Goal: Information Seeking & Learning: Learn about a topic

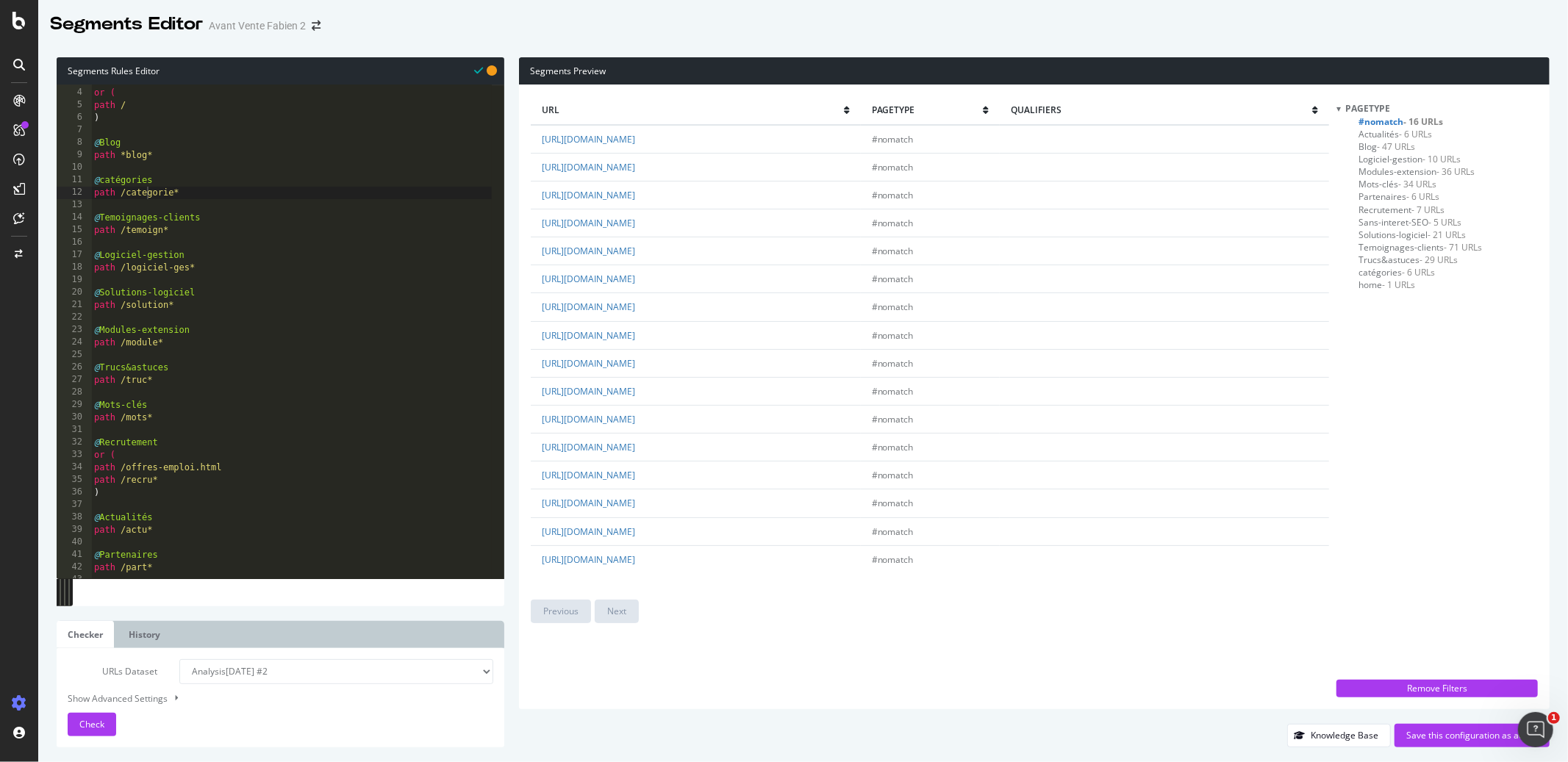
scroll to position [142, 0]
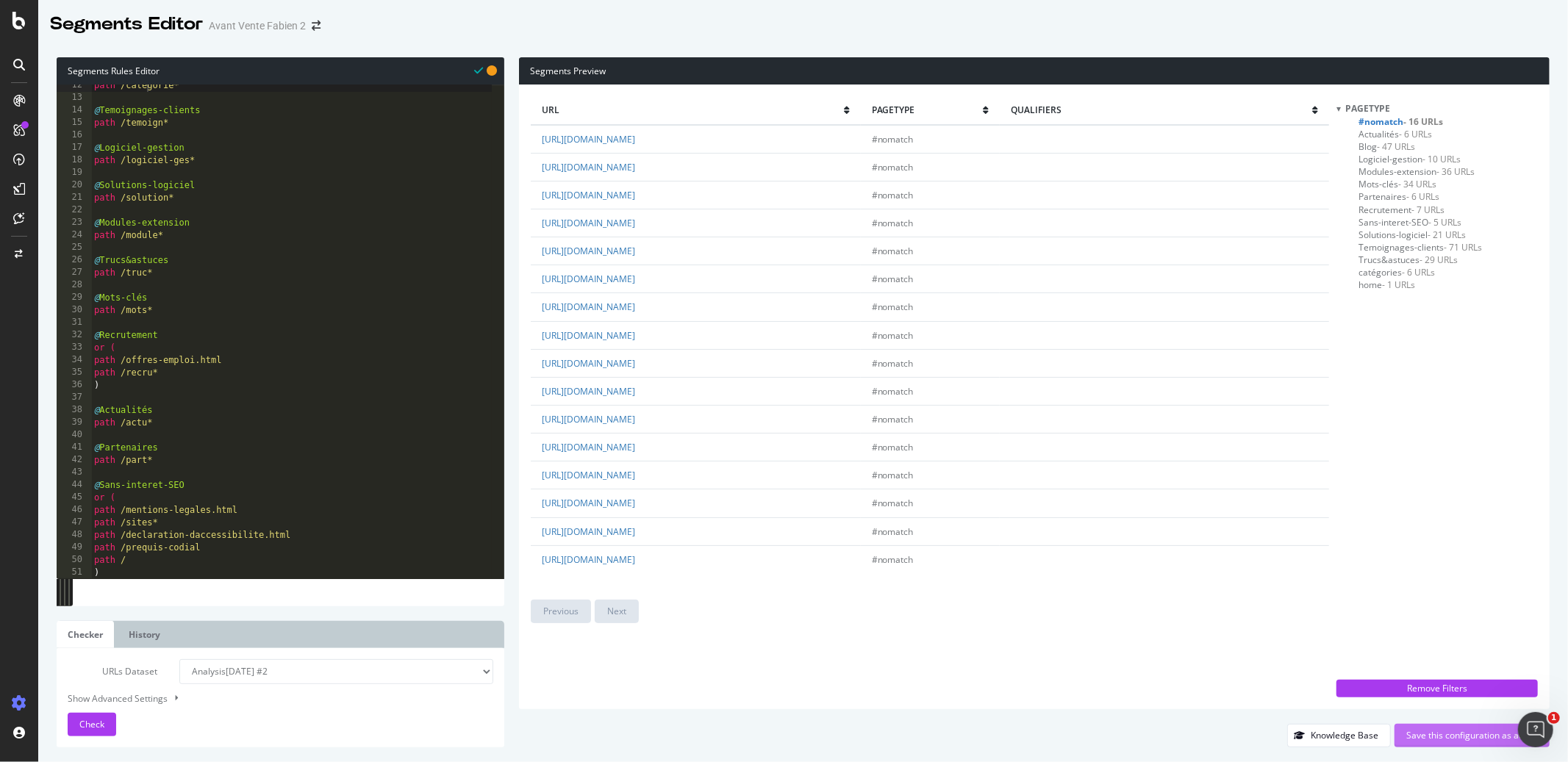
click at [1427, 742] on div "Save this configuration as active" at bounding box center [1471, 736] width 132 height 22
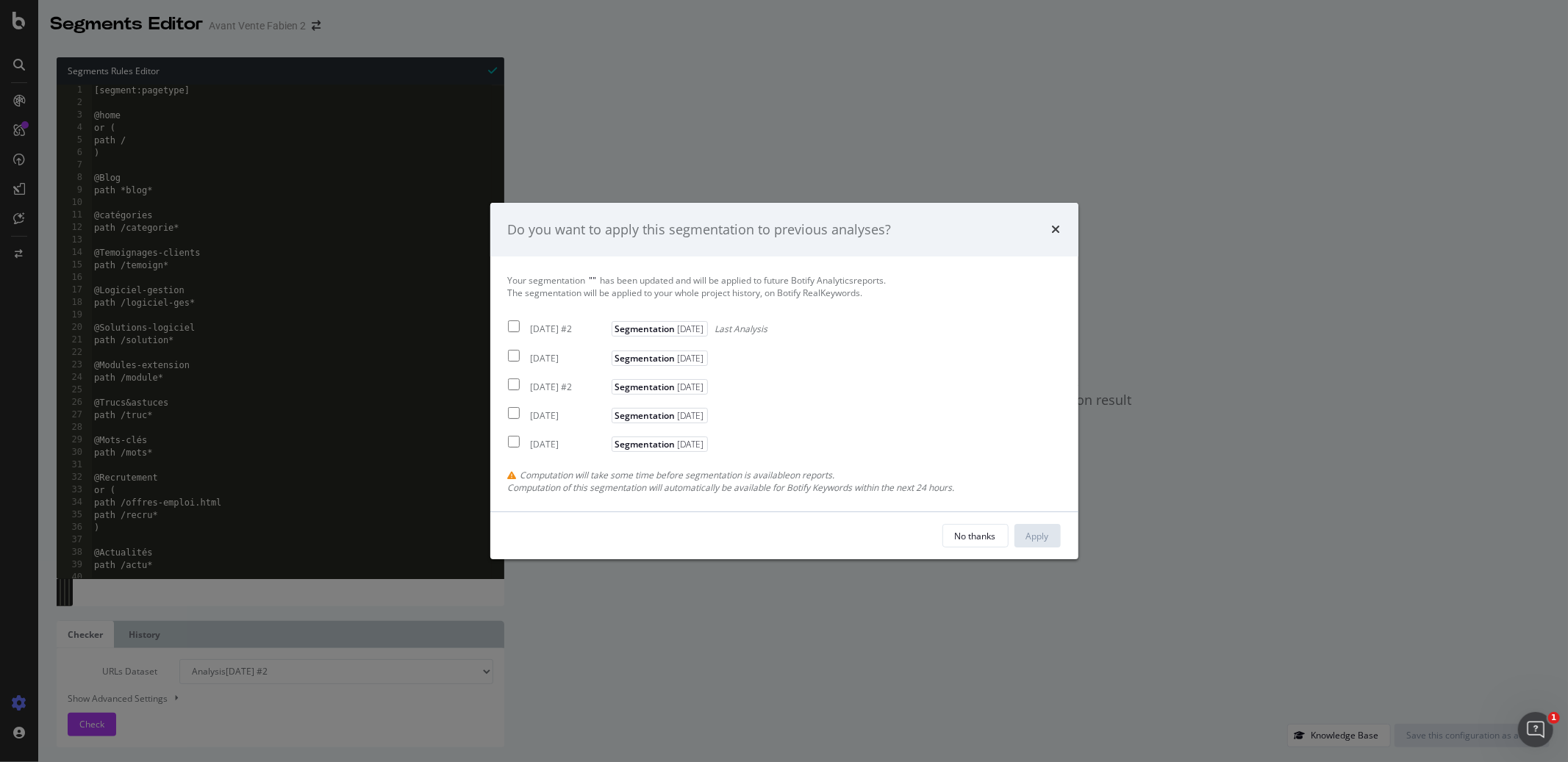
click at [514, 326] on input "modal" at bounding box center [514, 327] width 12 height 12
checkbox input "true"
click at [1046, 532] on div "Apply" at bounding box center [1037, 536] width 23 height 13
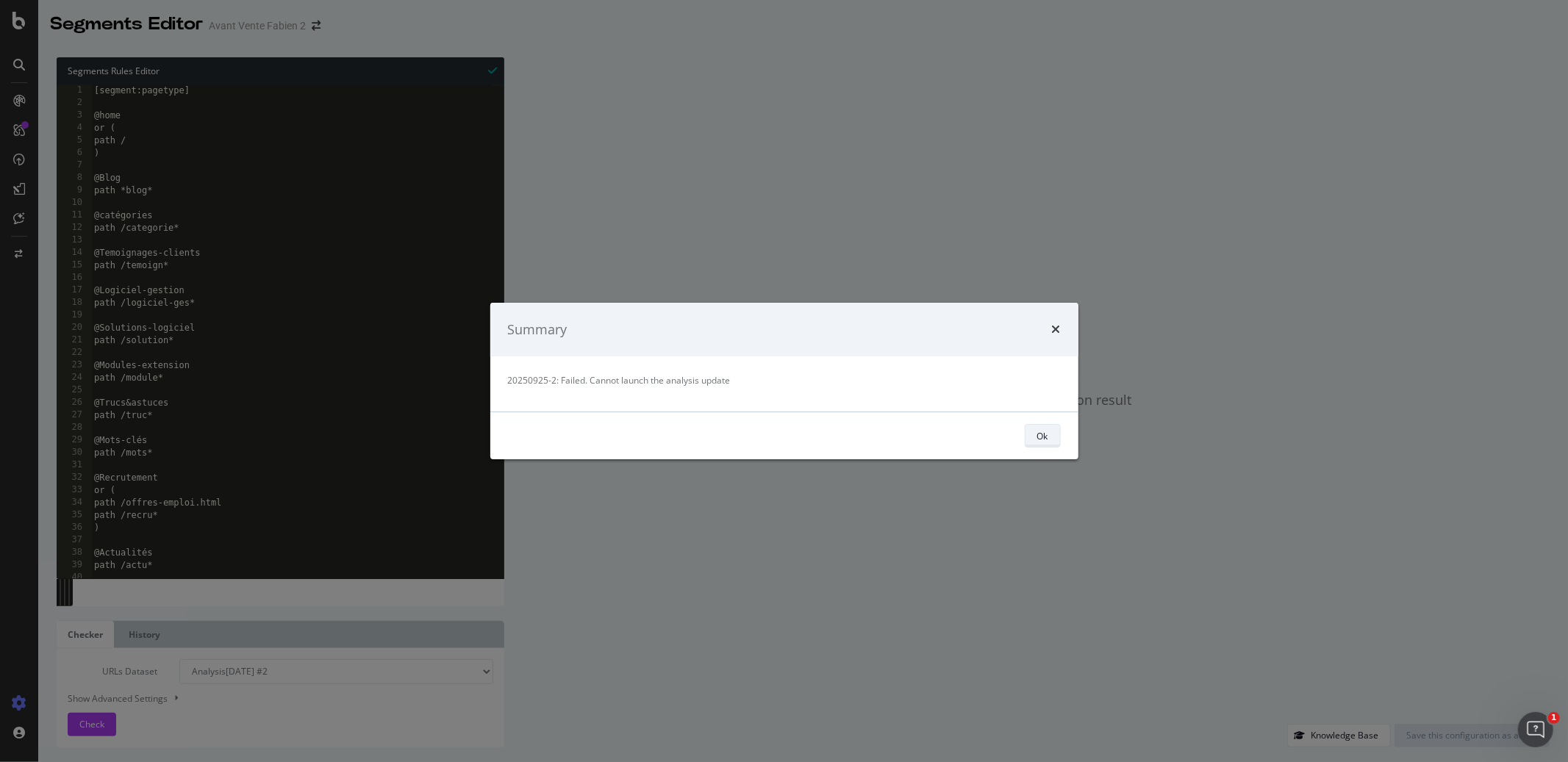
click at [1038, 431] on div "Ok" at bounding box center [1042, 436] width 11 height 13
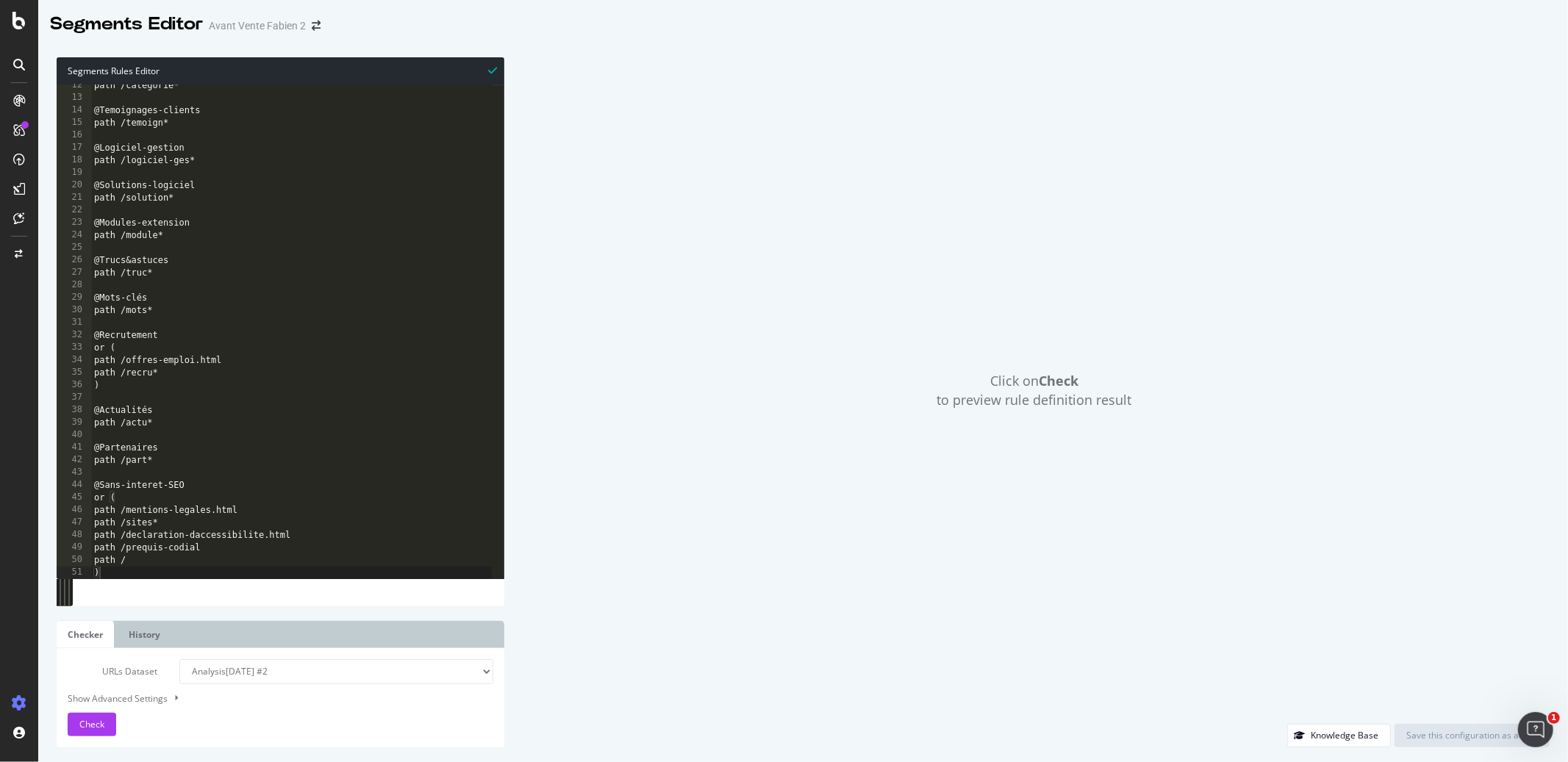
scroll to position [0, 0]
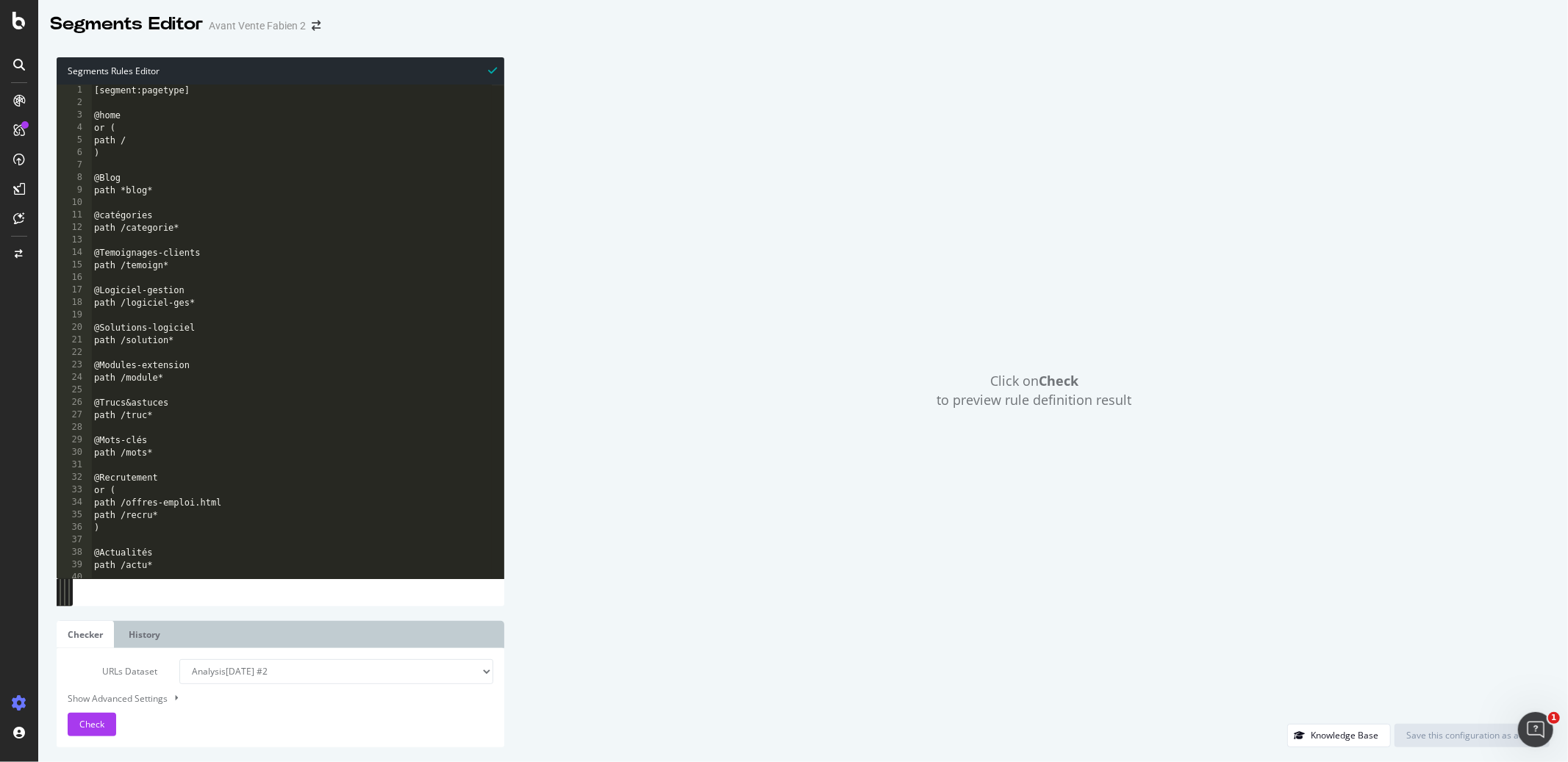
click at [244, 409] on div "[segment:pagetype] @home or ( path / ) @Blog path *blog* @catégories path /cate…" at bounding box center [291, 344] width 400 height 520
click at [97, 713] on div "Check" at bounding box center [91, 724] width 25 height 22
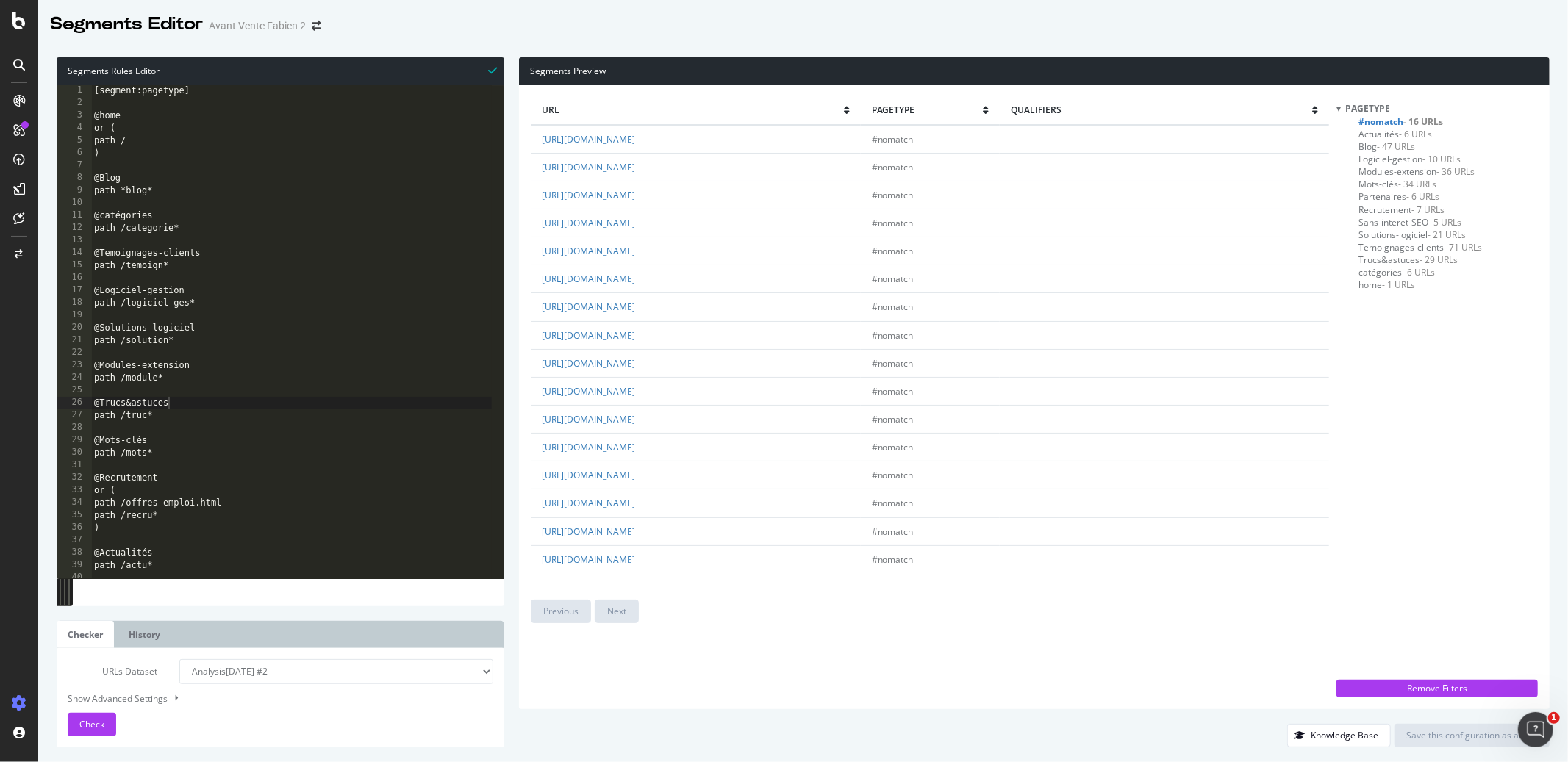
click at [319, 373] on div "[segment:pagetype] @home or ( path / ) @Blog path *blog* @catégories path /cate…" at bounding box center [291, 344] width 400 height 520
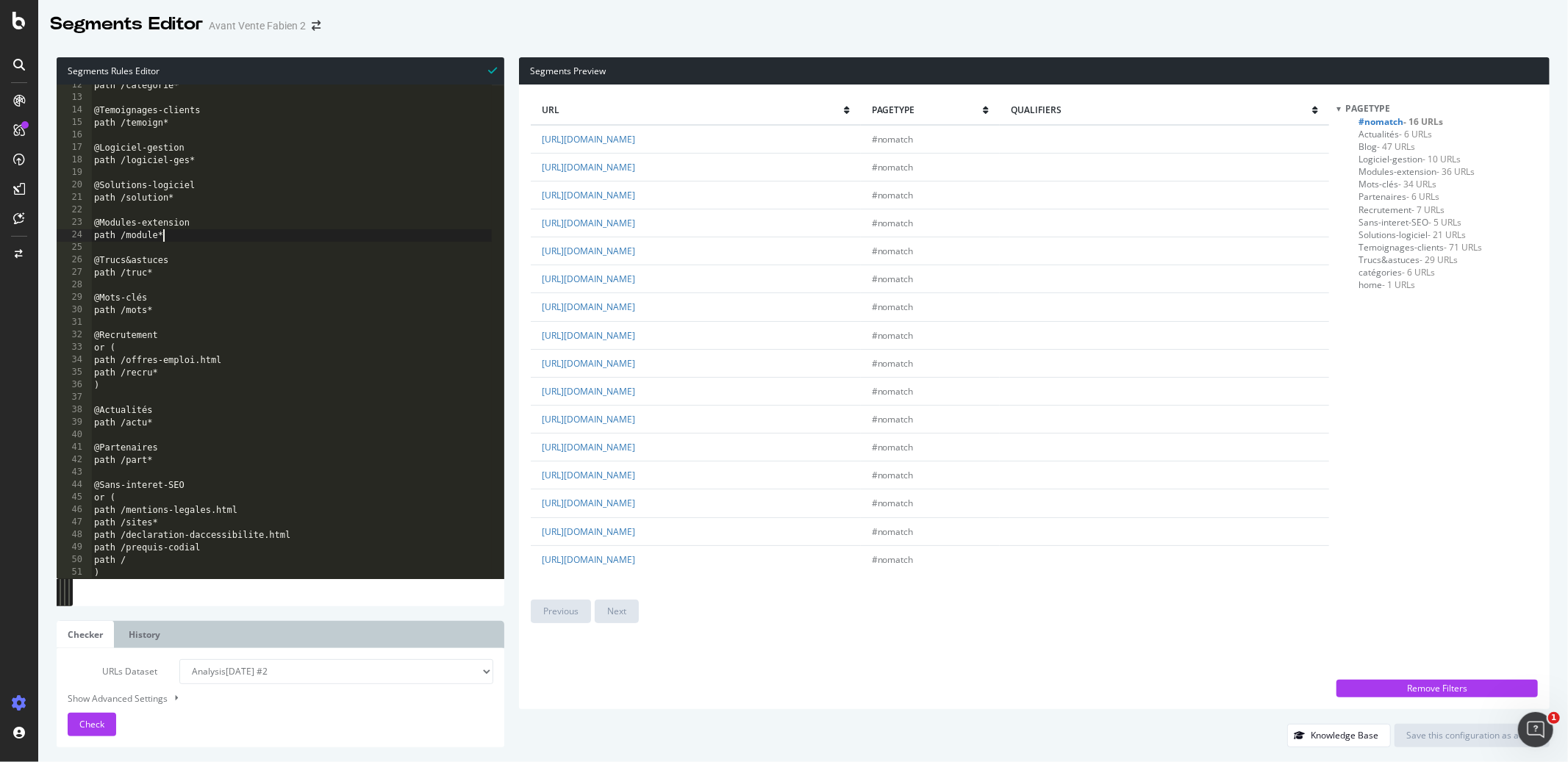
click at [177, 565] on div "path /categorie* @Temoignages-clients path /temoign* @Logiciel-gestion path /lo…" at bounding box center [291, 339] width 400 height 520
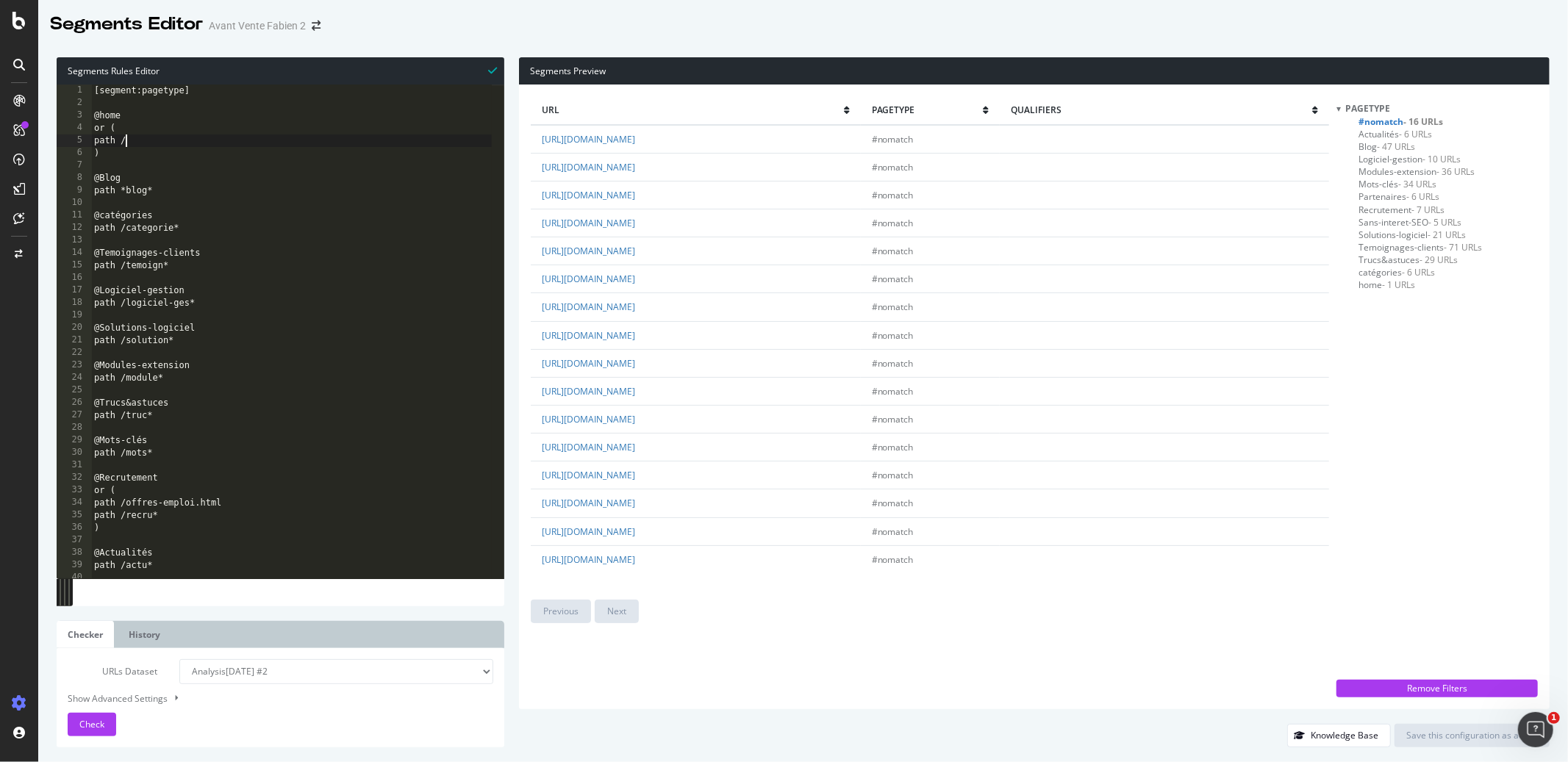
click at [193, 142] on div "[segment:pagetype] @home or ( path / ) @Blog path *blog* @catégories path /cate…" at bounding box center [291, 344] width 400 height 520
click at [253, 558] on div "[segment:pagetype] @home or ( path / ) @Blog path *blog* @catégories path /cate…" at bounding box center [291, 344] width 400 height 520
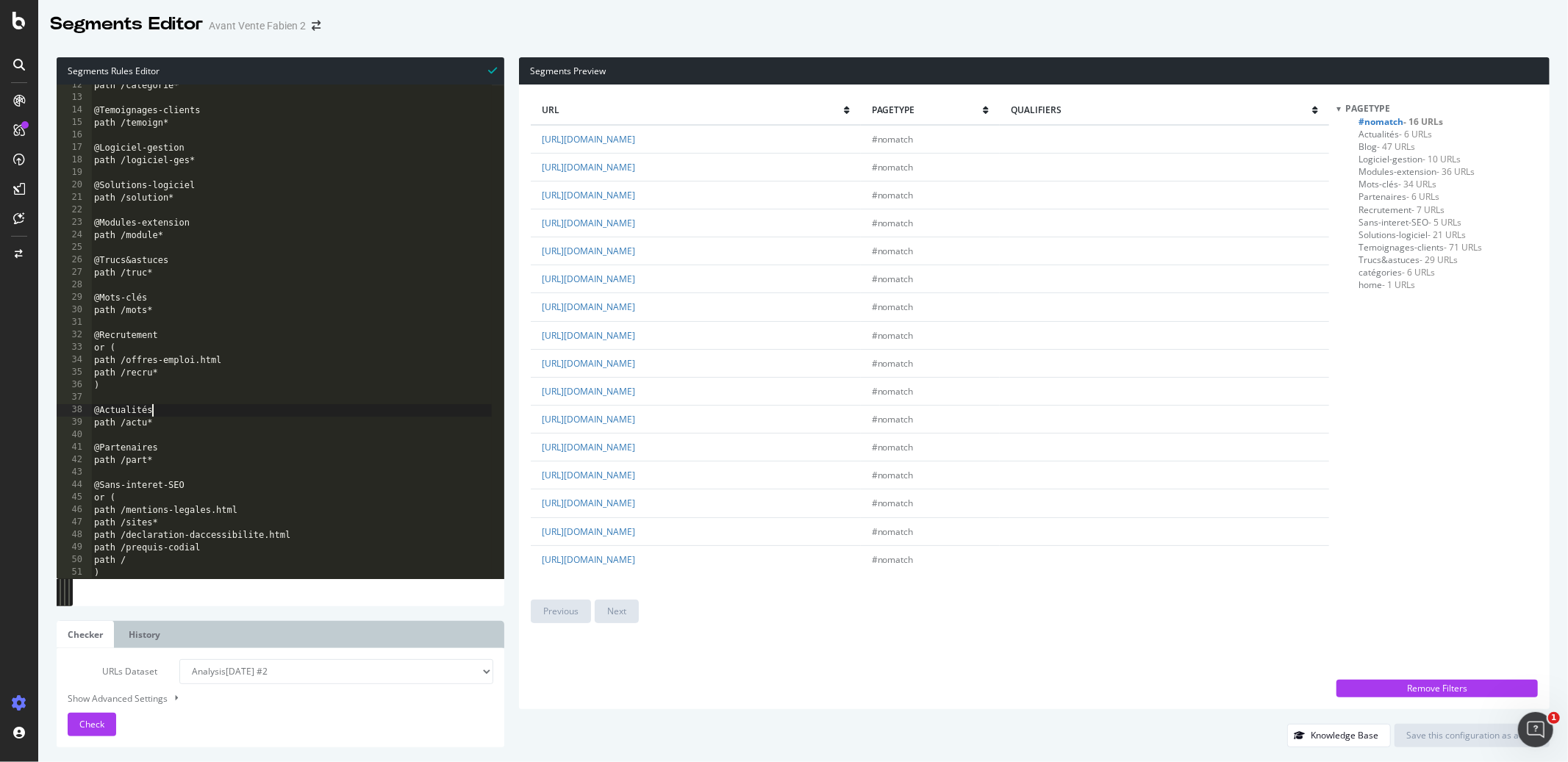
click at [196, 568] on div "path /categorie* @Temoignages-clients path /temoign* @Logiciel-gestion path /lo…" at bounding box center [291, 339] width 400 height 520
type textarea ")"
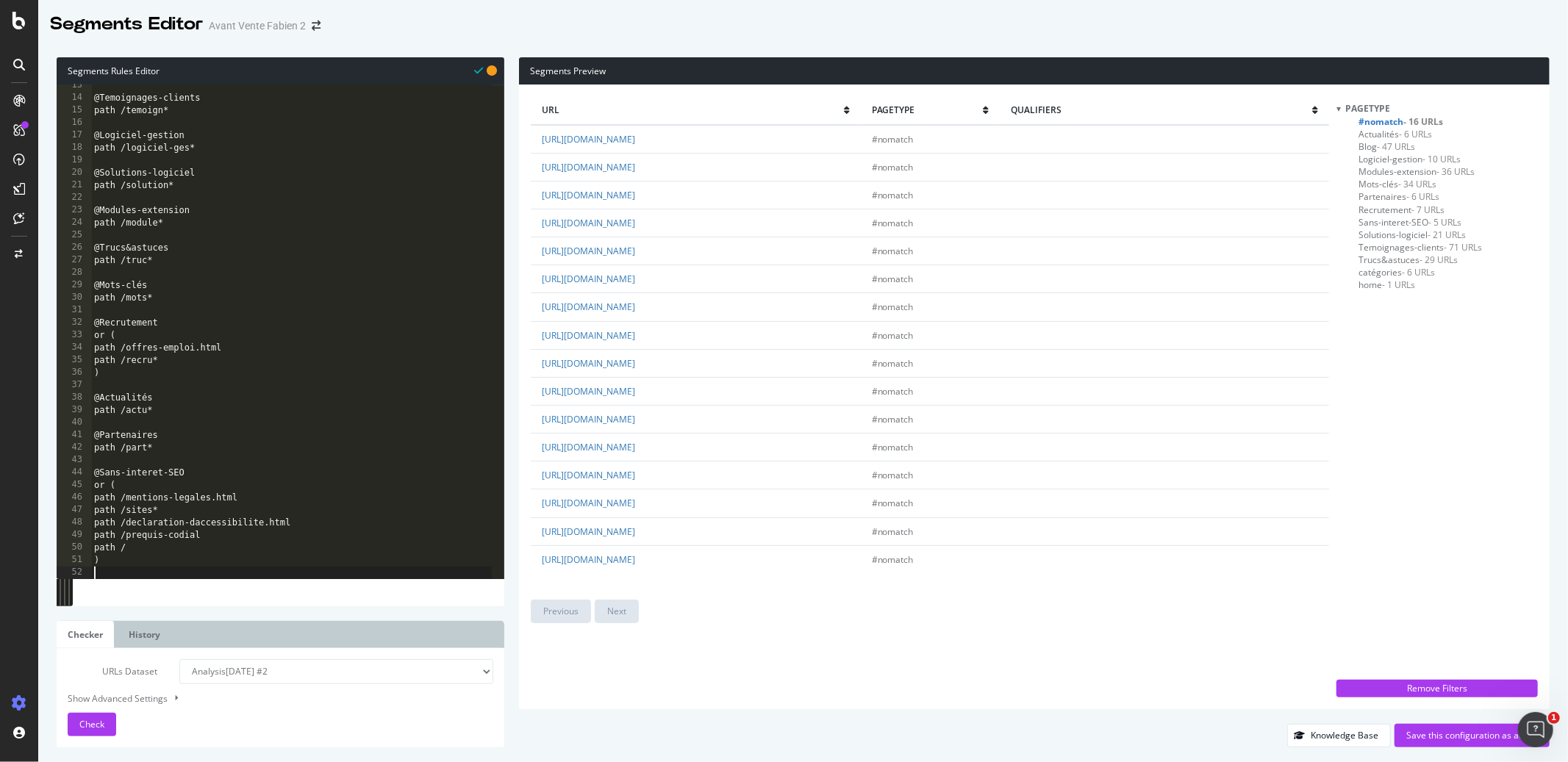
click at [215, 561] on div "@Temoignages-clients path /temoign* @Logiciel-gestion path /logiciel-ges* @Solu…" at bounding box center [291, 339] width 400 height 520
type textarea ")"
click at [182, 464] on div "@Temoignages-clients path /temoign* @Logiciel-gestion path /logiciel-ges* @Solu…" at bounding box center [291, 339] width 400 height 520
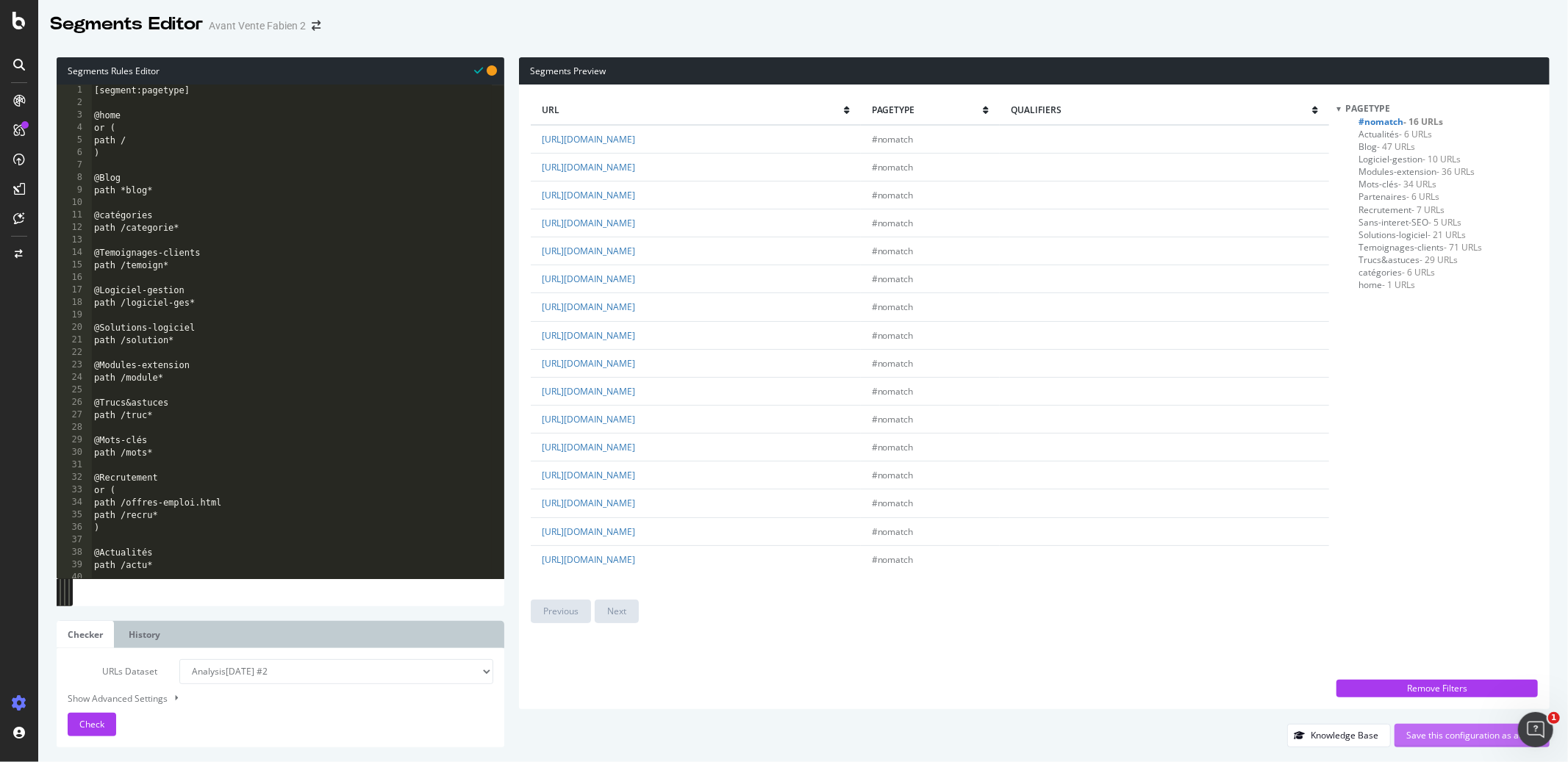
click at [1422, 736] on div "Save this configuration as active" at bounding box center [1471, 736] width 132 height 13
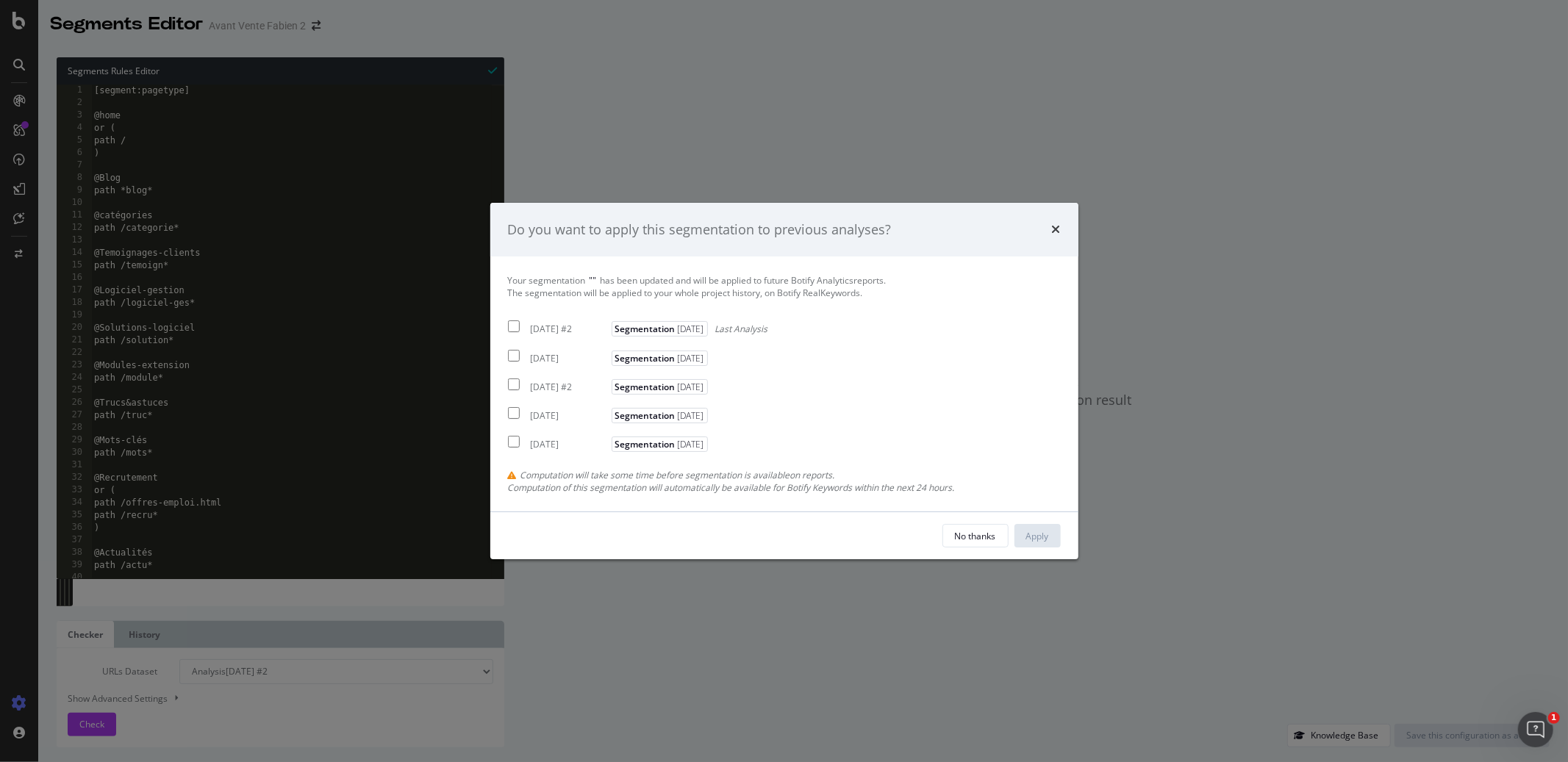
click at [514, 331] on input "modal" at bounding box center [514, 327] width 12 height 12
checkbox input "true"
click at [1035, 541] on div "Apply" at bounding box center [1037, 536] width 23 height 13
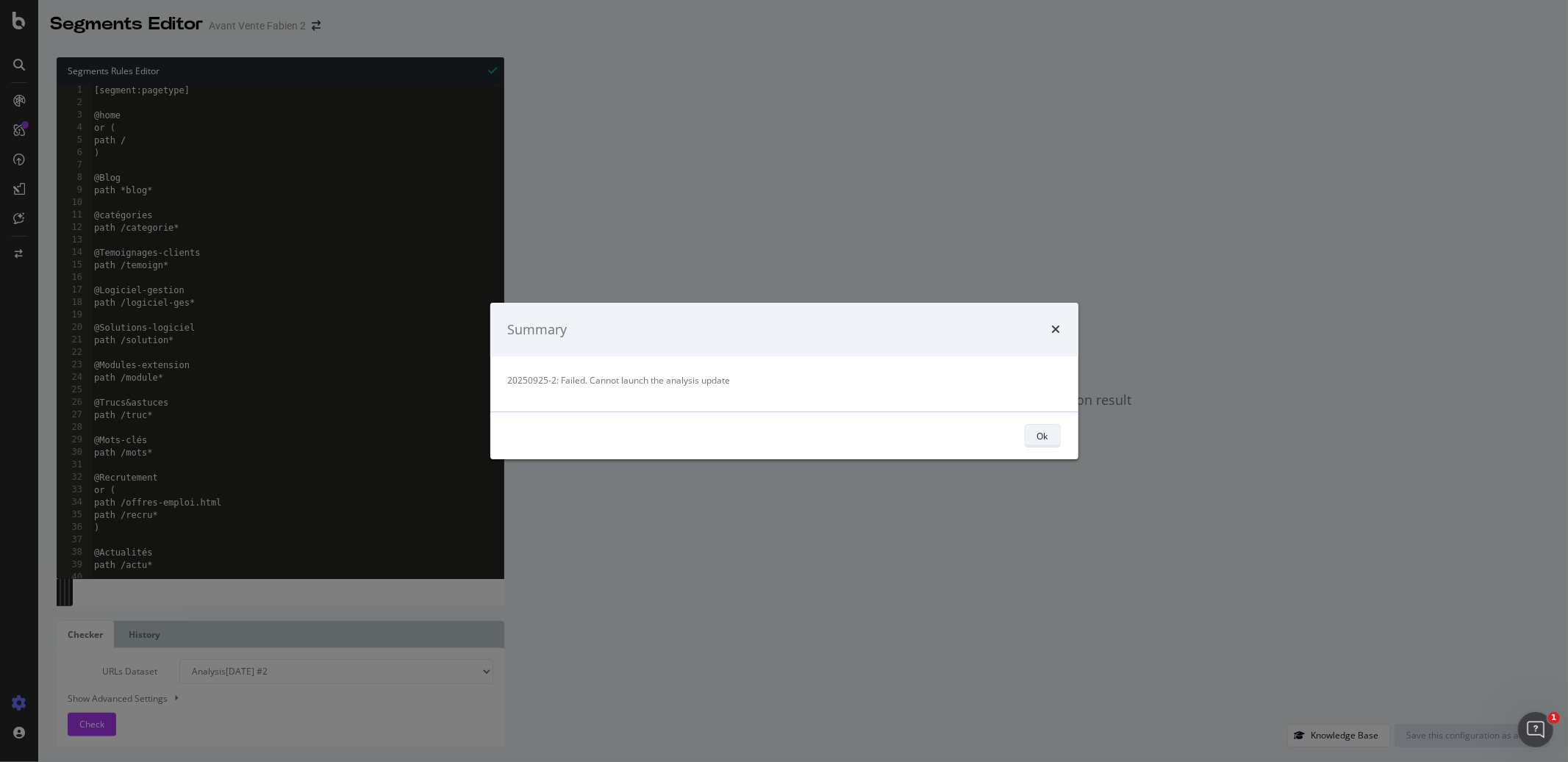
click at [1047, 444] on div "Ok" at bounding box center [1042, 436] width 11 height 21
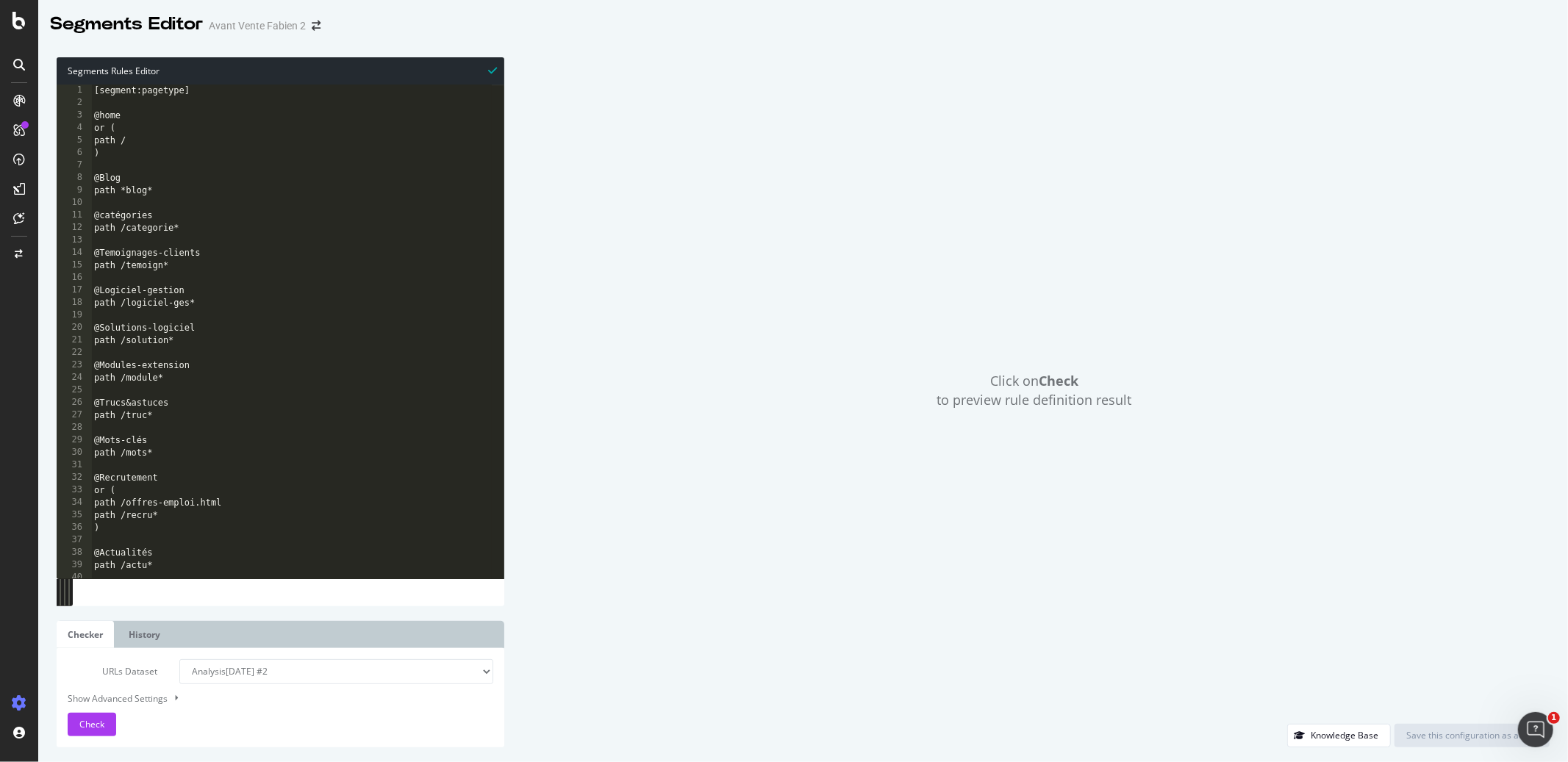
type textarea "path /categorie*"
click at [326, 224] on div "[segment:pagetype] @home or ( path / ) @Blog path *blog* @catégories path /cate…" at bounding box center [291, 344] width 400 height 520
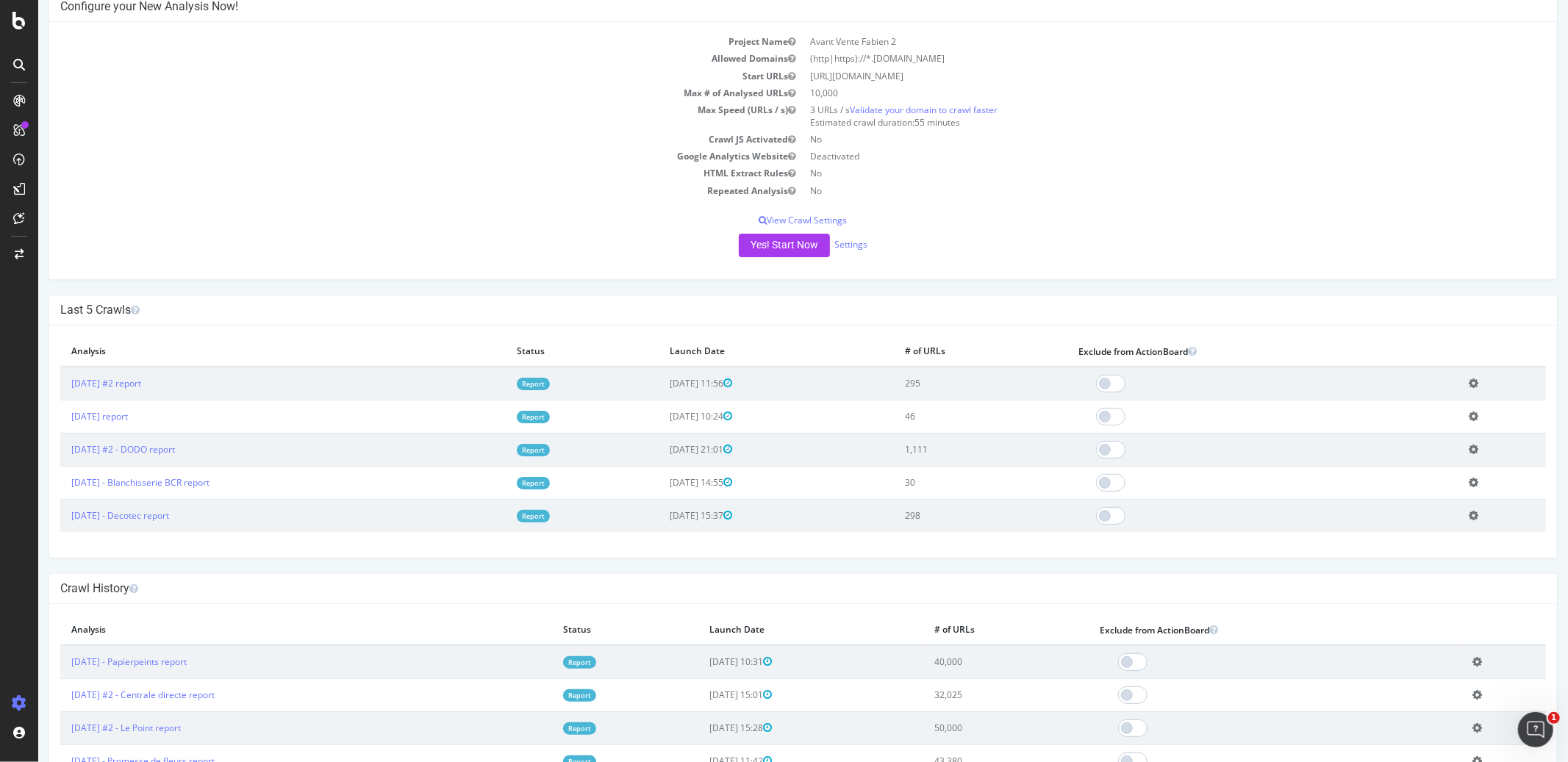
scroll to position [125, 0]
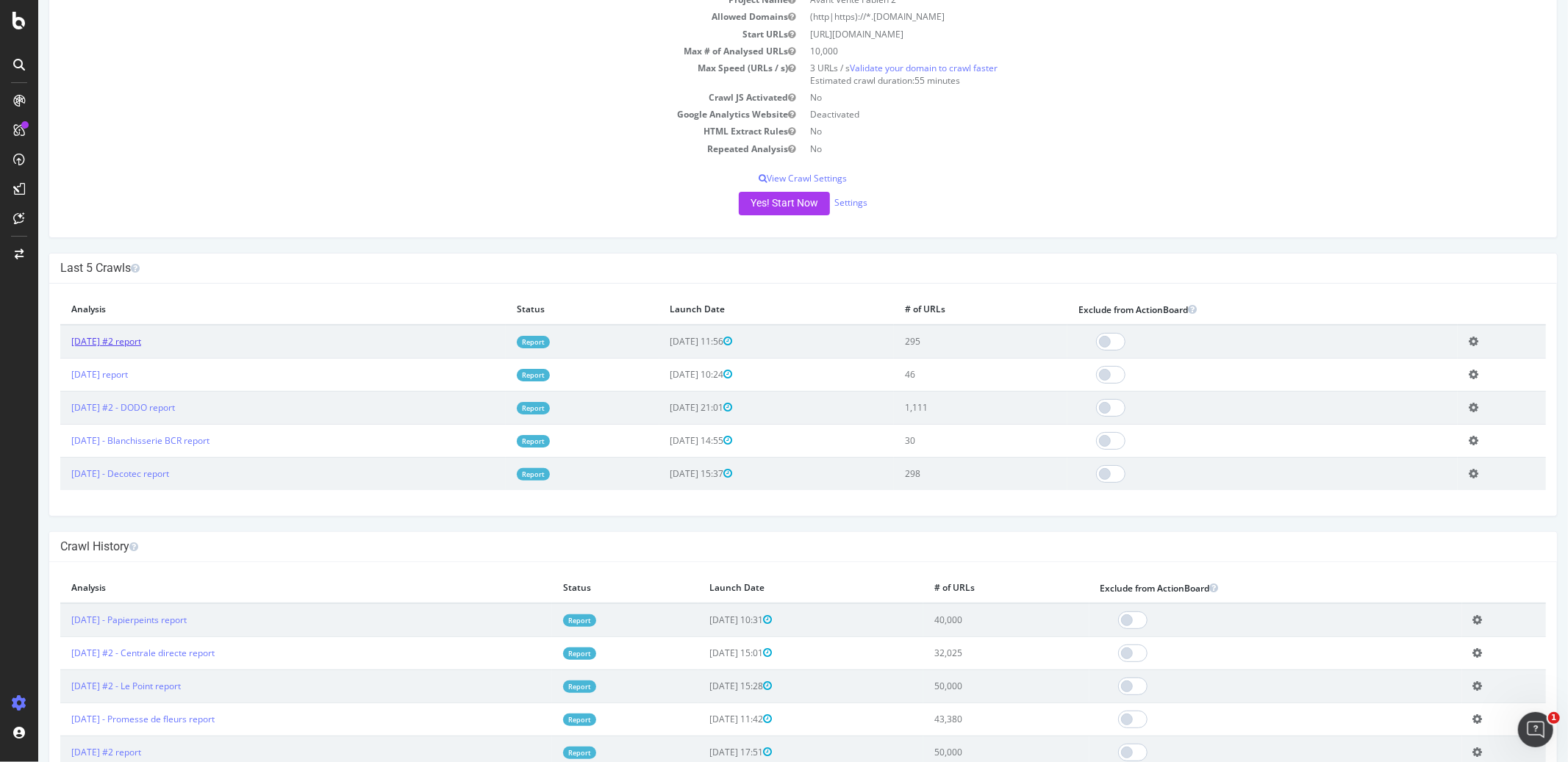
click at [141, 340] on link "2025 Sep. 25th #2 report" at bounding box center [105, 342] width 69 height 13
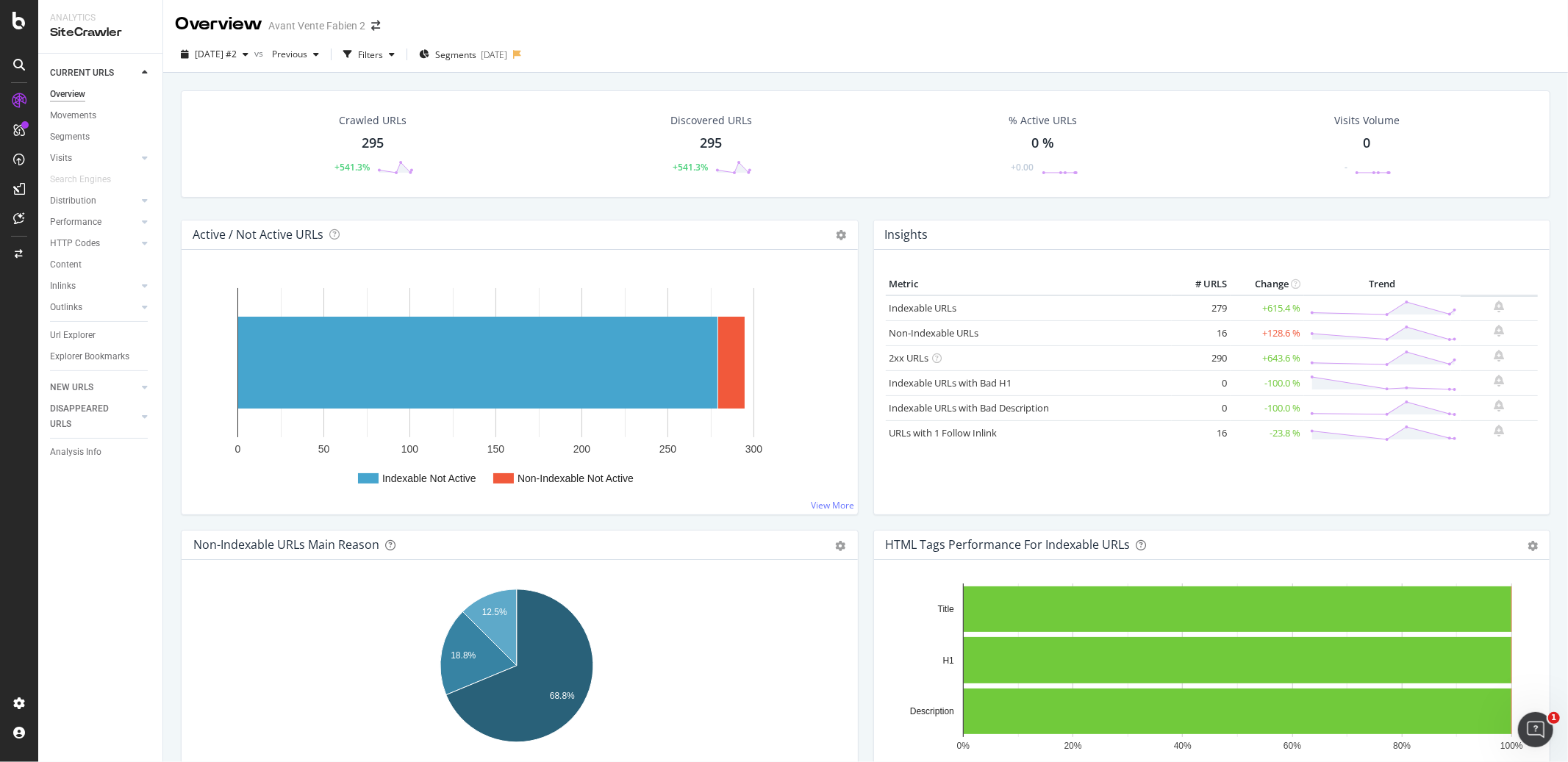
click at [858, 233] on div "Active / Not Active URLs Chart (by Value) Chart (by Percentage) Table Expand Ex…" at bounding box center [519, 375] width 693 height 310
click at [64, 304] on div "Outlinks" at bounding box center [66, 307] width 32 height 15
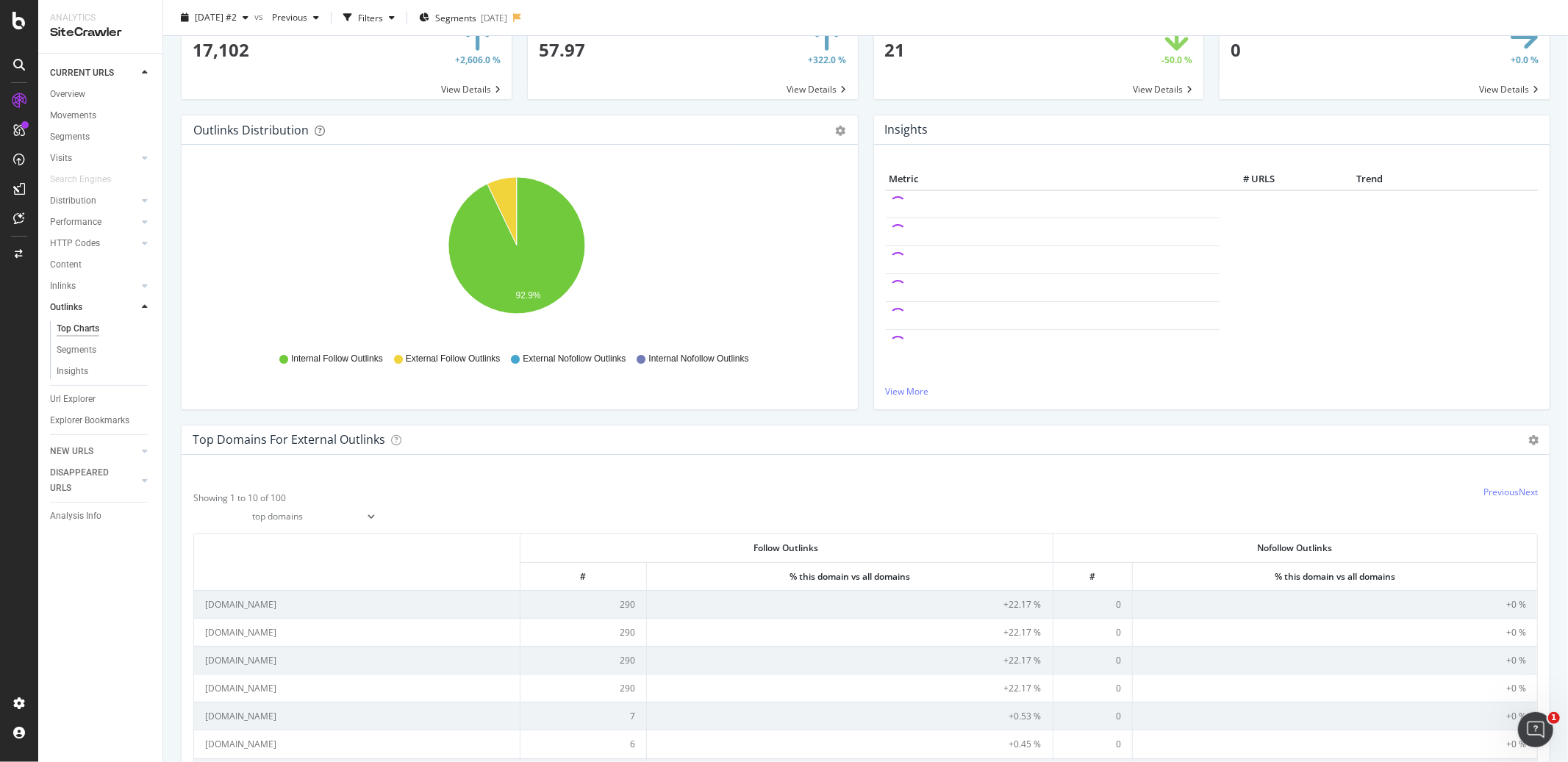
scroll to position [60, 0]
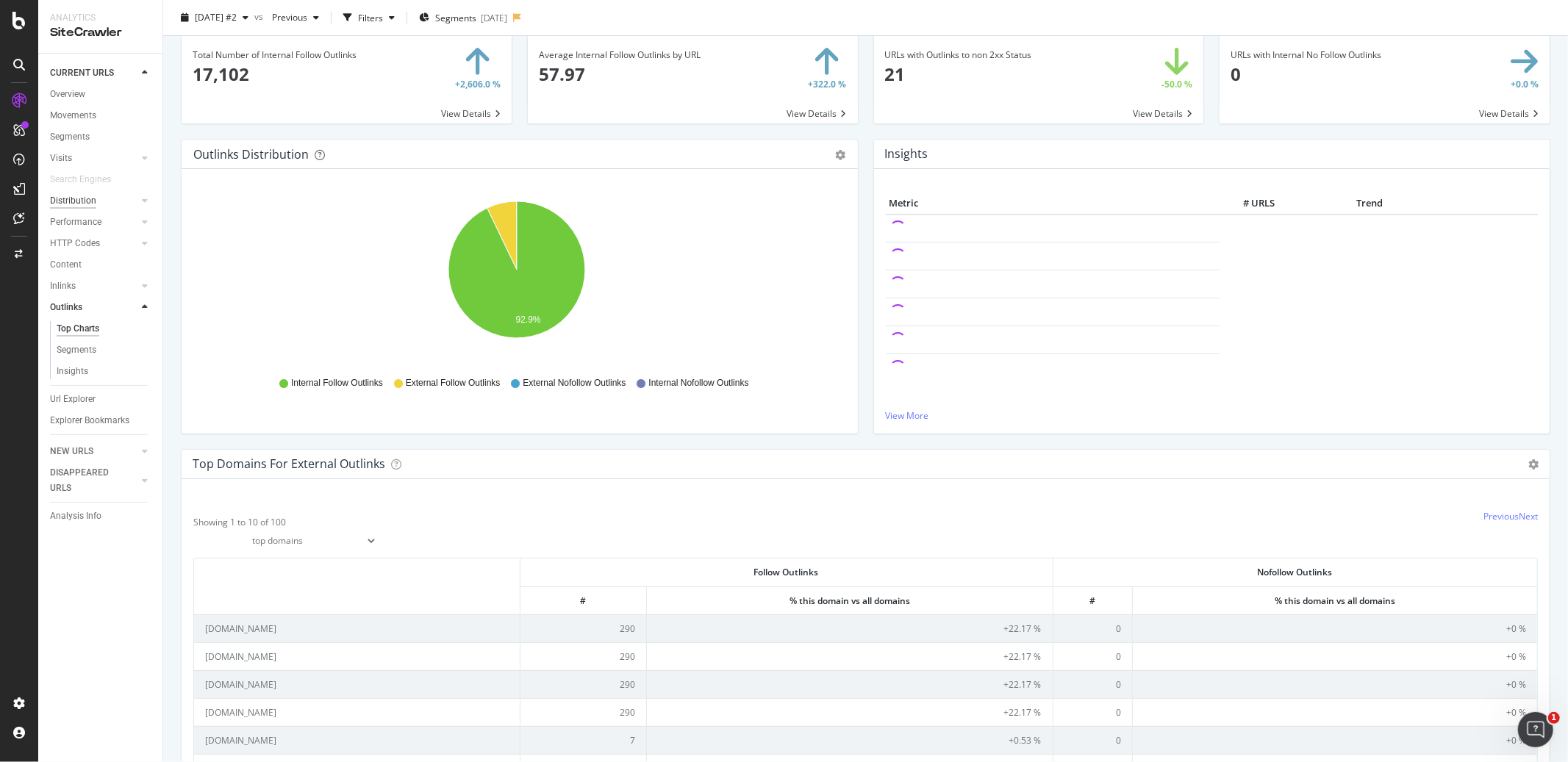
click at [83, 203] on div "Distribution" at bounding box center [73, 200] width 46 height 15
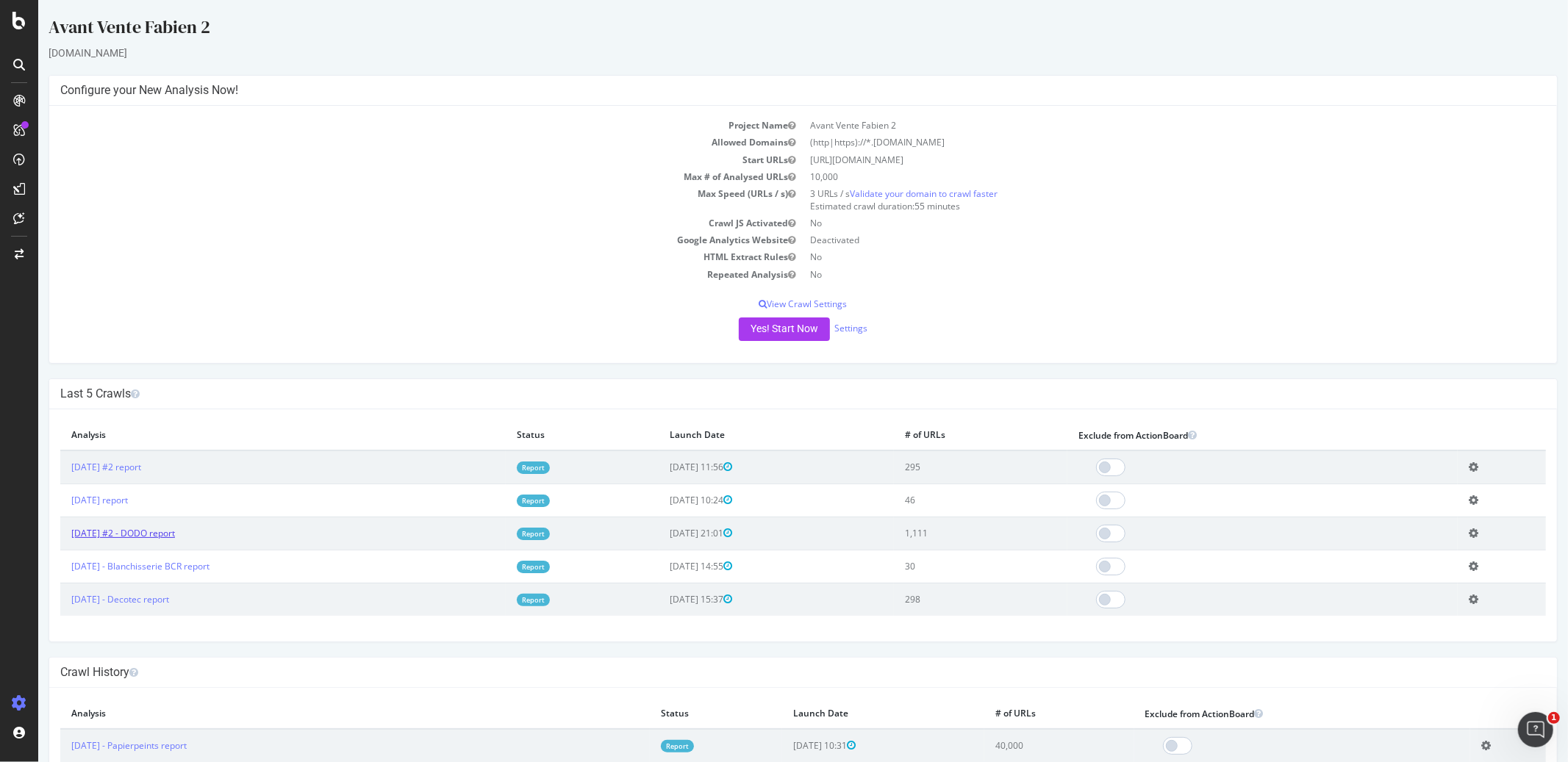
click at [153, 533] on link "2025 Sep. 24th #2 - DODO report" at bounding box center [122, 534] width 104 height 13
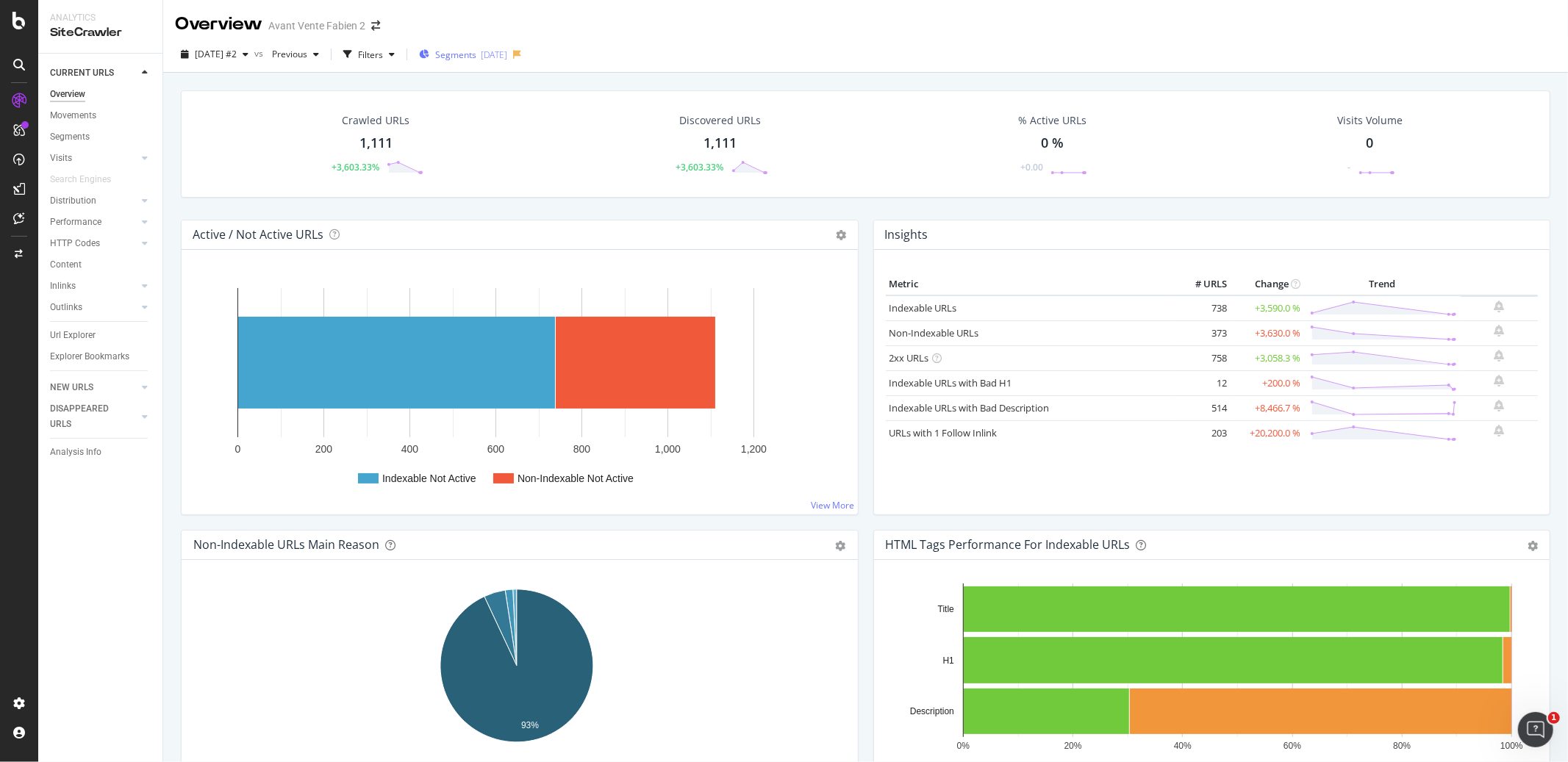
click at [507, 60] on div "Segments 2025-09-24" at bounding box center [462, 55] width 88 height 13
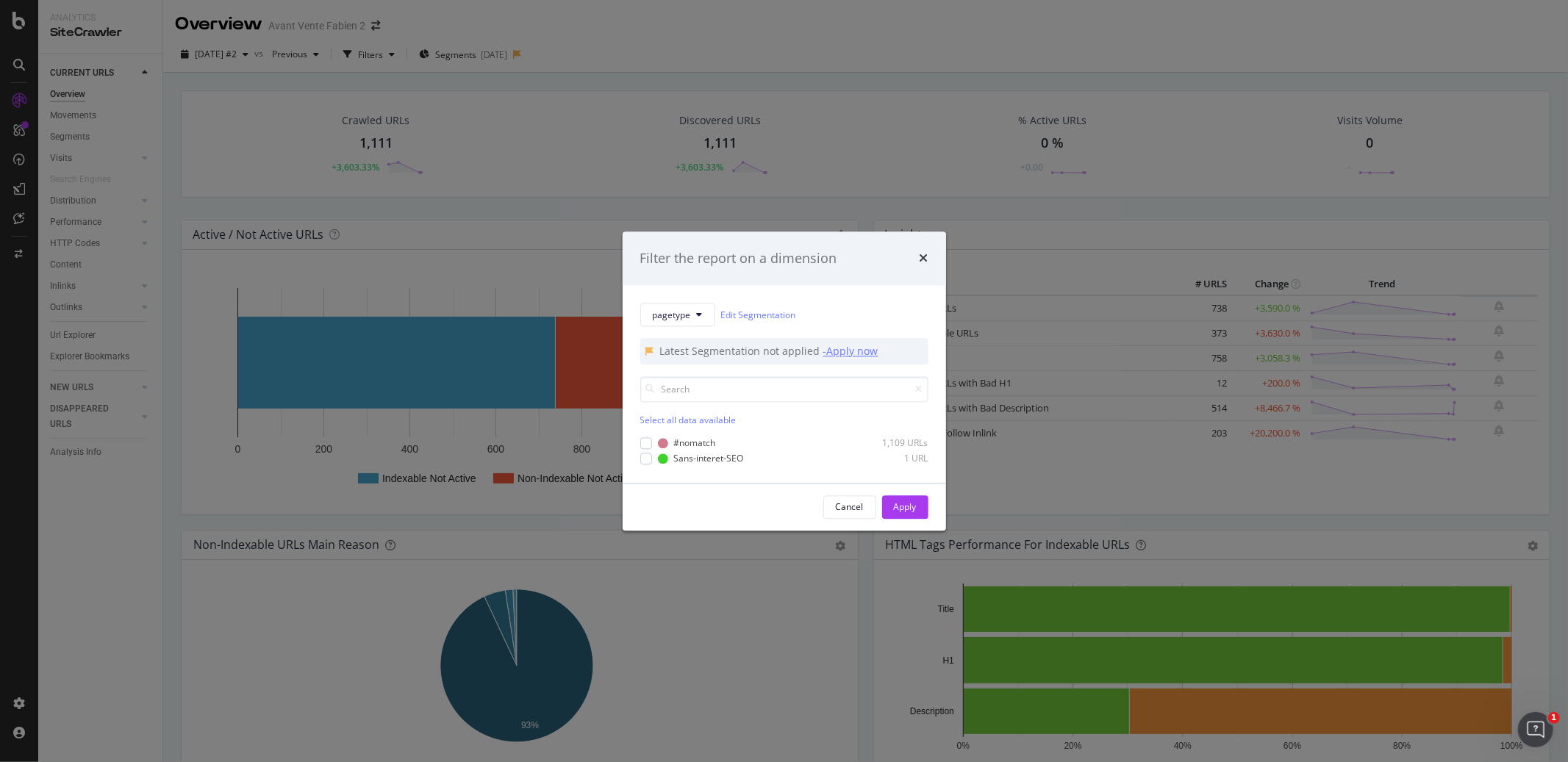
click at [847, 350] on div "- Apply now" at bounding box center [851, 352] width 55 height 14
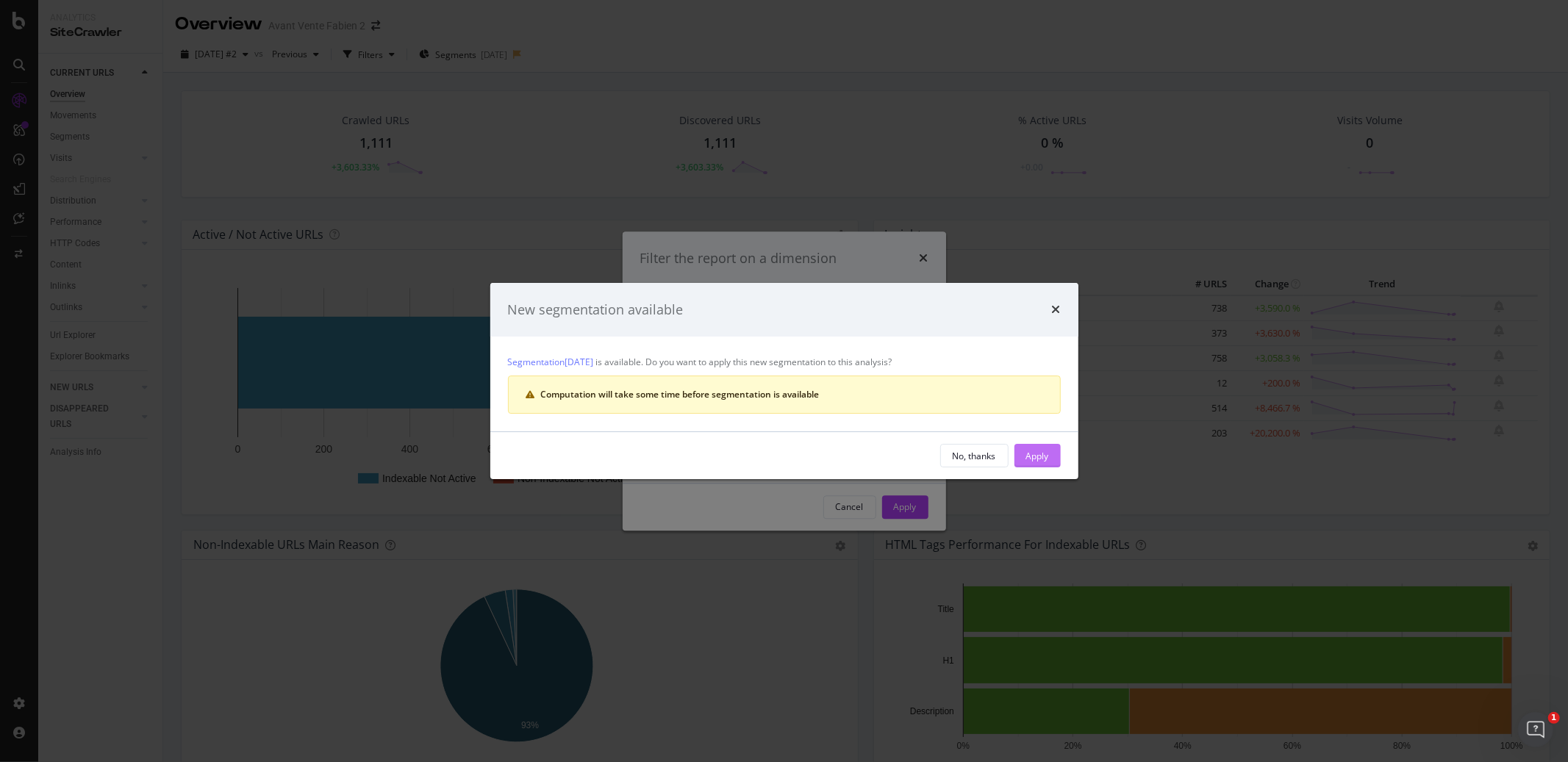
click at [1035, 450] on div "Apply" at bounding box center [1037, 456] width 23 height 13
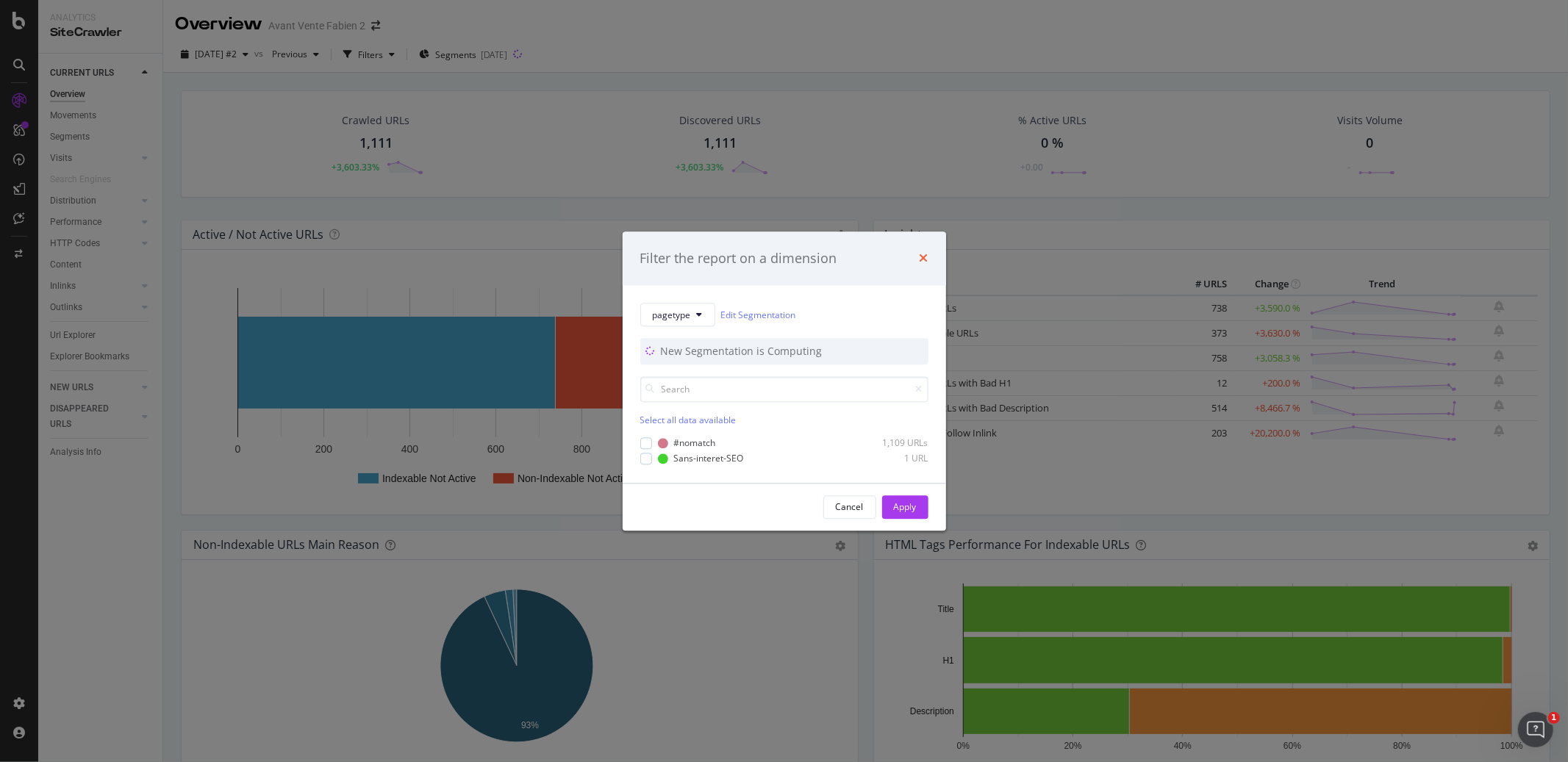
click at [924, 261] on icon "times" at bounding box center [923, 259] width 9 height 12
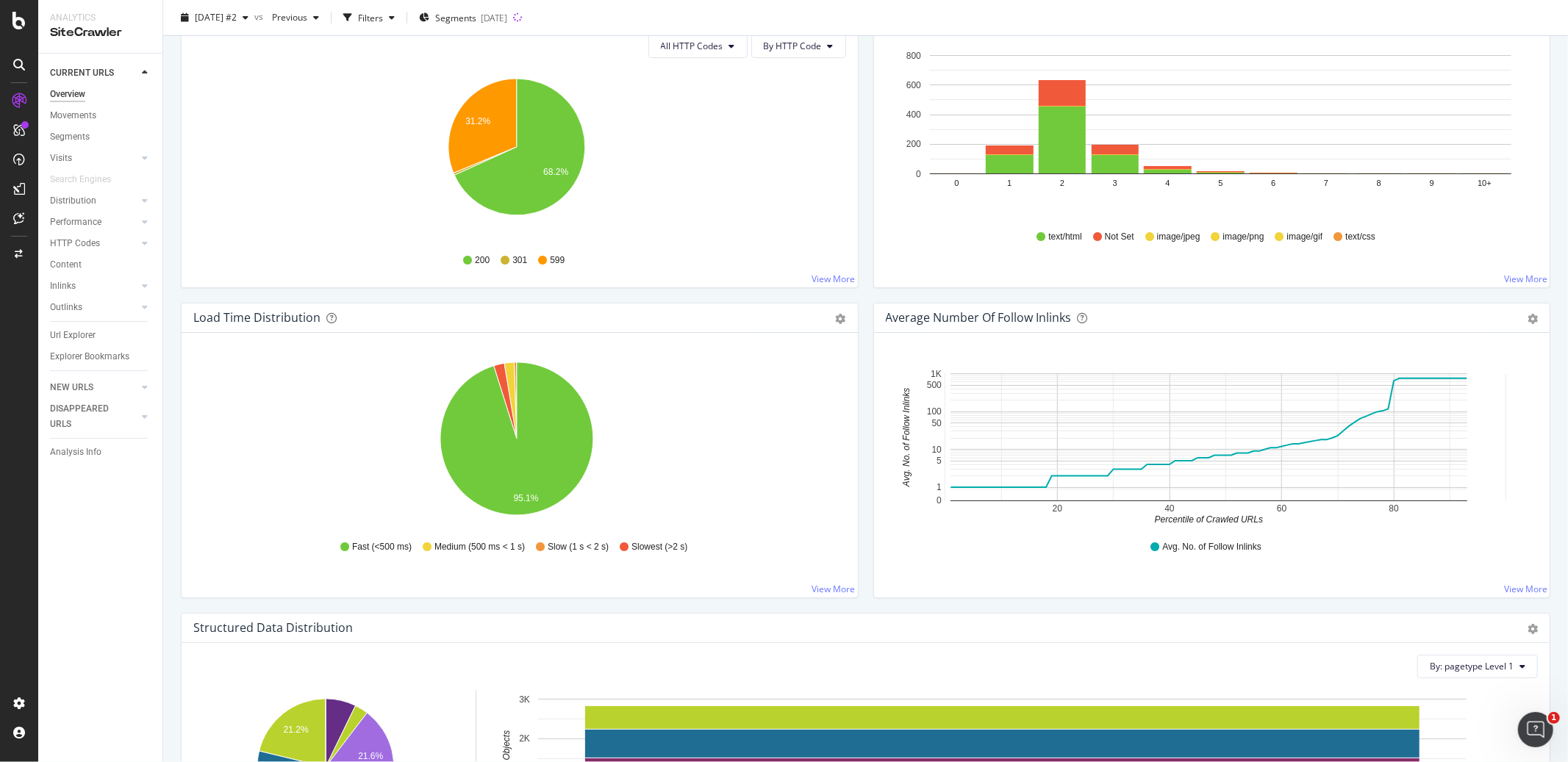
scroll to position [1370, 0]
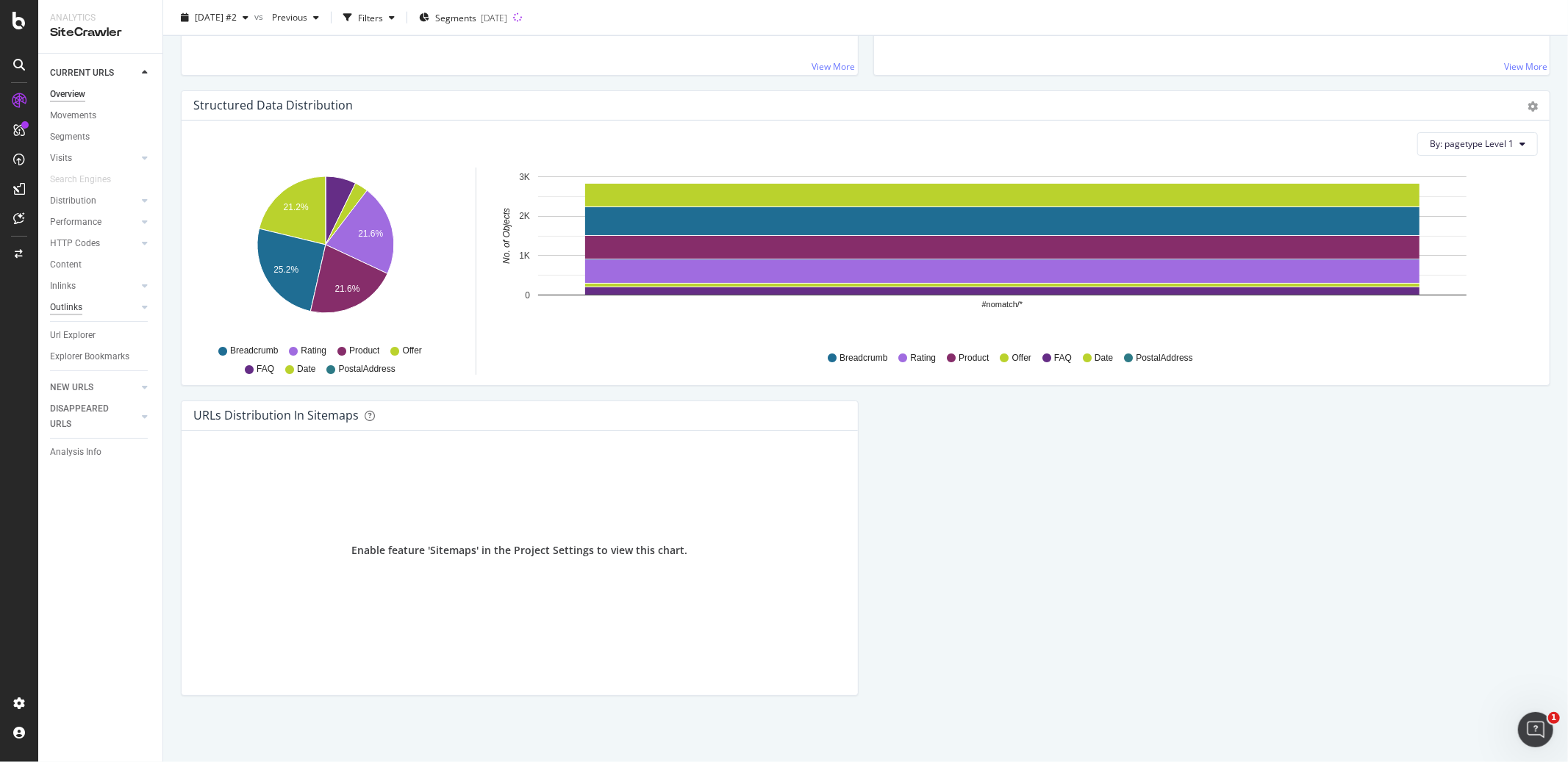
click at [75, 308] on div "Outlinks" at bounding box center [66, 307] width 32 height 15
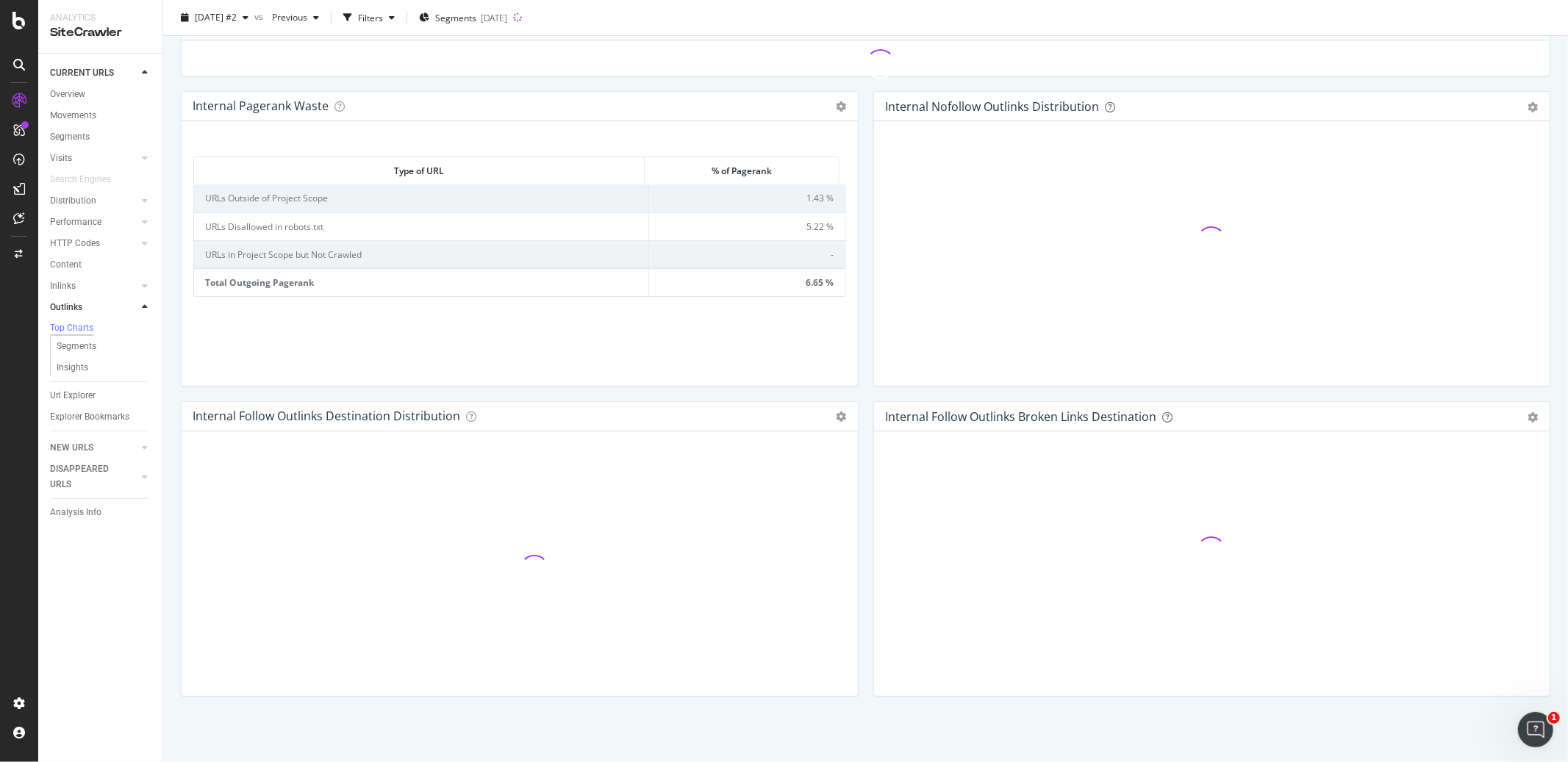
scroll to position [453, 0]
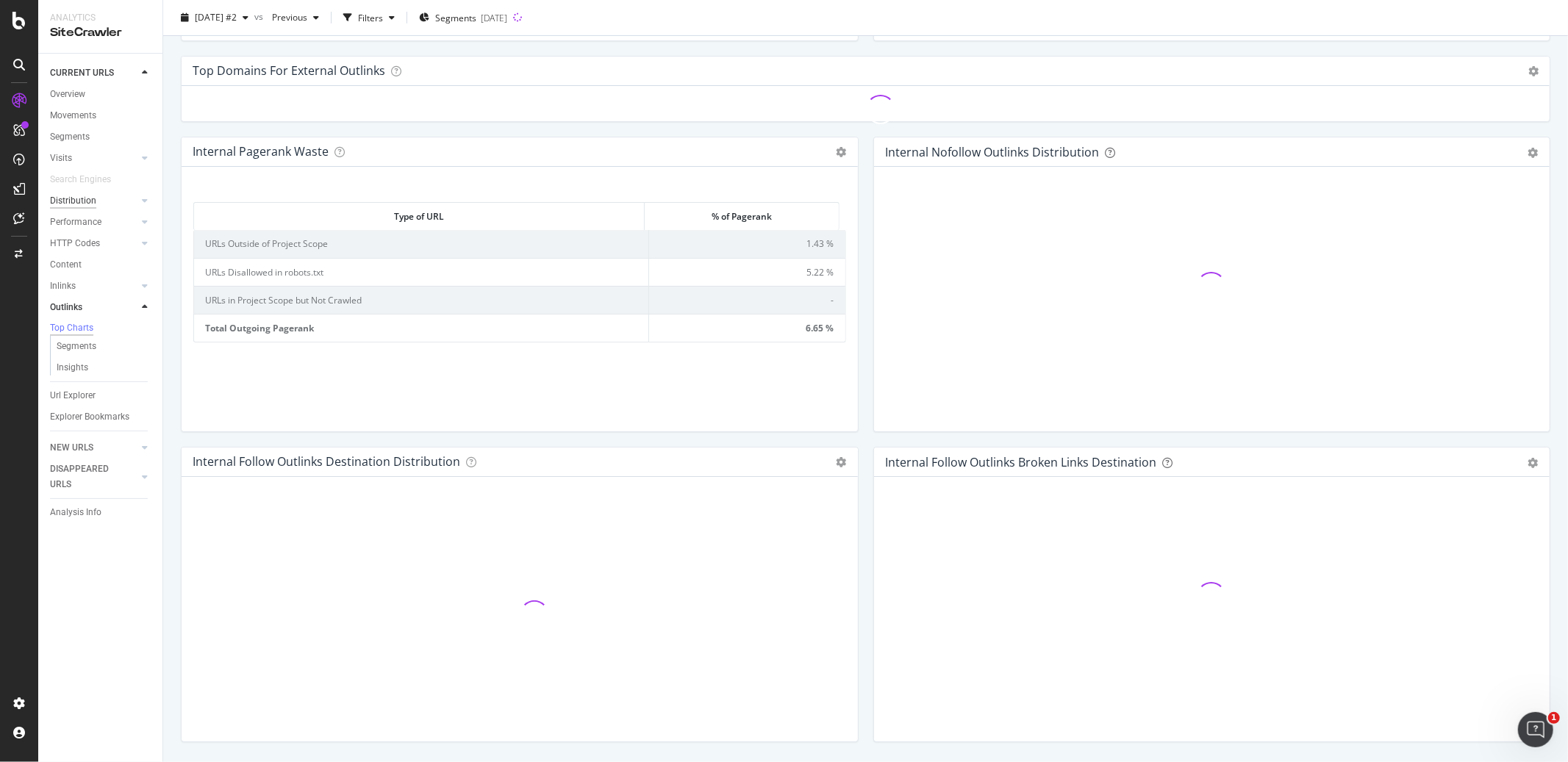
click at [67, 201] on div "Distribution" at bounding box center [73, 200] width 46 height 15
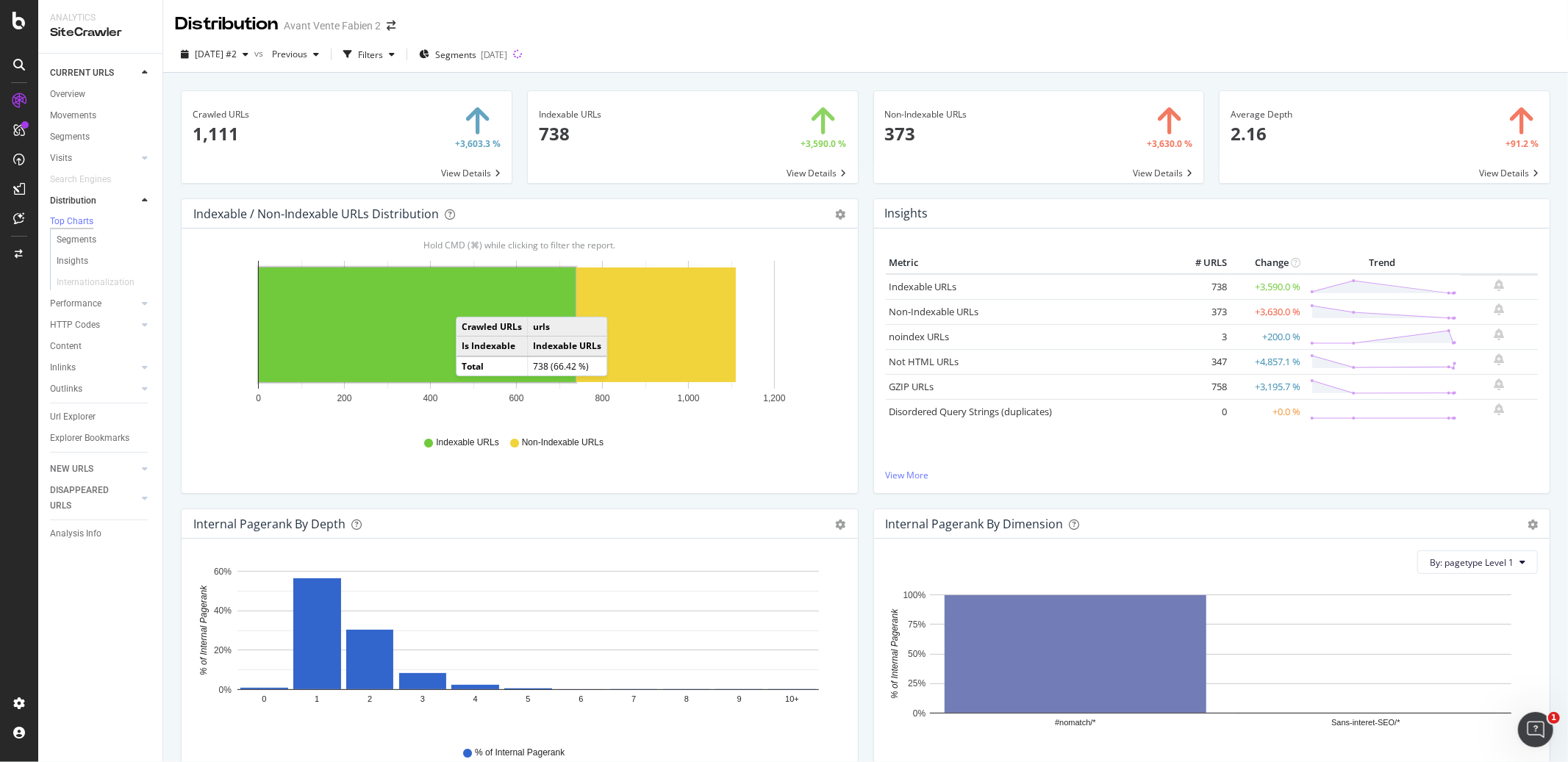
click at [470, 302] on rect "A chart." at bounding box center [417, 325] width 317 height 115
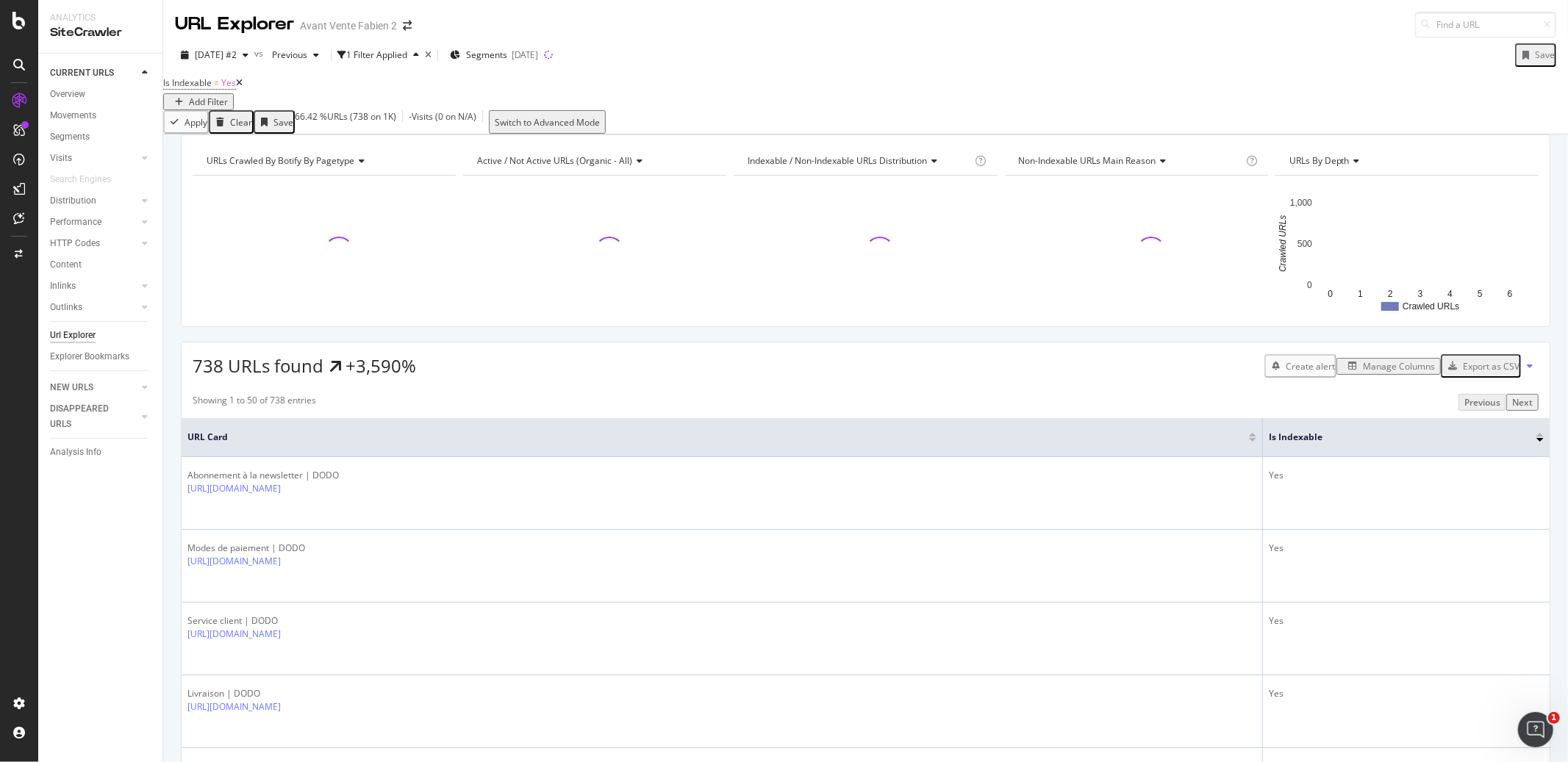
scroll to position [103, 0]
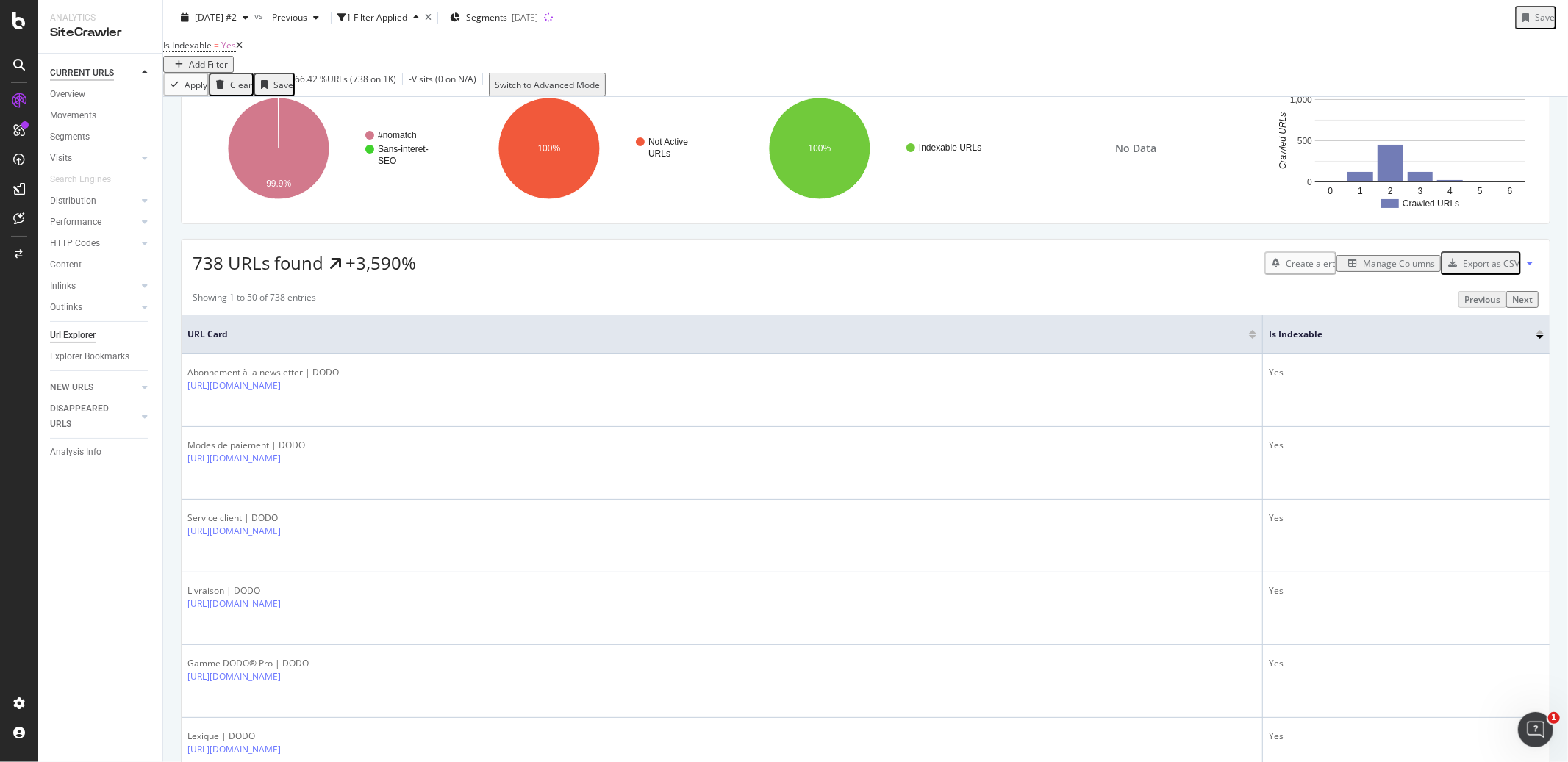
click at [84, 79] on div "CURRENT URLS" at bounding box center [82, 73] width 64 height 15
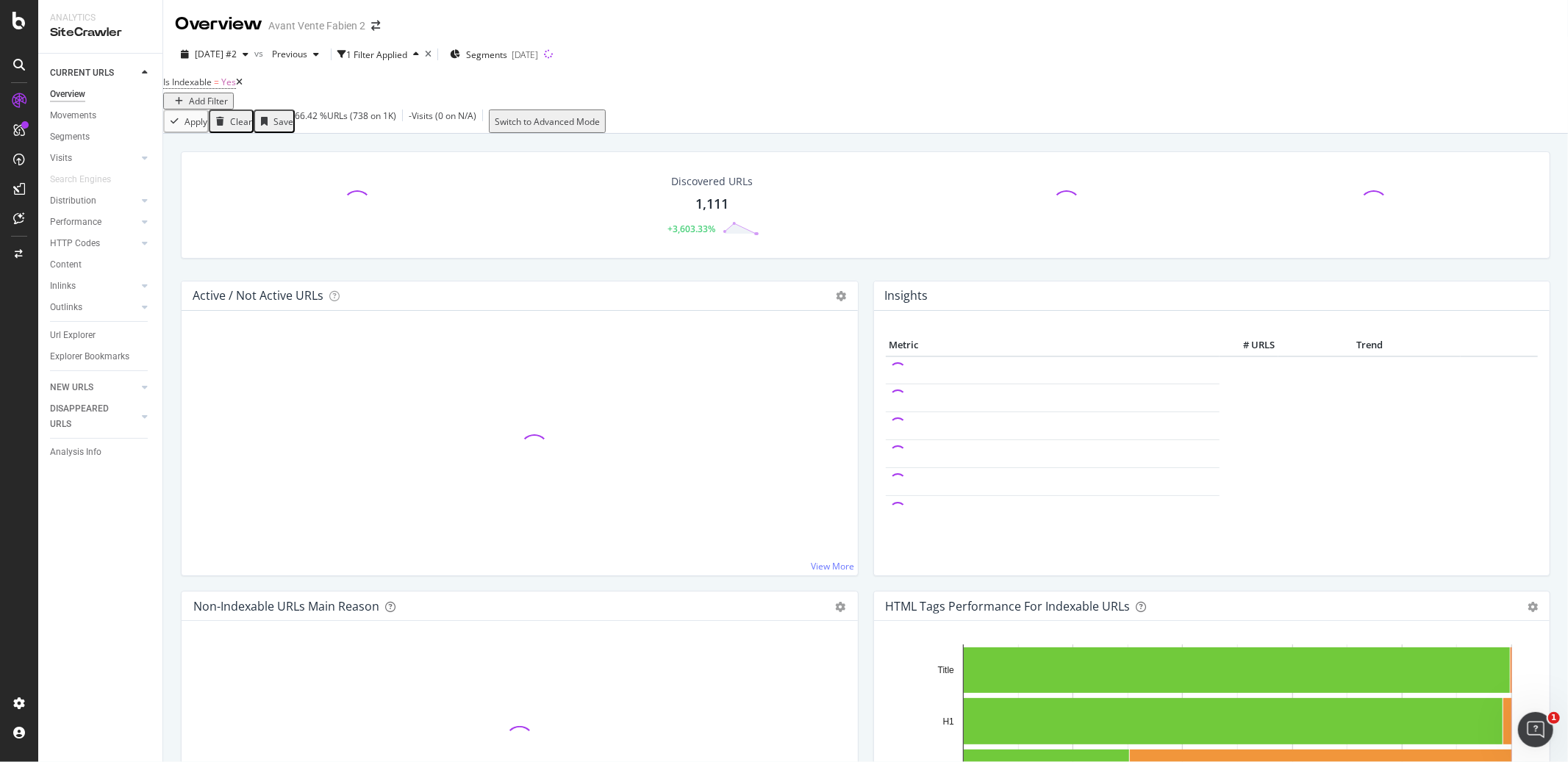
click at [80, 88] on div "Overview" at bounding box center [68, 94] width 35 height 15
click at [65, 85] on div "Overview Movements Segments Visits Analysis Orphan URLs Search Engines Distribu…" at bounding box center [106, 230] width 113 height 293
click at [67, 87] on div "Overview" at bounding box center [68, 94] width 35 height 15
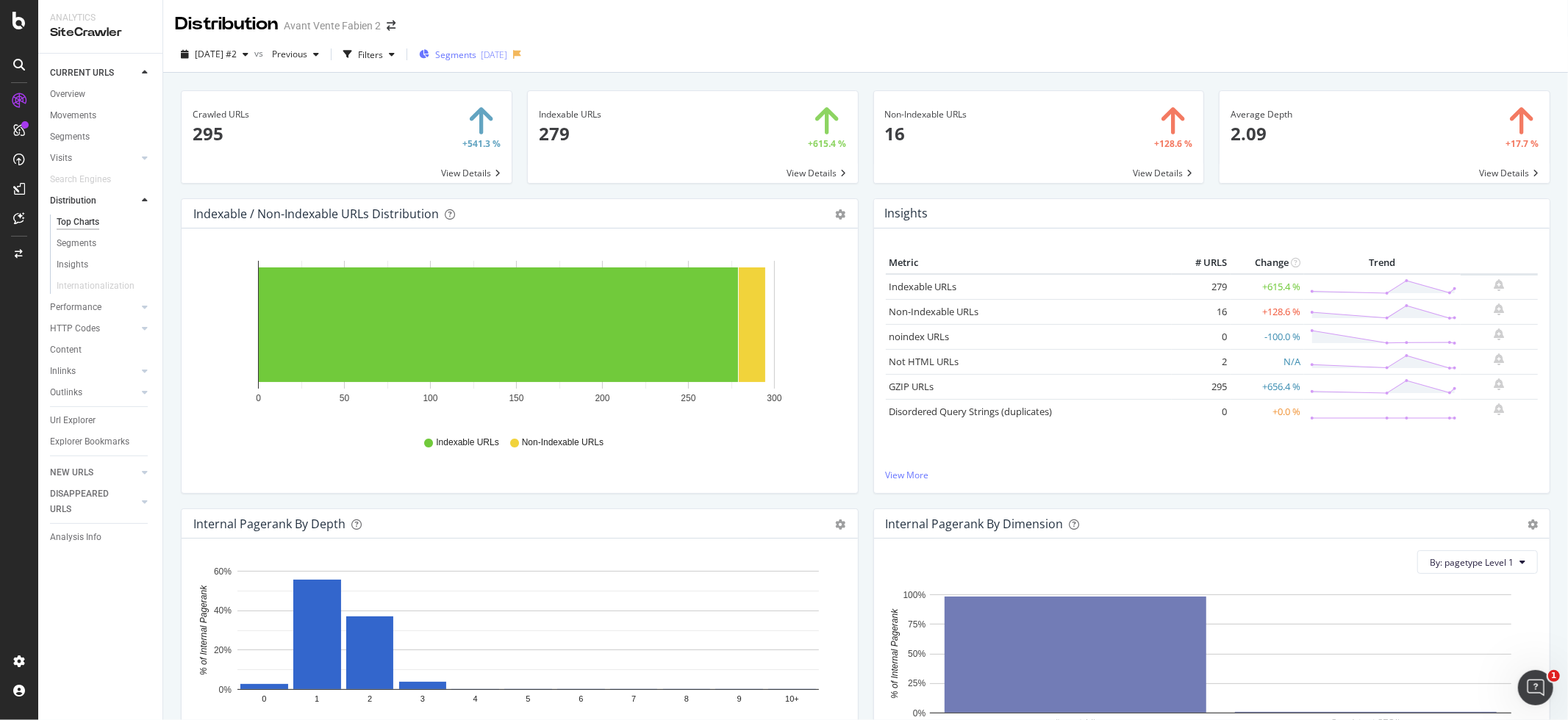
click at [476, 50] on span "Segments" at bounding box center [456, 55] width 42 height 13
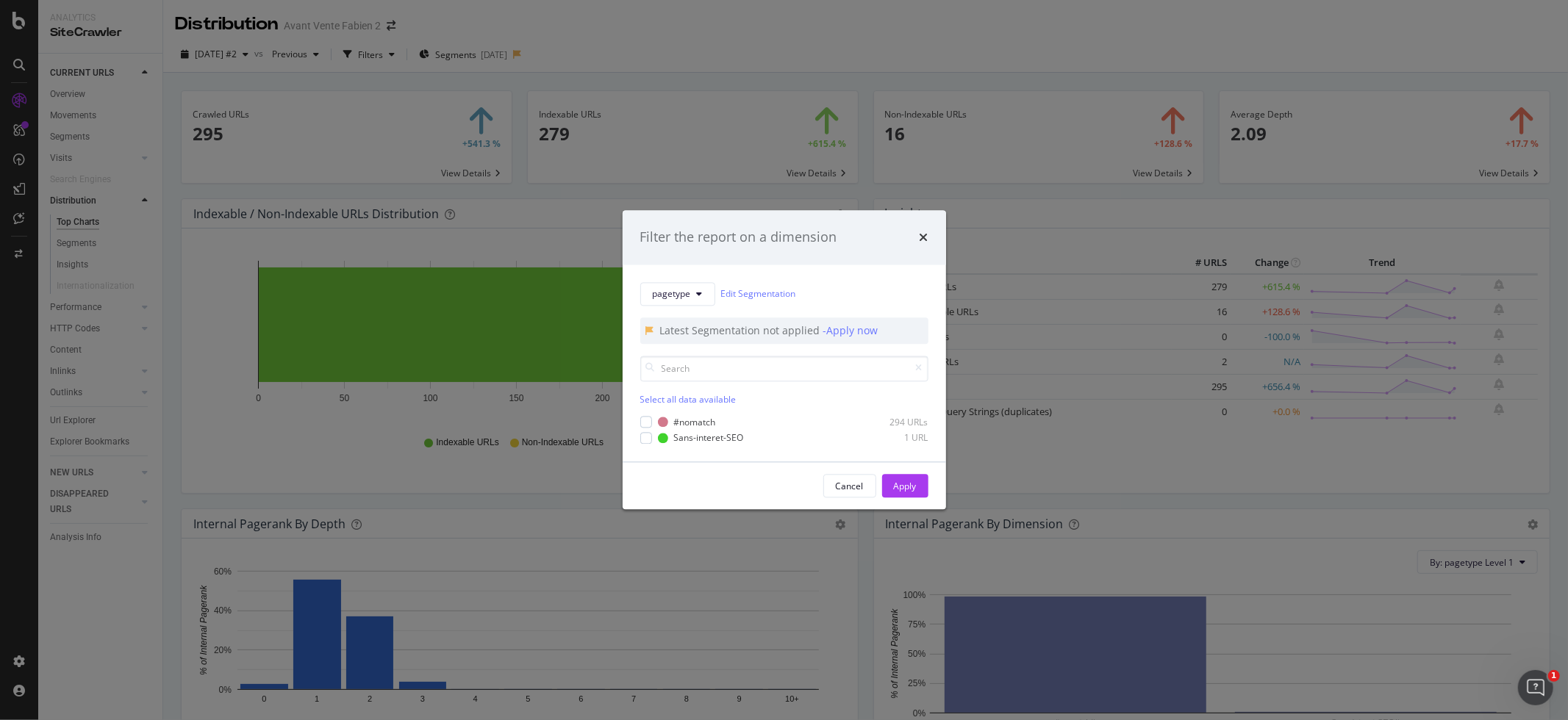
click at [926, 229] on div "times" at bounding box center [923, 237] width 9 height 19
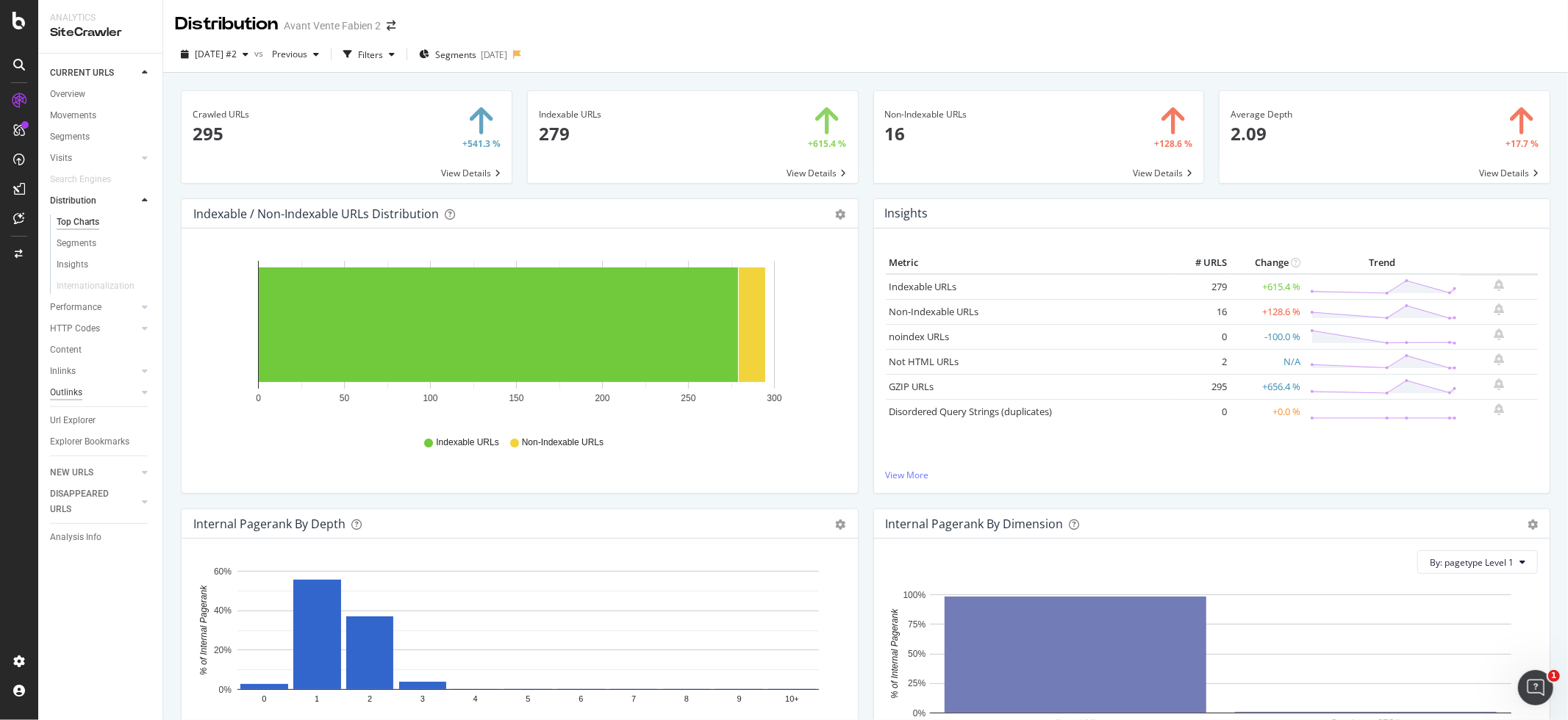
click at [77, 385] on div "Outlinks" at bounding box center [66, 392] width 32 height 15
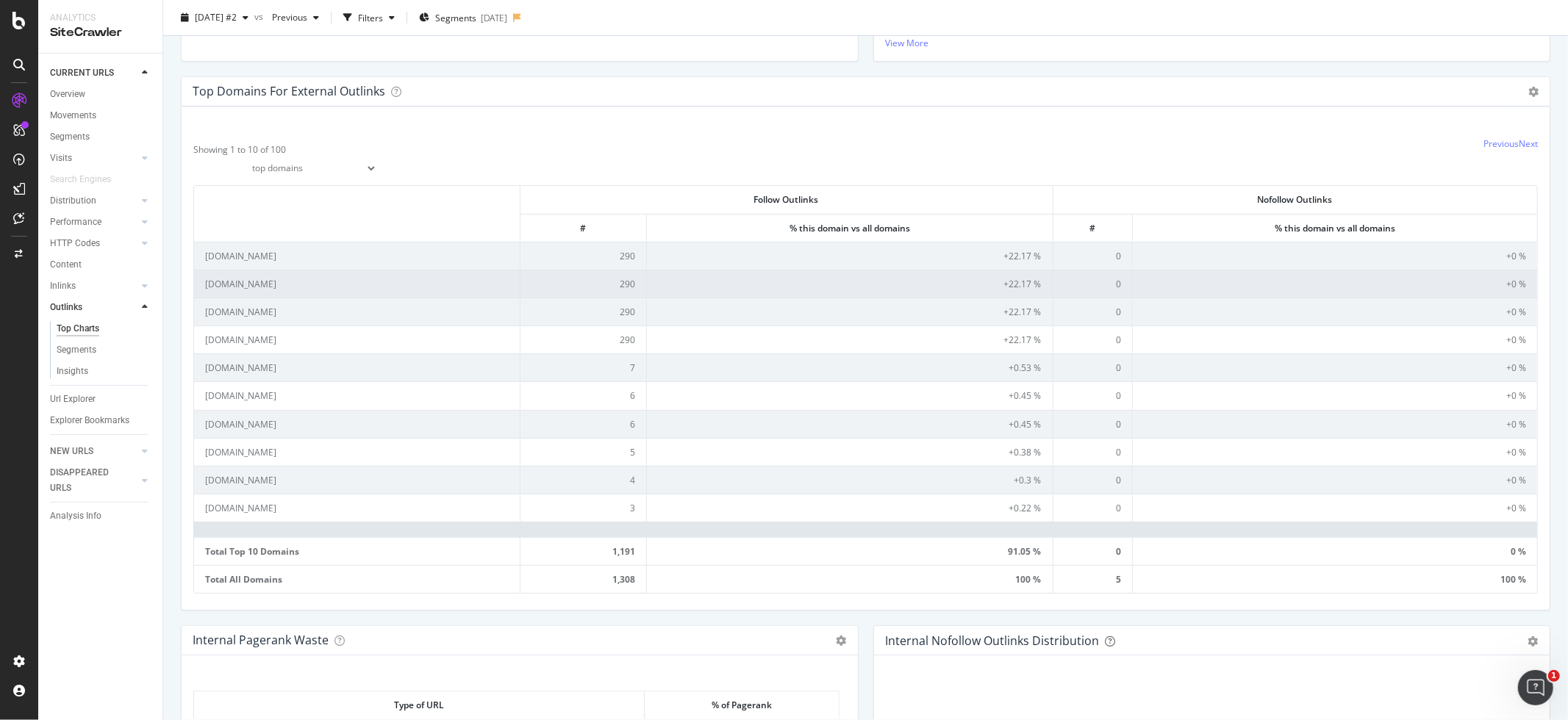
scroll to position [445, 0]
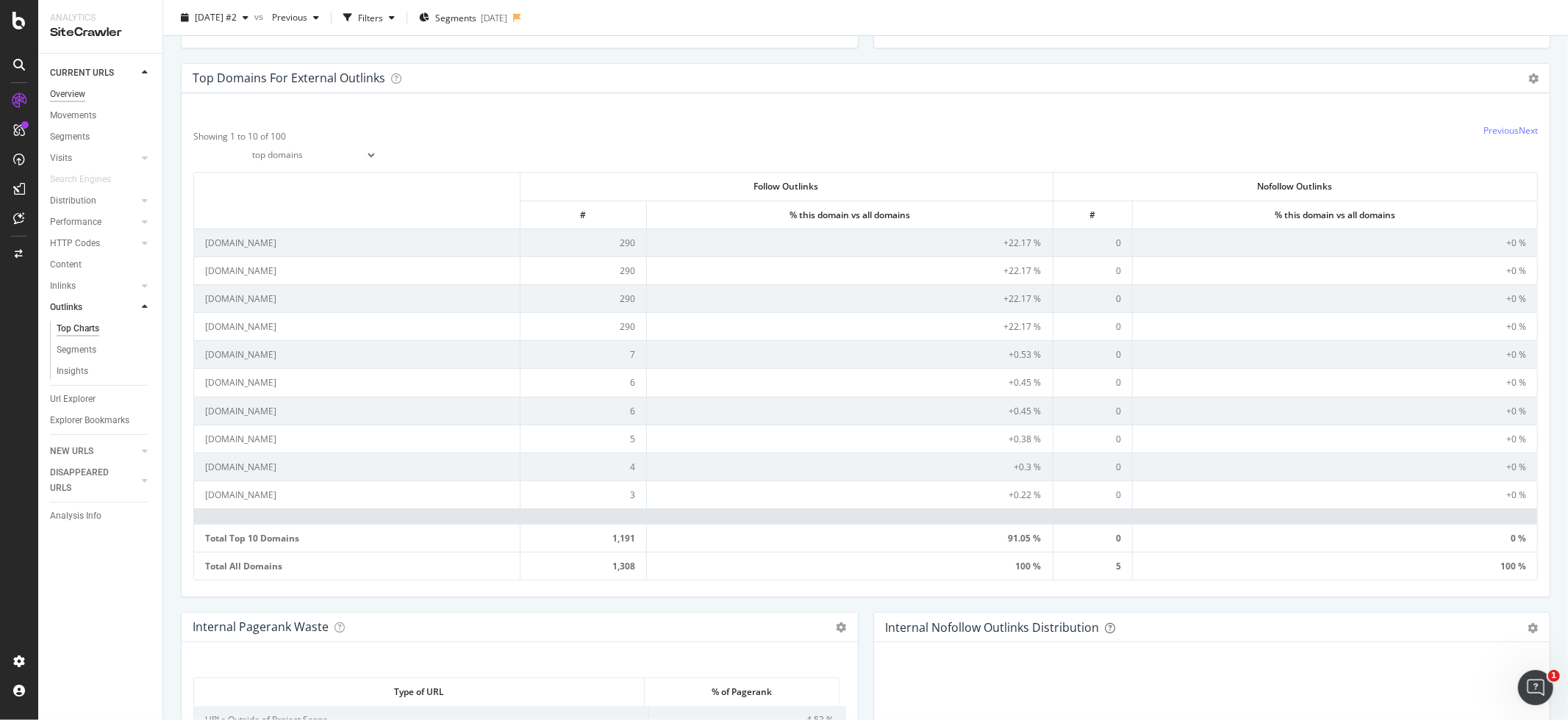
click at [73, 95] on div "Overview" at bounding box center [68, 94] width 35 height 15
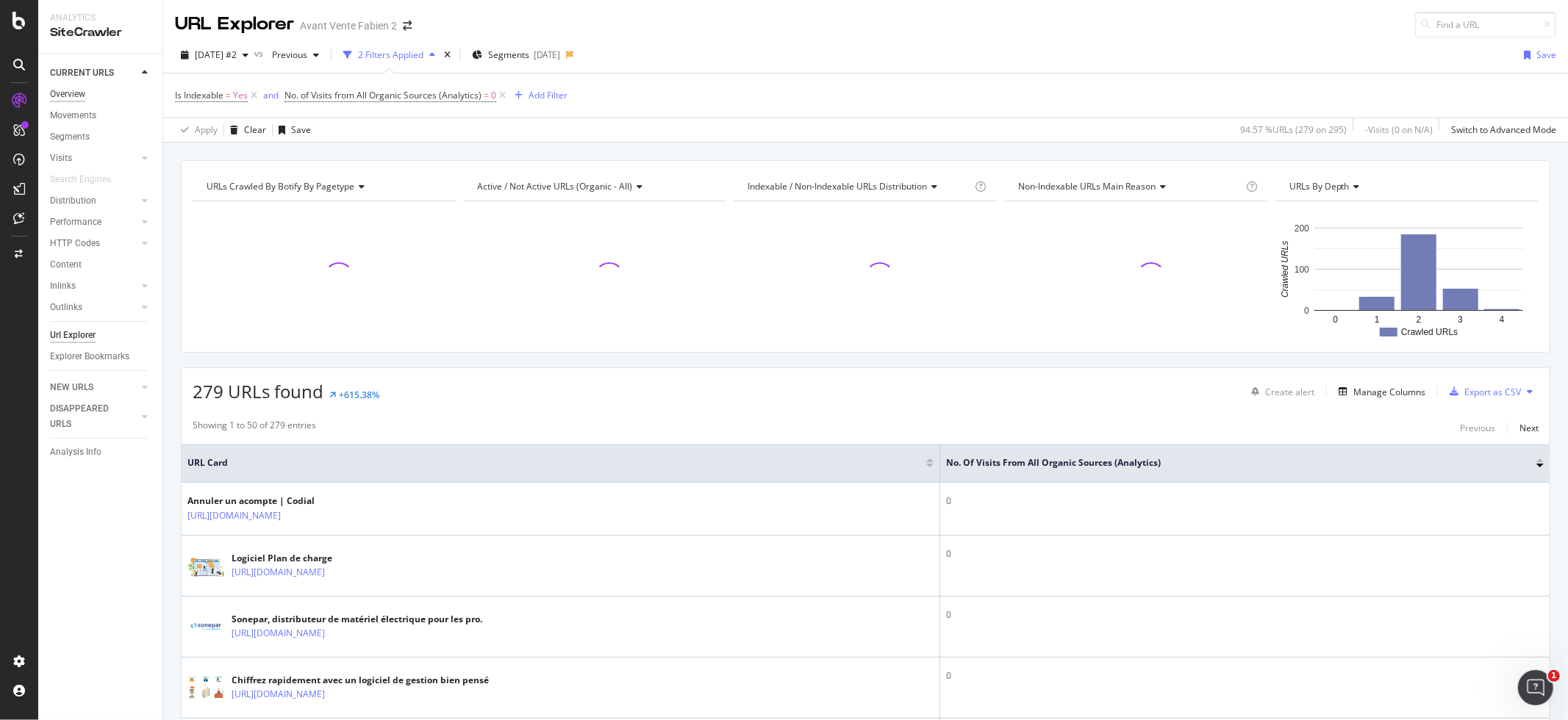
click at [64, 88] on div "Overview" at bounding box center [68, 94] width 35 height 15
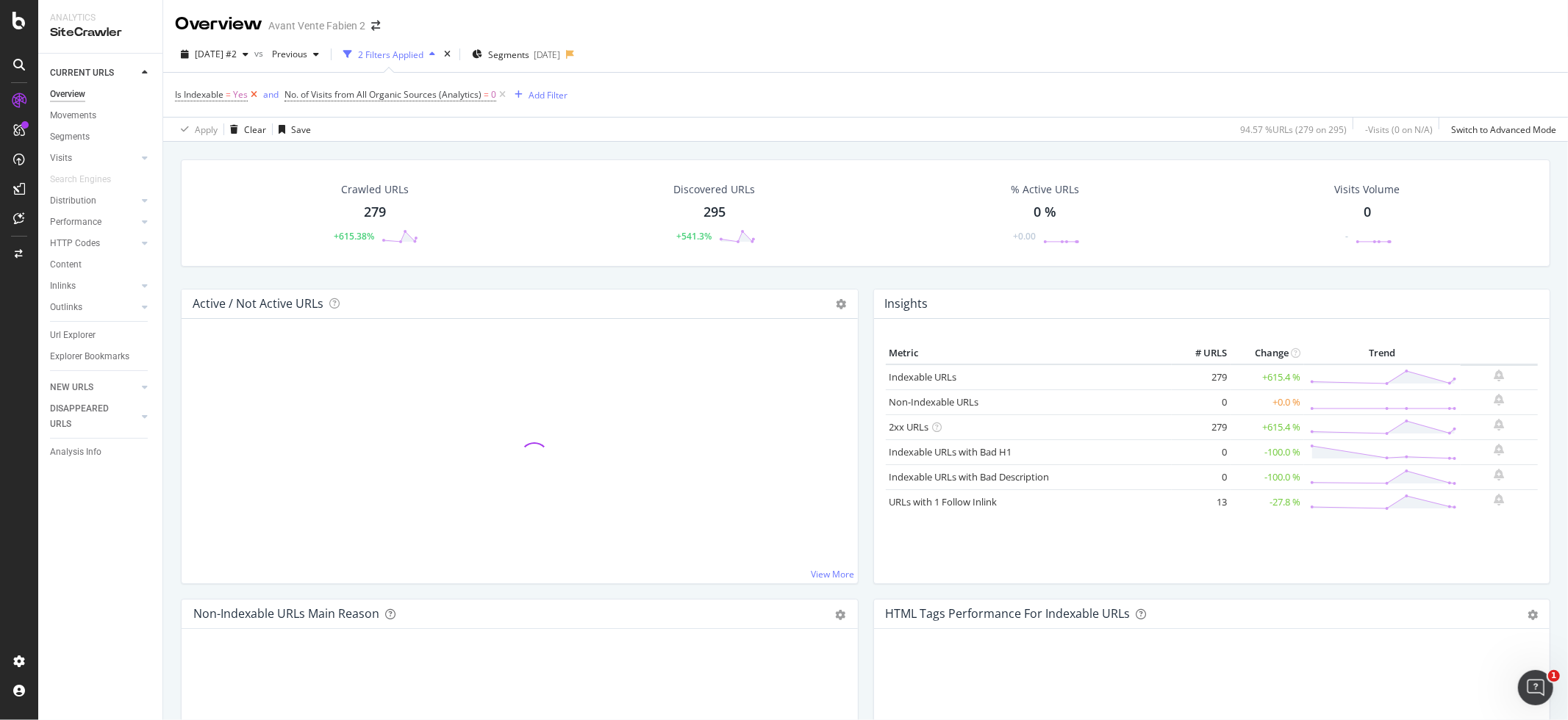
click at [254, 95] on icon at bounding box center [254, 94] width 13 height 14
drag, startPoint x: 391, startPoint y: 96, endPoint x: 317, endPoint y: 160, distance: 97.8
click at [391, 96] on icon at bounding box center [393, 94] width 13 height 14
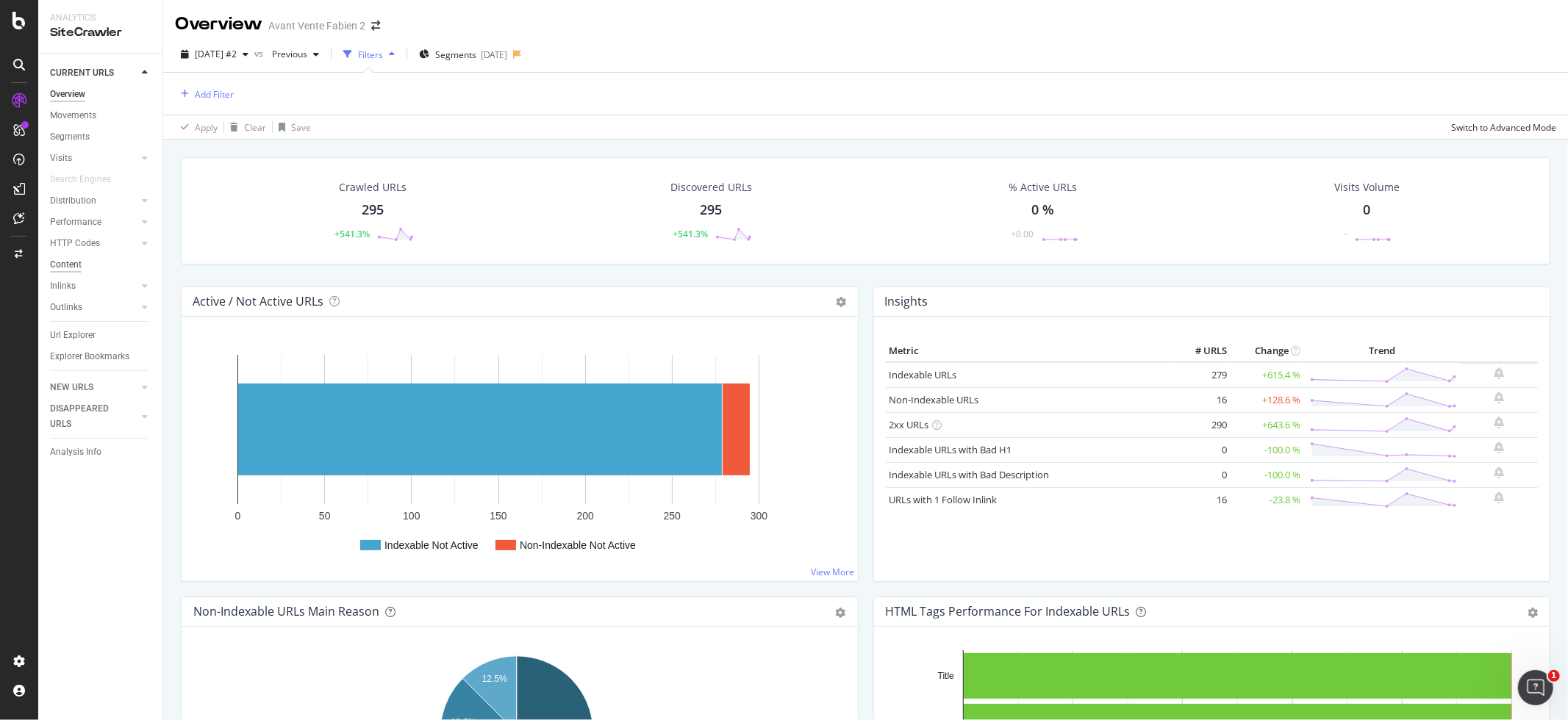
click at [78, 264] on div "Content" at bounding box center [66, 264] width 32 height 15
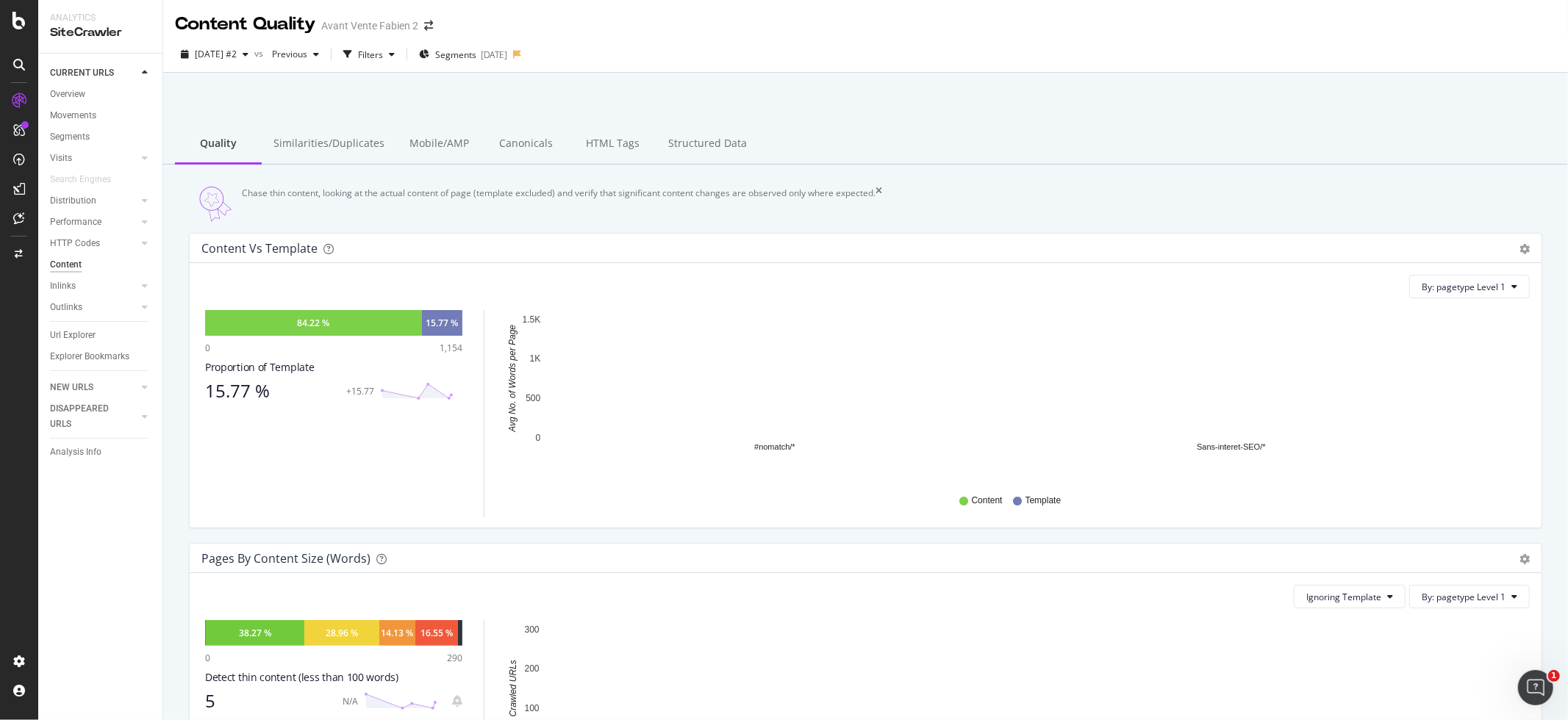
scroll to position [304, 0]
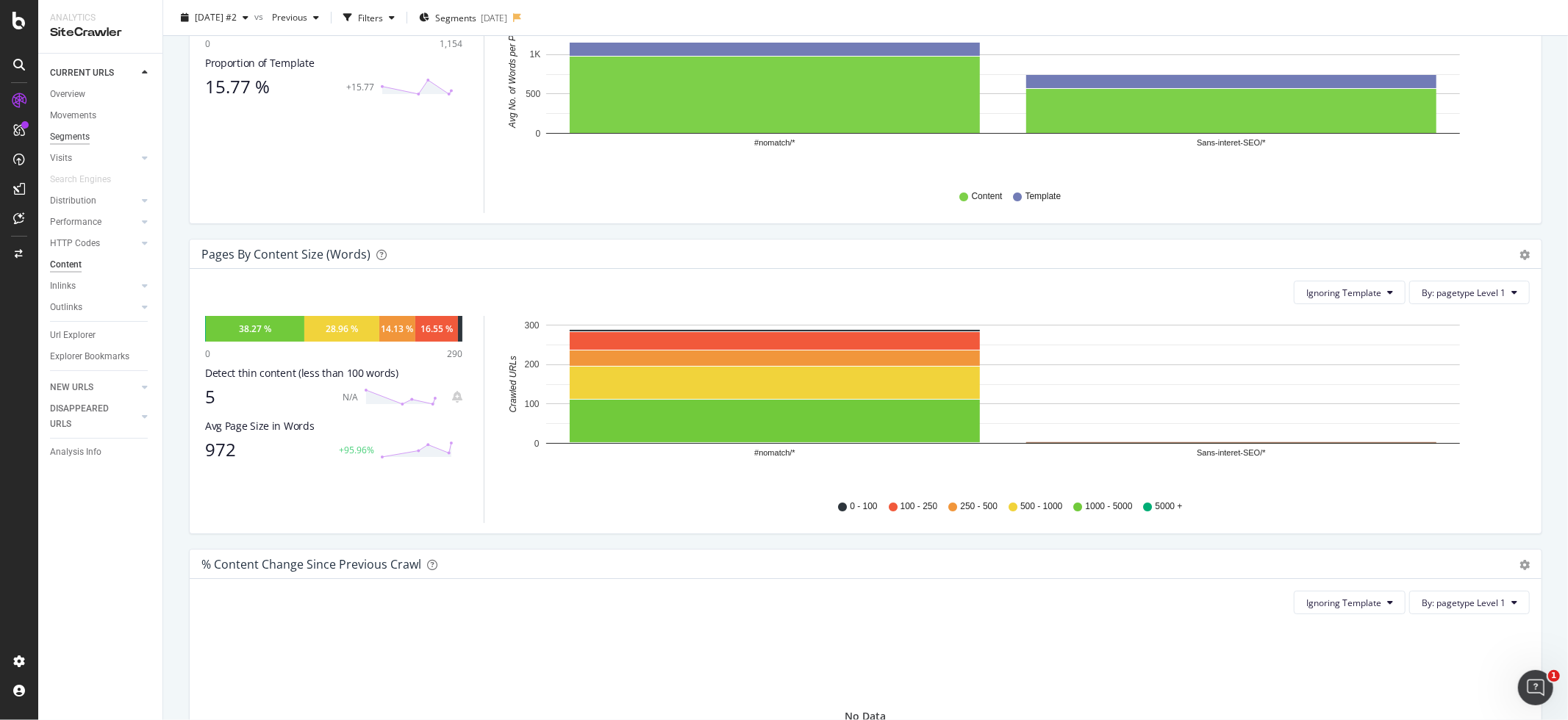
click at [77, 129] on div "Segments" at bounding box center [70, 136] width 40 height 15
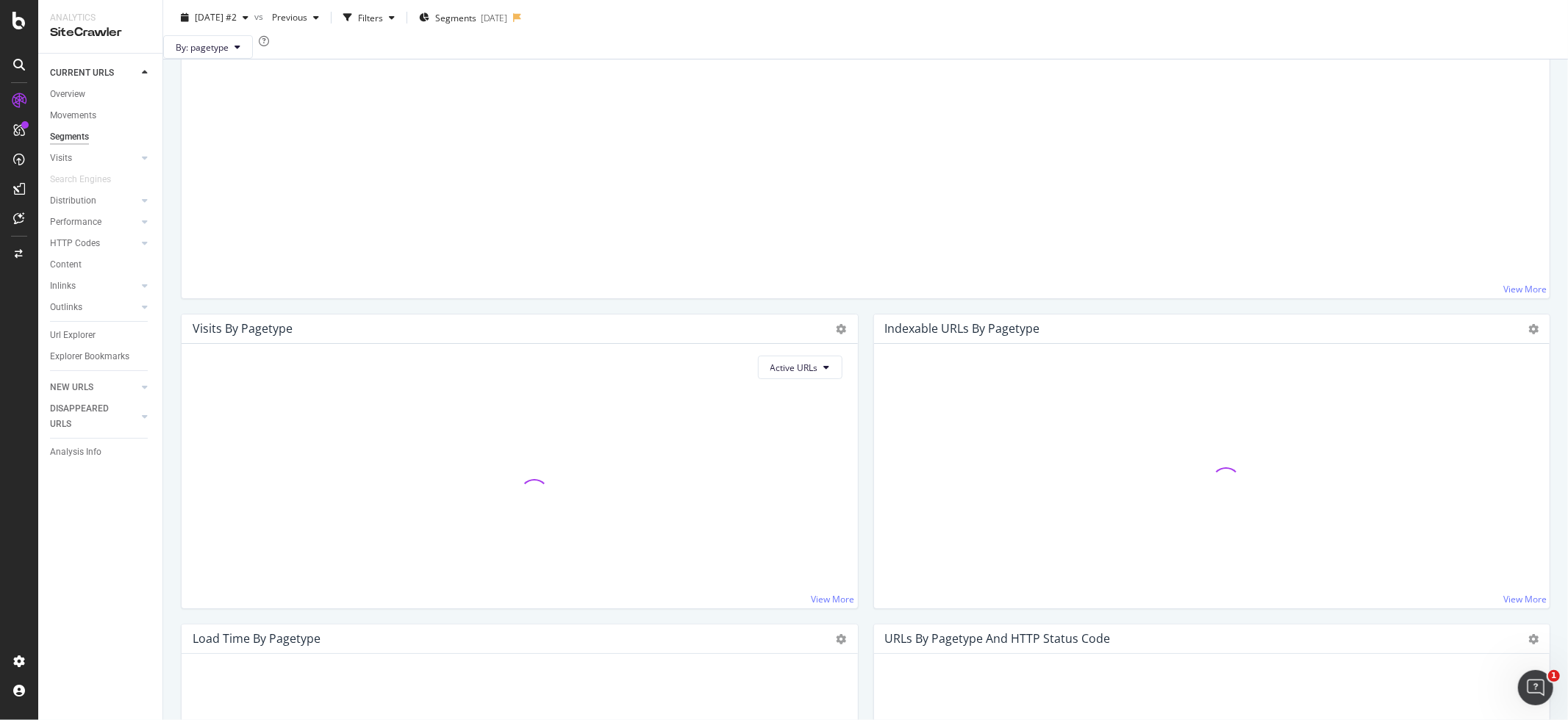
scroll to position [186, 0]
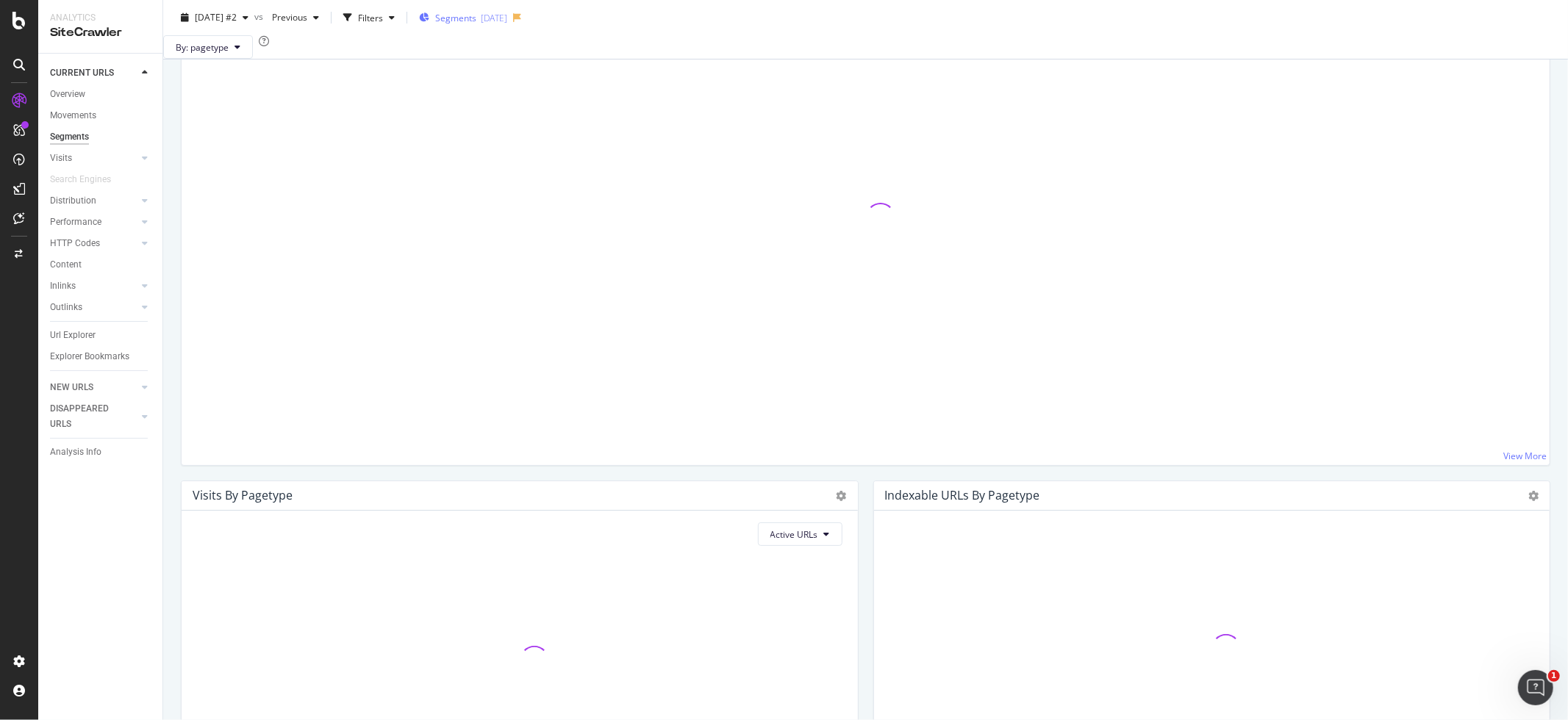
click at [507, 17] on div "[DATE]" at bounding box center [494, 18] width 26 height 13
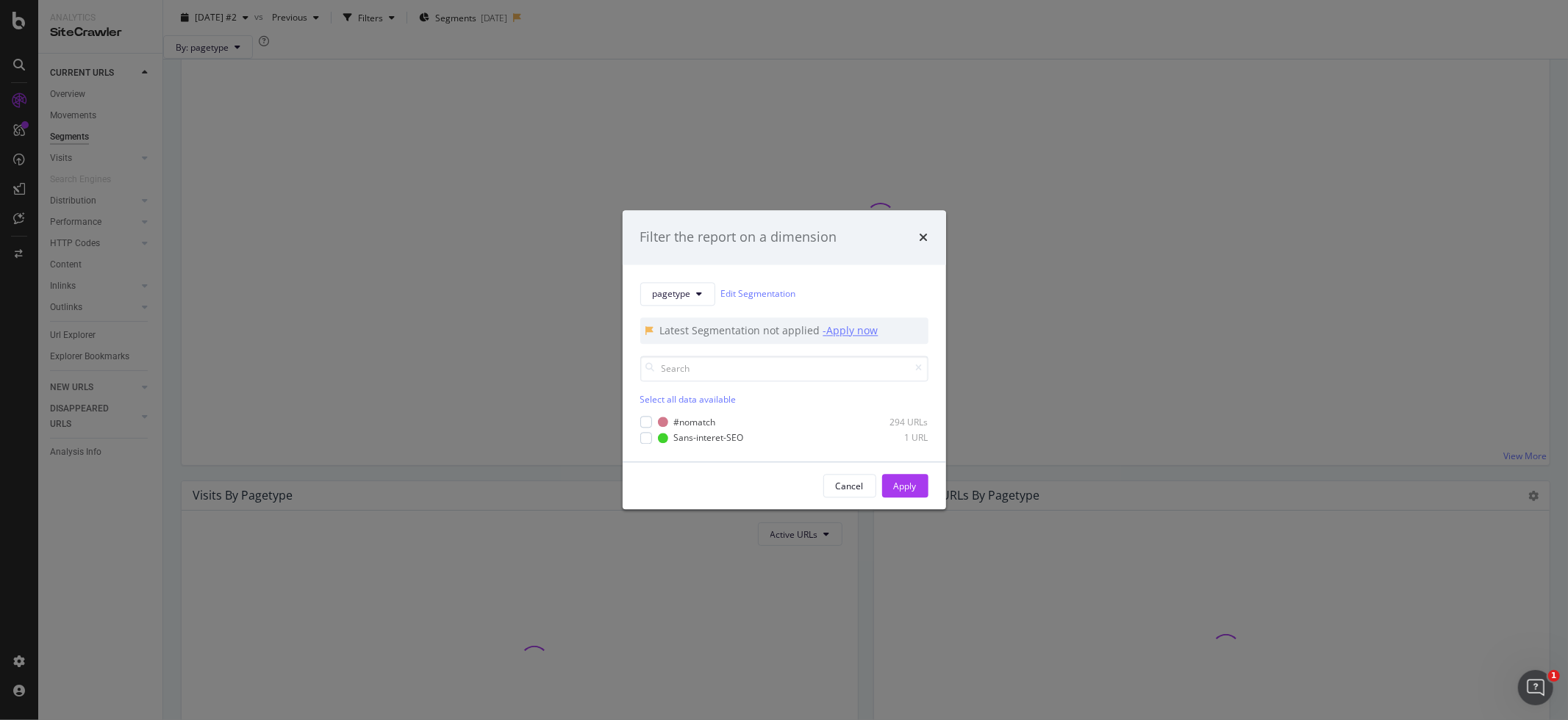
click at [839, 335] on div "- Apply now" at bounding box center [851, 330] width 55 height 14
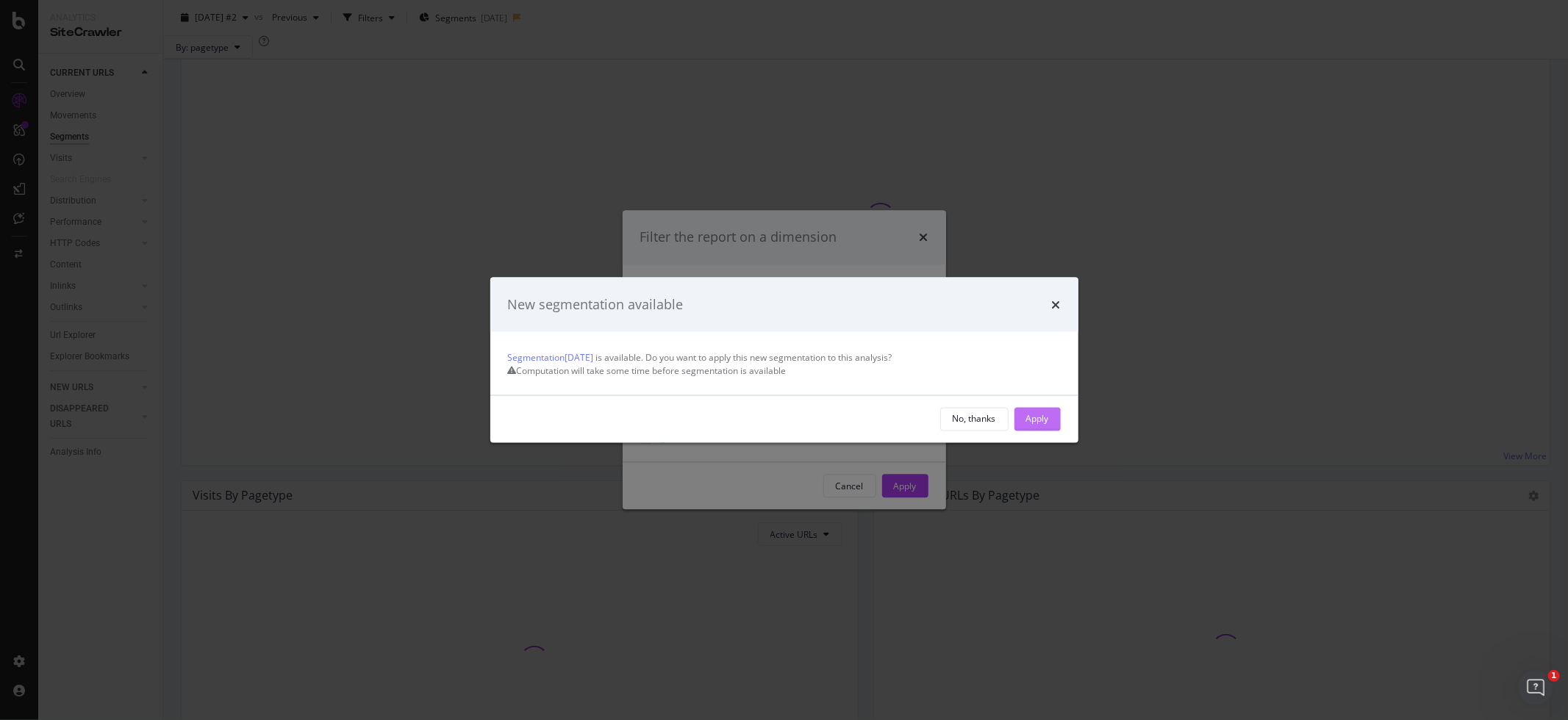
click at [1045, 425] on div "Apply" at bounding box center [1037, 419] width 23 height 13
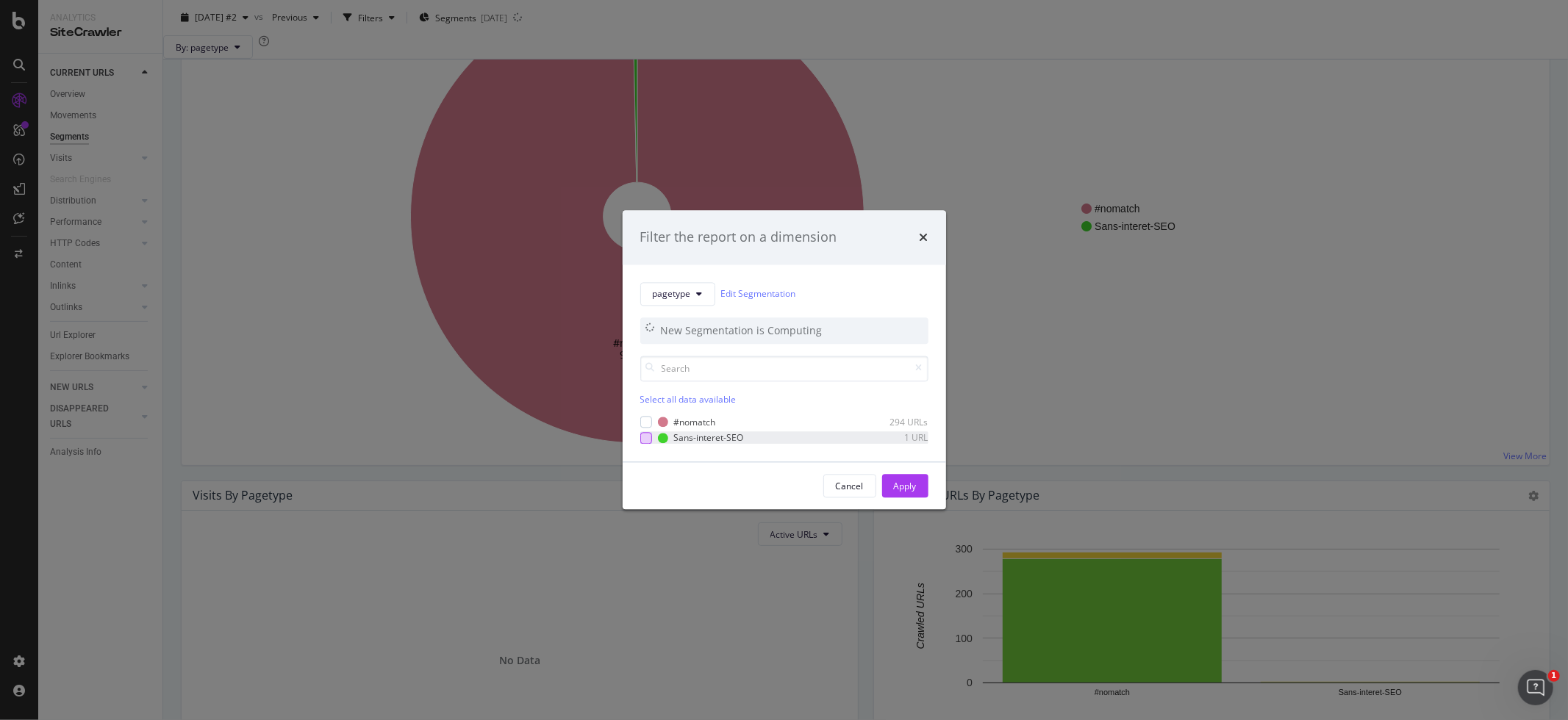
click at [644, 437] on div "modal" at bounding box center [645, 437] width 12 height 12
click at [644, 442] on div "modal" at bounding box center [645, 437] width 12 height 12
click at [921, 239] on icon "times" at bounding box center [923, 237] width 9 height 12
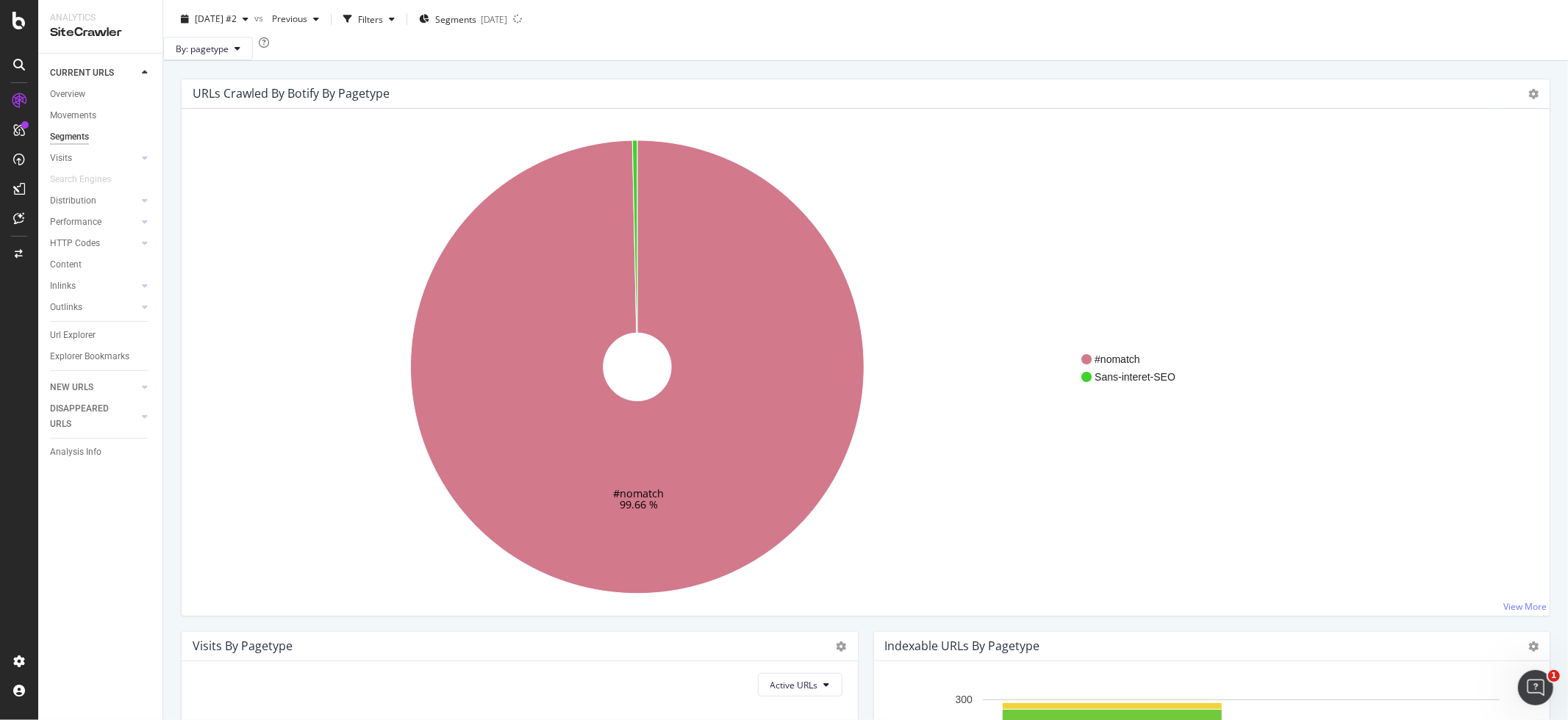
scroll to position [0, 0]
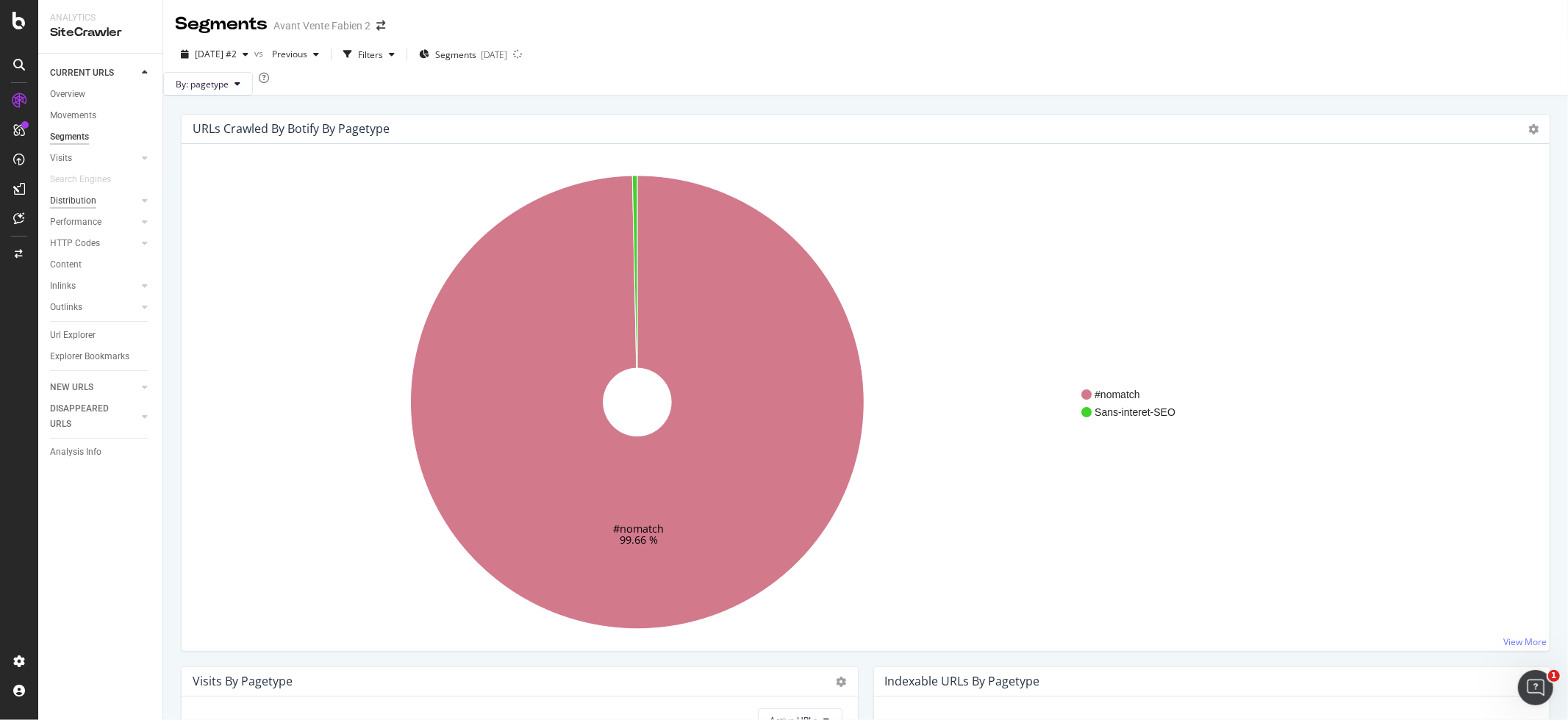
click at [80, 207] on div "Distribution" at bounding box center [73, 200] width 46 height 15
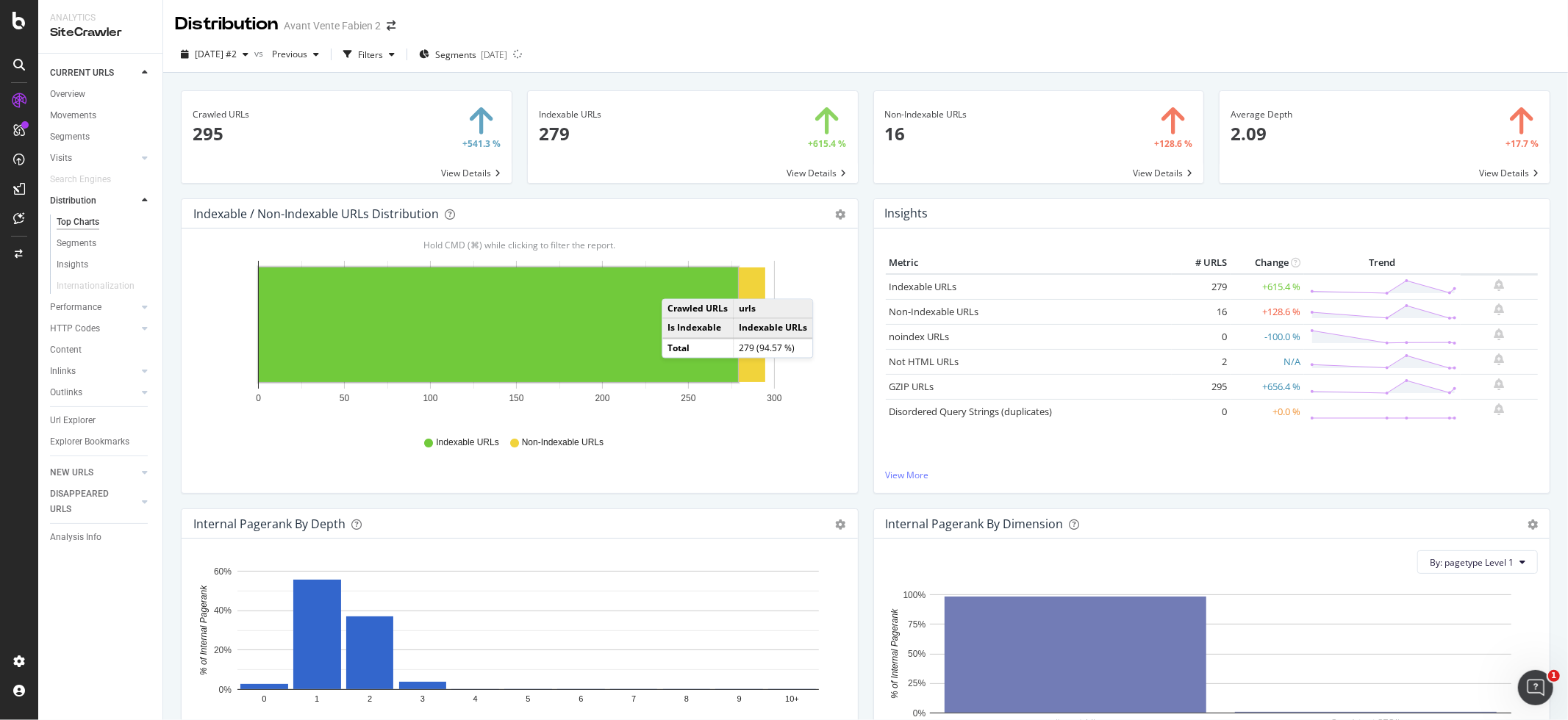
scroll to position [487, 0]
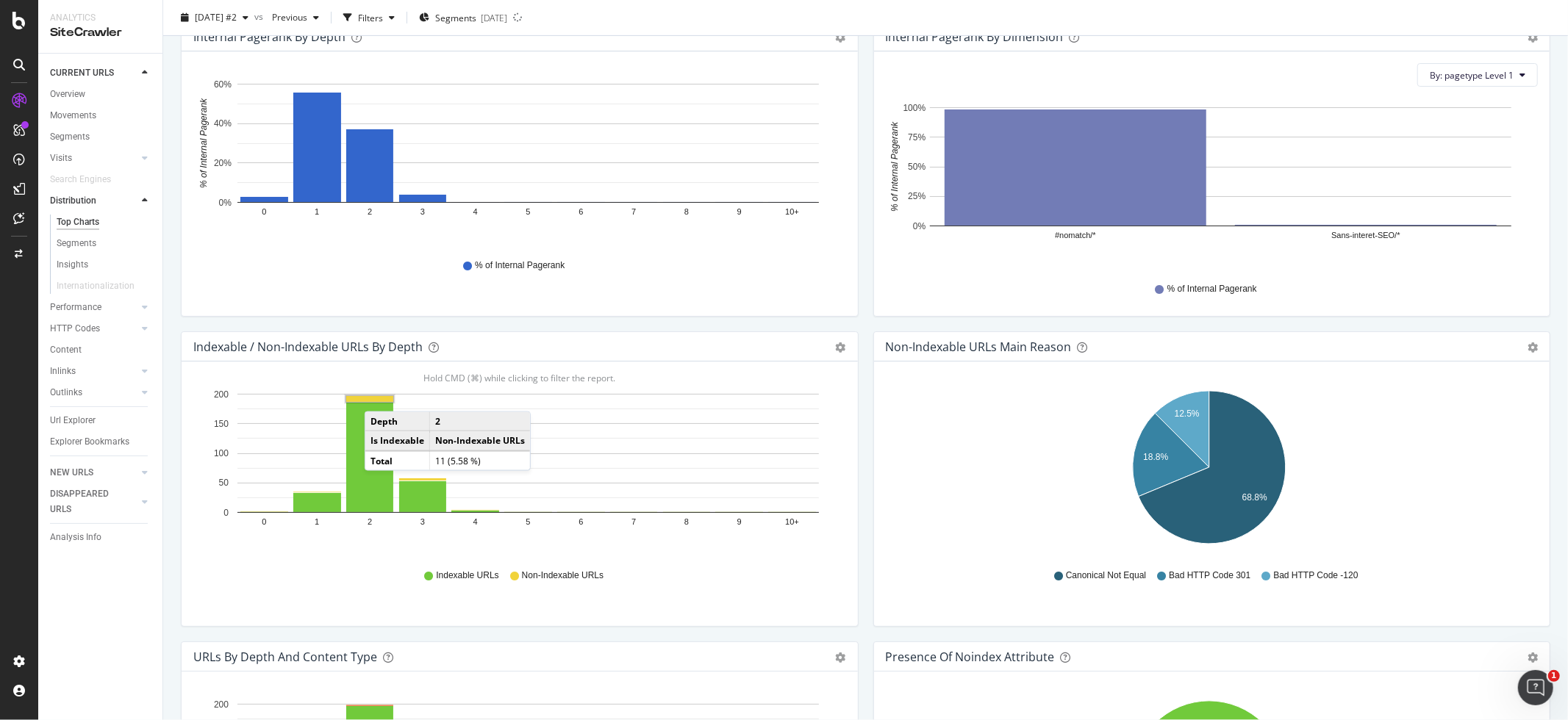
click at [373, 440] on td "Is Indexable" at bounding box center [397, 441] width 65 height 20
click at [359, 435] on rect "A chart." at bounding box center [369, 457] width 47 height 109
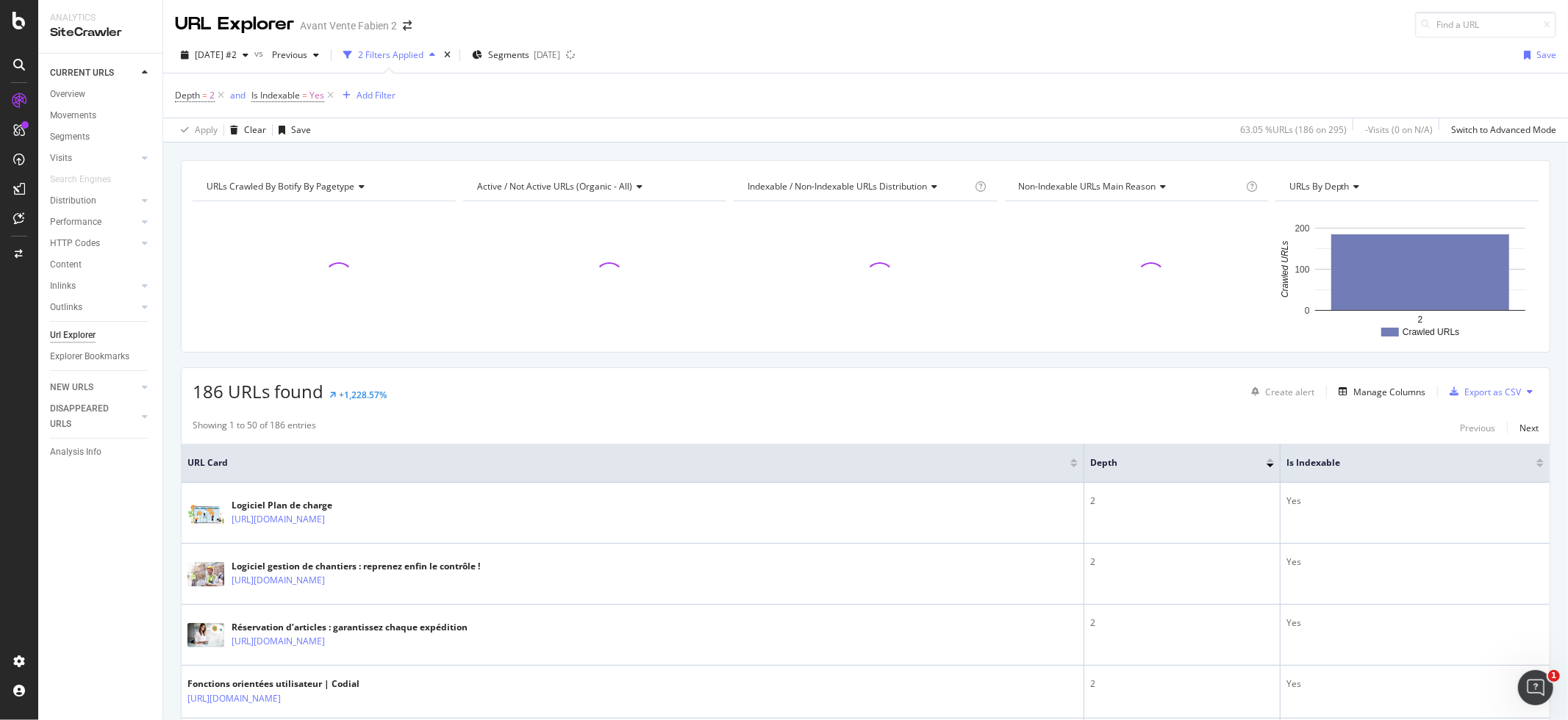
scroll to position [161, 0]
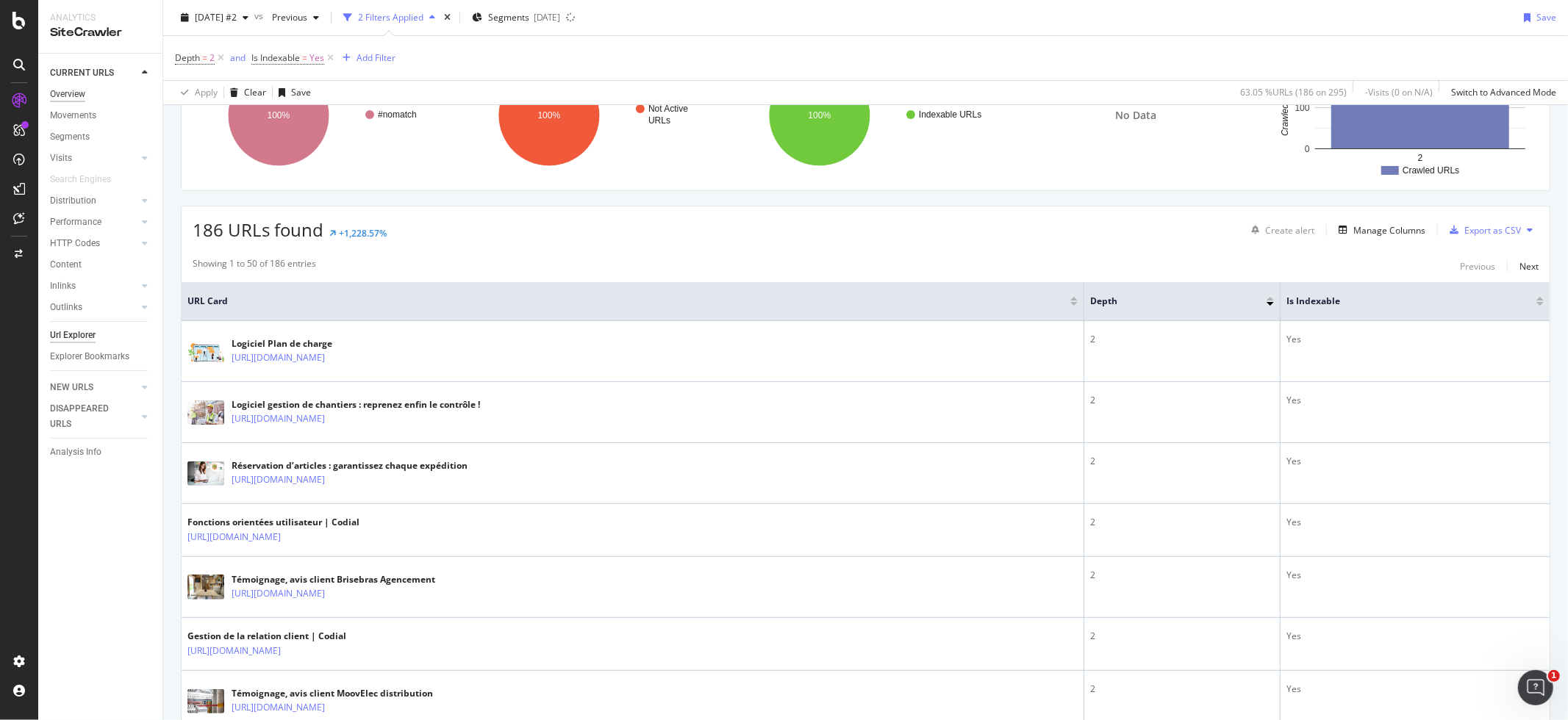
click at [69, 91] on div "Overview" at bounding box center [68, 94] width 35 height 15
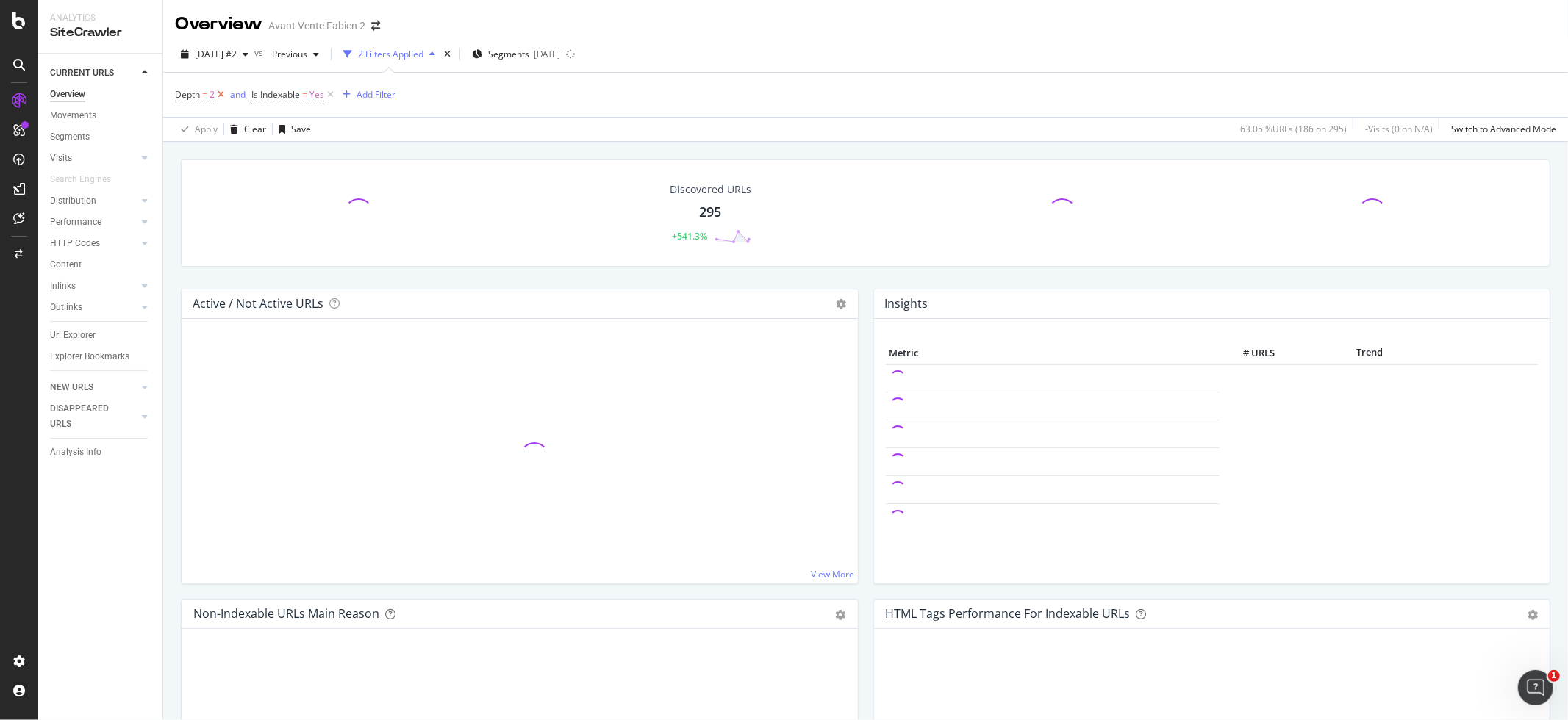
click at [224, 96] on icon at bounding box center [221, 94] width 13 height 14
click at [256, 94] on icon at bounding box center [254, 94] width 13 height 14
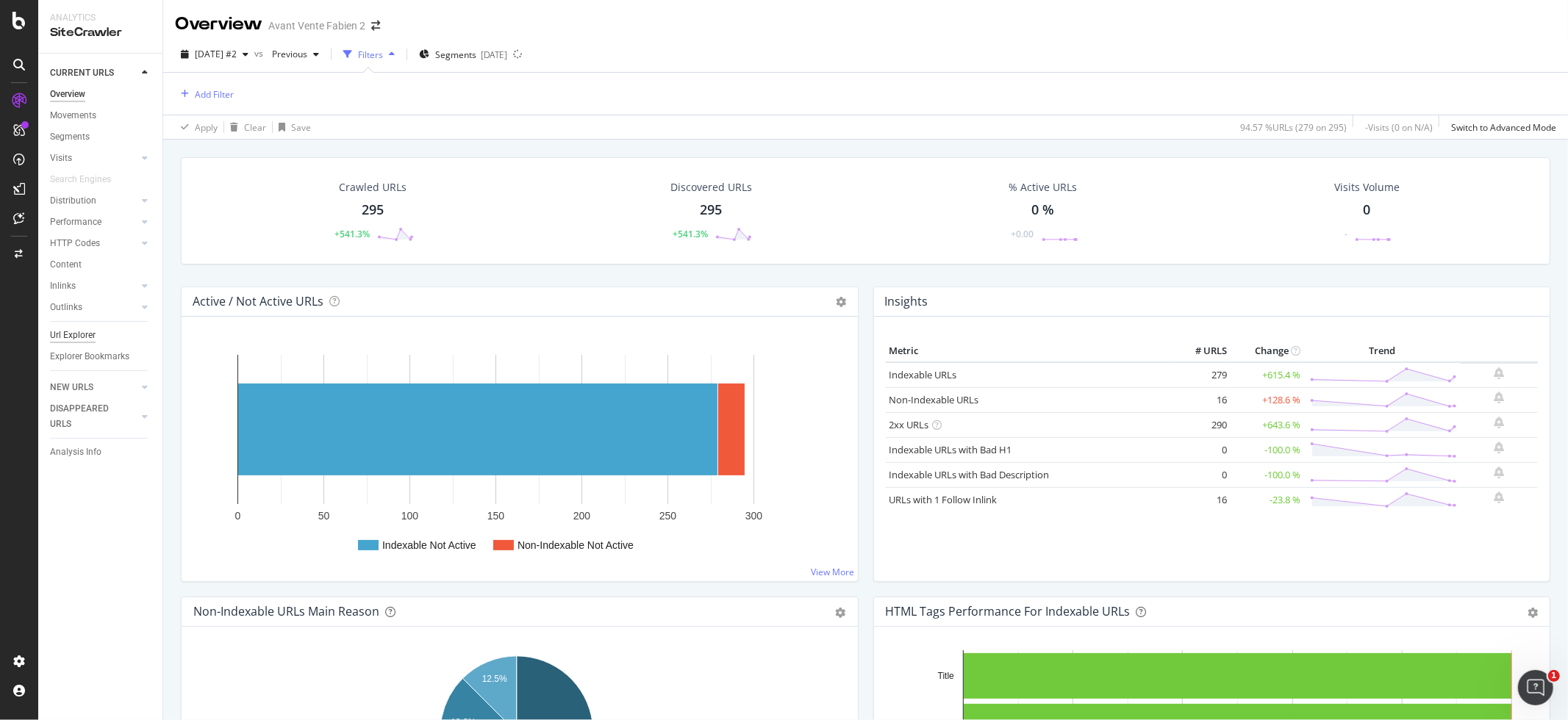
click at [60, 336] on div "Url Explorer" at bounding box center [73, 334] width 46 height 15
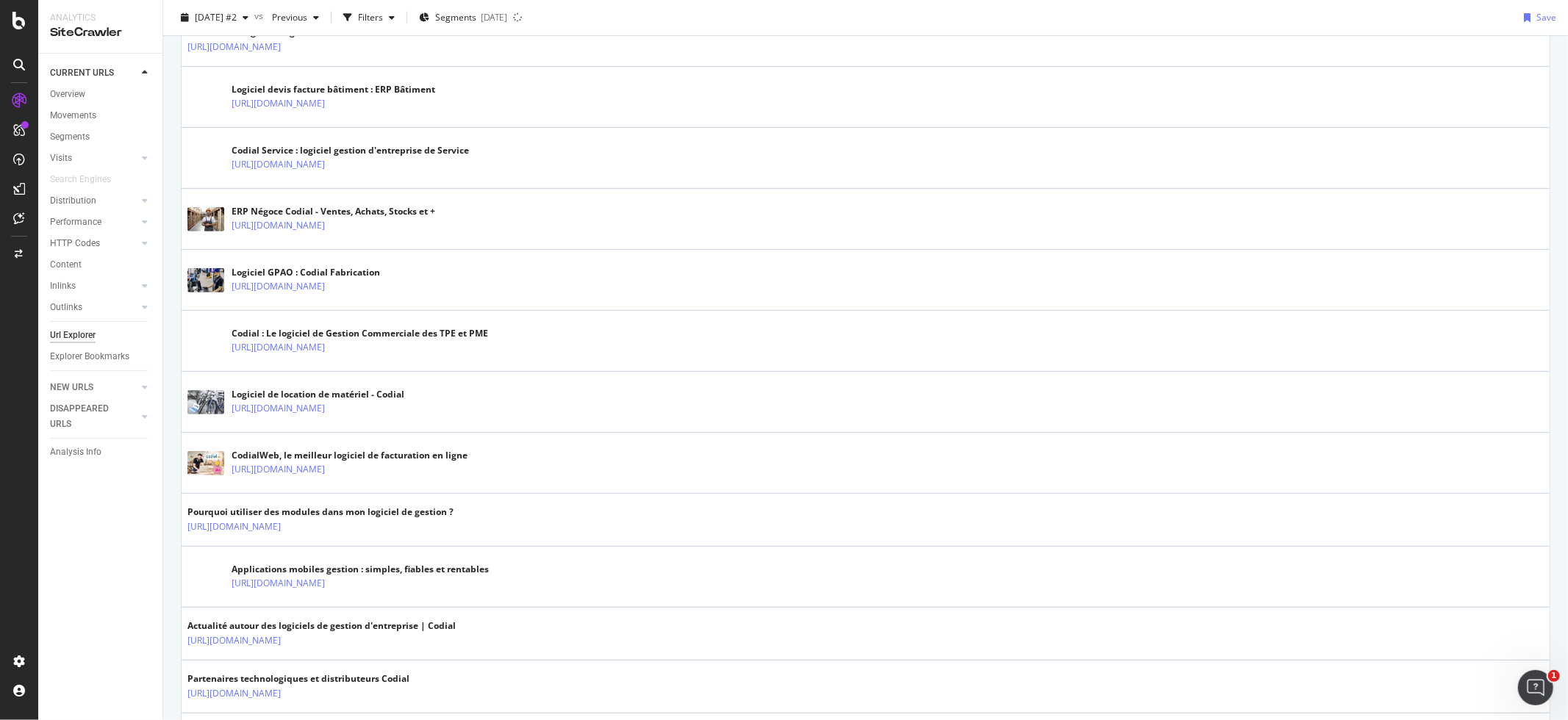
scroll to position [112, 0]
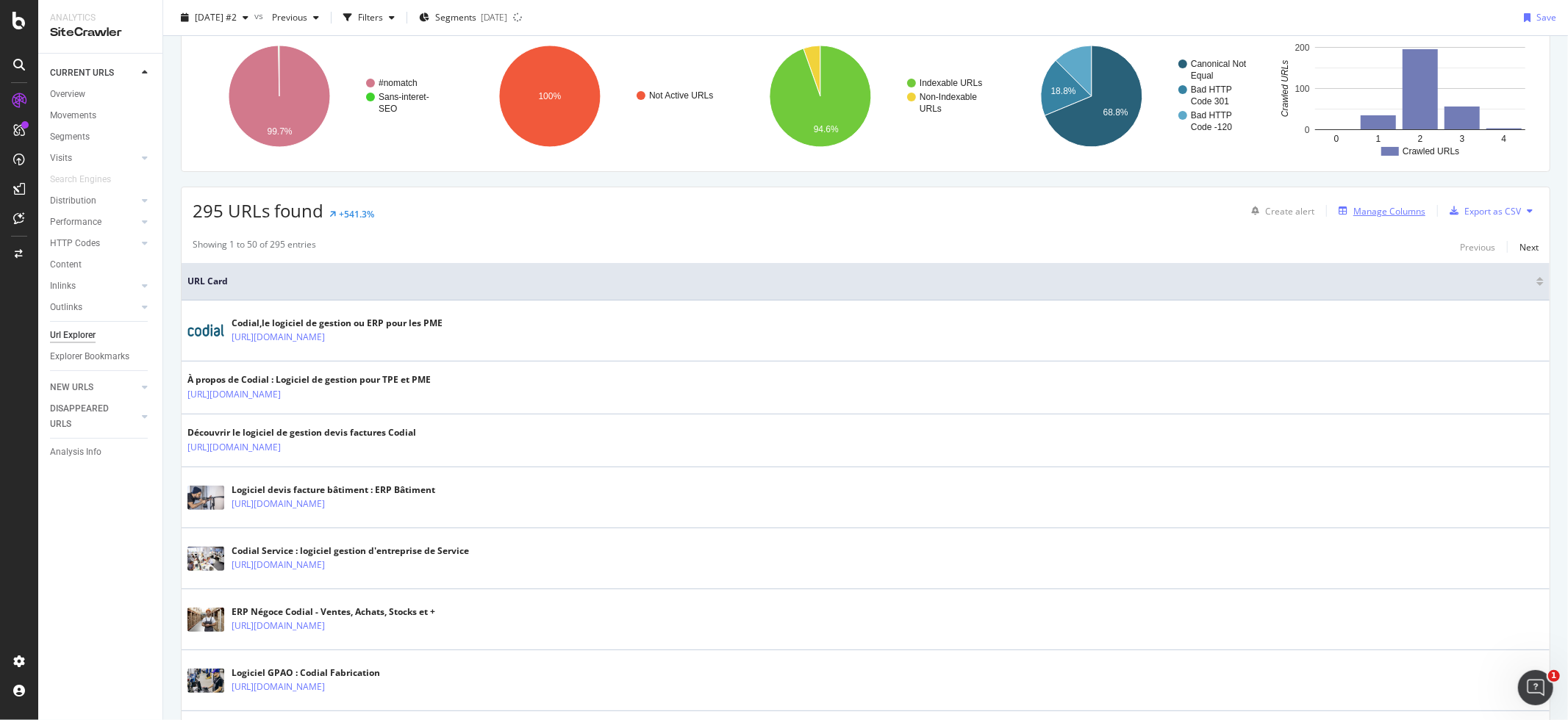
click at [1388, 216] on div "Manage Columns" at bounding box center [1389, 212] width 72 height 13
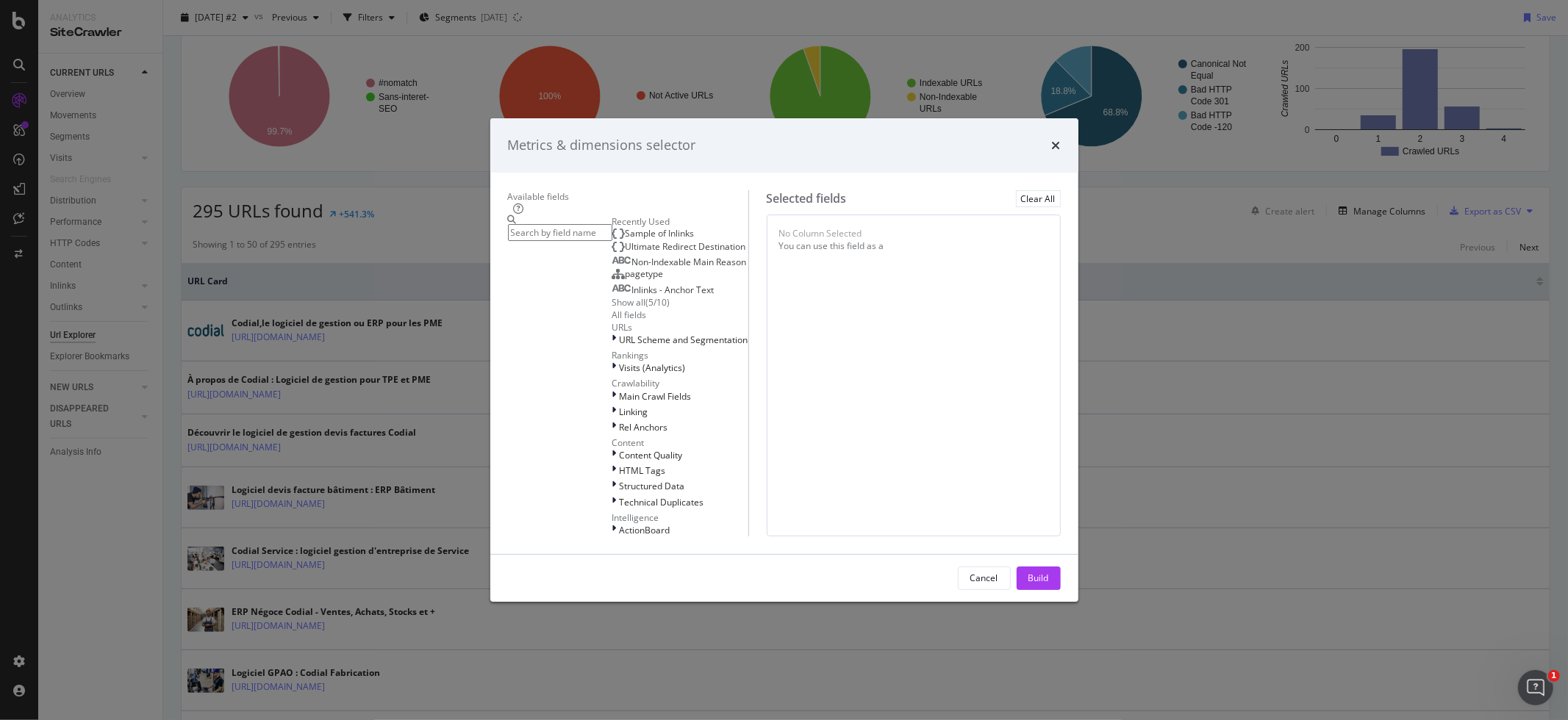
drag, startPoint x: 792, startPoint y: 79, endPoint x: 806, endPoint y: 81, distance: 14.1
click at [806, 118] on div "Metrics & dimensions selector" at bounding box center [784, 145] width 588 height 54
click at [582, 224] on input "modal" at bounding box center [560, 232] width 105 height 17
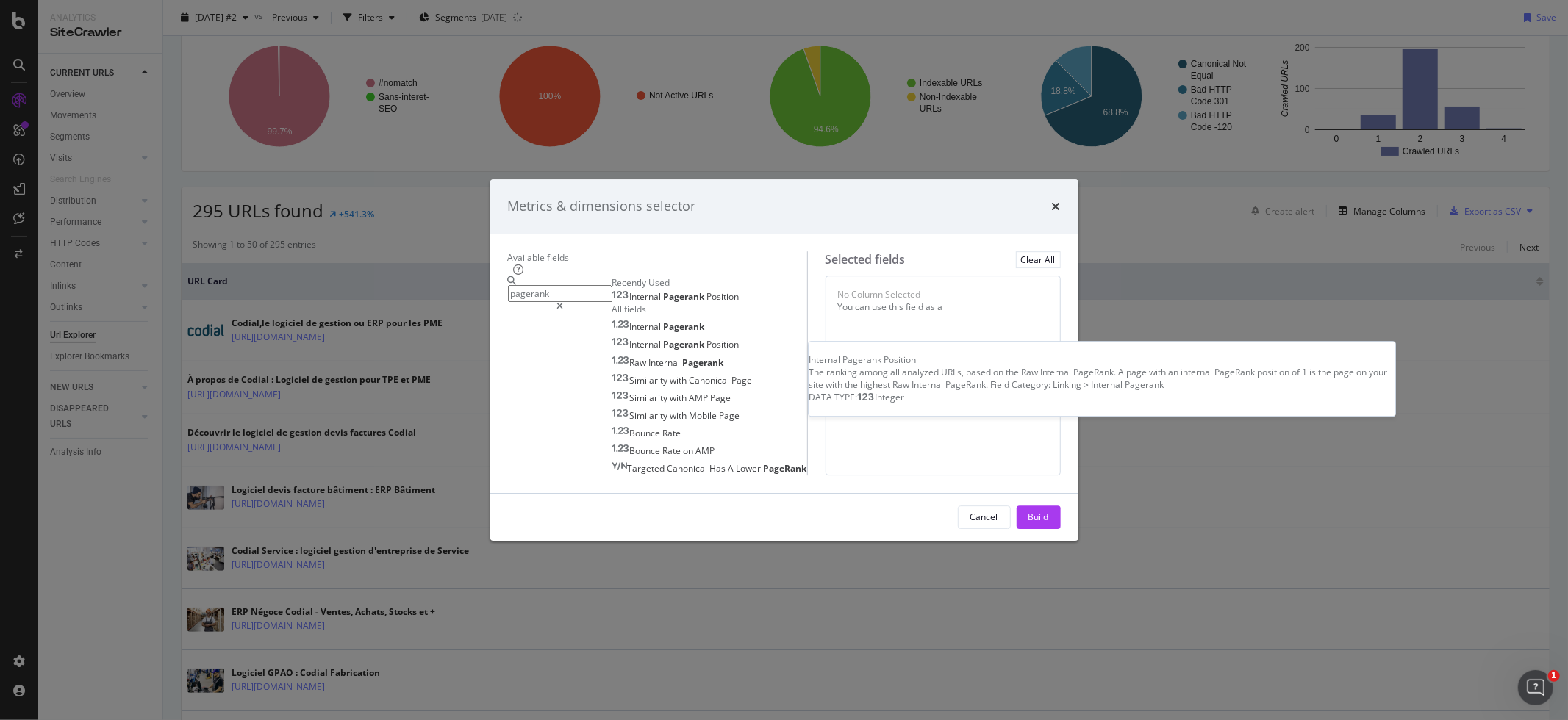
type input "pagerank"
click at [630, 290] on span "Internal" at bounding box center [647, 296] width 34 height 13
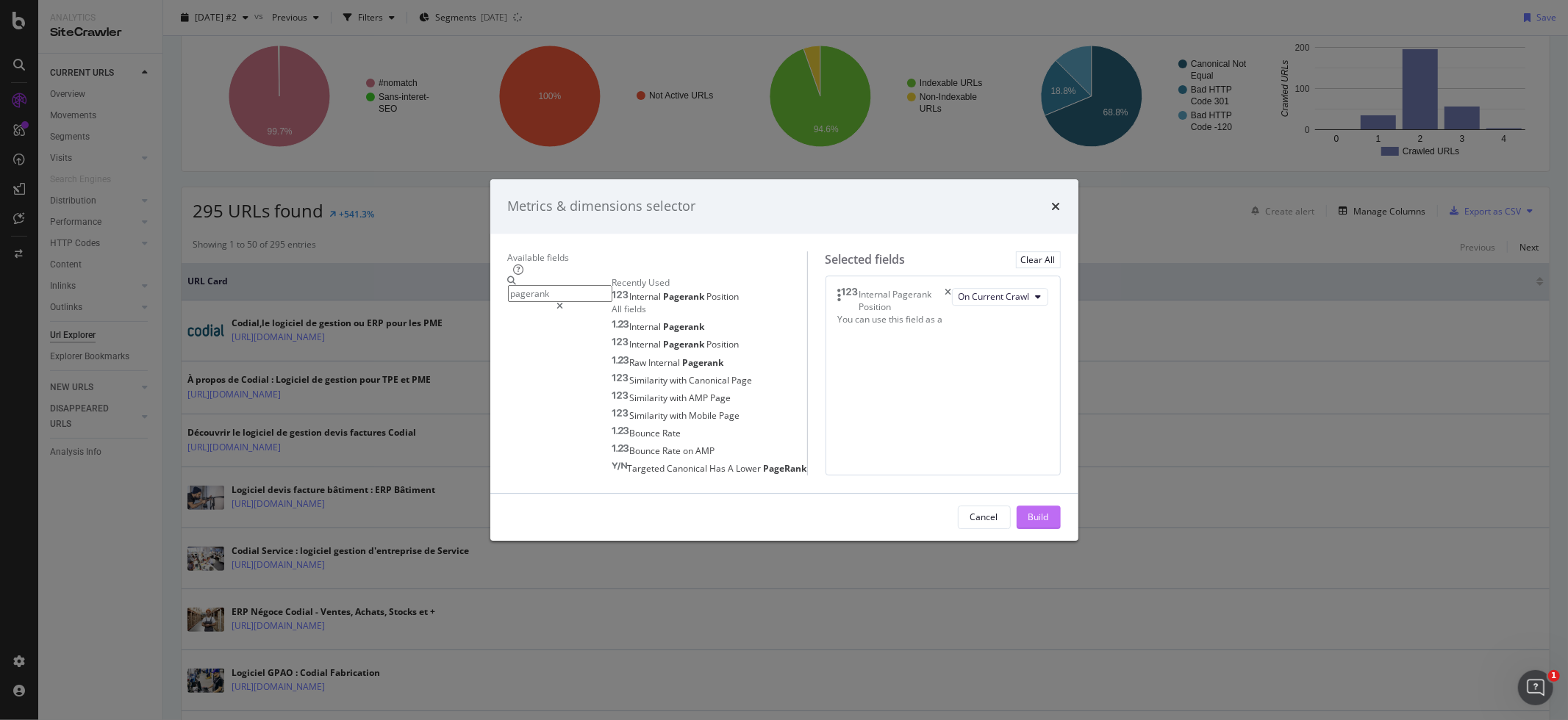
click at [1049, 523] on div "Build" at bounding box center [1038, 516] width 21 height 13
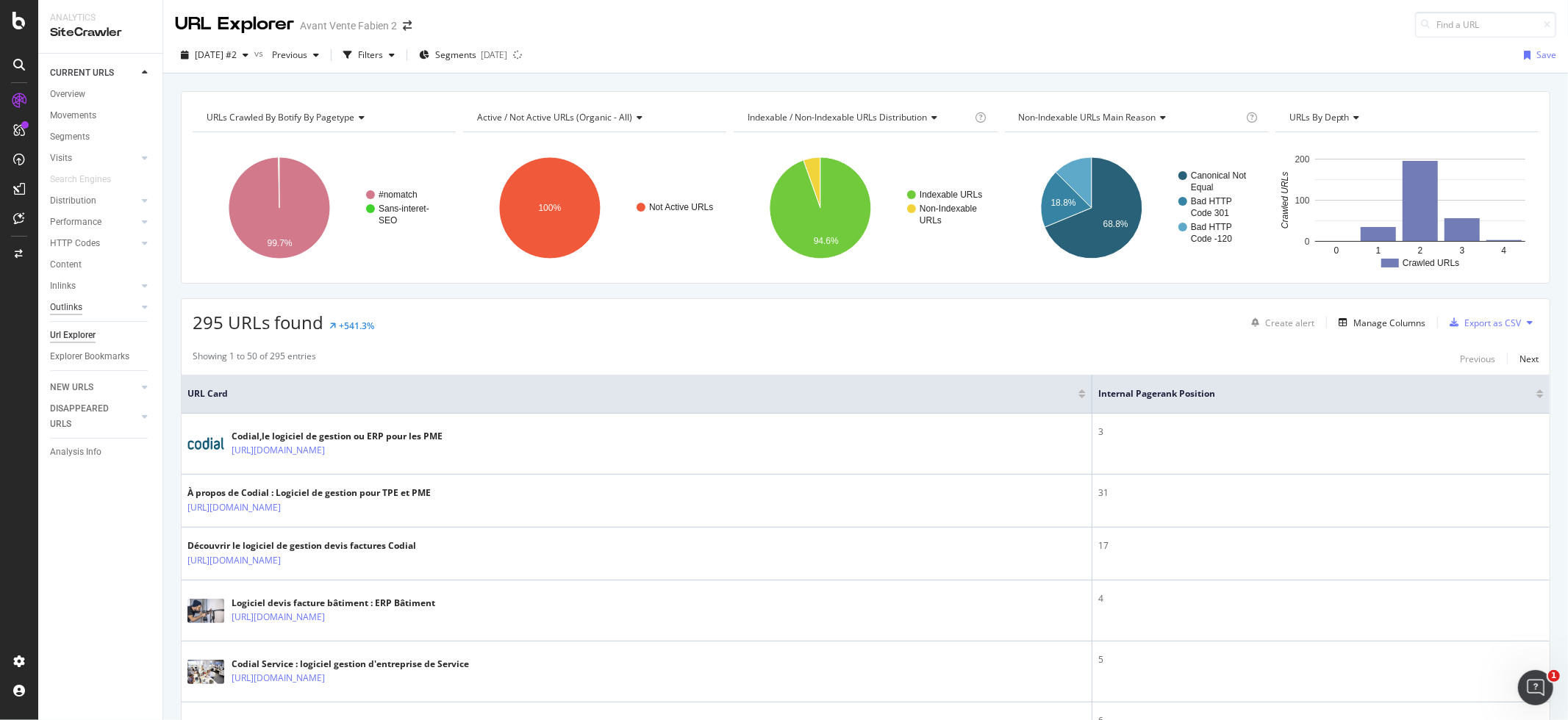
click at [81, 306] on div "Outlinks" at bounding box center [66, 307] width 32 height 15
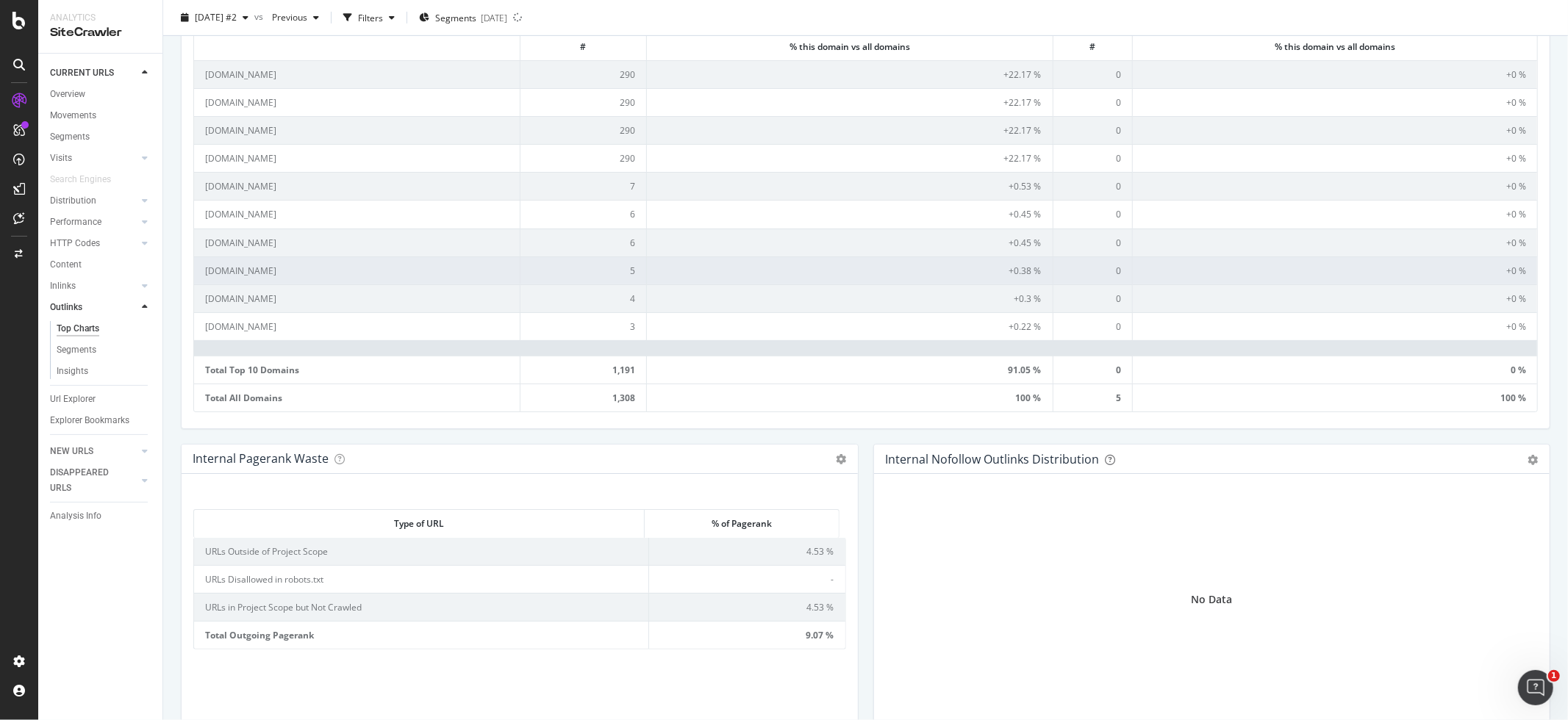
scroll to position [575, 0]
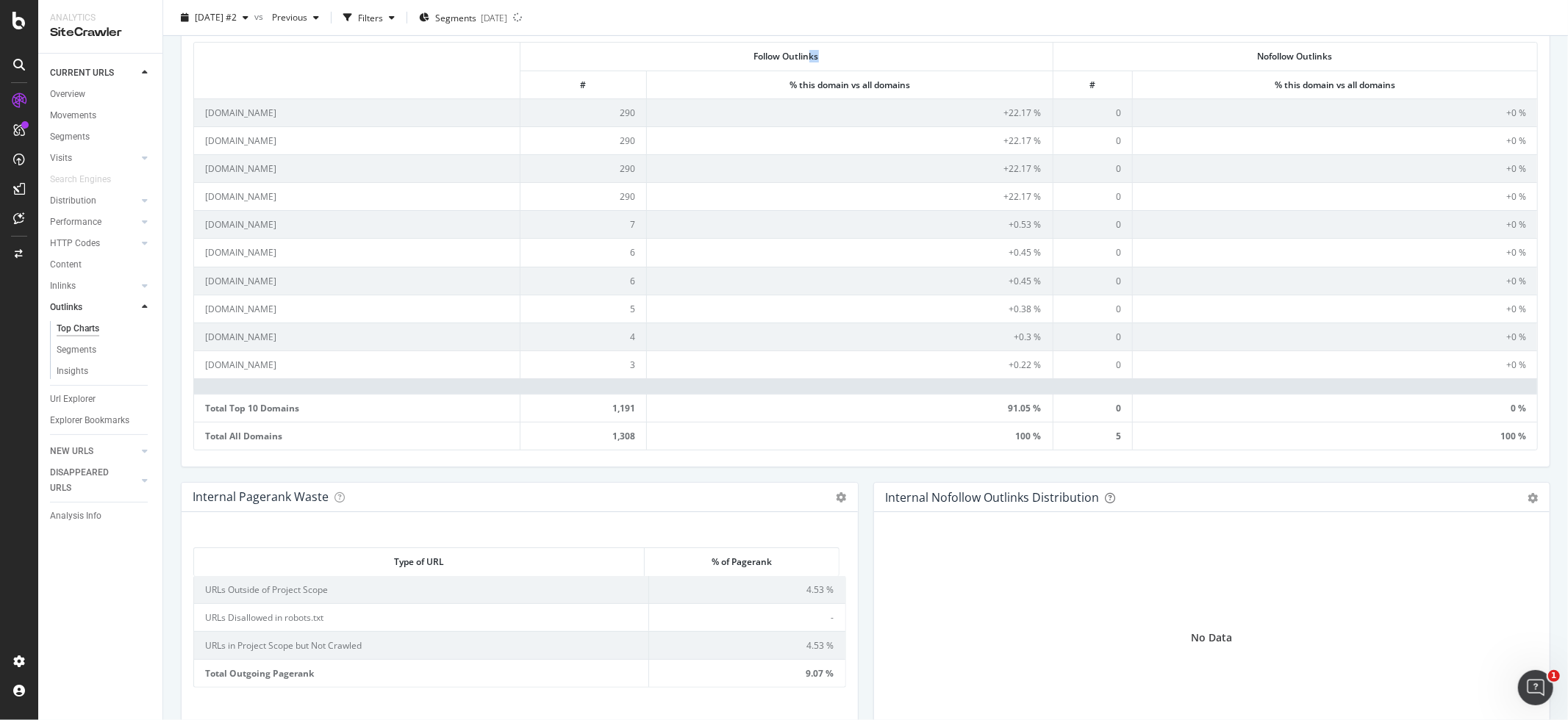
click at [802, 57] on th "Follow Outlinks" at bounding box center [786, 56] width 533 height 27
click at [782, 23] on div "2025 Sep. 25th #2 vs Previous Filters Segments 2025-09-24" at bounding box center [865, 20] width 1404 height 30
click at [780, 17] on div "2025 Sep. 25th #2 vs Previous Filters Segments 2025-09-24" at bounding box center [865, 20] width 1404 height 30
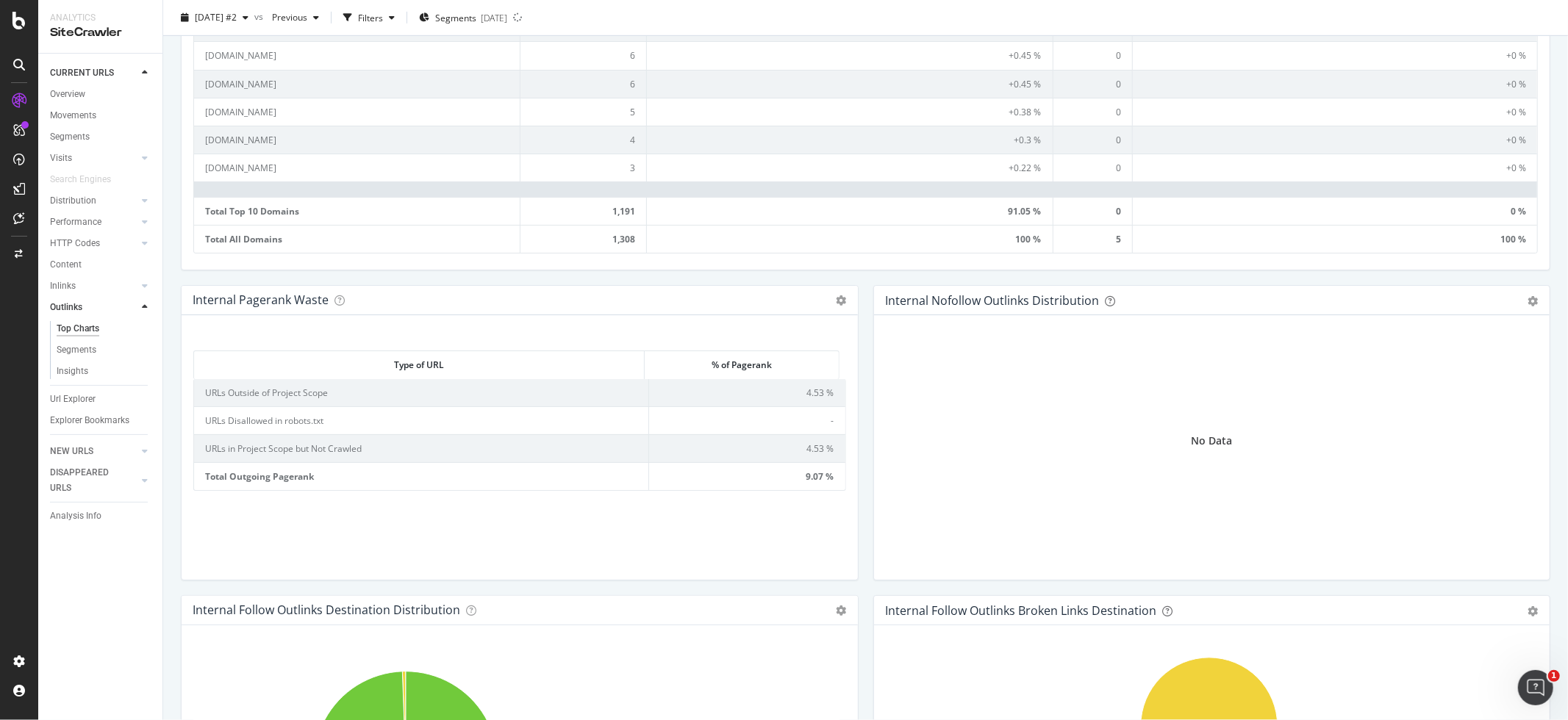
scroll to position [611, 0]
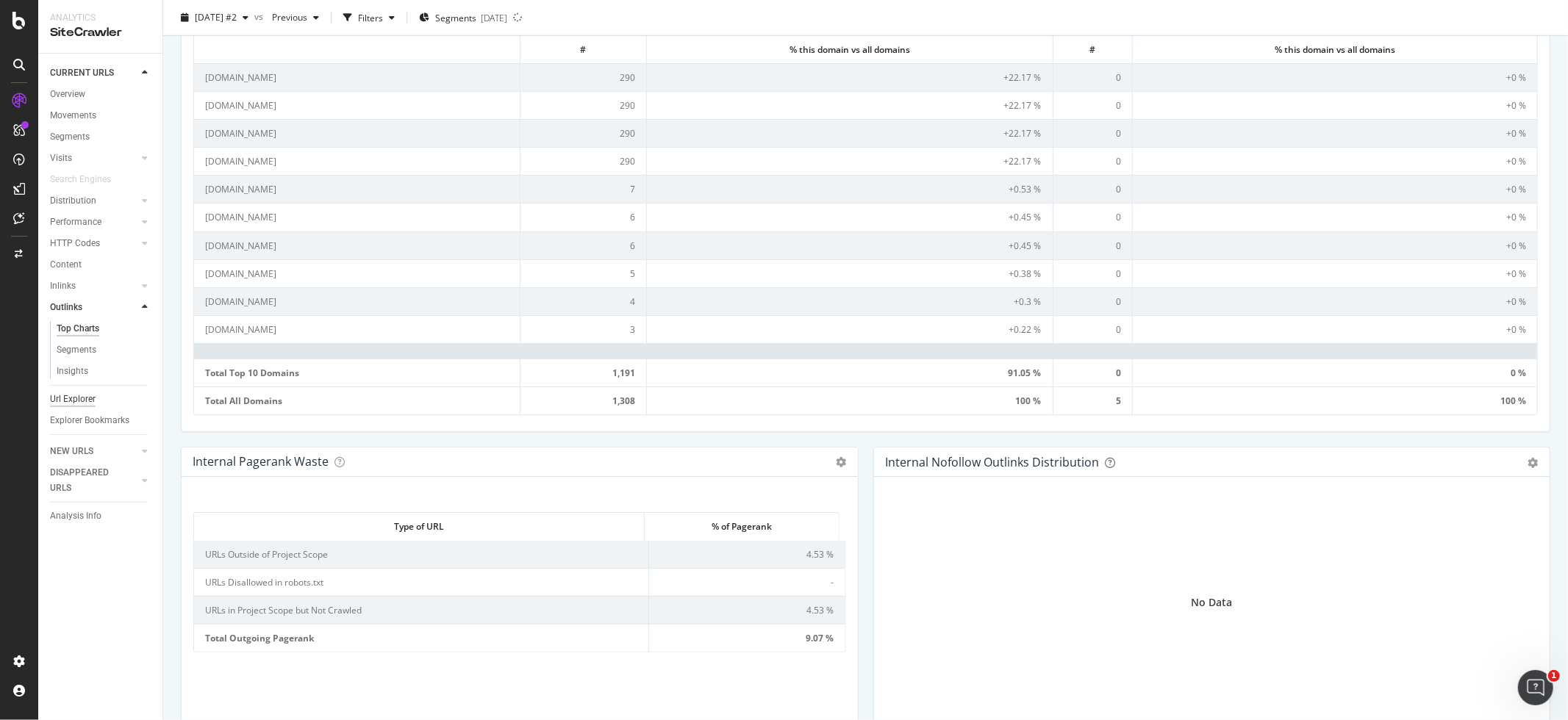
click at [71, 398] on div "Url Explorer" at bounding box center [73, 398] width 46 height 15
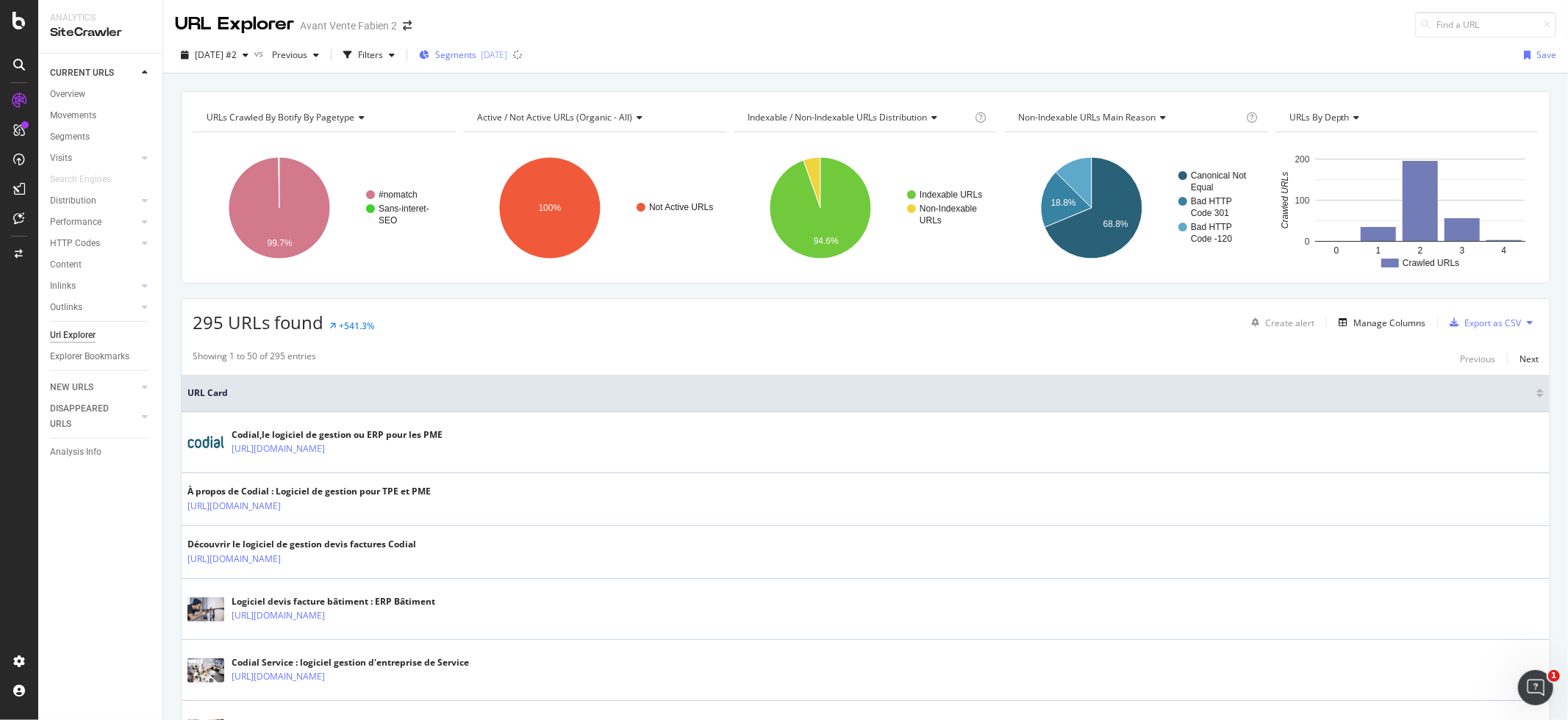
click at [476, 61] on span "Segments" at bounding box center [456, 55] width 42 height 13
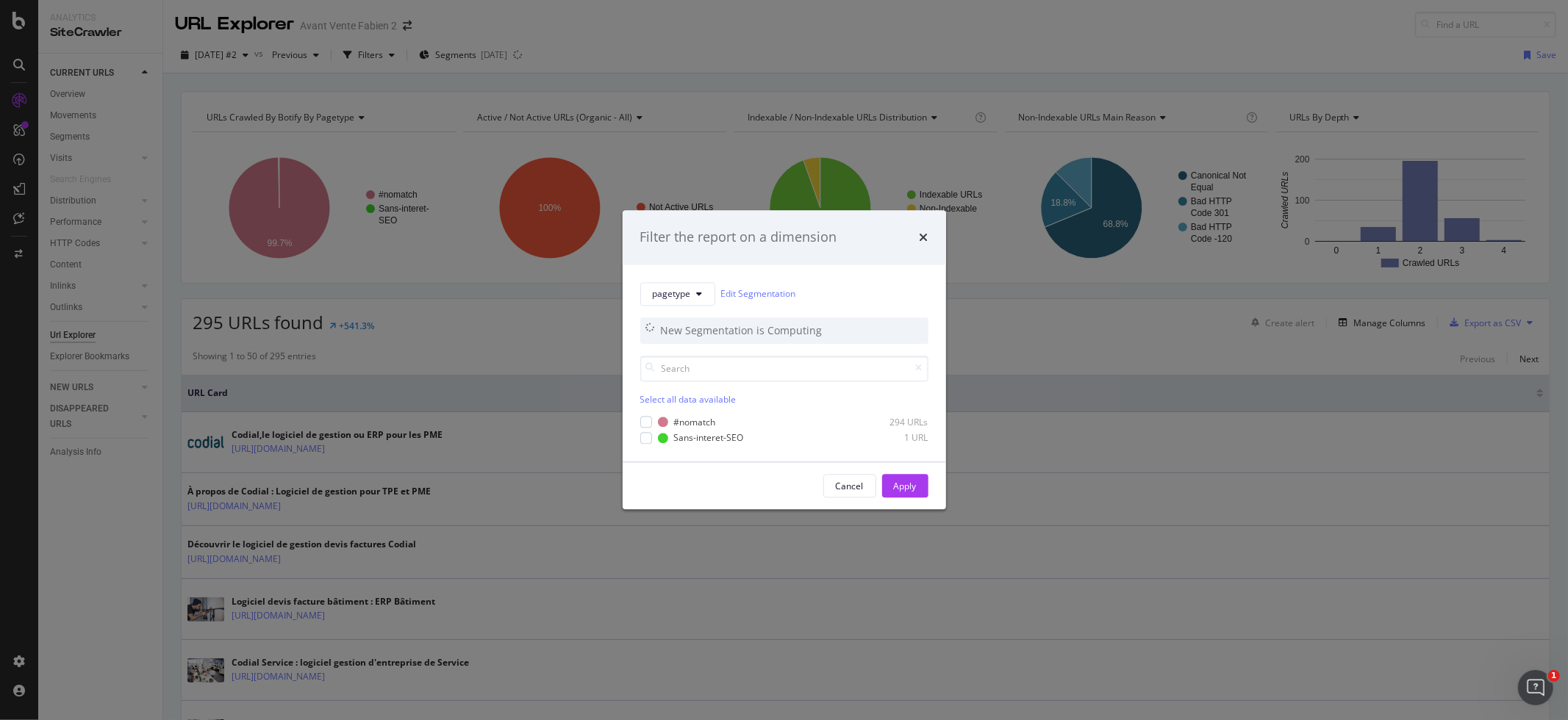
click at [931, 235] on div "Filter the report on a dimension" at bounding box center [784, 237] width 324 height 54
click at [927, 235] on icon "times" at bounding box center [923, 237] width 9 height 12
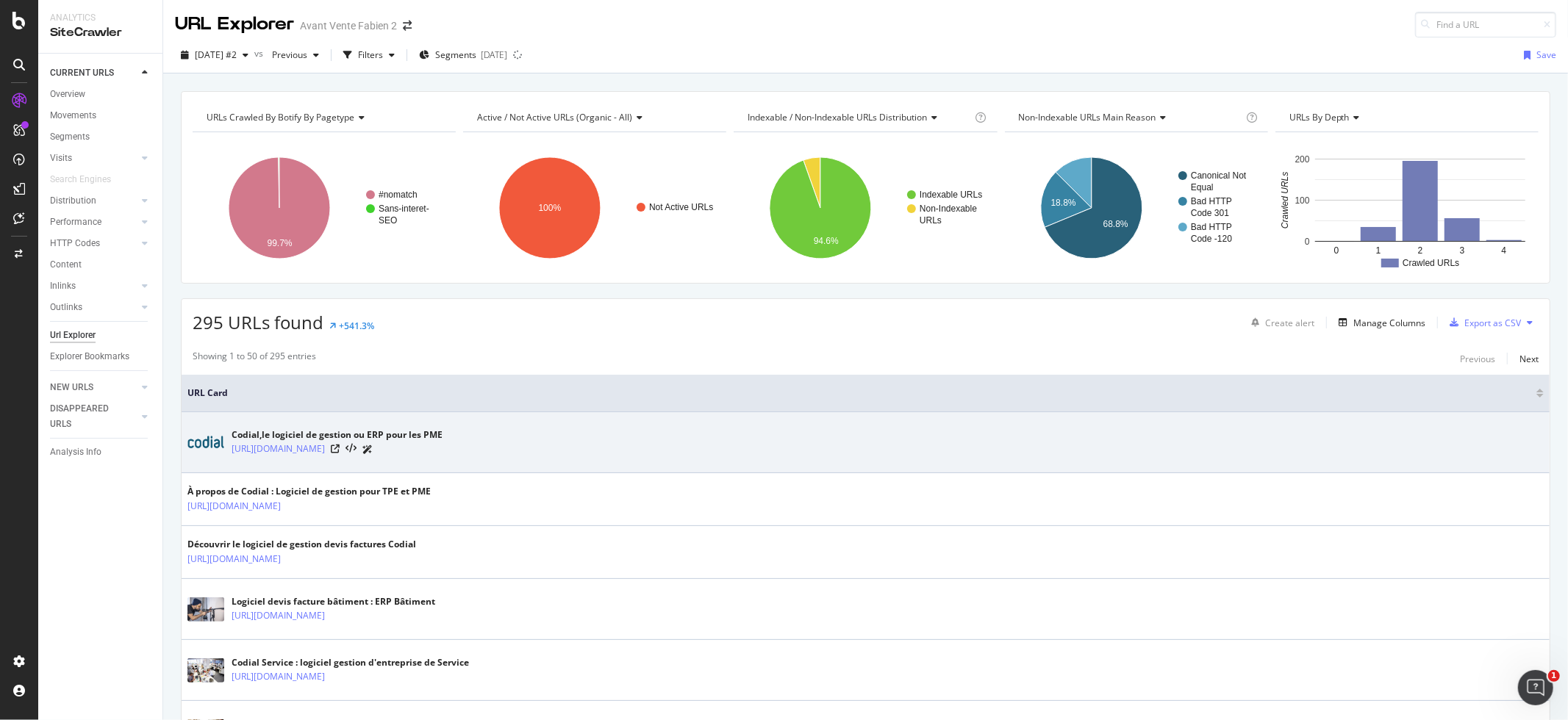
scroll to position [17, 0]
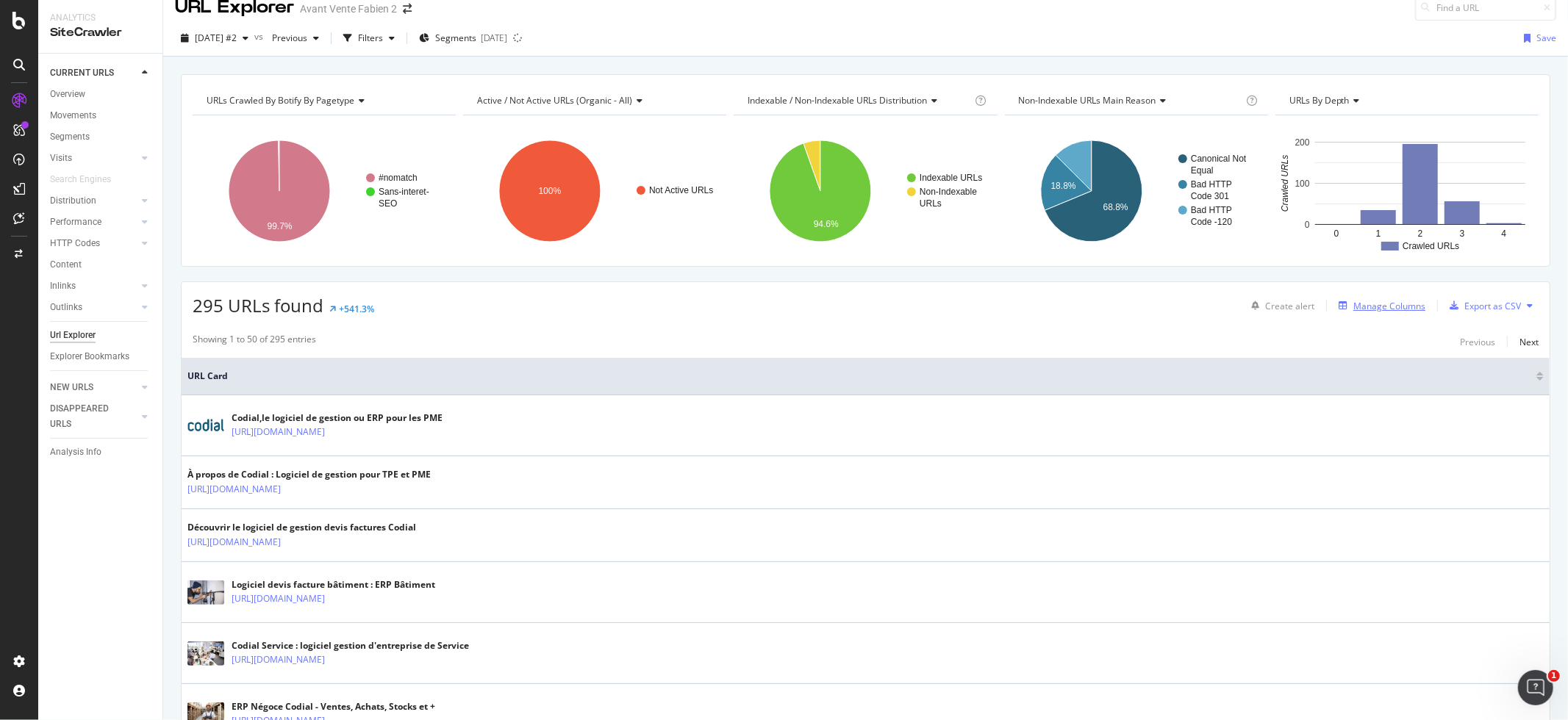
click at [1369, 309] on div "Manage Columns" at bounding box center [1389, 306] width 72 height 13
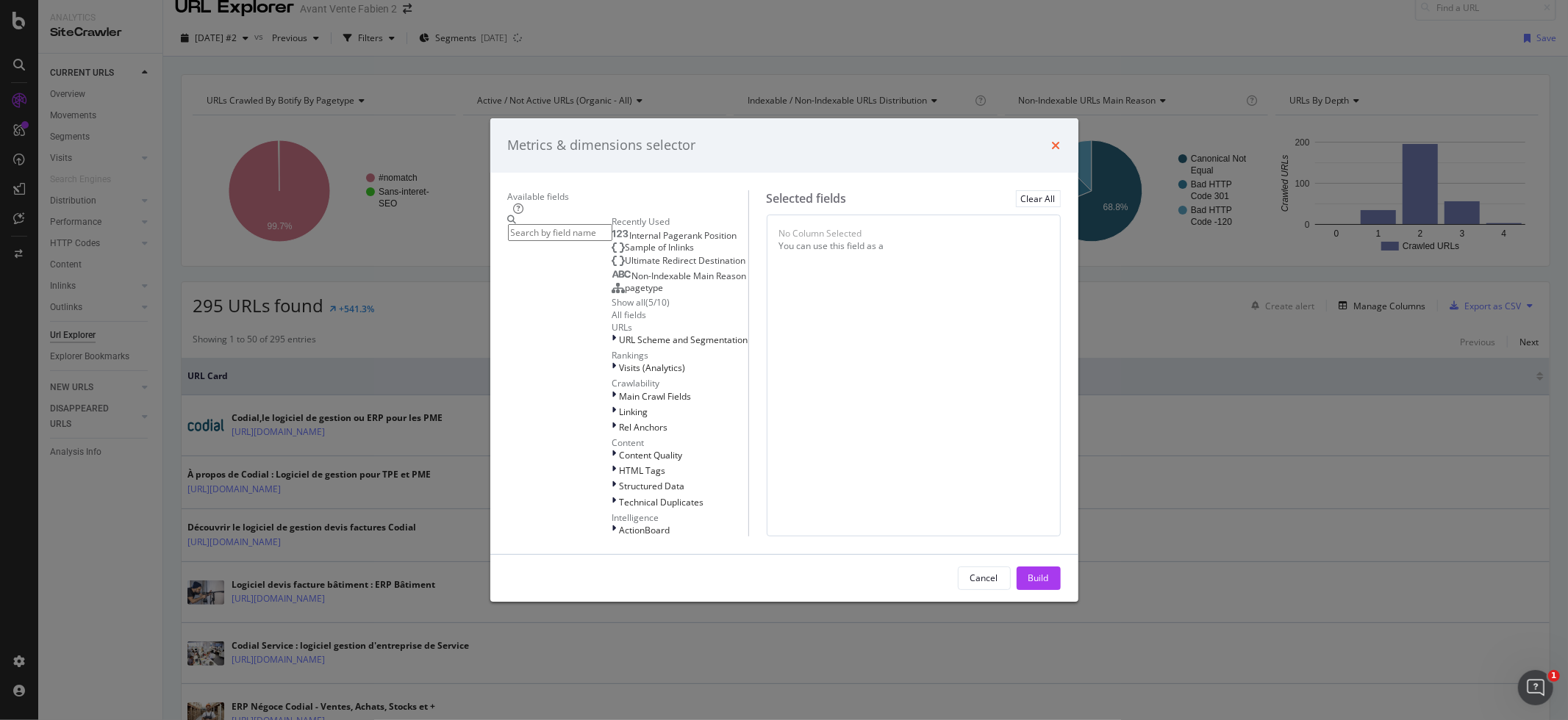
click at [1061, 140] on icon "times" at bounding box center [1056, 145] width 9 height 12
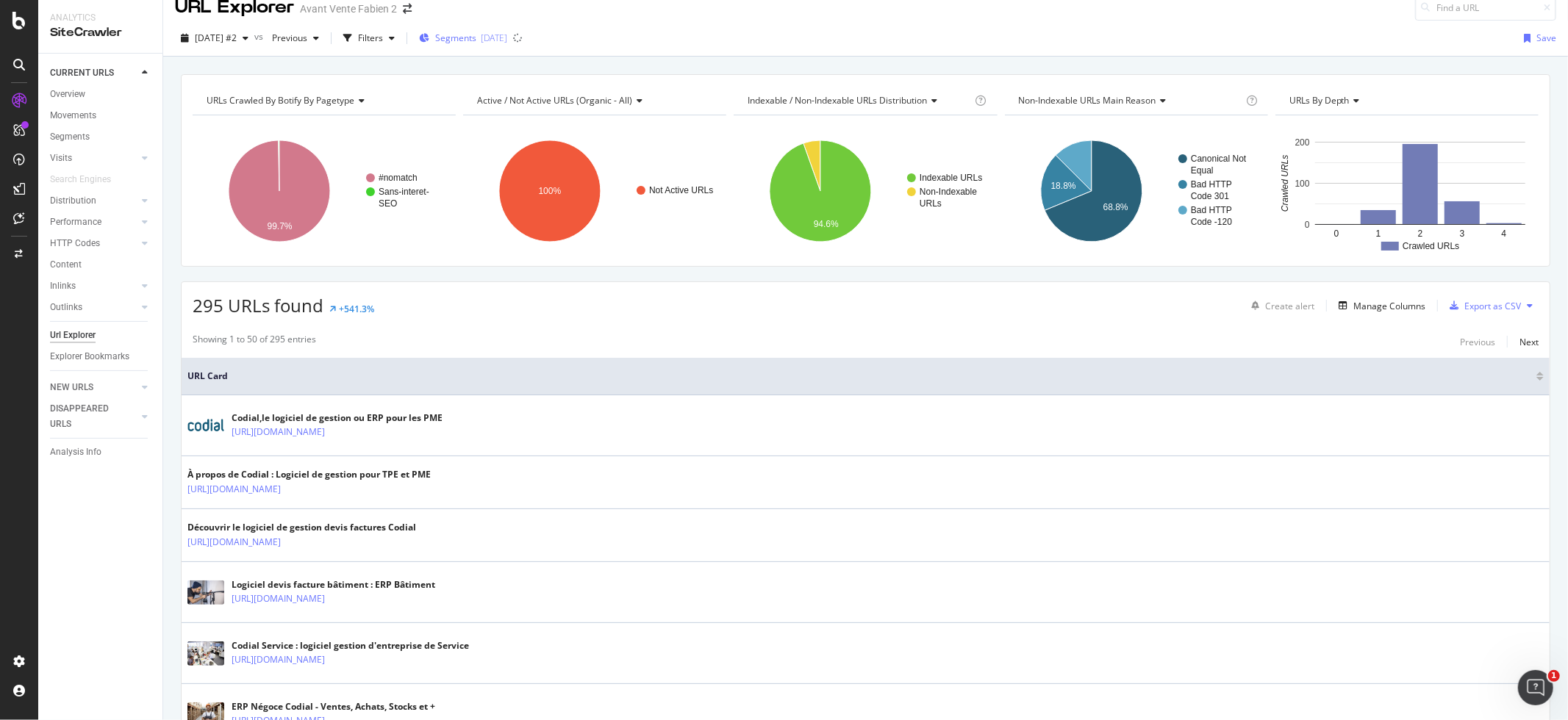
click at [507, 37] on div "[DATE]" at bounding box center [494, 38] width 26 height 13
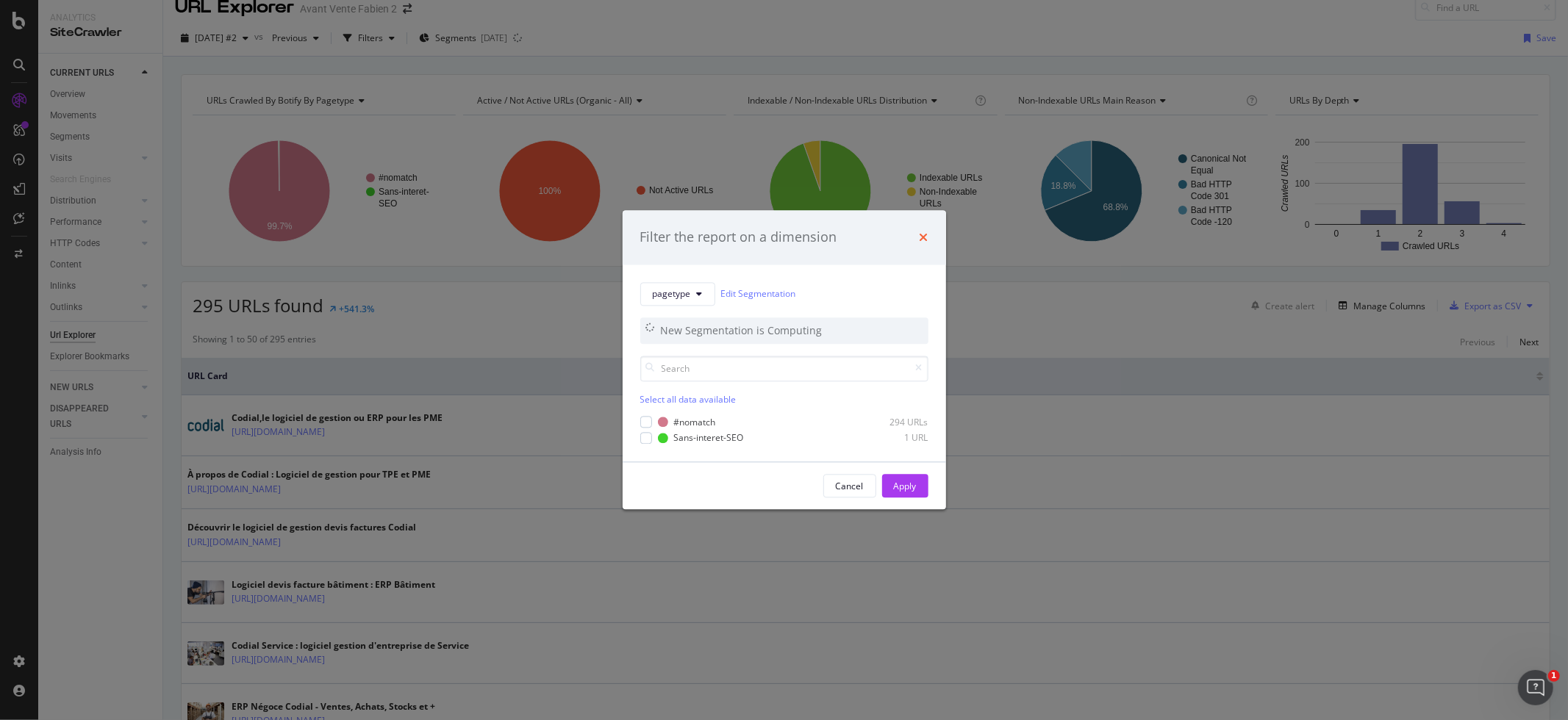
click at [923, 236] on icon "times" at bounding box center [923, 237] width 9 height 12
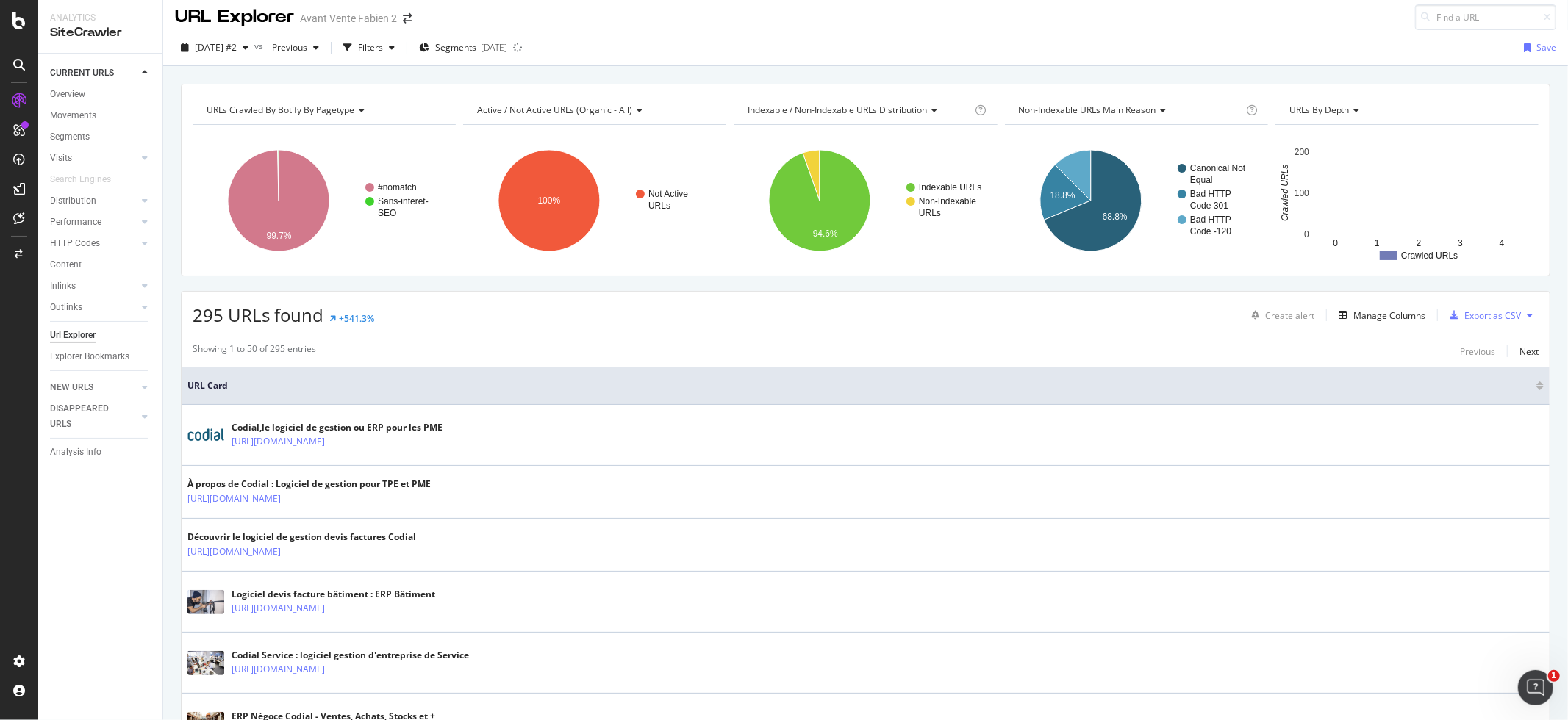
scroll to position [0, 0]
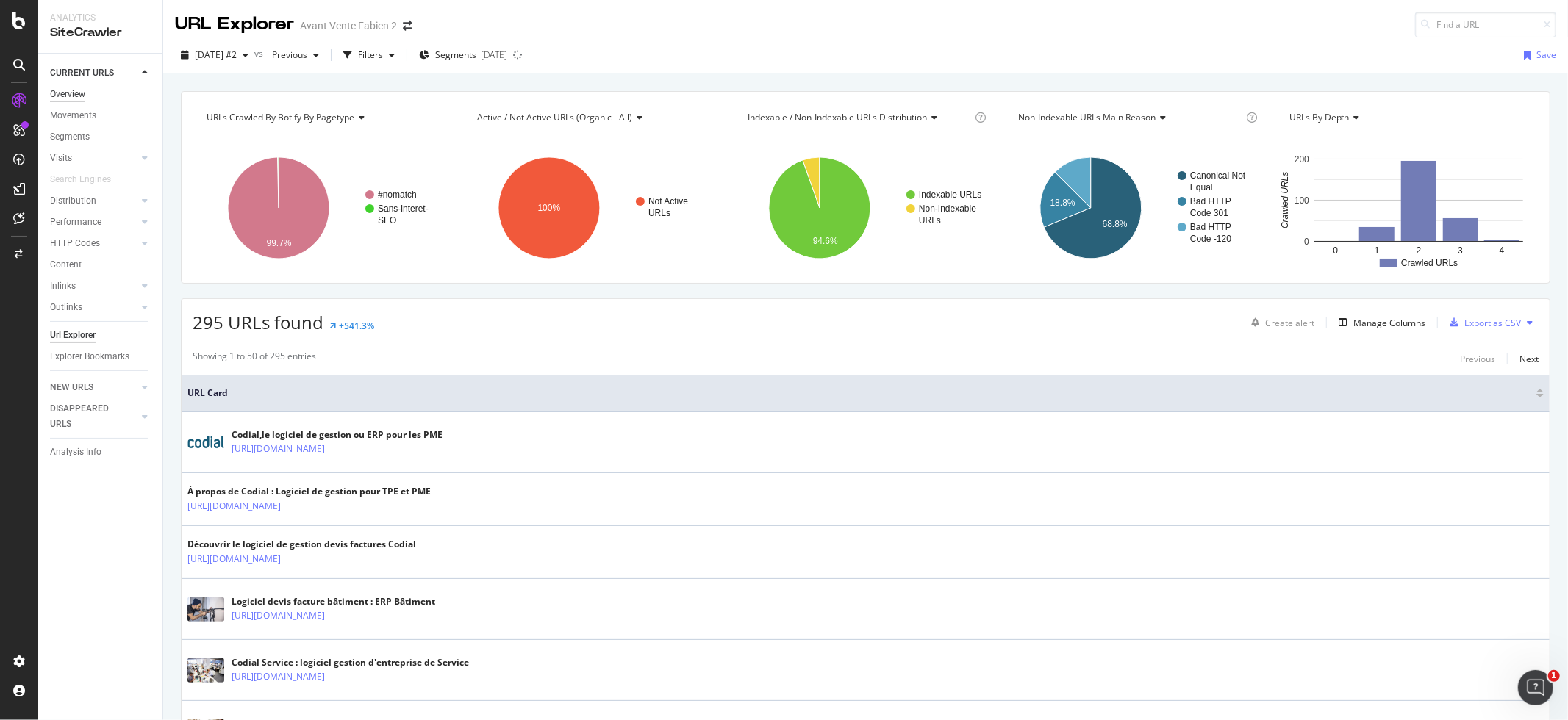
click at [84, 98] on div "Overview" at bounding box center [68, 94] width 35 height 15
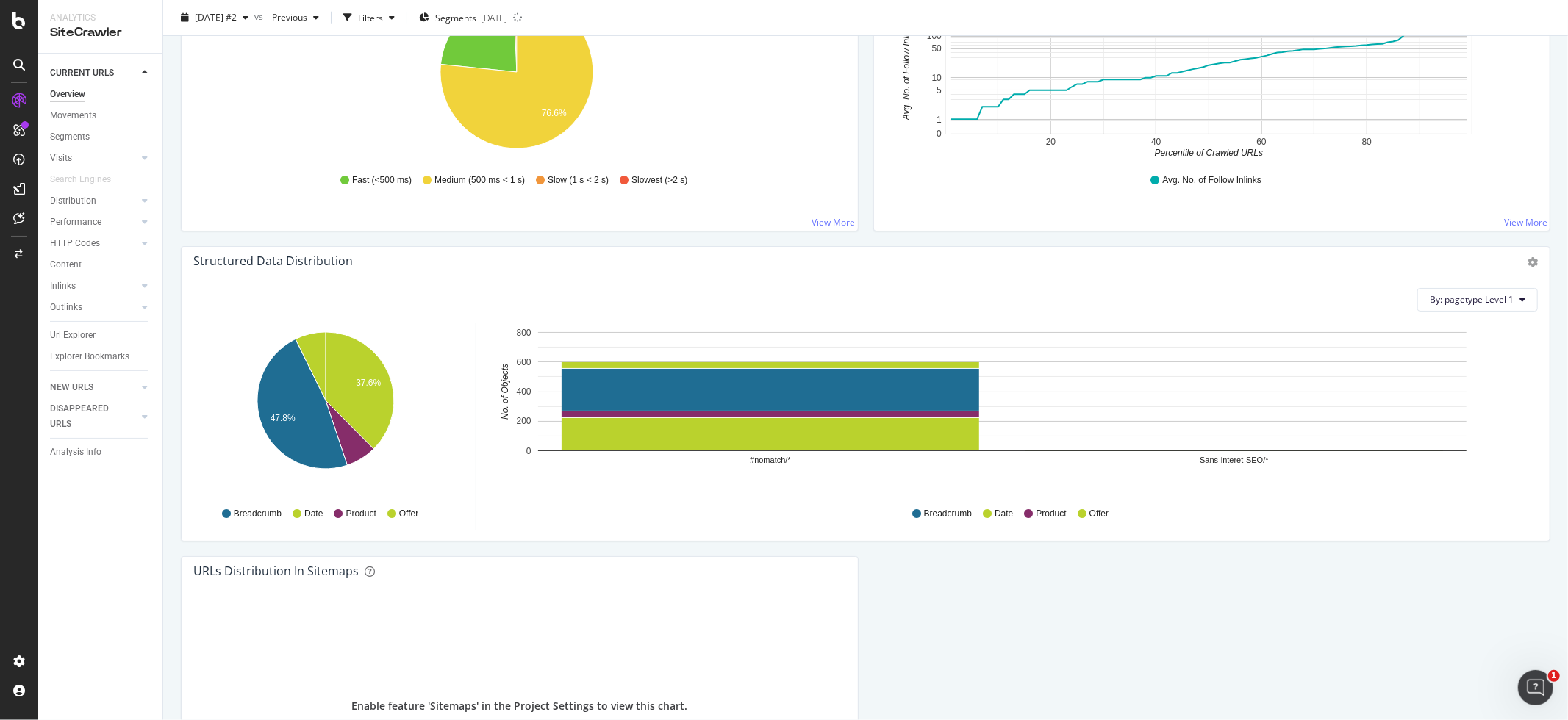
scroll to position [1411, 0]
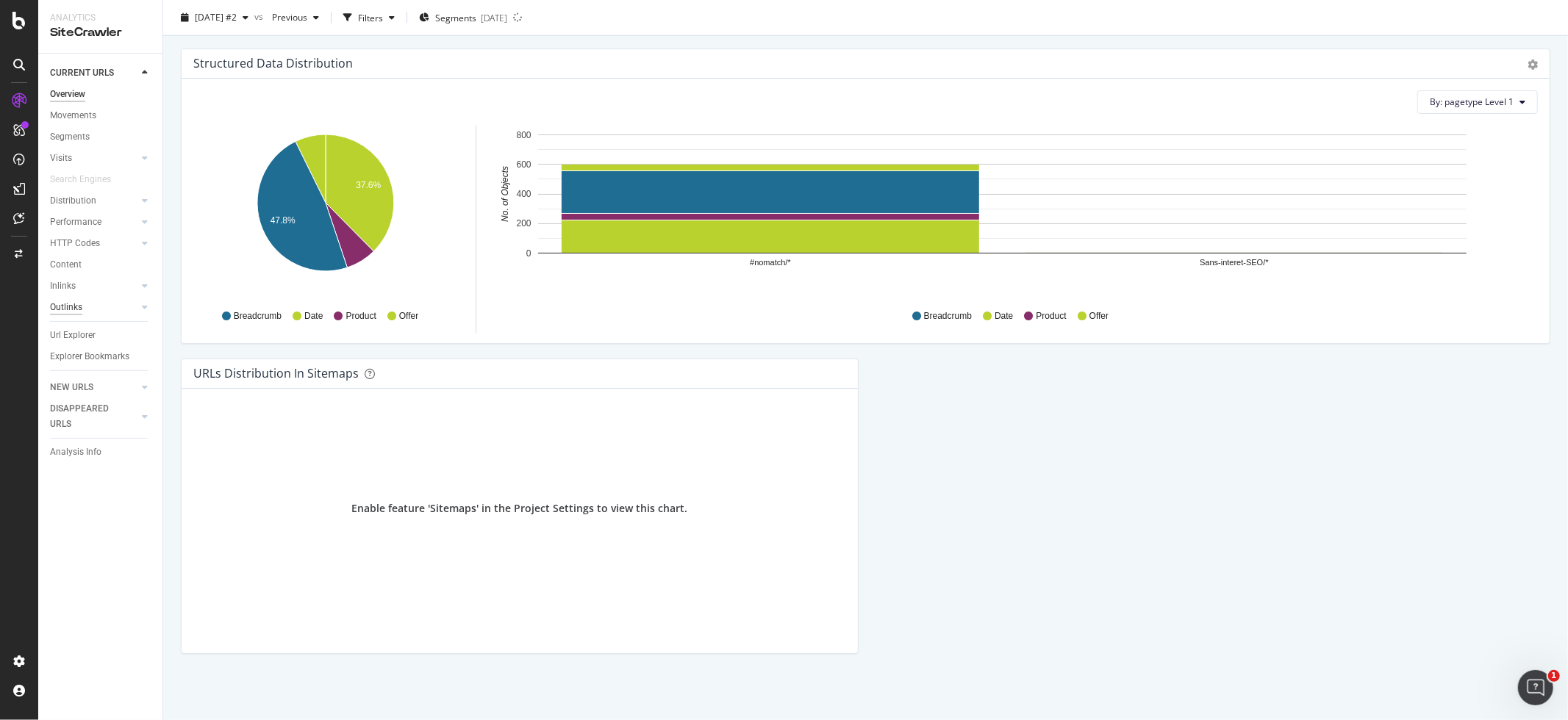
click at [62, 308] on div "Outlinks" at bounding box center [66, 307] width 32 height 15
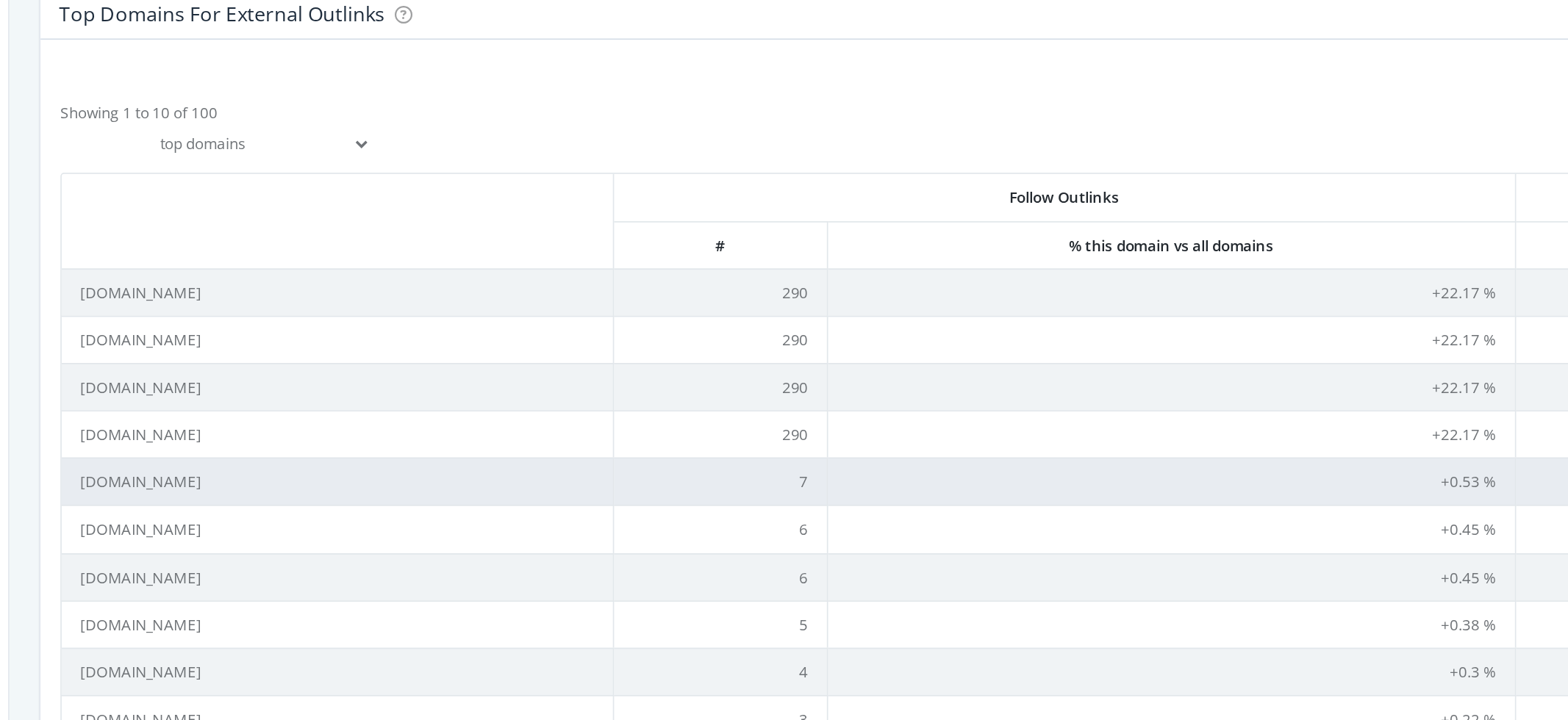
scroll to position [398, 0]
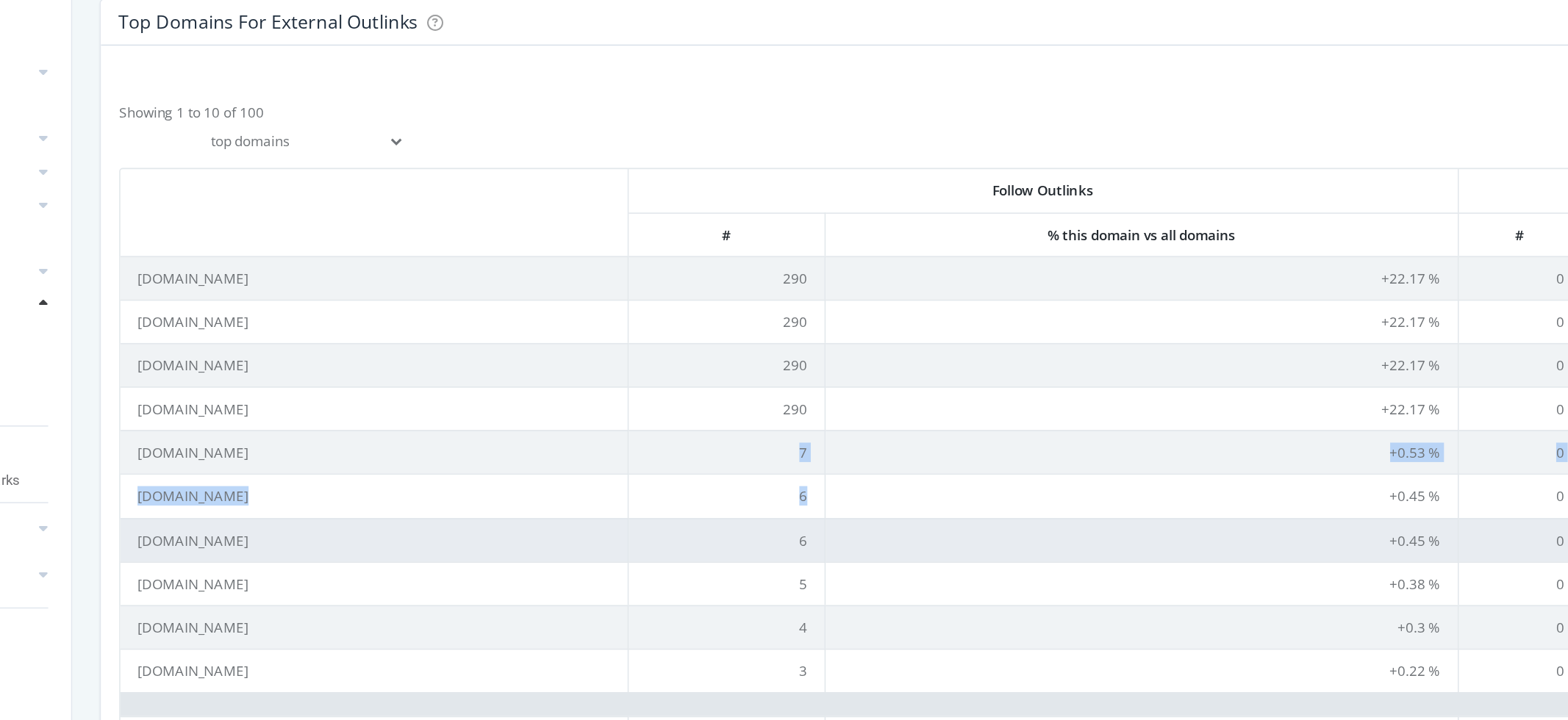
click at [640, 447] on tbody "facebook.com 290 +22.17 % 0 +0 % youtube.com 290 +22.17 % 0 +0 % x.com 290 +22.…" at bounding box center [865, 416] width 1343 height 280
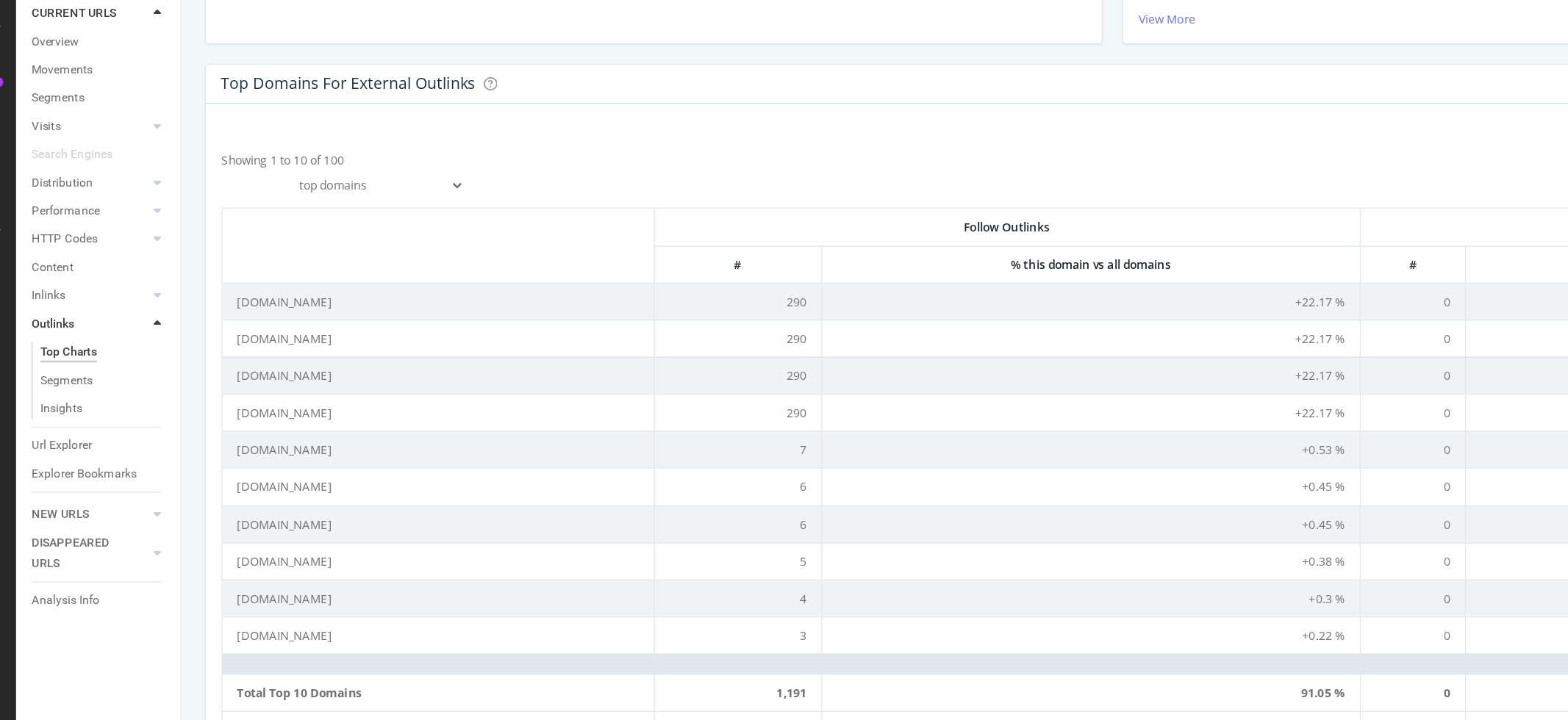
click at [627, 210] on div at bounding box center [865, 193] width 1344 height 43
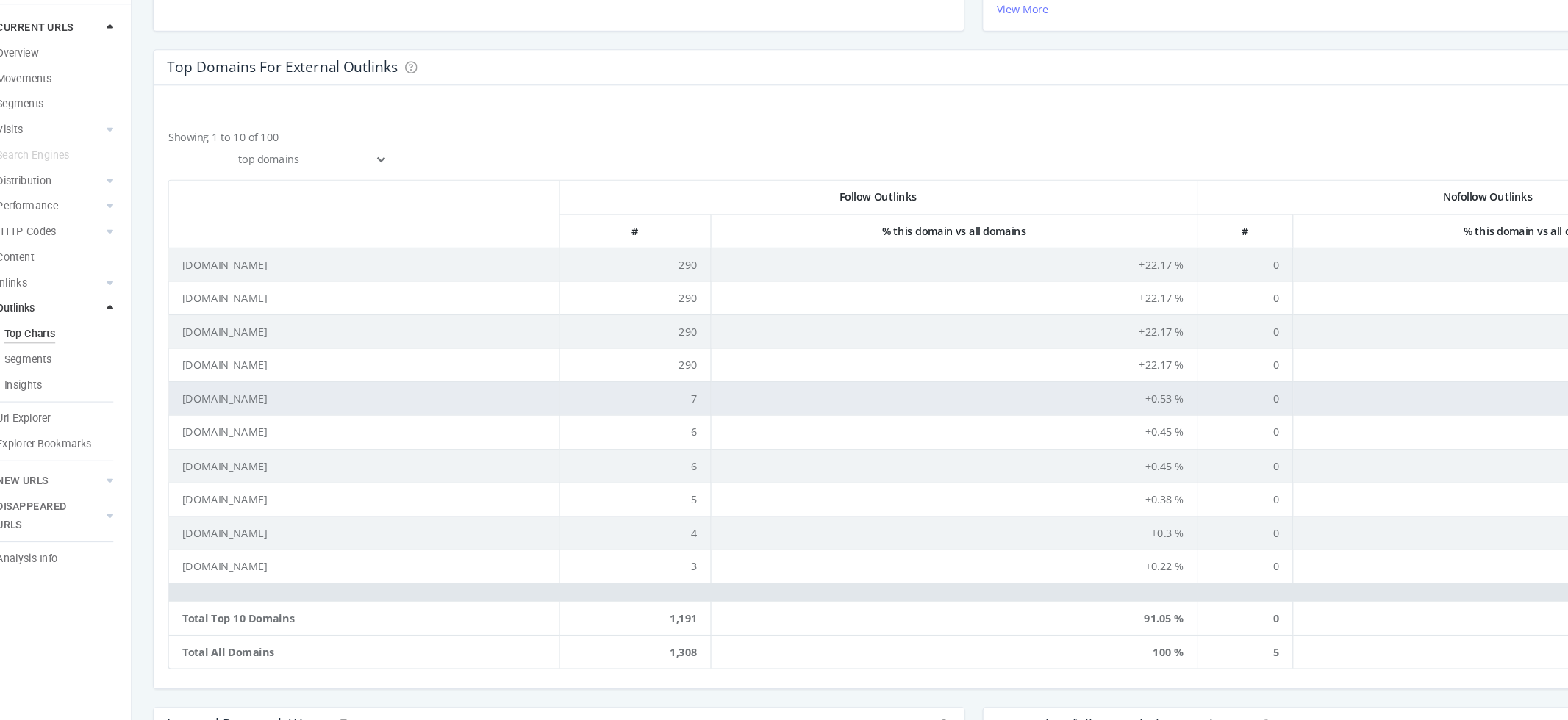
scroll to position [419, 0]
click at [189, 250] on div "Showing 1 to 10 of 100 top domains top subdomains Previous Next Follow Outlinks…" at bounding box center [865, 370] width 1368 height 503
click at [272, 378] on td "economie.gouv.fr" at bounding box center [357, 379] width 327 height 28
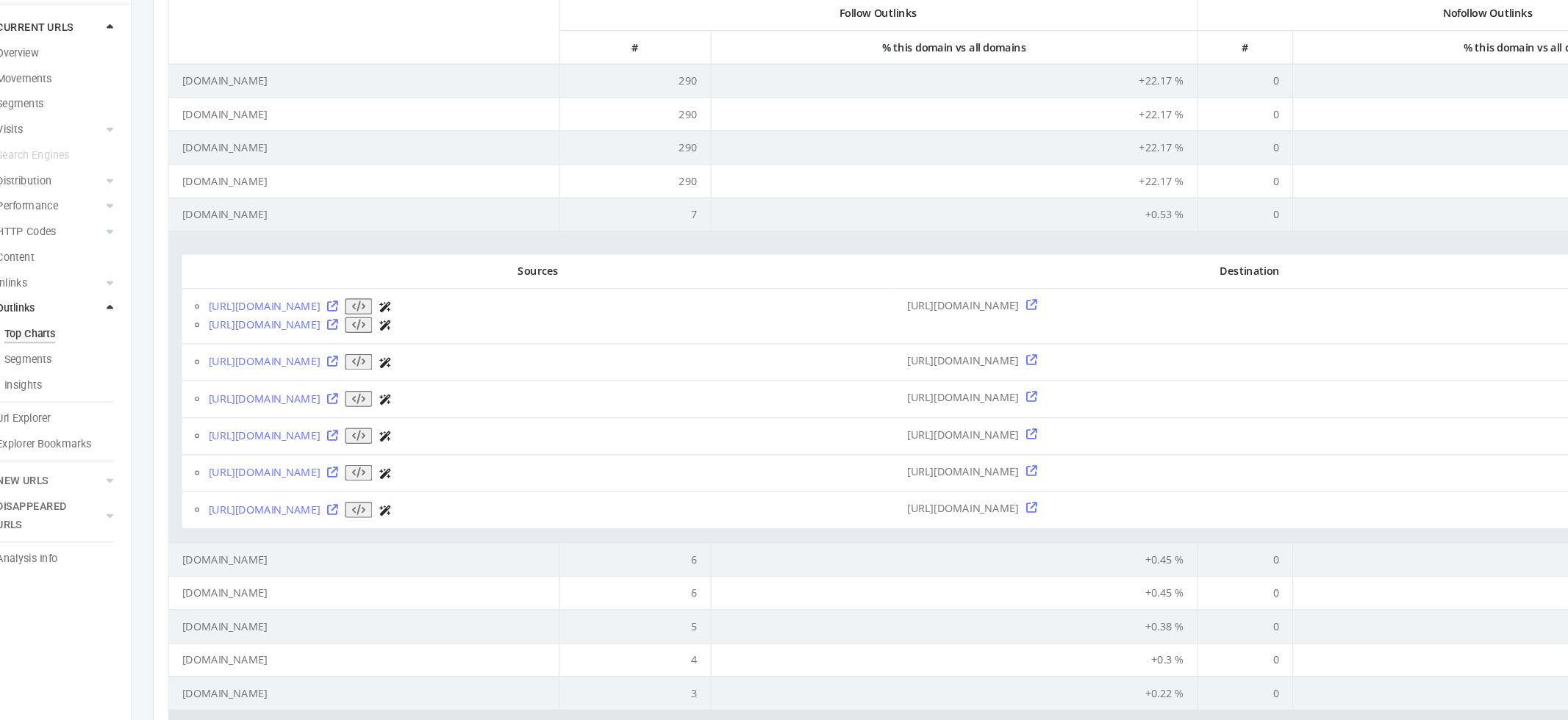
scroll to position [504, 0]
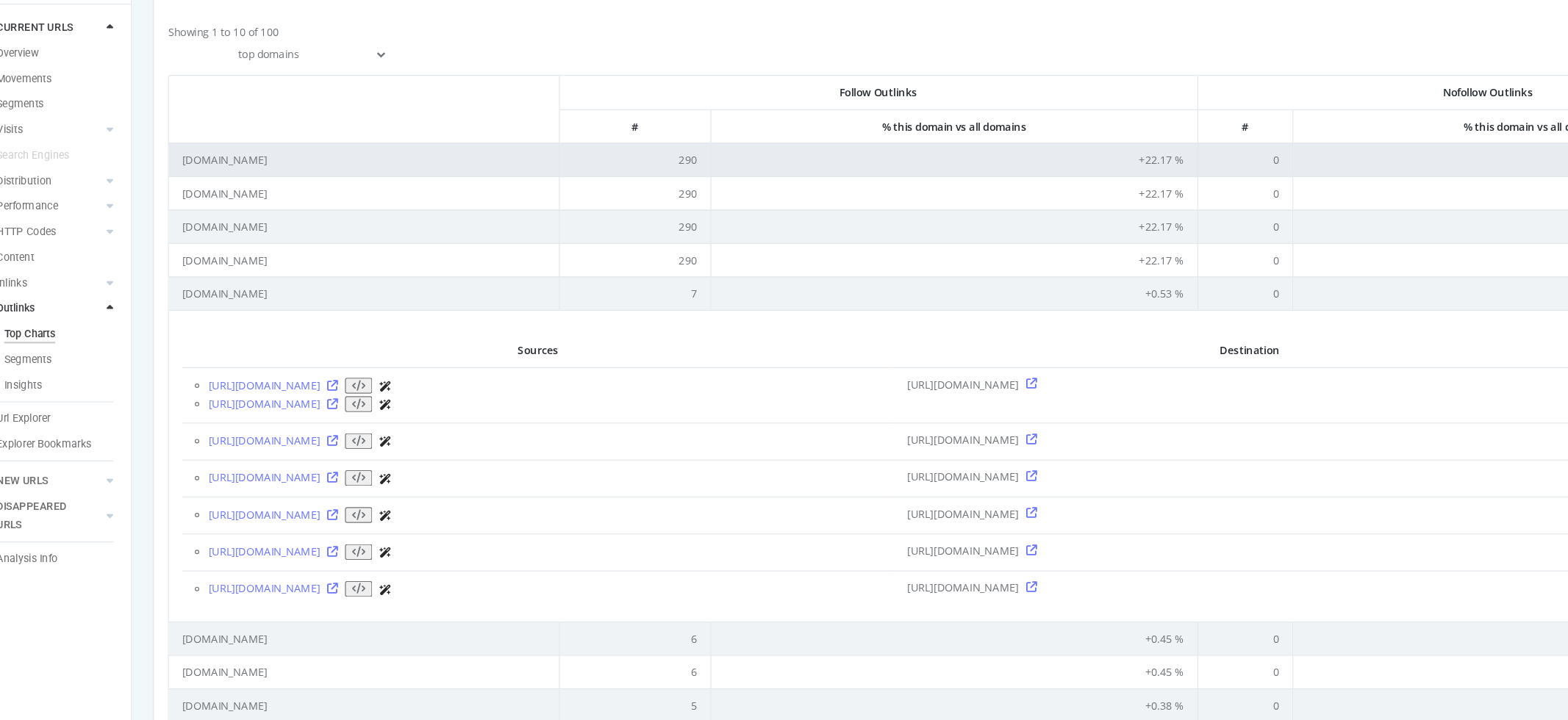
click at [262, 192] on td "facebook.com" at bounding box center [357, 183] width 327 height 28
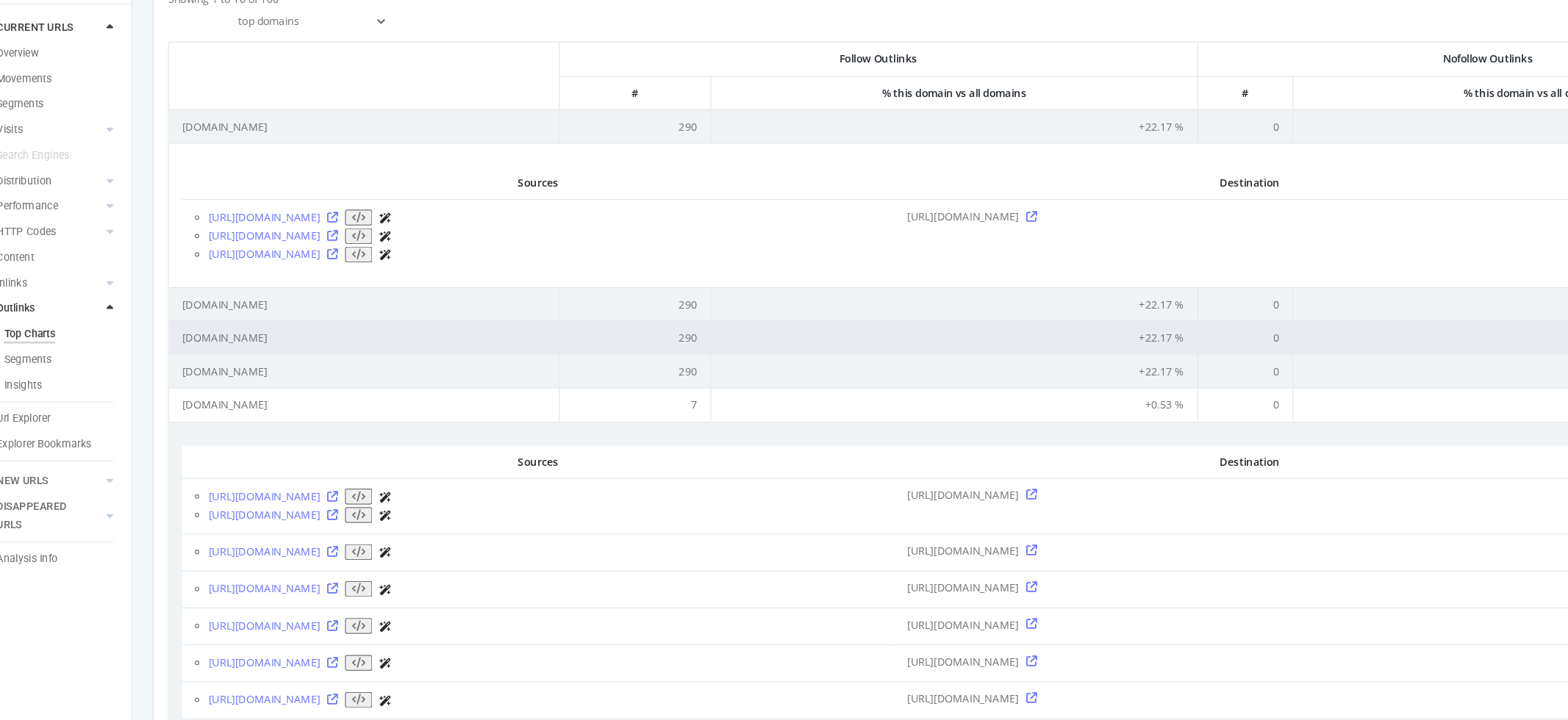
scroll to position [564, 0]
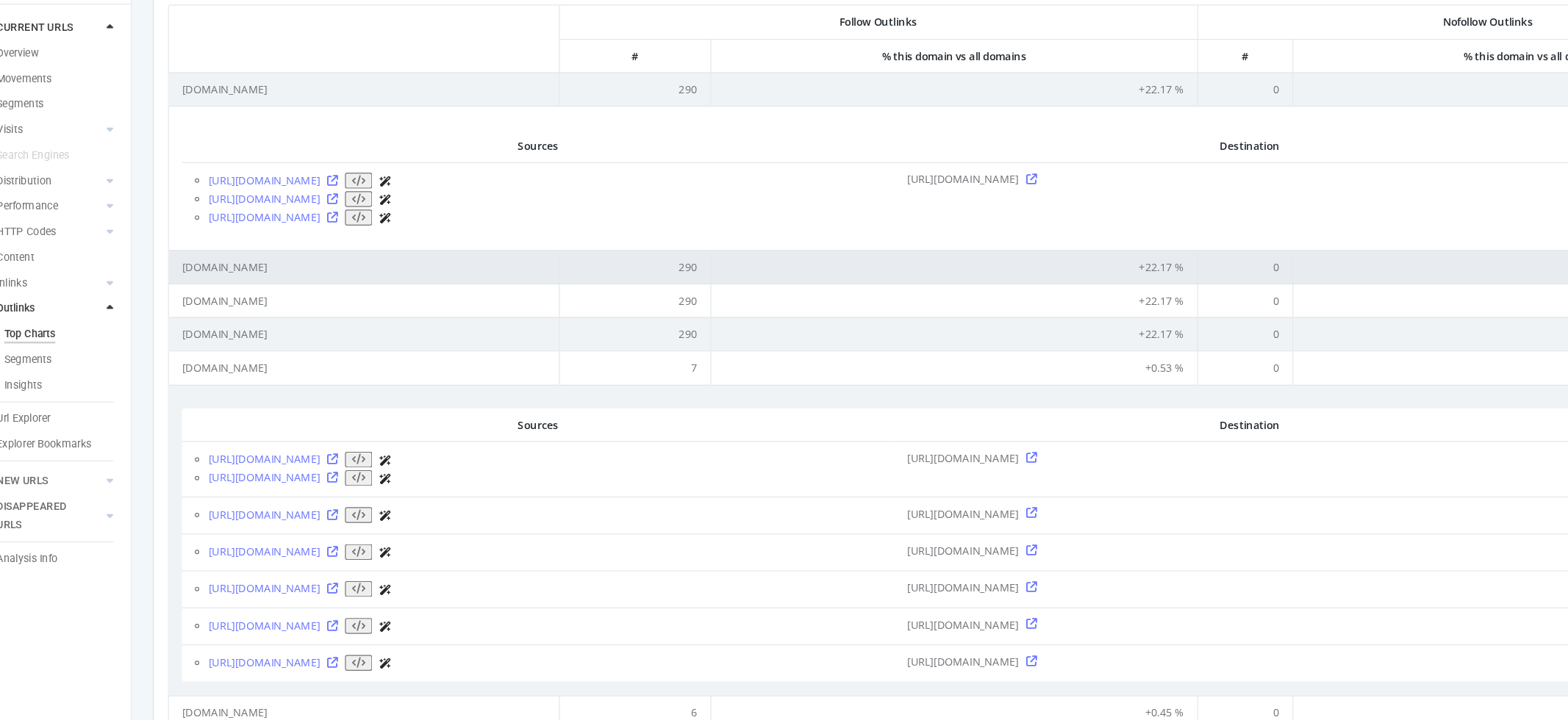
click at [287, 275] on td "youtube.com" at bounding box center [357, 272] width 327 height 28
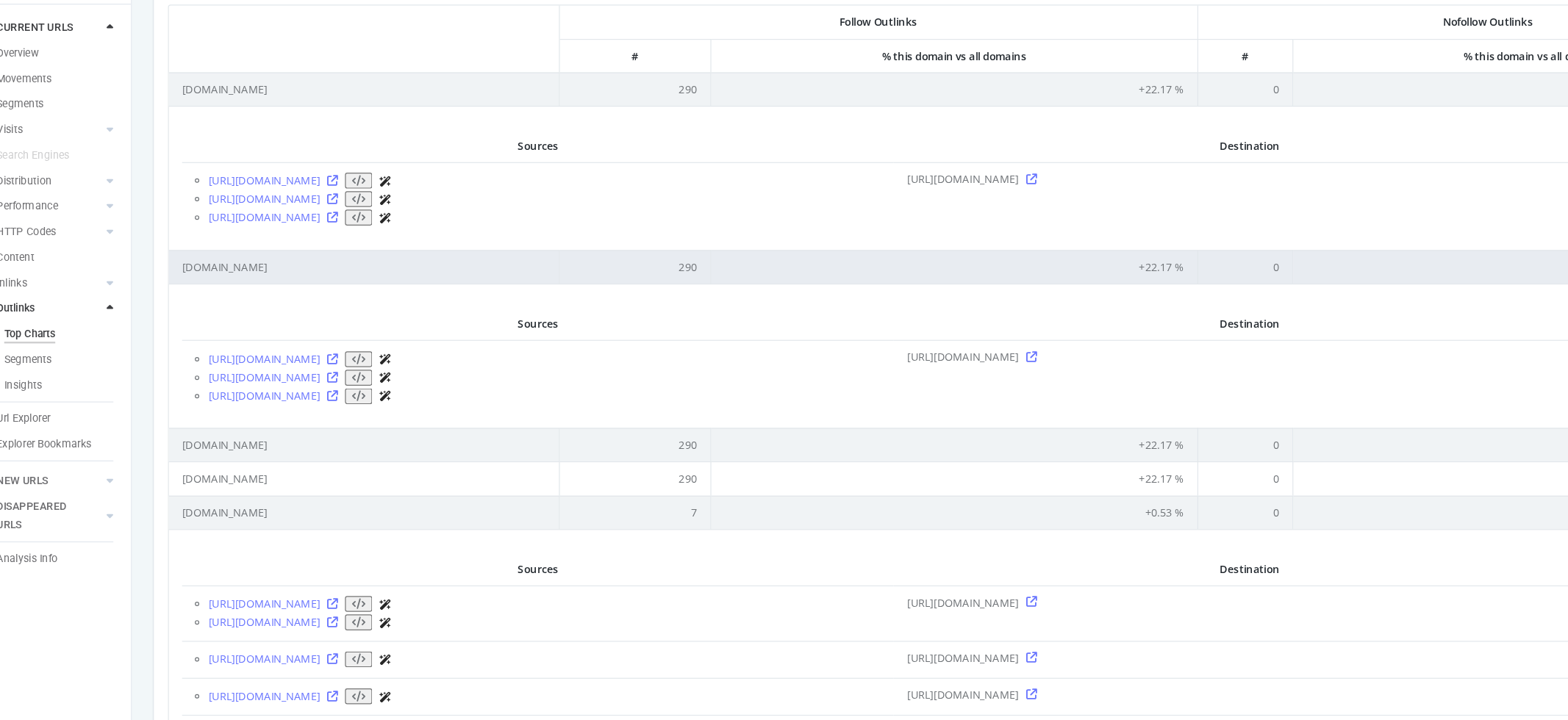
click at [311, 271] on td "youtube.com" at bounding box center [357, 272] width 327 height 28
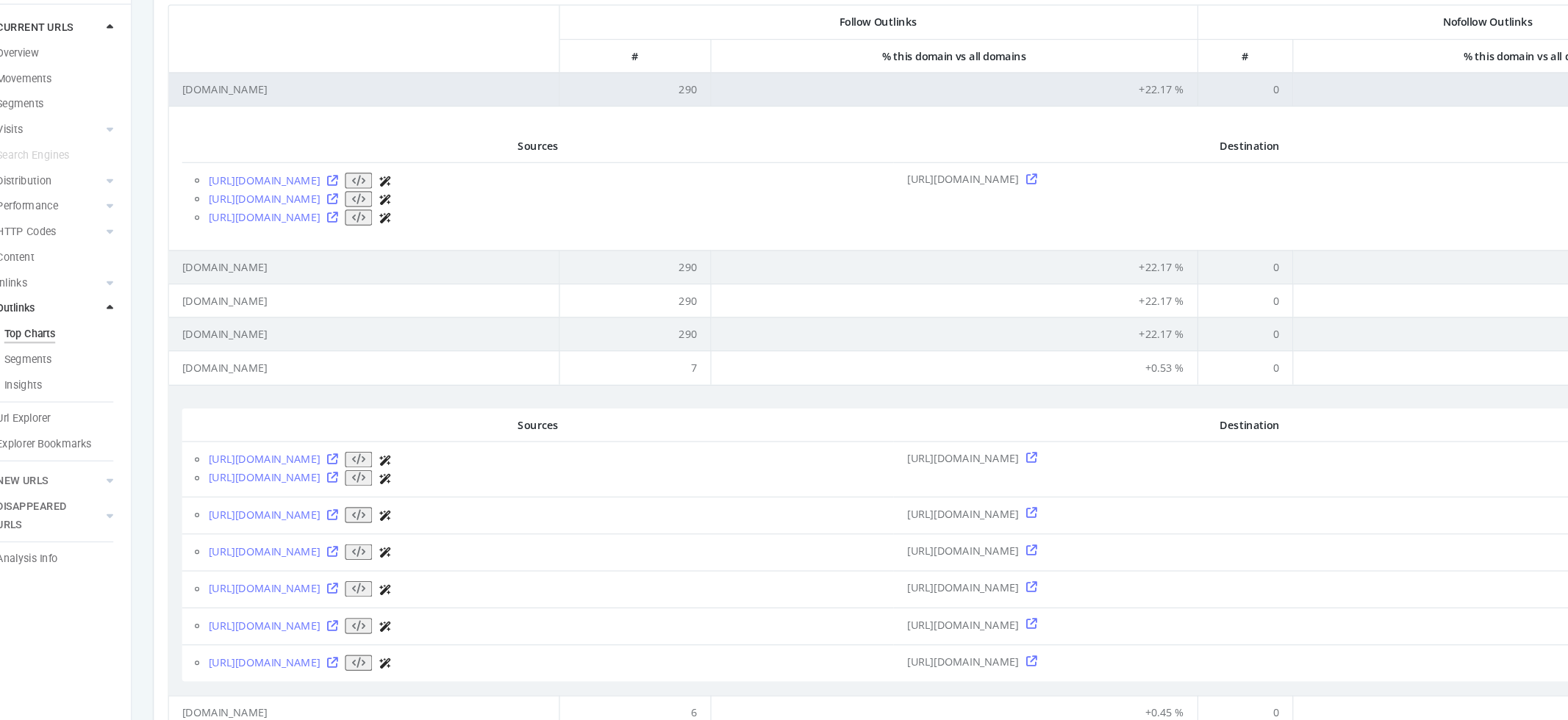
click at [360, 122] on td "facebook.com" at bounding box center [357, 124] width 327 height 28
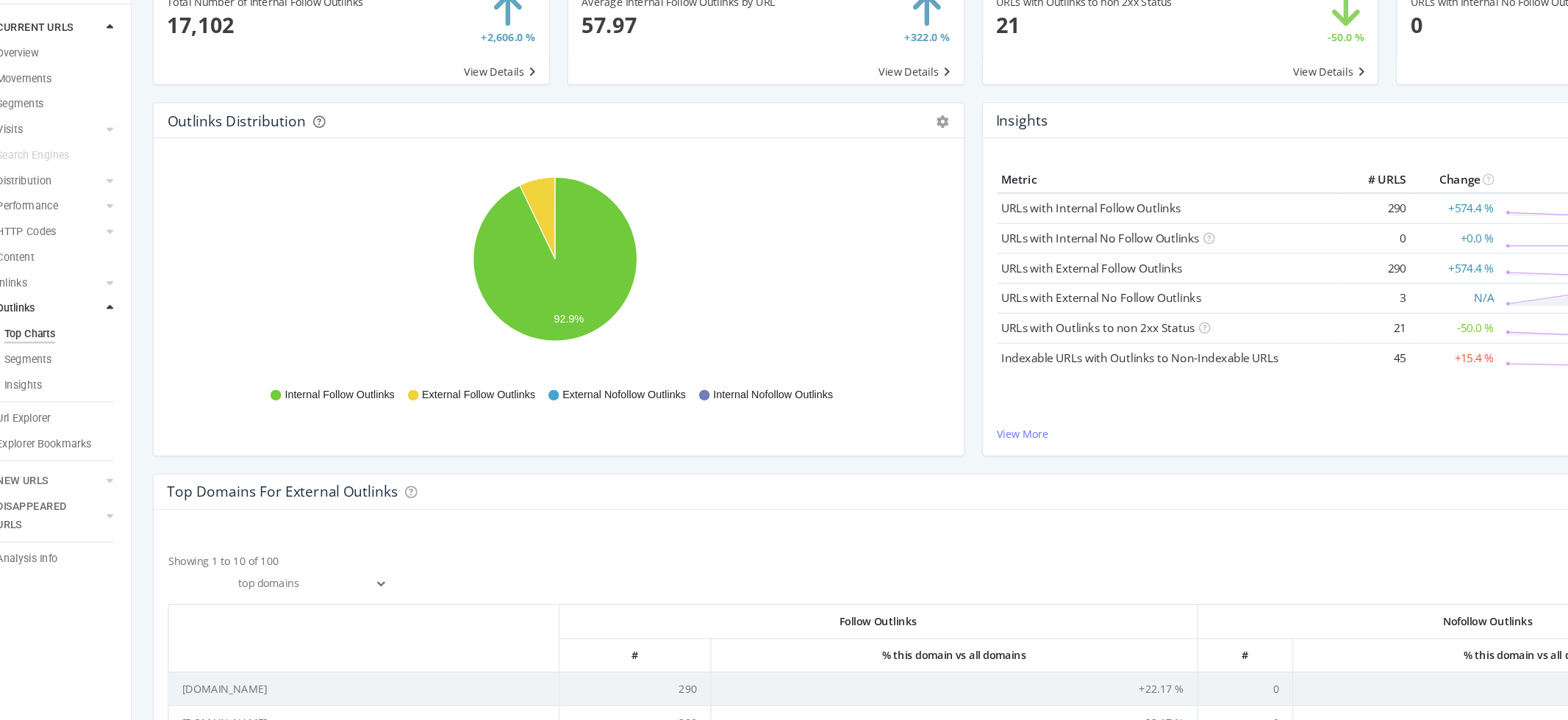
scroll to position [0, 0]
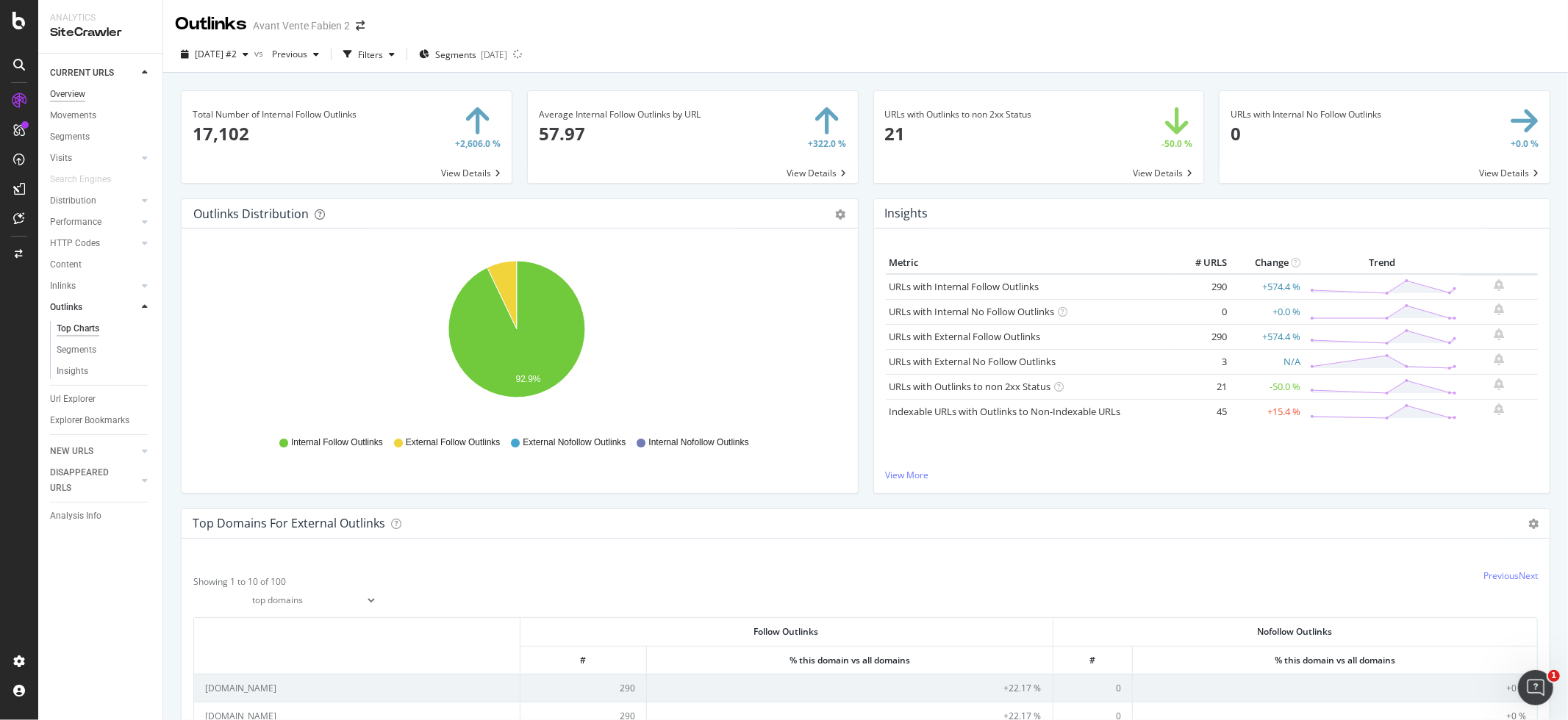
click at [77, 97] on div "Overview" at bounding box center [68, 94] width 35 height 15
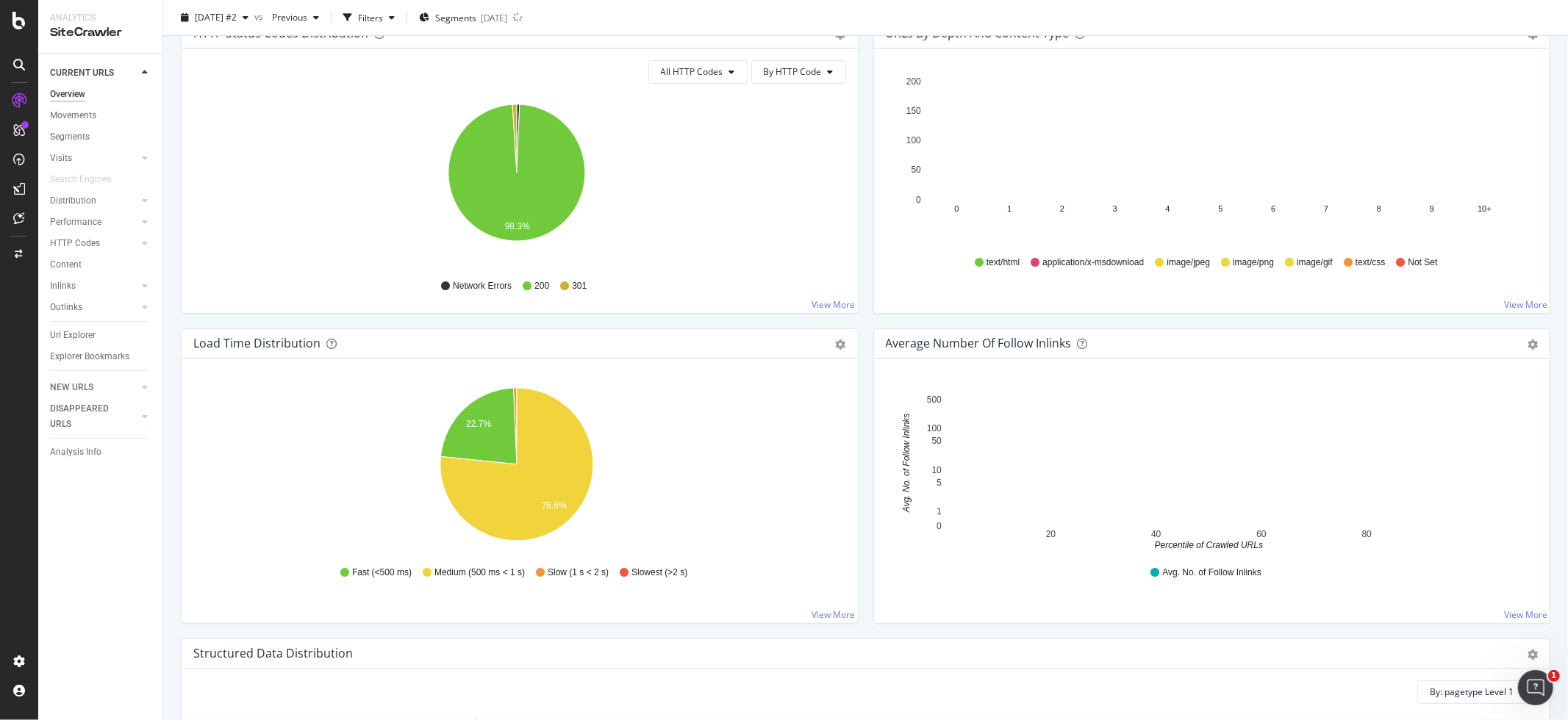
scroll to position [818, 0]
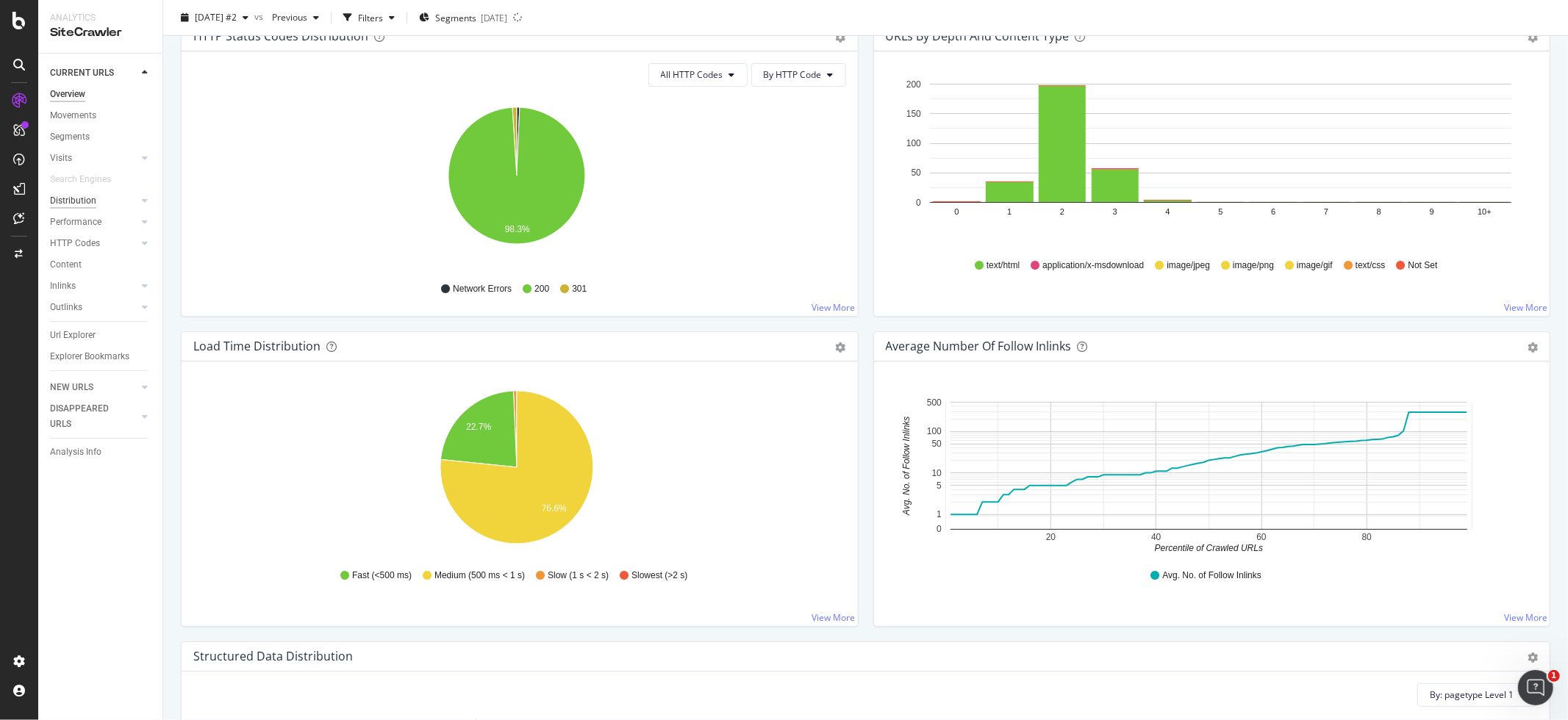
click at [81, 200] on div "Distribution" at bounding box center [73, 200] width 46 height 15
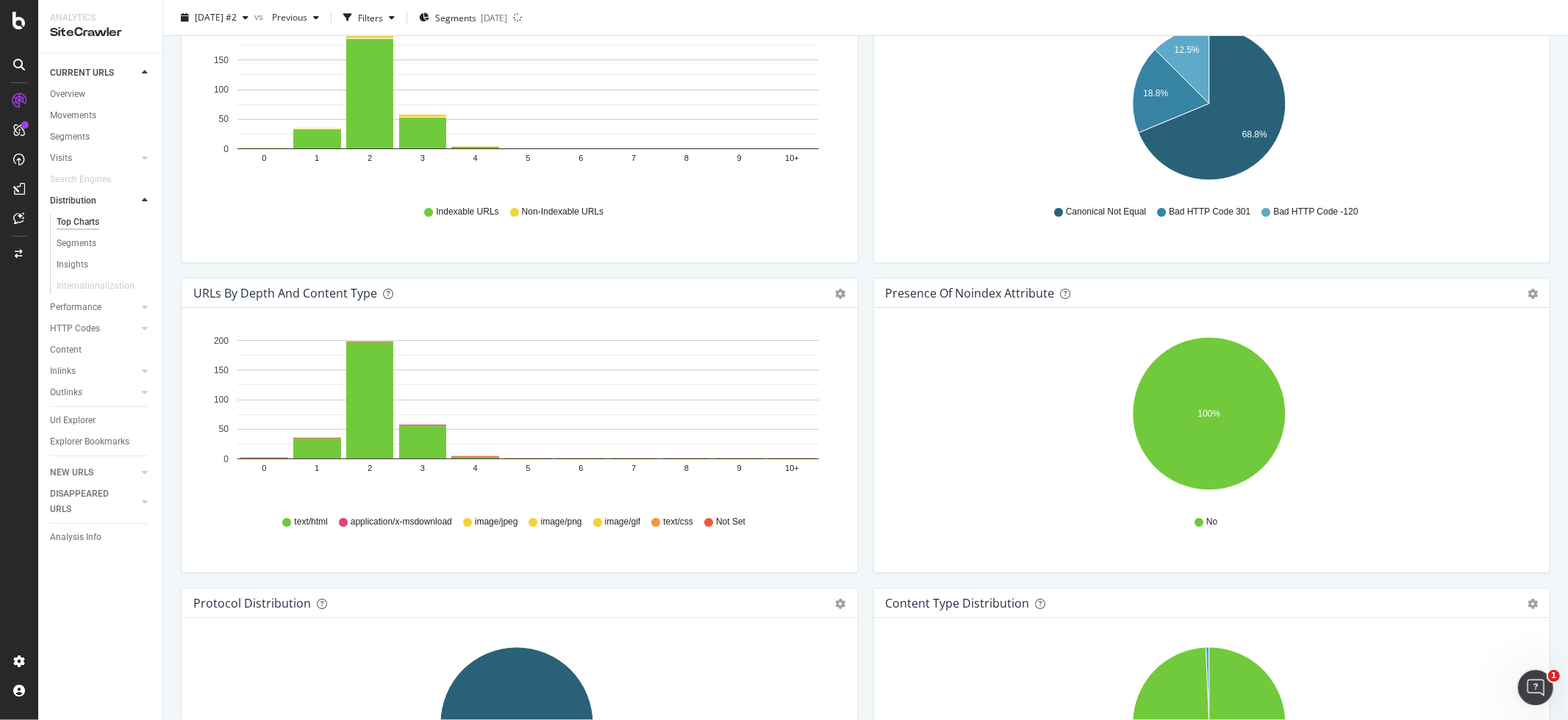
scroll to position [856, 0]
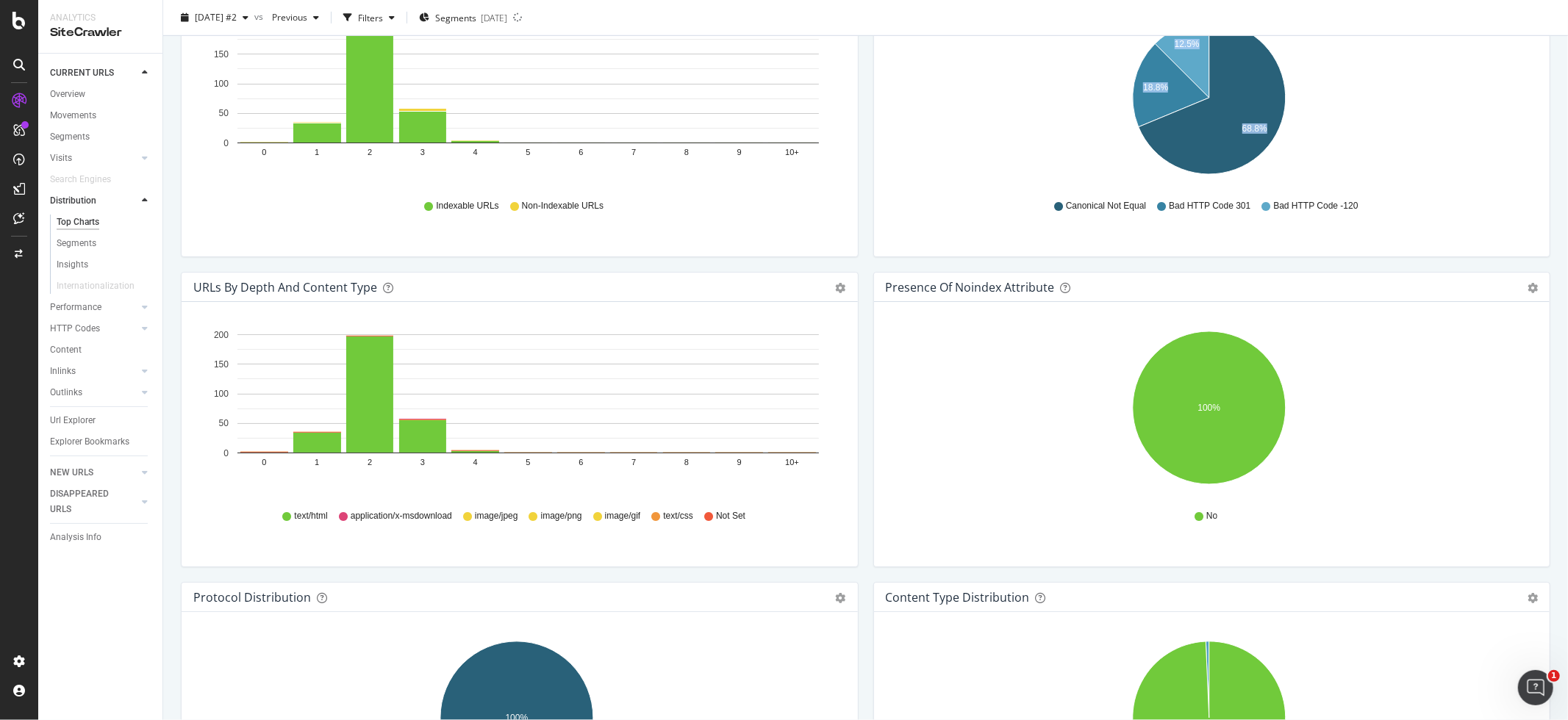
click at [860, 257] on div "Indexable / Non-Indexable URLs Distribution Bar Bar (by Percentage) Table Expor…" at bounding box center [865, 582] width 1384 height 2479
click at [858, 259] on div "Indexable / Non-Indexable URLs by Depth Bar (by Value) Bar (by Percentage) Tabl…" at bounding box center [519, 117] width 693 height 310
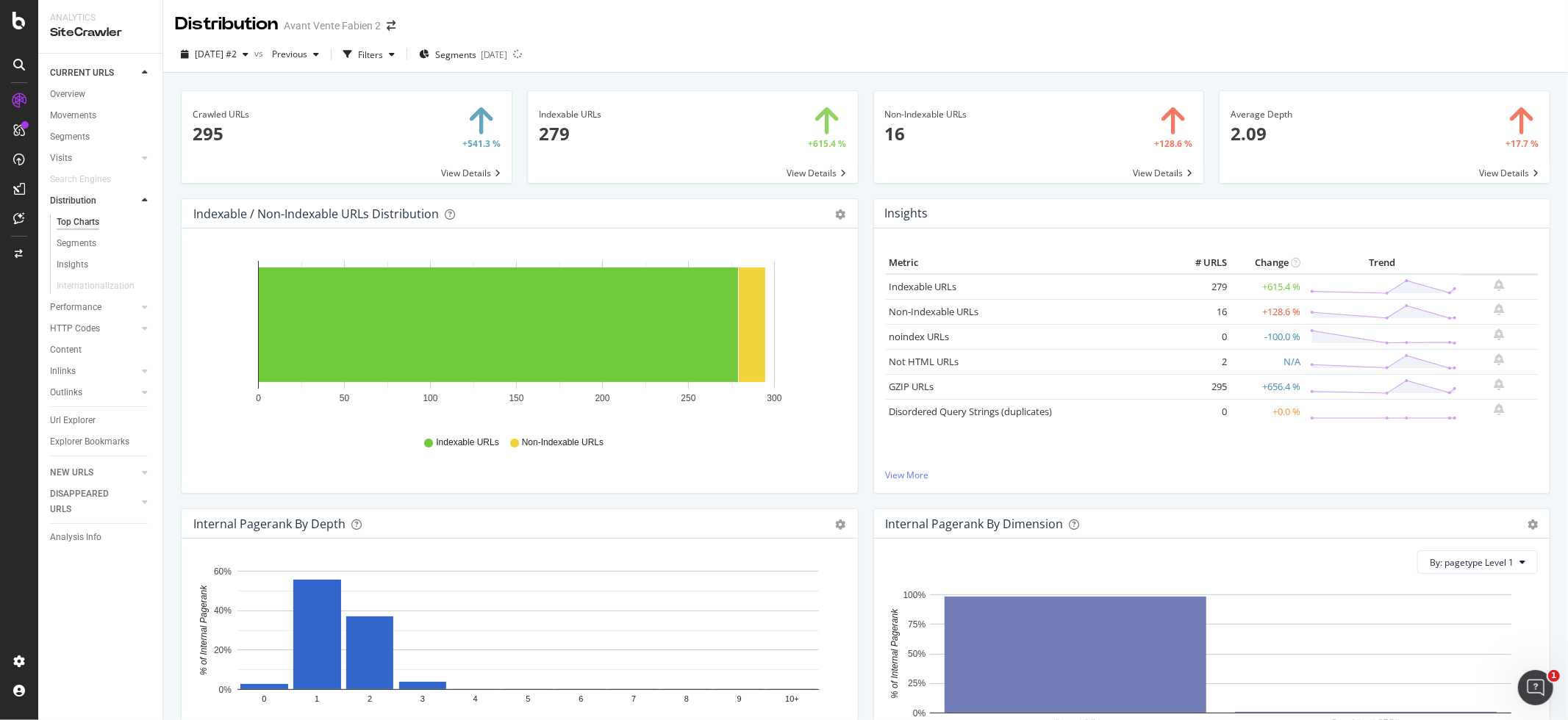
scroll to position [13, 0]
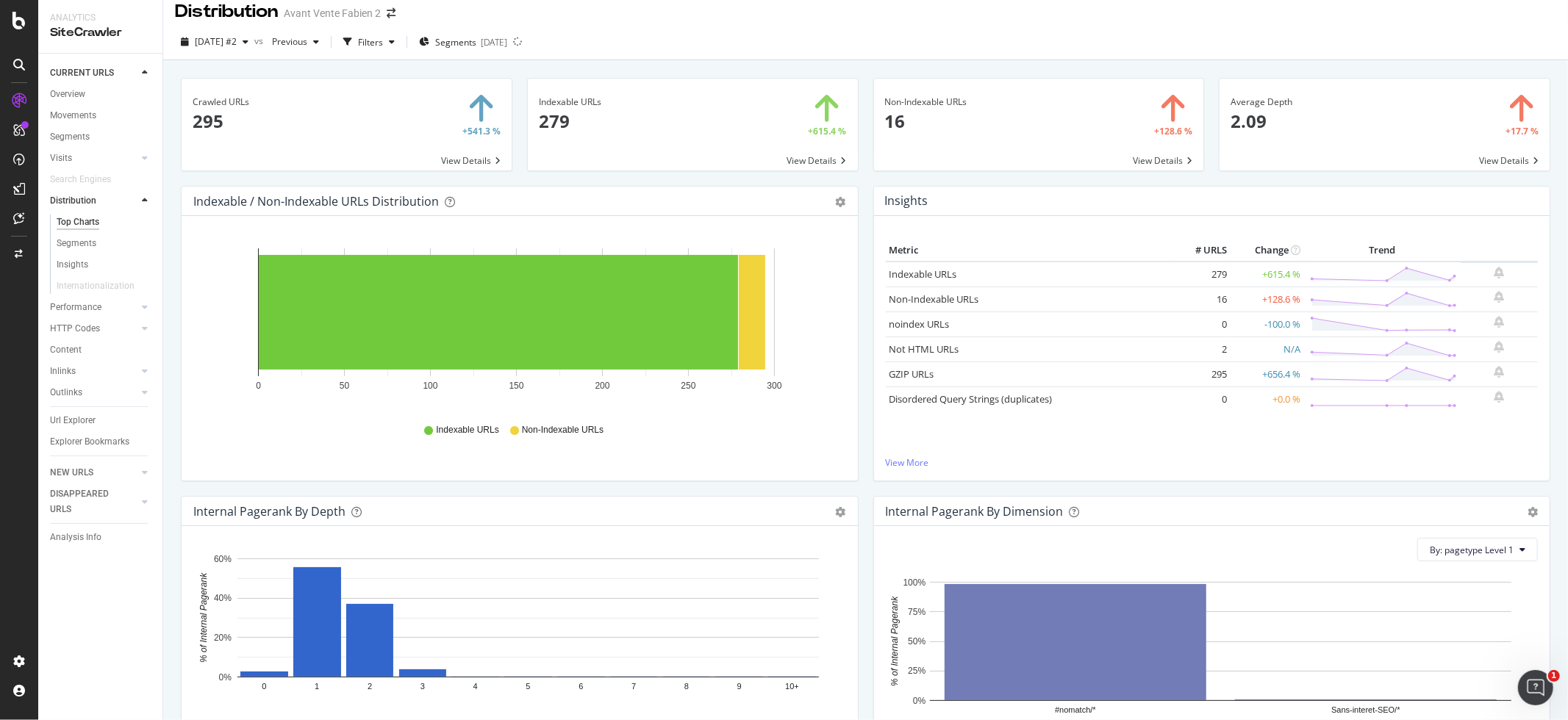
click at [170, 171] on div "Crawled URLs 295 +541.3 % View Details Indexable URLs 279 +615.4 % View Details…" at bounding box center [865, 420] width 1404 height 720
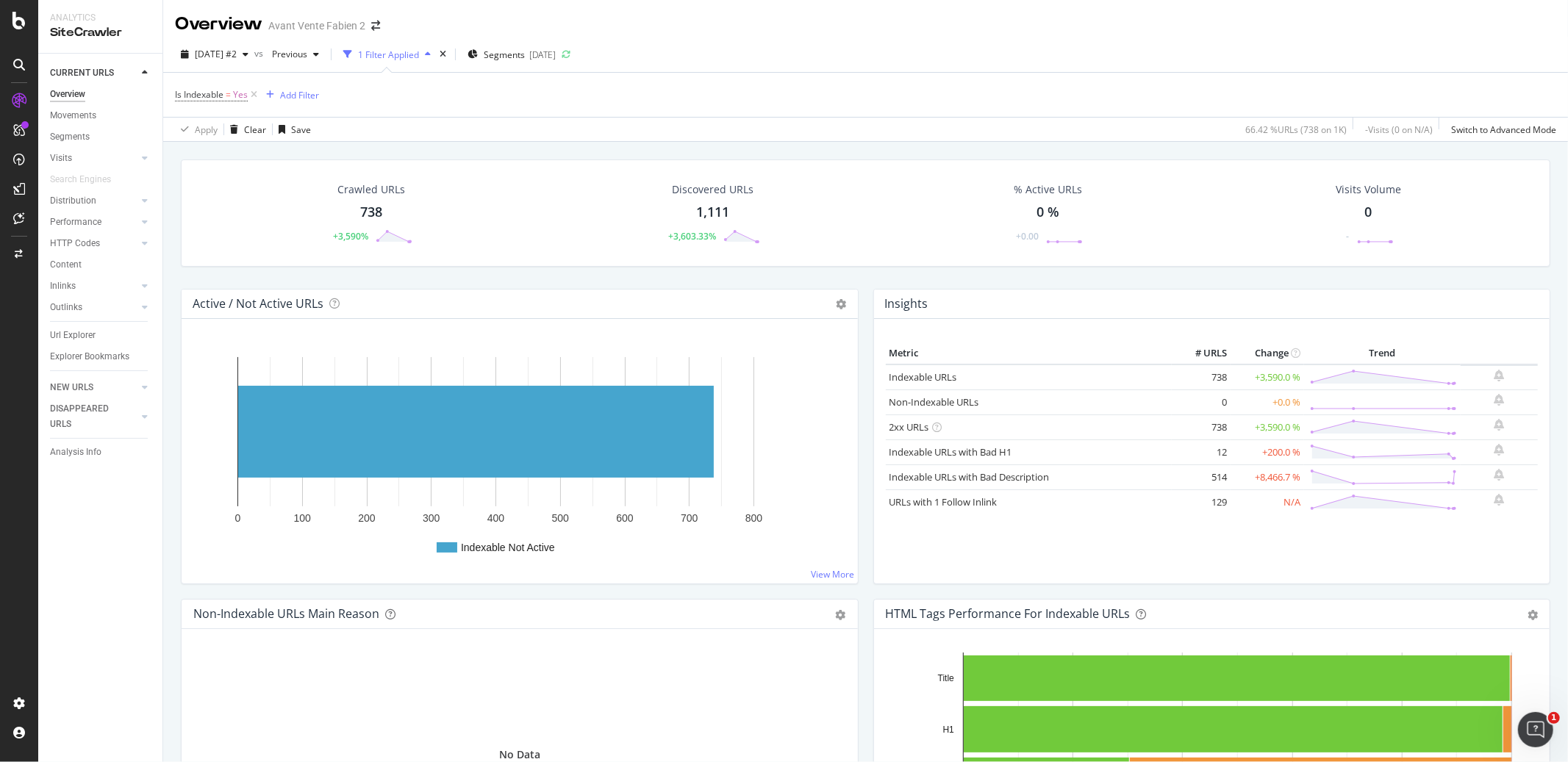
click at [855, 305] on div "Active / Not Active URLs Chart (by Value) Chart (by Percentage) Table Expand Ex…" at bounding box center [519, 444] width 693 height 310
click at [854, 301] on div "Active / Not Active URLs Chart (by Value) Chart (by Percentage) Table Expand Ex…" at bounding box center [519, 444] width 693 height 310
click at [256, 96] on icon at bounding box center [254, 94] width 13 height 14
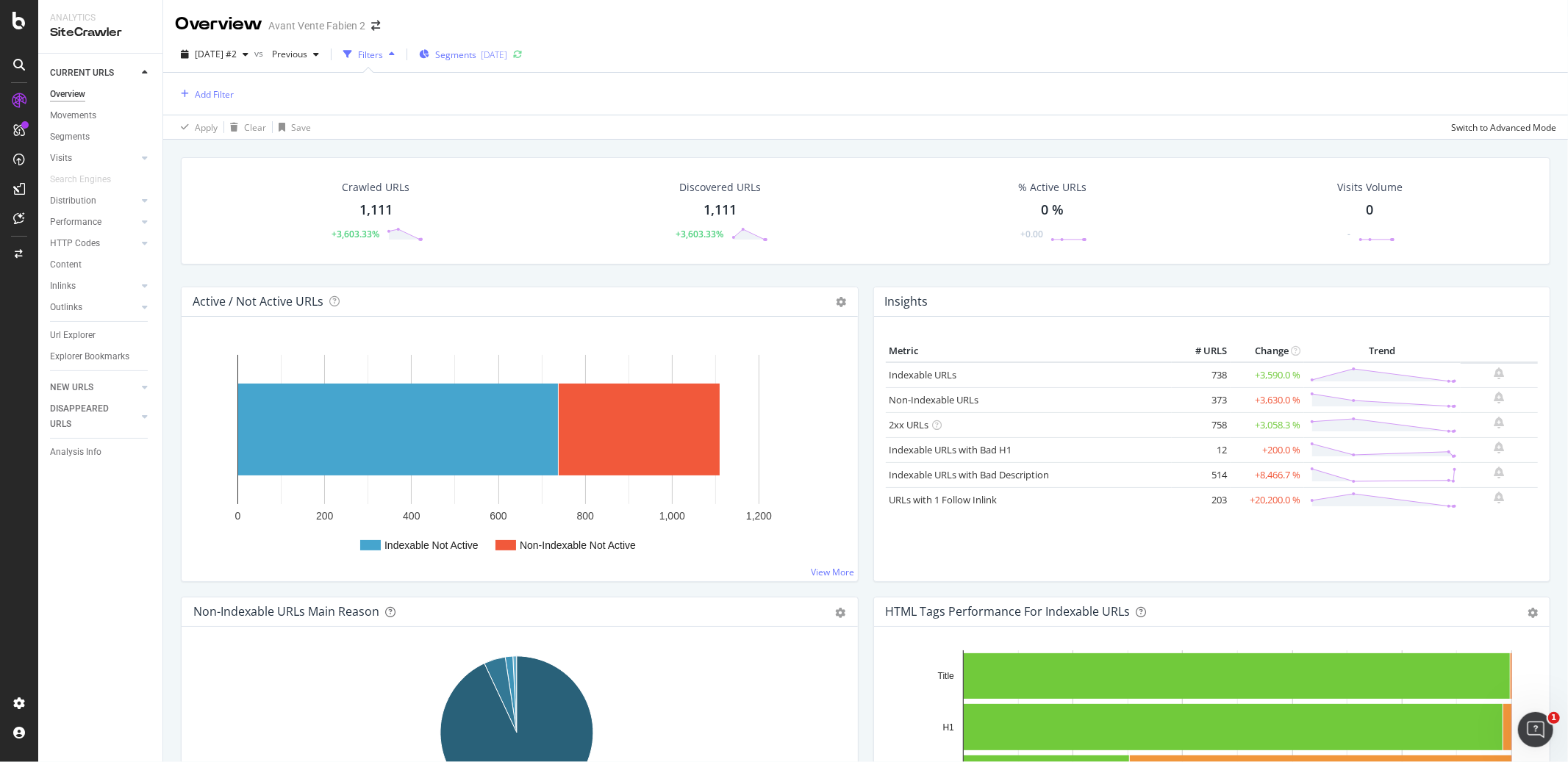
click at [475, 57] on span "Segments" at bounding box center [456, 55] width 42 height 13
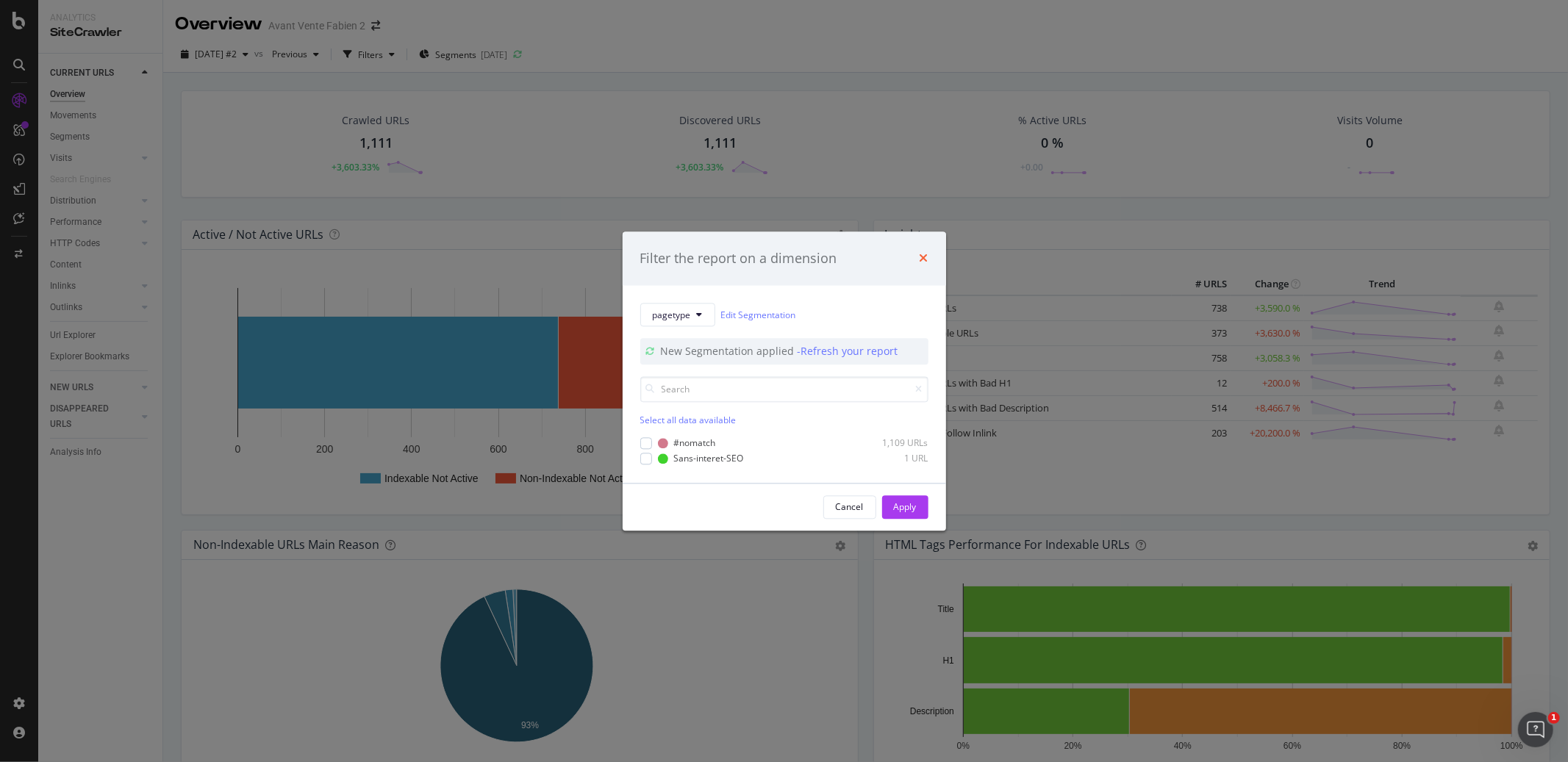
click at [919, 263] on icon "times" at bounding box center [923, 259] width 9 height 12
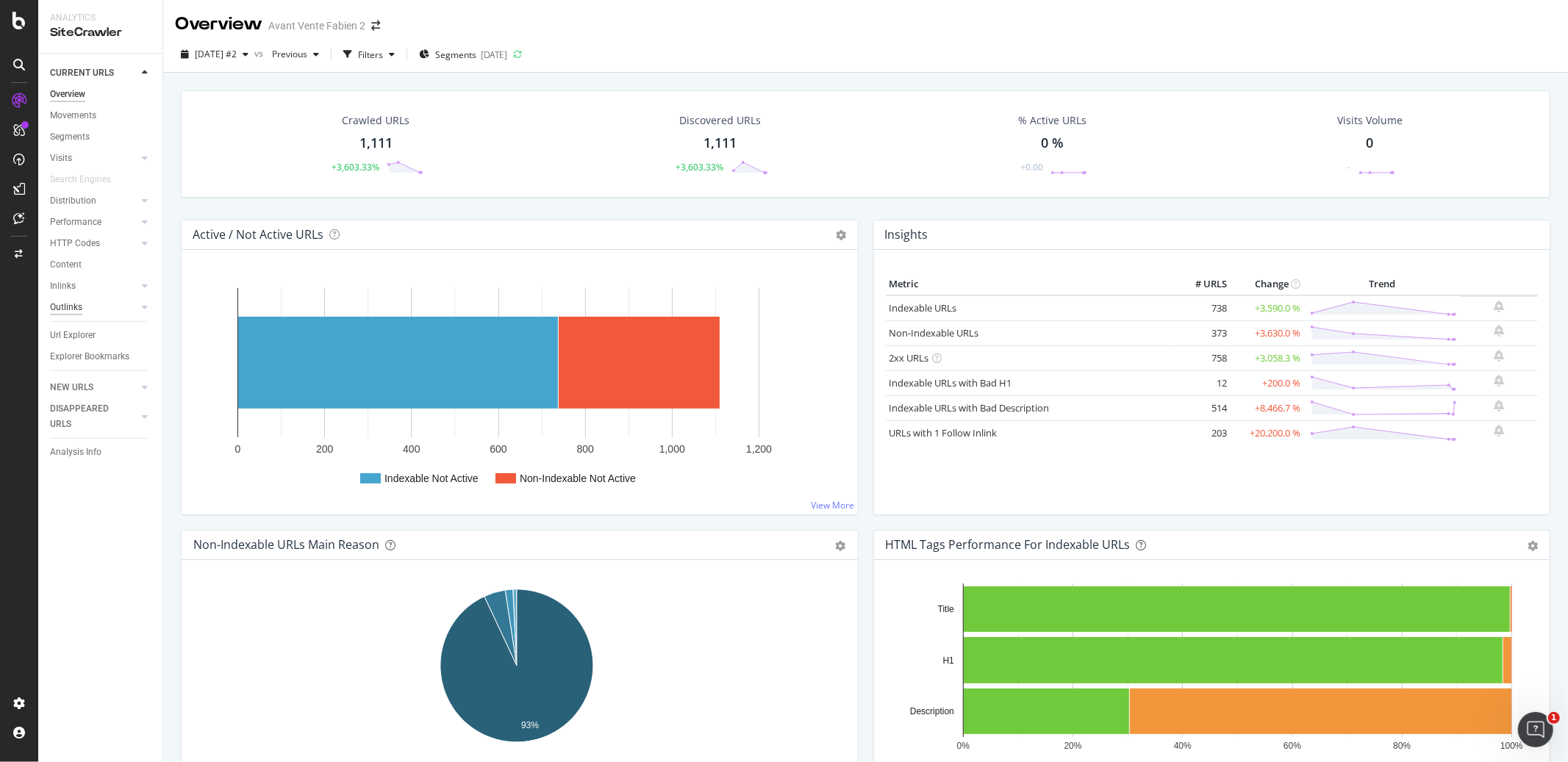
click at [78, 304] on div "Outlinks" at bounding box center [66, 307] width 32 height 15
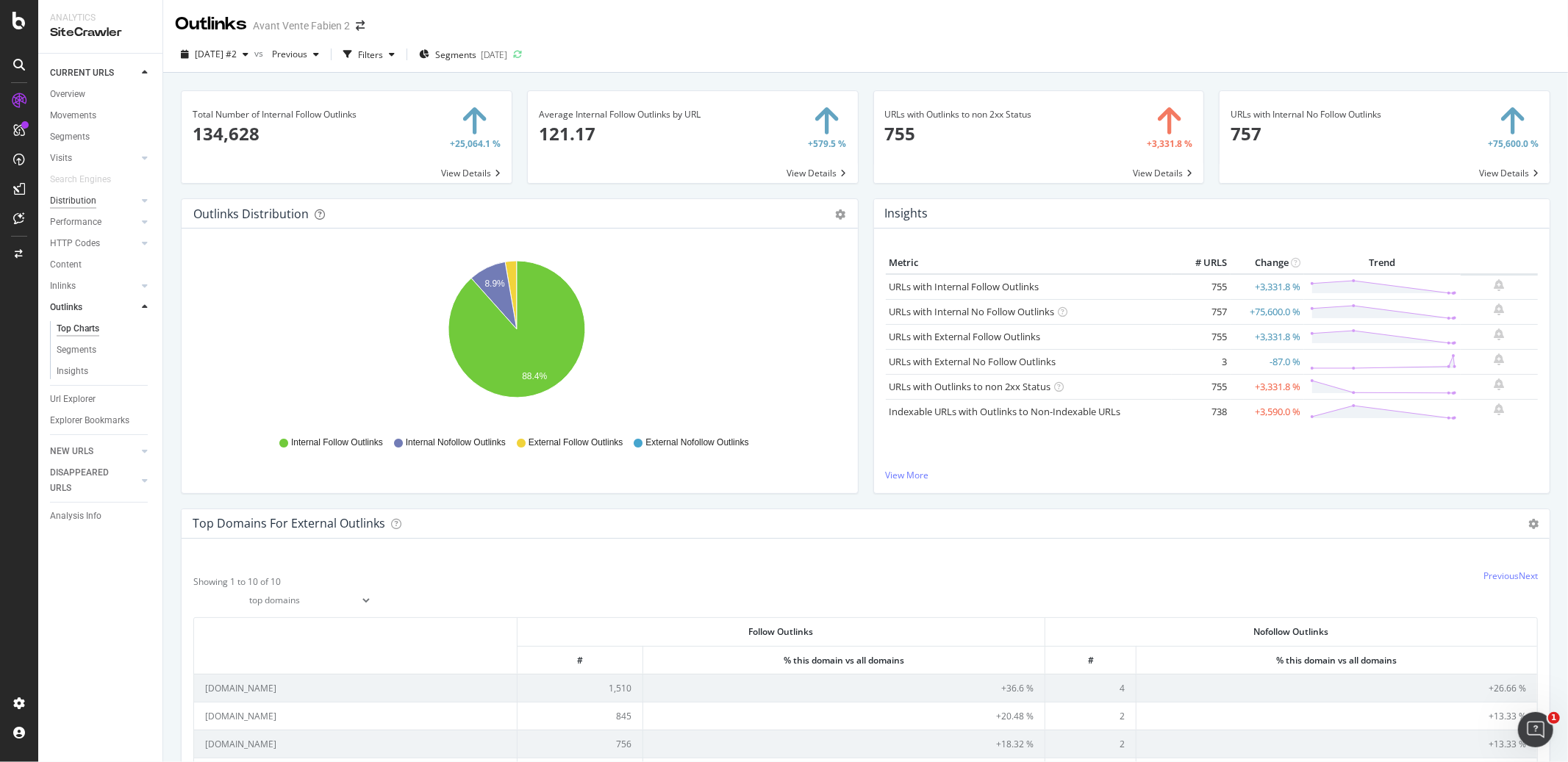
click at [72, 200] on div "Distribution" at bounding box center [73, 200] width 46 height 15
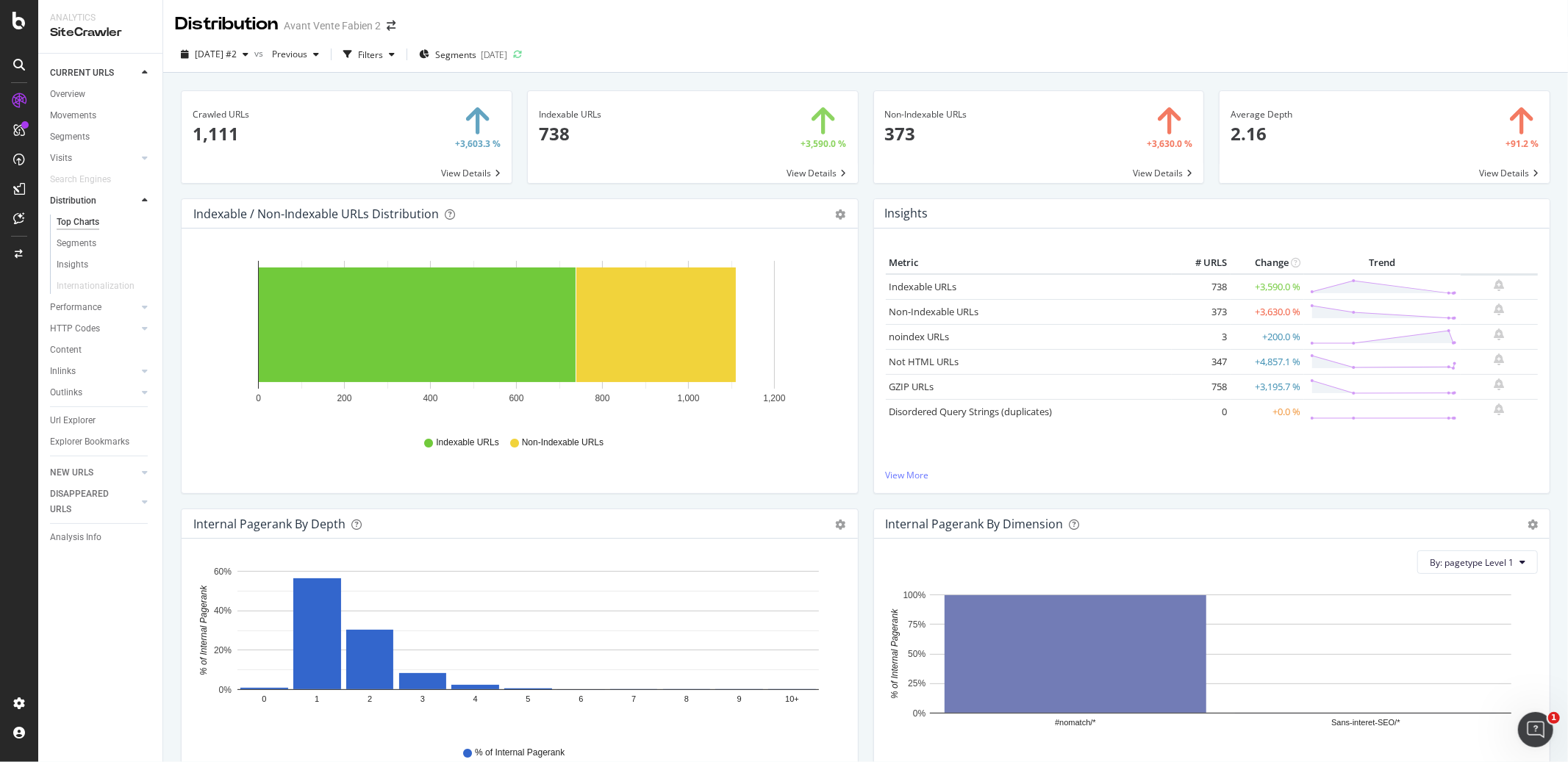
click at [856, 184] on div "Indexable URLs 738 +3,590.0 % View Details" at bounding box center [693, 144] width 346 height 108
click at [858, 185] on div "Indexable URLs 738 +3,590.0 % View Details" at bounding box center [693, 144] width 346 height 108
click at [857, 186] on div "Indexable URLs 738 +3,590.0 % View Details" at bounding box center [693, 144] width 346 height 108
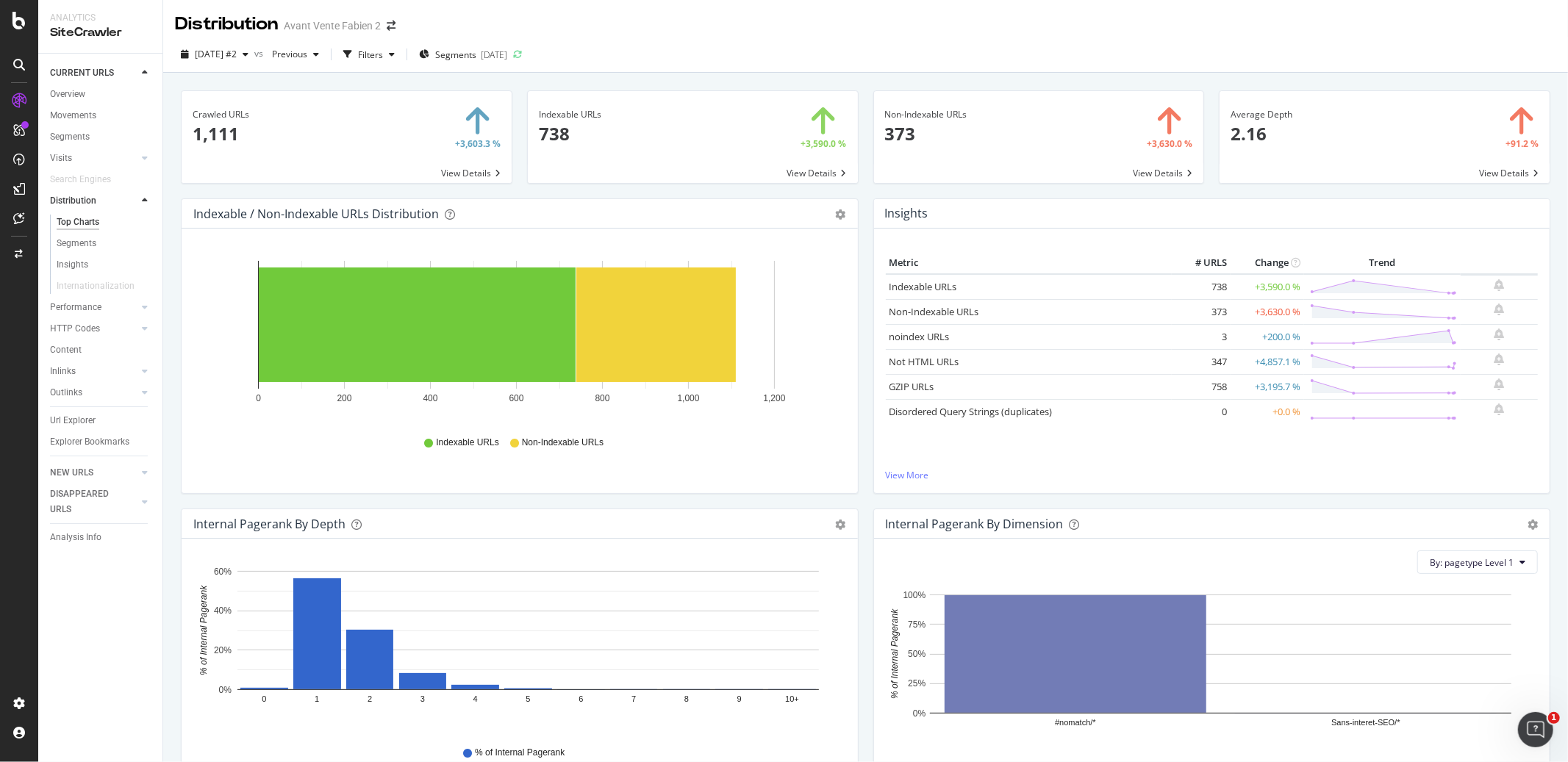
click at [856, 184] on div "Indexable URLs 738 +3,590.0 % View Details" at bounding box center [693, 144] width 346 height 108
click at [856, 186] on div "Indexable URLs 738 +3,590.0 % View Details" at bounding box center [693, 144] width 346 height 108
click at [859, 78] on div "Crawled URLs 1,111 +3,603.3 % View Details Indexable URLs 738 +3,590.0 % View D…" at bounding box center [865, 454] width 1404 height 762
click at [857, 185] on div "Indexable URLs 738 +3,590.0 % View Details" at bounding box center [693, 144] width 346 height 108
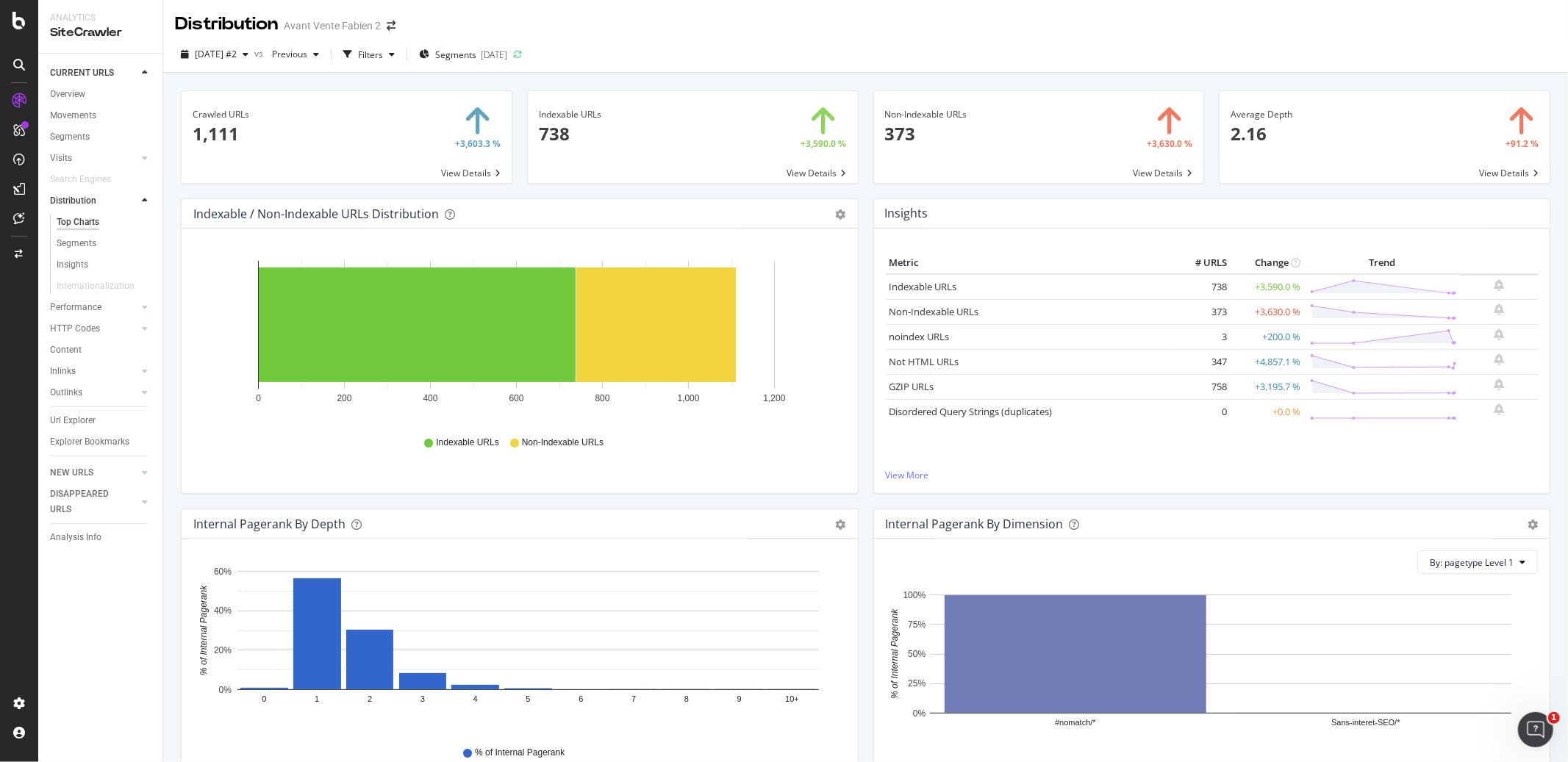
click at [857, 185] on div "Indexable URLs 738 +3,590.0 % View Details" at bounding box center [693, 144] width 346 height 108
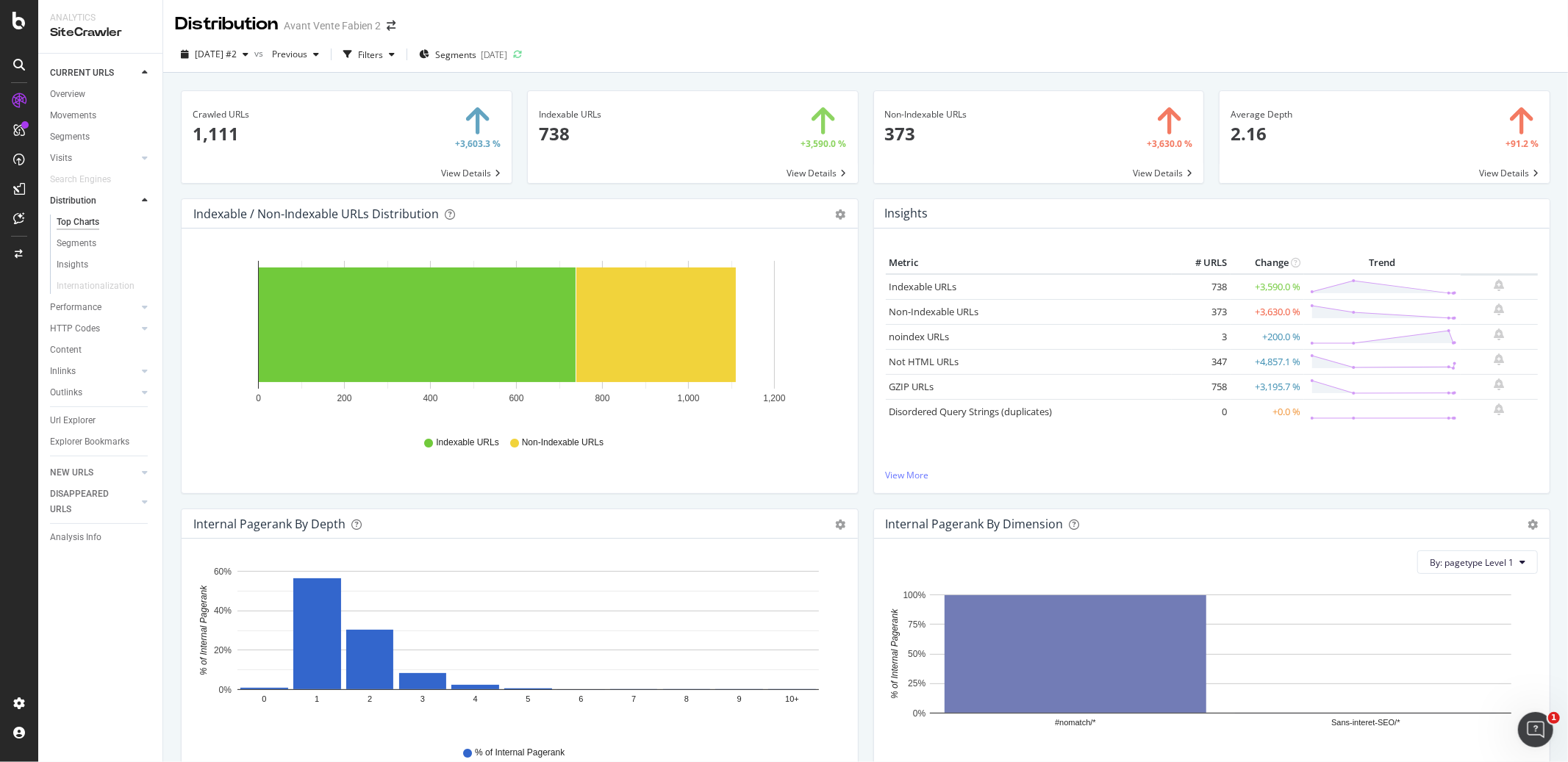
click at [855, 77] on div "Crawled URLs 1,111 +3,603.3 % View Details Indexable URLs 738 +3,590.0 % View D…" at bounding box center [865, 454] width 1404 height 762
click at [857, 186] on div "Indexable URLs 738 +3,590.0 % View Details" at bounding box center [693, 144] width 346 height 108
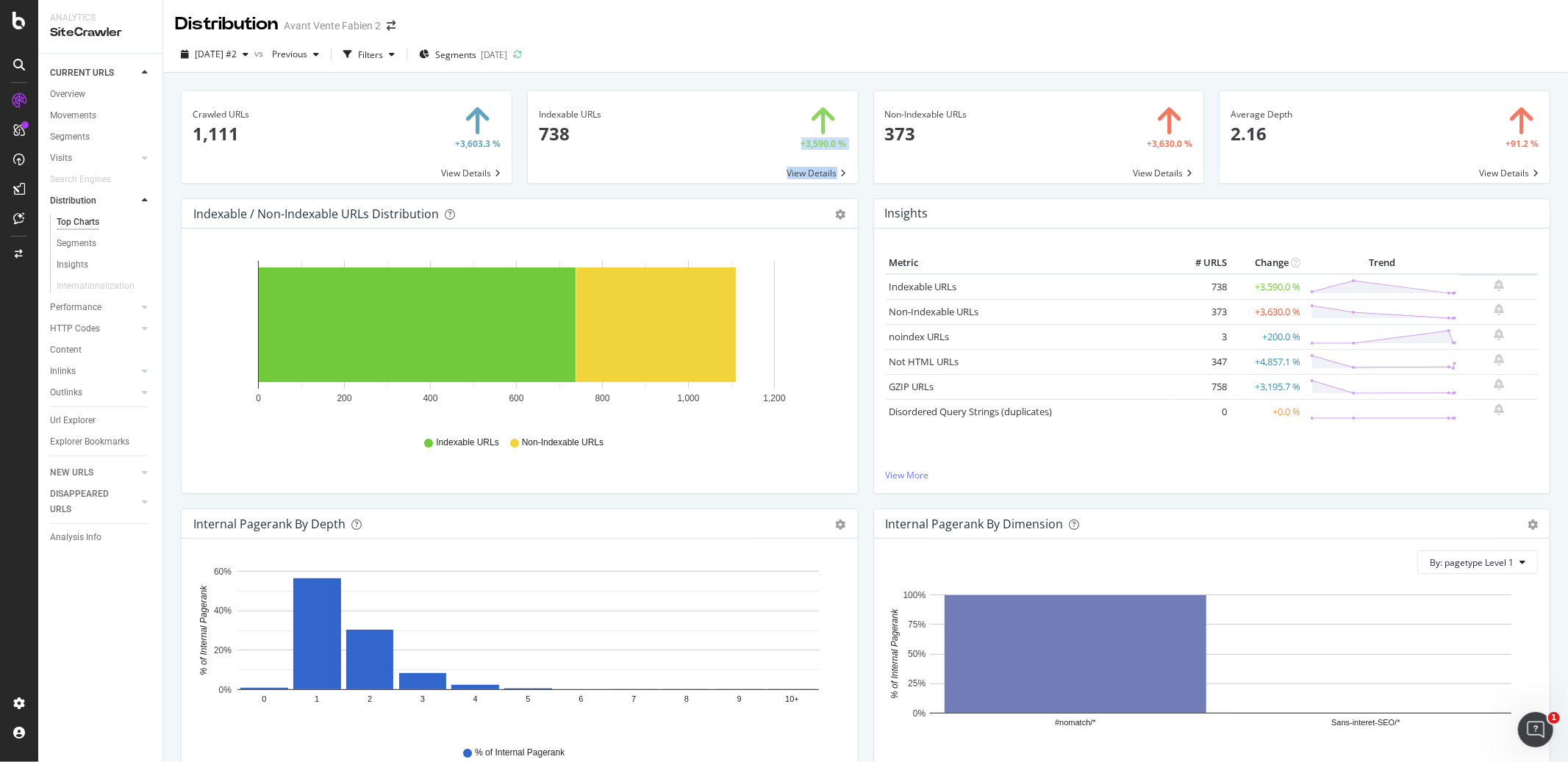
click at [860, 78] on div "Crawled URLs 1,111 +3,603.3 % View Details Indexable URLs 738 +3,590.0 % View D…" at bounding box center [865, 454] width 1404 height 762
click at [856, 185] on div "Indexable URLs 738 +3,590.0 % View Details" at bounding box center [693, 144] width 346 height 108
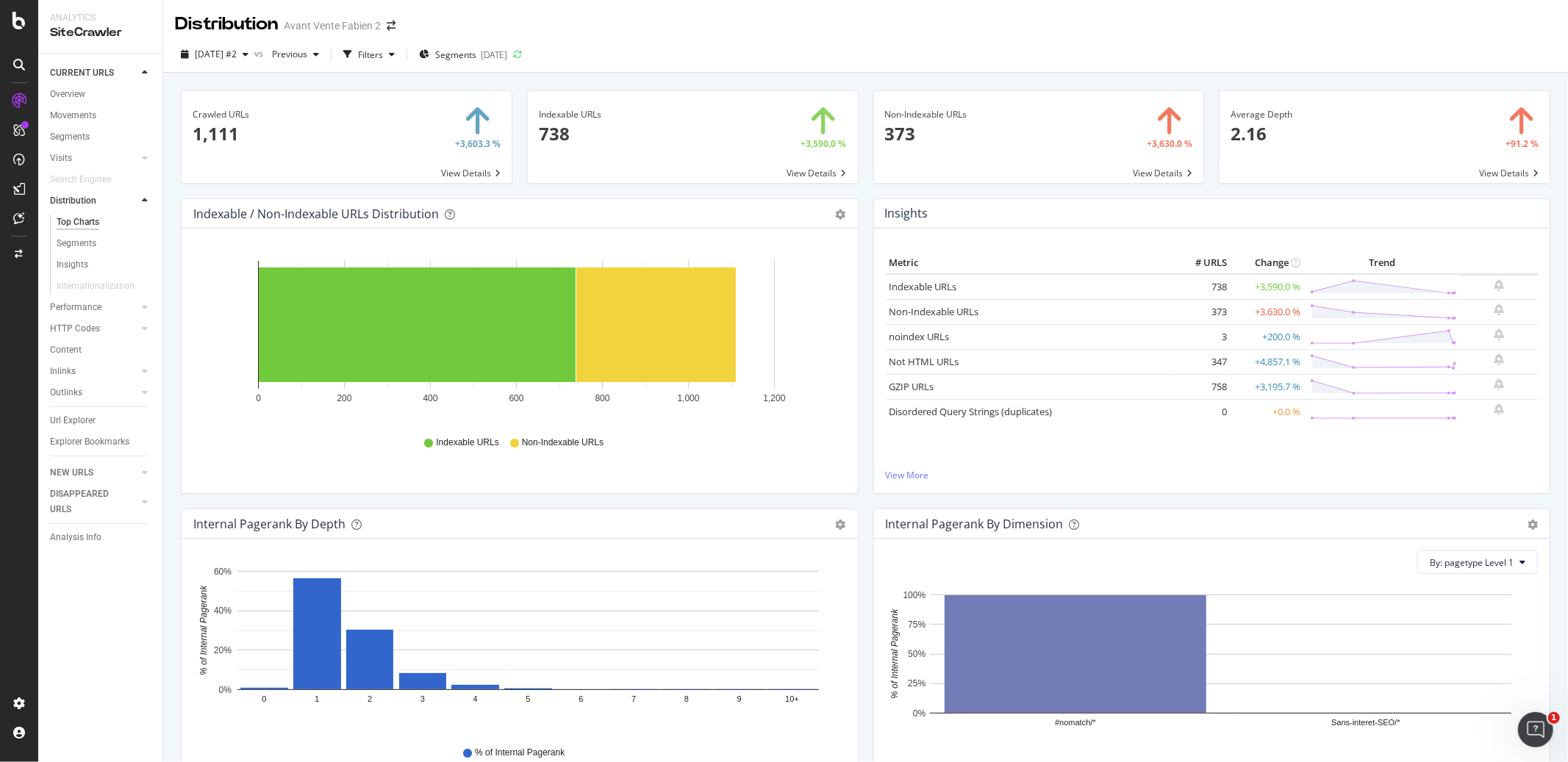
click at [856, 185] on div "Indexable URLs 738 +3,590.0 % View Details" at bounding box center [693, 144] width 346 height 108
click at [859, 181] on div "Indexable URLs 738 +3,590.0 % View Details" at bounding box center [693, 144] width 346 height 108
click at [858, 185] on div "Indexable URLs 738 +3,590.0 % View Details" at bounding box center [693, 144] width 346 height 108
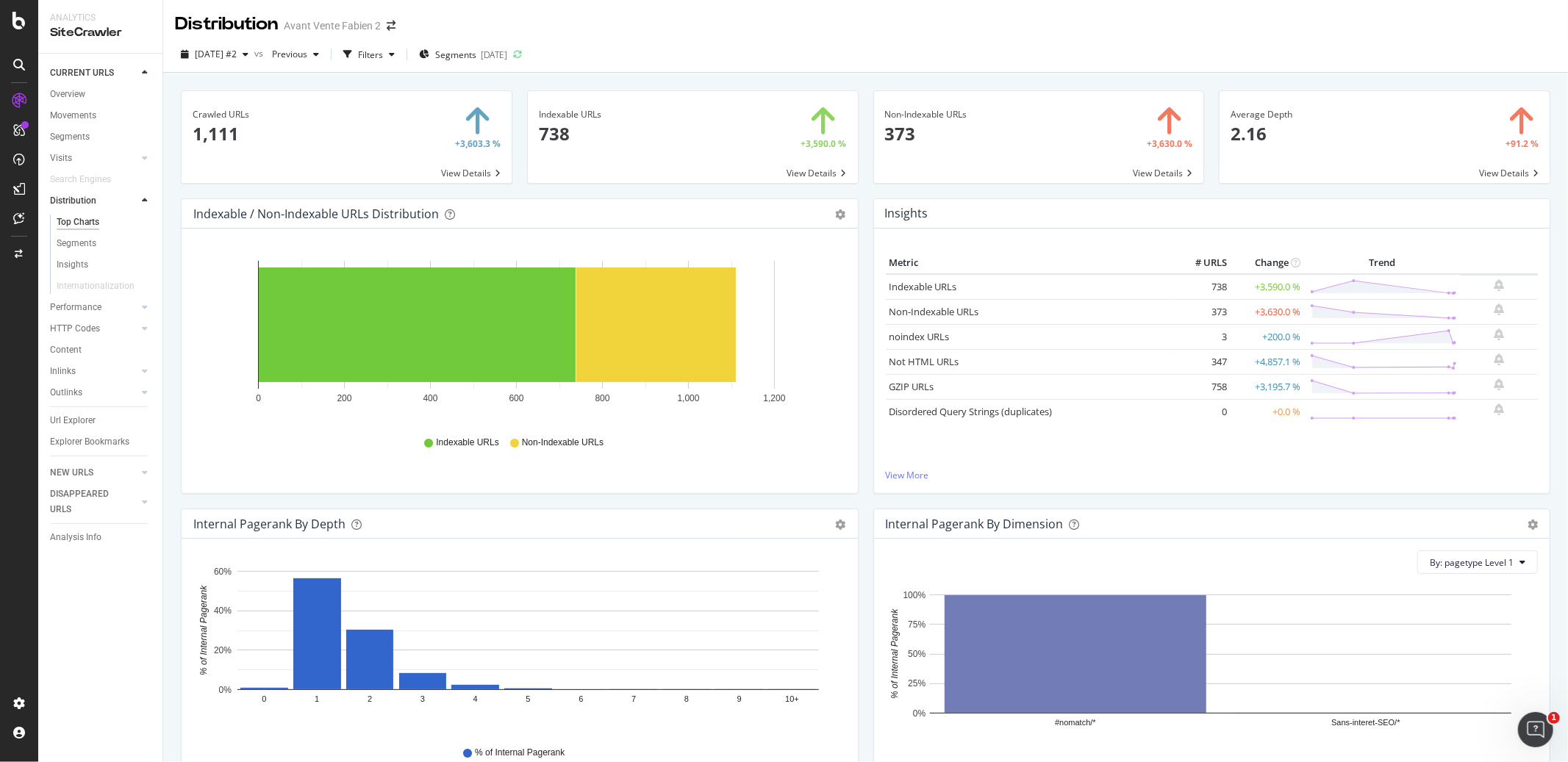
click at [858, 184] on div "Indexable URLs 738 +3,590.0 % View Details" at bounding box center [693, 144] width 346 height 108
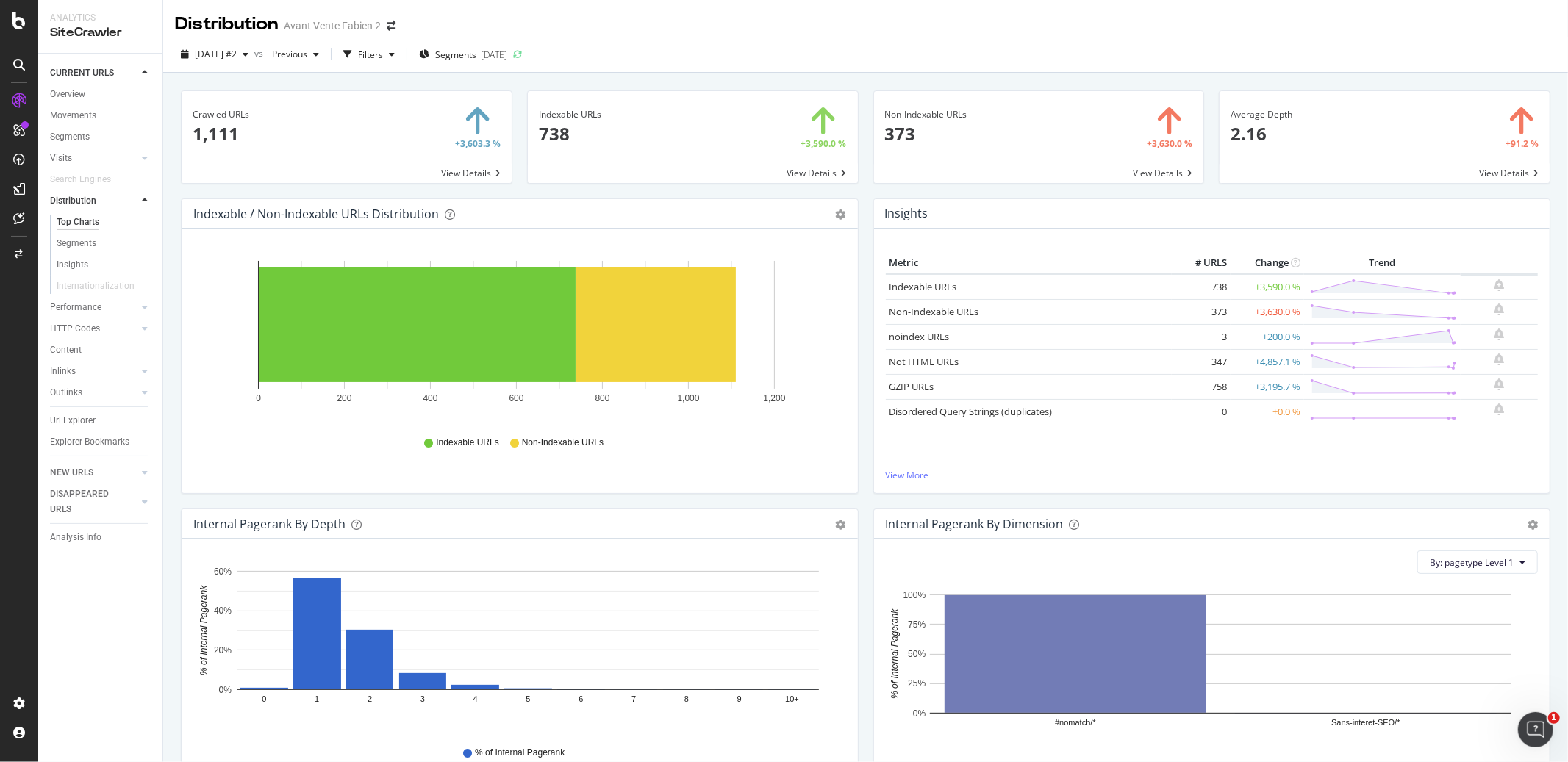
click at [858, 184] on div "Indexable URLs 738 +3,590.0 % View Details" at bounding box center [693, 144] width 346 height 108
click at [855, 78] on div "Crawled URLs 1,111 +3,603.3 % View Details Indexable URLs 738 +3,590.0 % View D…" at bounding box center [865, 454] width 1404 height 762
click at [857, 185] on div "Indexable URLs 738 +3,590.0 % View Details" at bounding box center [693, 144] width 346 height 108
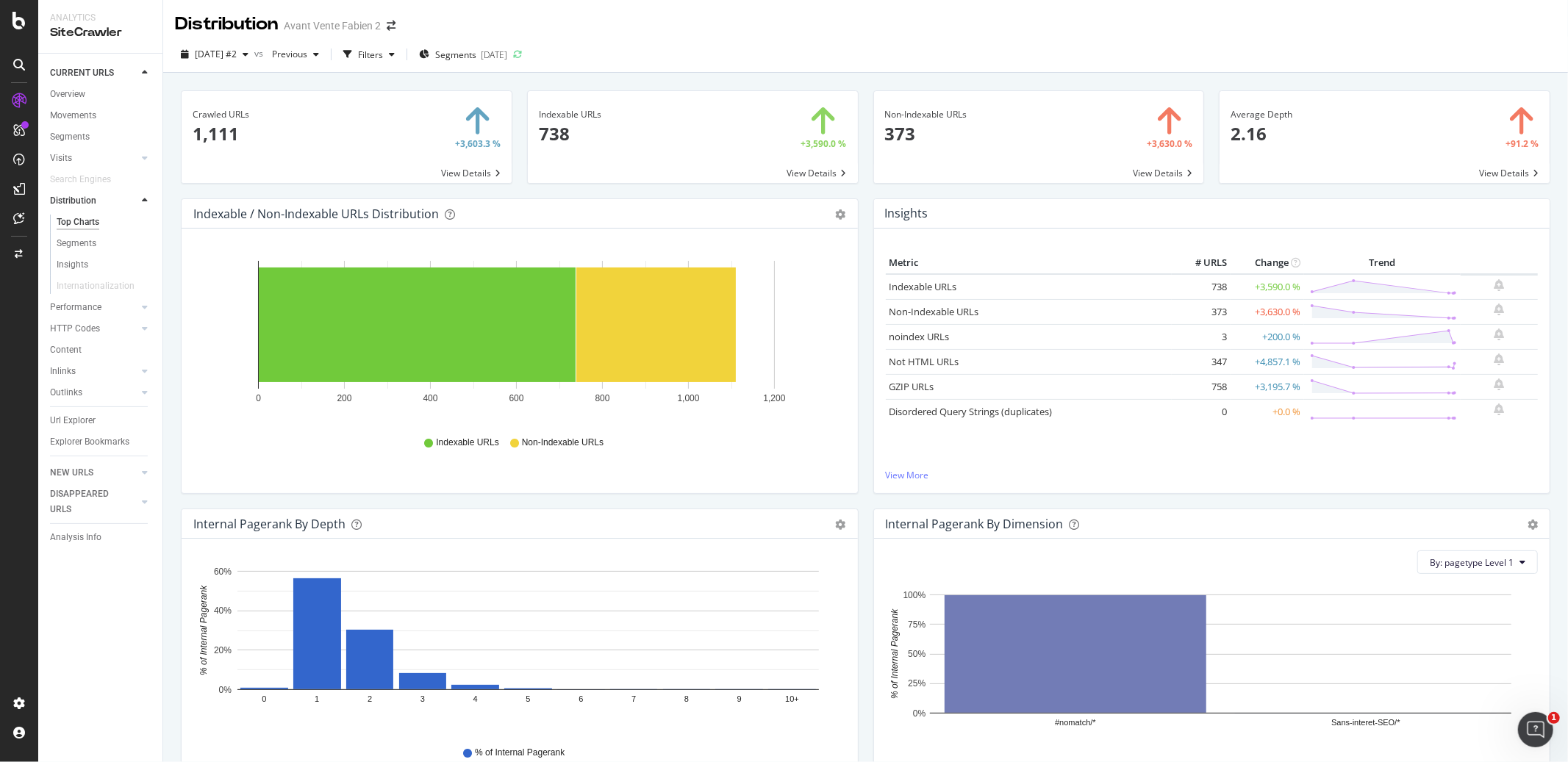
click at [857, 181] on div "Indexable URLs 738 +3,590.0 % View Details" at bounding box center [693, 144] width 346 height 108
click at [856, 188] on div "Indexable URLs 738 +3,590.0 % View Details" at bounding box center [693, 144] width 346 height 108
click at [855, 185] on div "Indexable URLs 738 +3,590.0 % View Details" at bounding box center [693, 144] width 346 height 108
click at [855, 183] on div "Indexable URLs 738 +3,590.0 % View Details" at bounding box center [693, 144] width 346 height 108
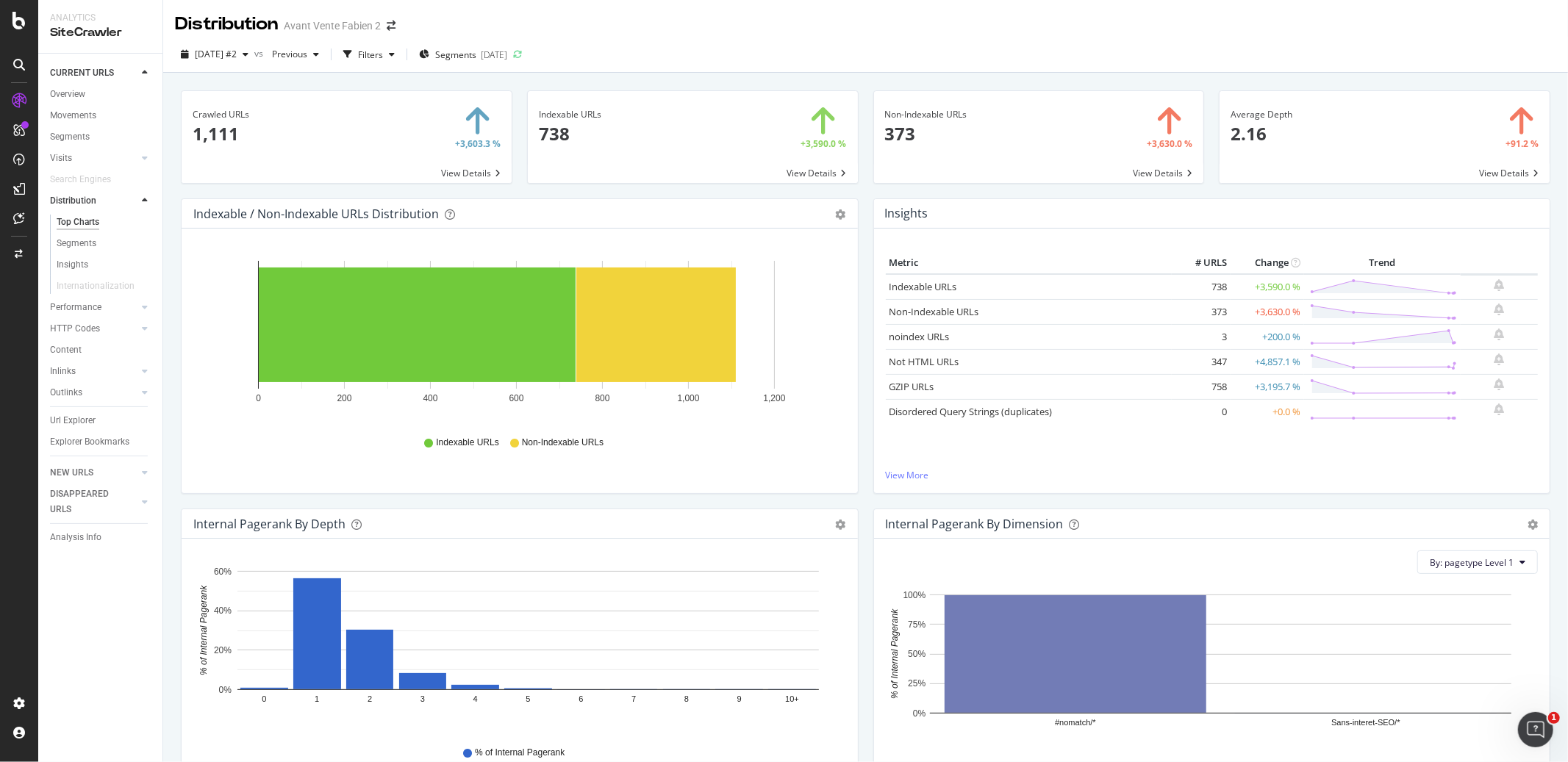
click at [857, 184] on div "Indexable URLs 738 +3,590.0 % View Details" at bounding box center [693, 144] width 346 height 108
click at [857, 185] on div "Indexable URLs 738 +3,590.0 % View Details" at bounding box center [693, 144] width 346 height 108
click at [858, 189] on div "Indexable URLs 738 +3,590.0 % View Details" at bounding box center [693, 144] width 346 height 108
click at [866, 184] on div "Non-Indexable URLs 373 +3,630.0 % View Details" at bounding box center [1038, 144] width 346 height 108
click at [856, 186] on div "Indexable URLs 738 +3,590.0 % View Details" at bounding box center [693, 144] width 346 height 108
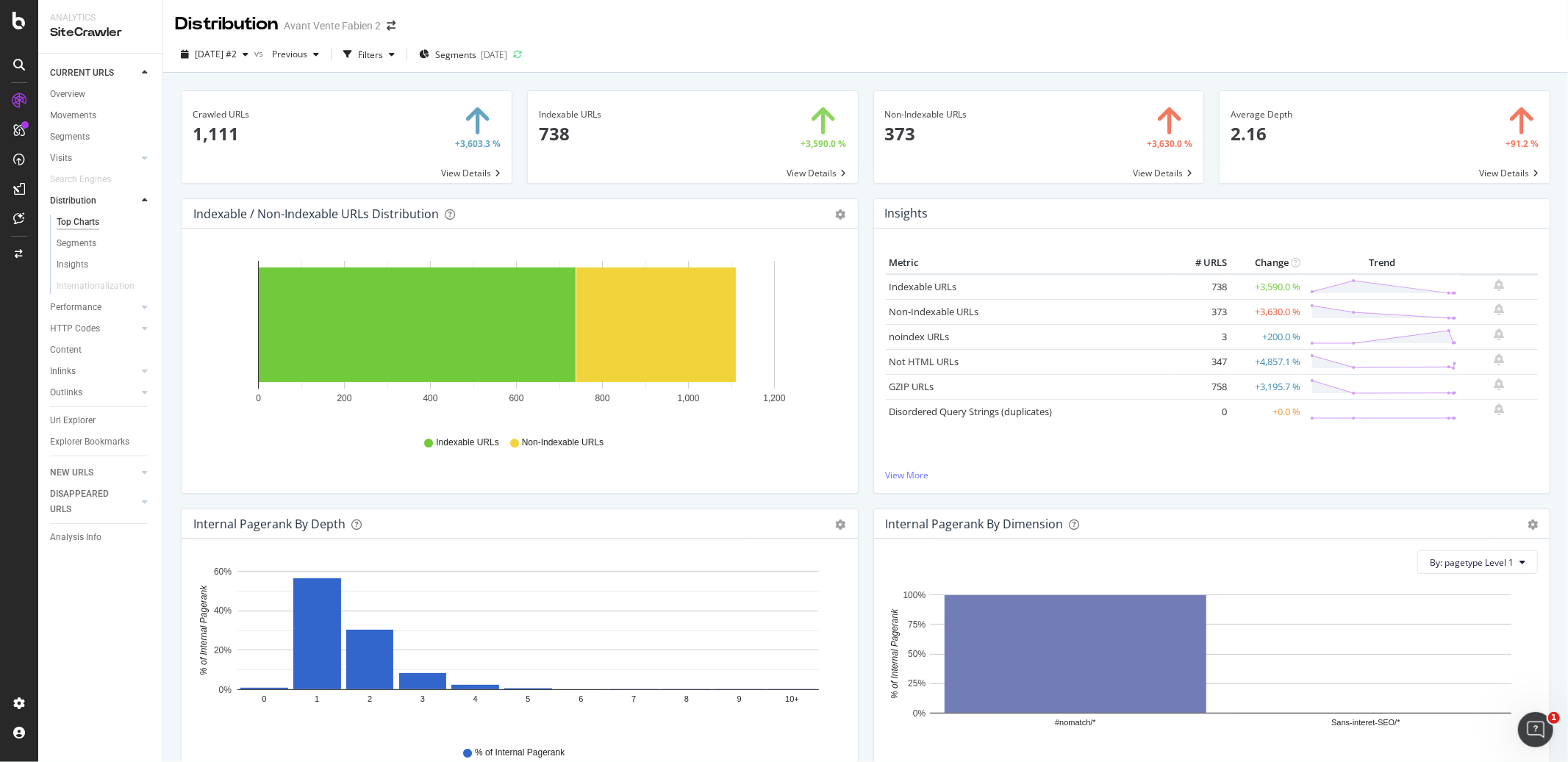
click at [856, 185] on div "Indexable URLs 738 +3,590.0 % View Details" at bounding box center [693, 144] width 346 height 108
click at [866, 187] on div "Non-Indexable URLs 373 +3,630.0 % View Details" at bounding box center [1038, 144] width 346 height 108
click at [858, 185] on div "Indexable URLs 738 +3,590.0 % View Details" at bounding box center [693, 144] width 346 height 108
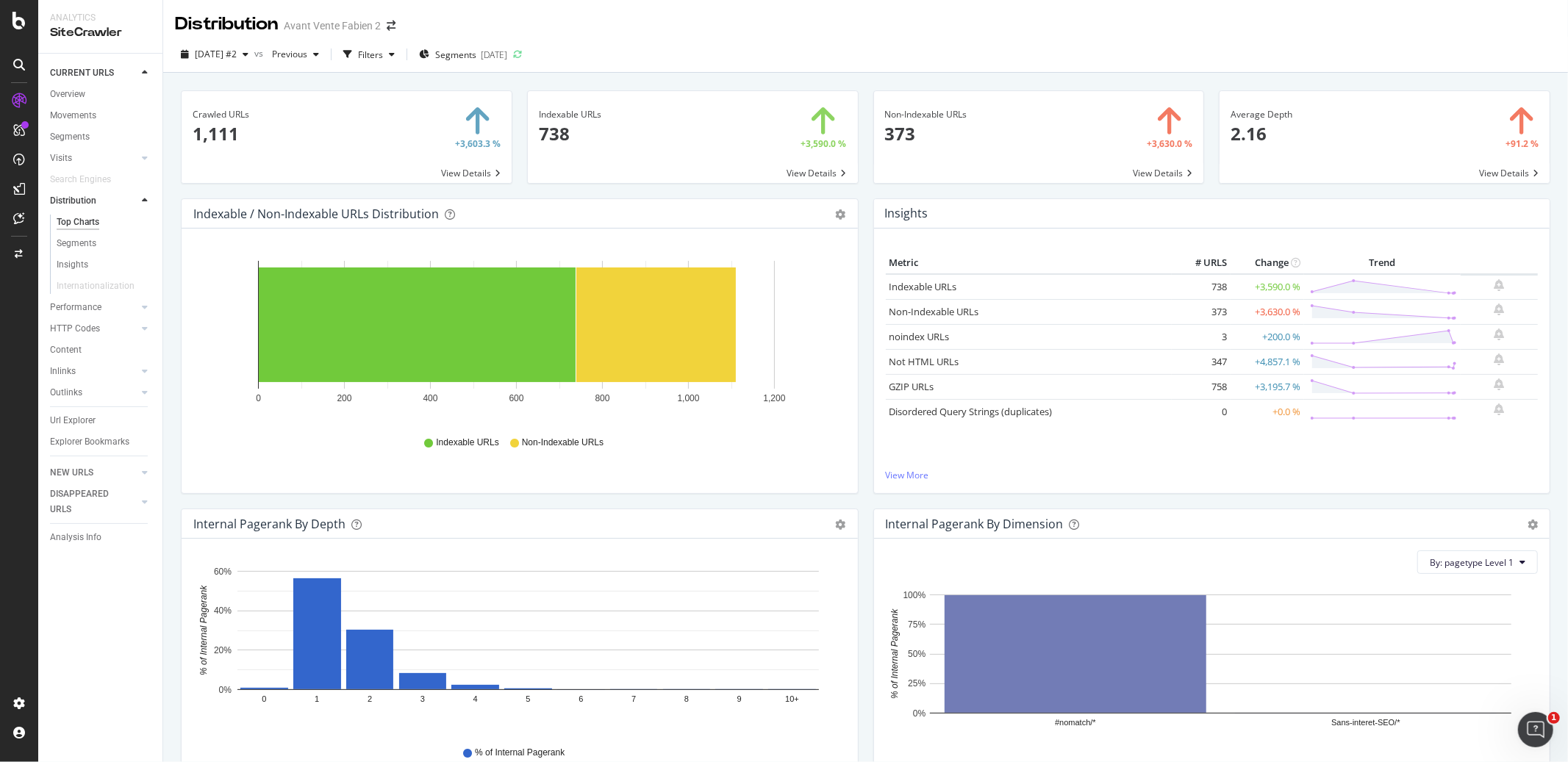
click at [855, 77] on div "Crawled URLs 1,111 +3,603.3 % View Details Indexable URLs 738 +3,590.0 % View D…" at bounding box center [865, 454] width 1404 height 762
click at [855, 75] on div "Crawled URLs 1,111 +3,603.3 % View Details Indexable URLs 738 +3,590.0 % View D…" at bounding box center [865, 454] width 1404 height 762
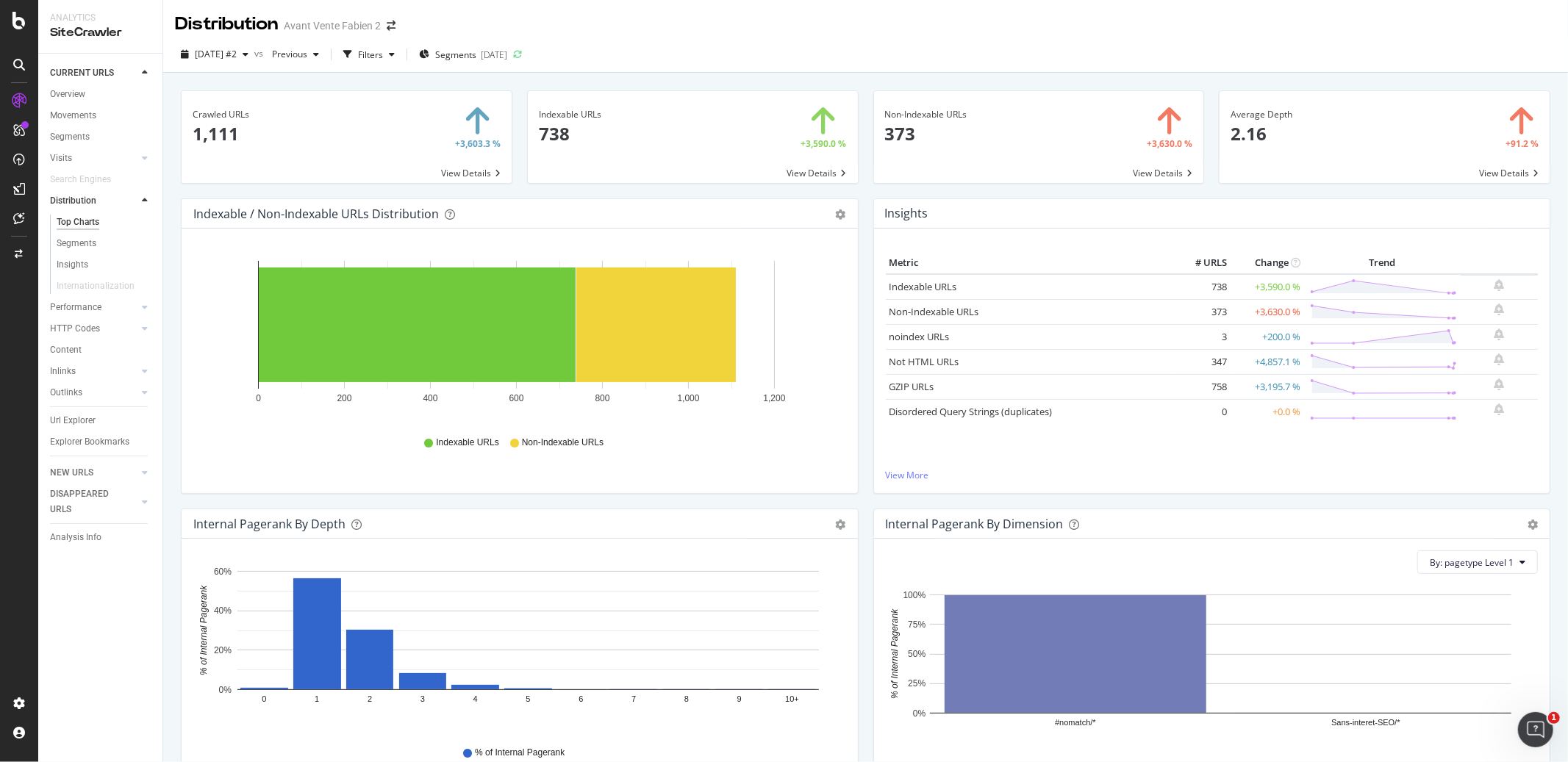
click at [856, 77] on div "Crawled URLs 1,111 +3,603.3 % View Details Indexable URLs 738 +3,590.0 % View D…" at bounding box center [865, 454] width 1404 height 762
click at [859, 73] on div "Crawled URLs 1,111 +3,603.3 % View Details Indexable URLs 738 +3,590.0 % View D…" at bounding box center [865, 454] width 1404 height 762
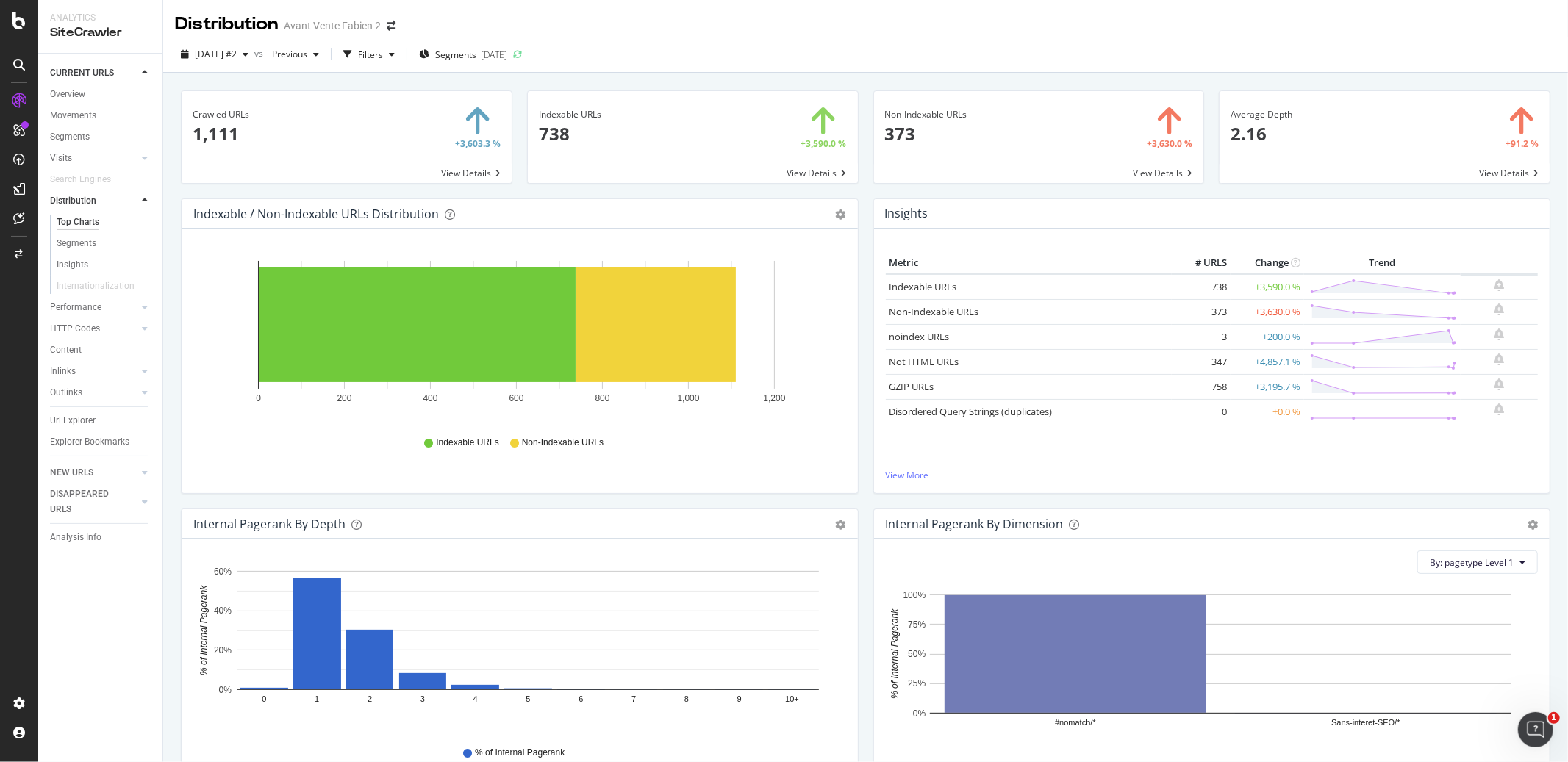
click at [858, 77] on div "Crawled URLs 1,111 +3,603.3 % View Details Indexable URLs 738 +3,590.0 % View D…" at bounding box center [865, 454] width 1404 height 762
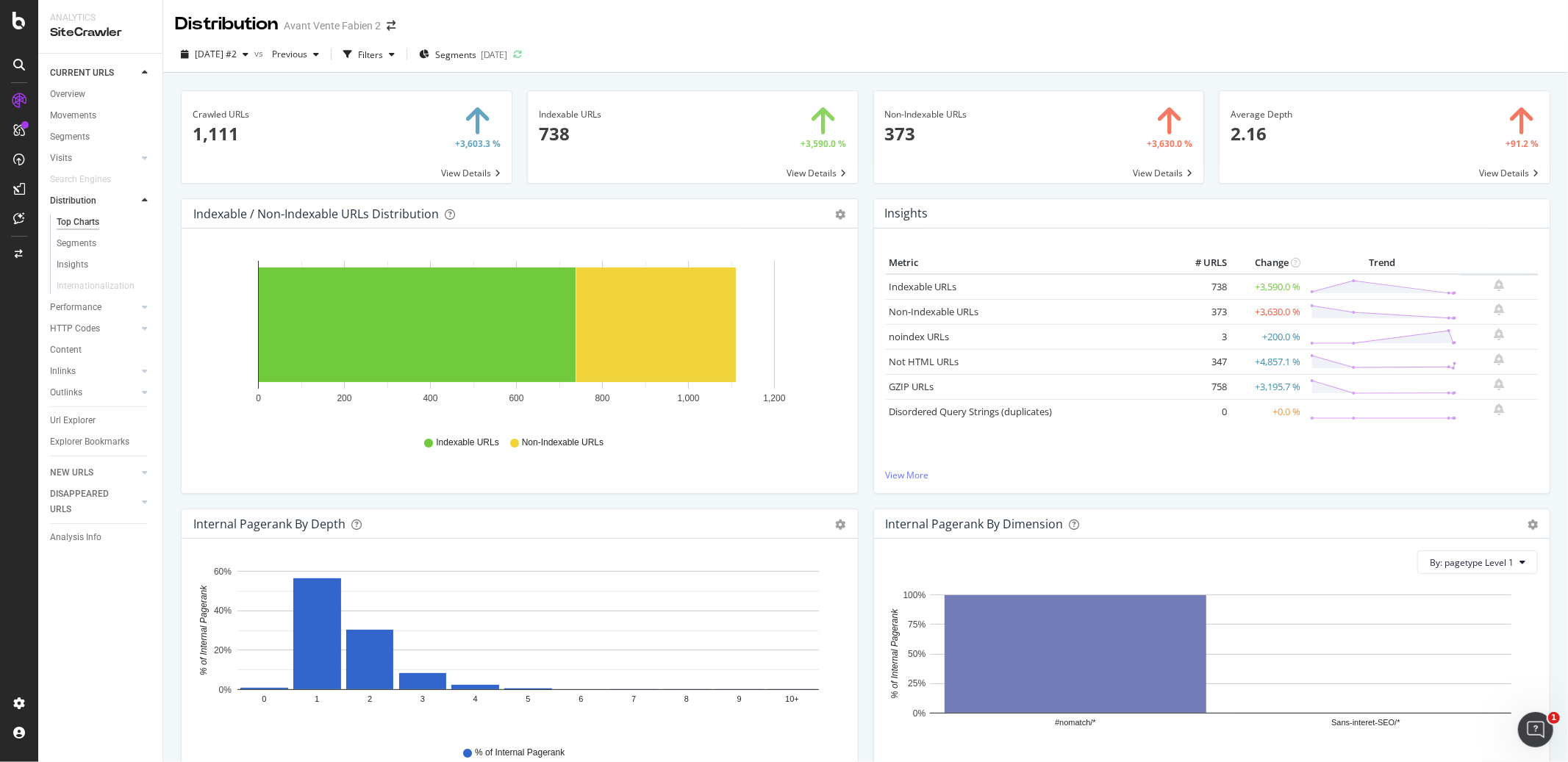
drag, startPoint x: 54, startPoint y: 99, endPoint x: 259, endPoint y: 94, distance: 205.1
click at [54, 99] on div "Overview" at bounding box center [68, 94] width 35 height 15
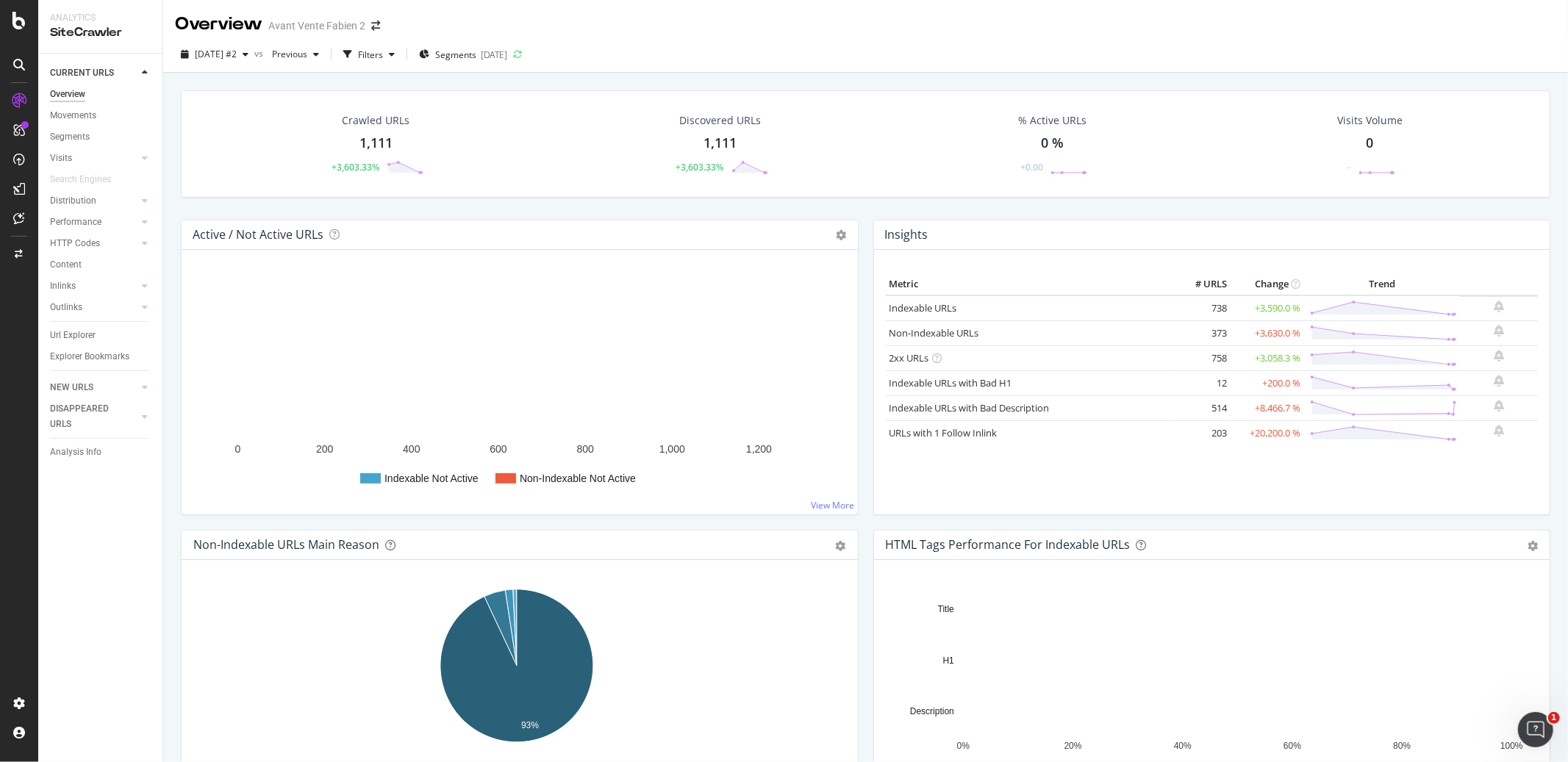
click at [866, 231] on div "Insights Metric # URLS Change Trend Indexable URLs 738 +3,590.0 % Non-Indexable…" at bounding box center [1212, 375] width 693 height 310
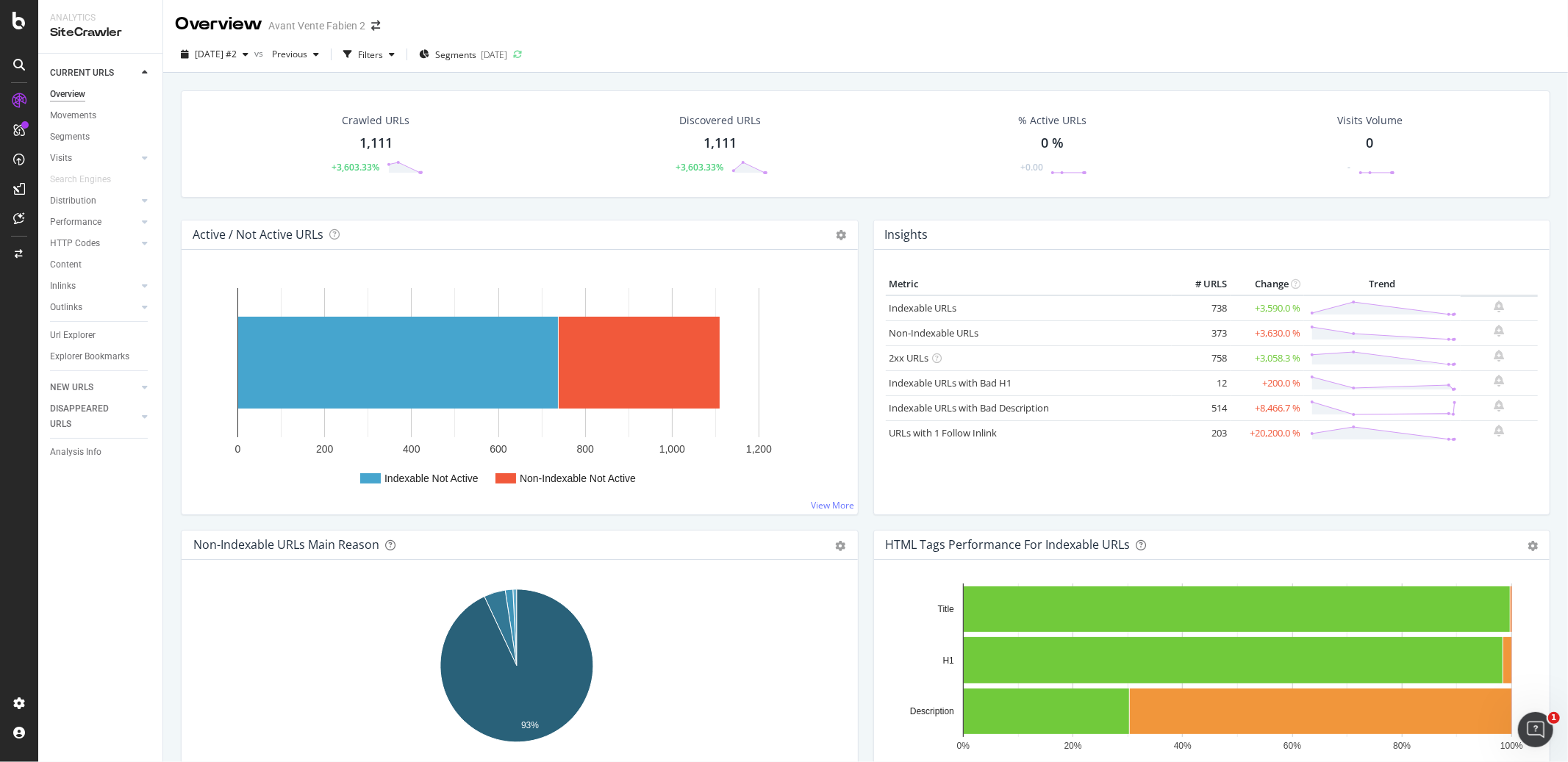
click at [866, 232] on div "Insights Metric # URLS Change Trend Indexable URLs 738 +3,590.0 % Non-Indexable…" at bounding box center [1212, 375] width 693 height 310
click at [857, 228] on div "Active / Not Active URLs Chart (by Value) Chart (by Percentage) Table Expand Ex…" at bounding box center [519, 375] width 693 height 310
click at [856, 207] on div "Crawled URLs 1,111 +3,603.33% Discovered URLs 1,111 +3,603.33% % Active URLs 0 …" at bounding box center [865, 155] width 1384 height 129
click at [857, 211] on div "Crawled URLs 1,111 +3,603.33% Discovered URLs 1,111 +3,603.33% % Active URLs 0 …" at bounding box center [865, 155] width 1384 height 129
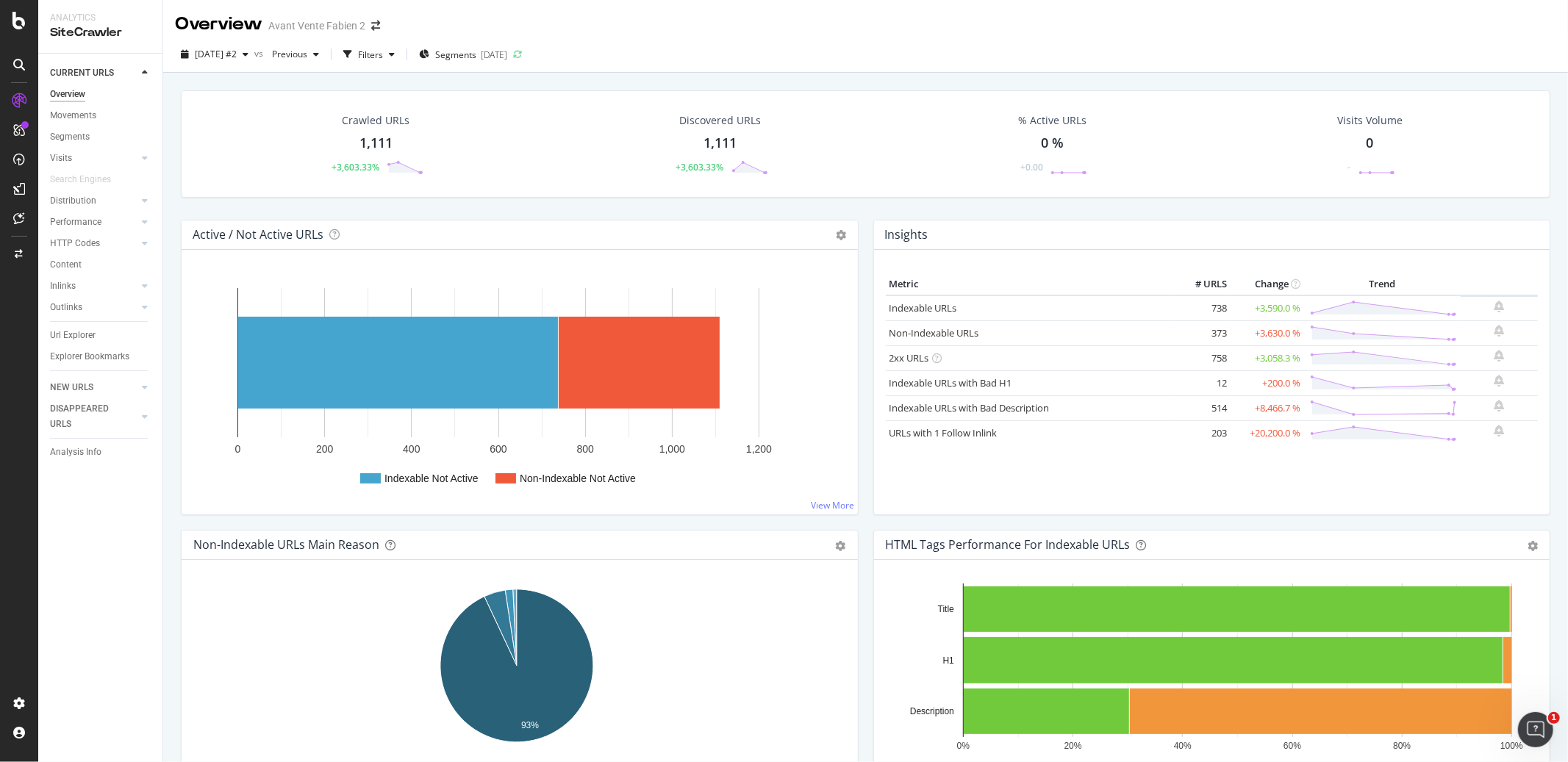
click at [858, 205] on div "Crawled URLs 1,111 +3,603.33% Discovered URLs 1,111 +3,603.33% % Active URLs 0 …" at bounding box center [865, 155] width 1384 height 129
click at [851, 220] on div "Active / Not Active URLs Chart (by Value) Chart (by Percentage) Table Expand Ex…" at bounding box center [519, 367] width 677 height 296
click at [855, 231] on div "Active / Not Active URLs Chart (by Value) Chart (by Percentage) Table Expand Ex…" at bounding box center [519, 375] width 693 height 310
click at [857, 231] on div "Active / Not Active URLs Chart (by Value) Chart (by Percentage) Table Expand Ex…" at bounding box center [519, 375] width 693 height 310
click at [857, 229] on div "Active / Not Active URLs Chart (by Value) Chart (by Percentage) Table Expand Ex…" at bounding box center [519, 375] width 693 height 310
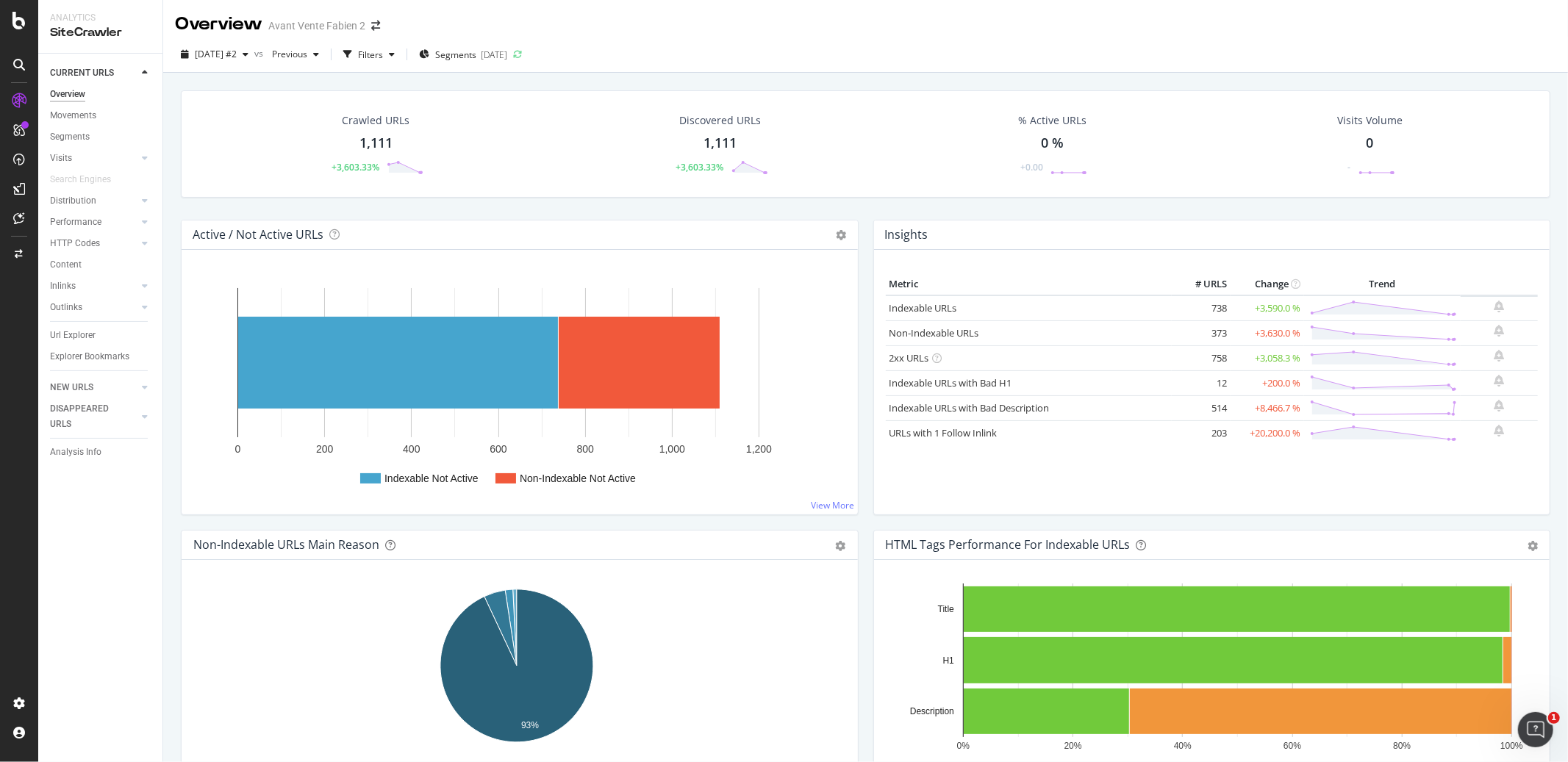
click at [866, 232] on div "Insights Metric # URLS Change Trend Indexable URLs 738 +3,590.0 % Non-Indexable…" at bounding box center [1212, 375] width 693 height 310
click at [856, 232] on div "Active / Not Active URLs Chart (by Value) Chart (by Percentage) Table Expand Ex…" at bounding box center [519, 375] width 693 height 310
click at [866, 229] on div "Insights Metric # URLS Change Trend Indexable URLs 738 +3,590.0 % Non-Indexable…" at bounding box center [1212, 375] width 693 height 310
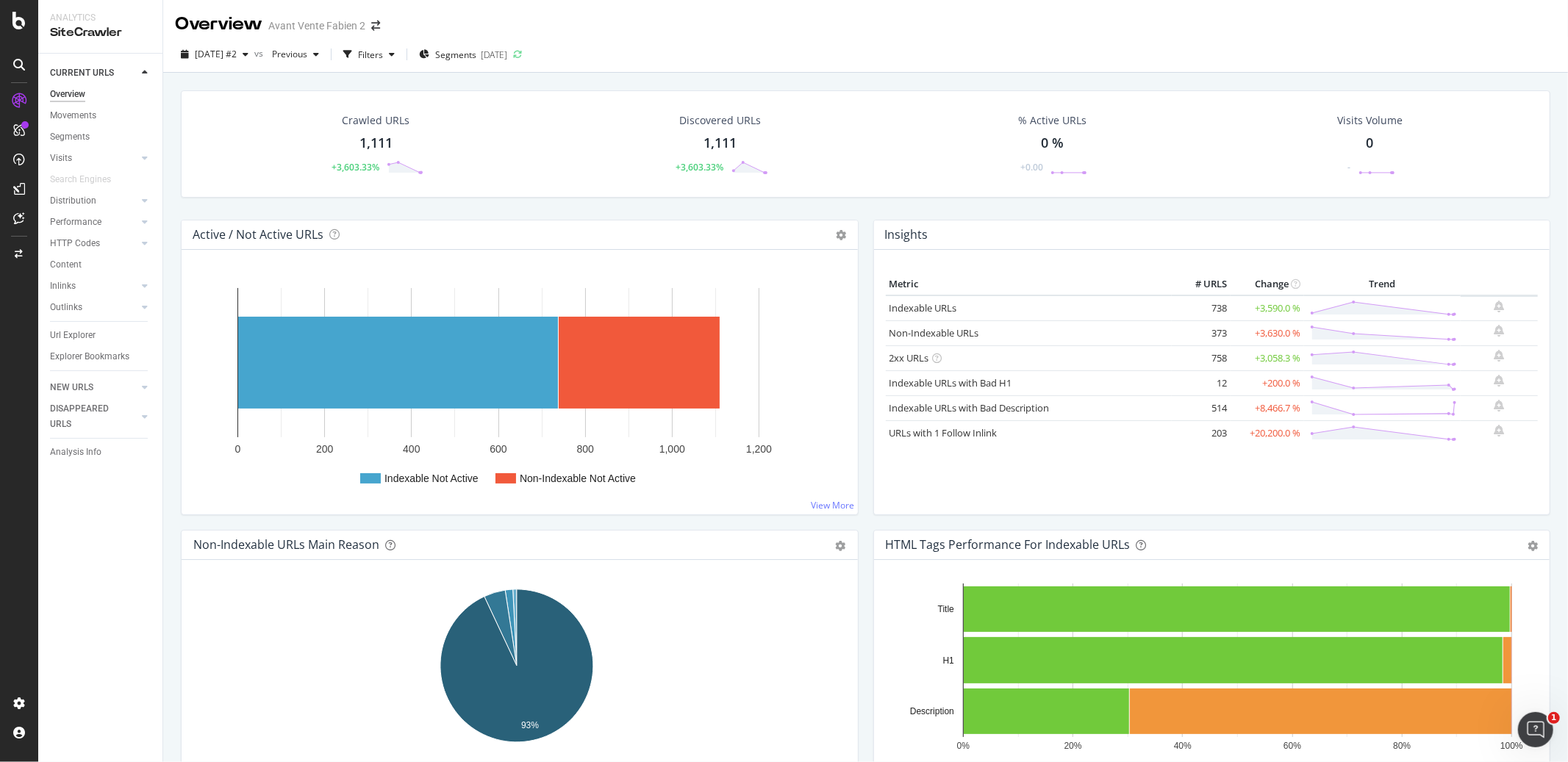
click at [855, 231] on div "Active / Not Active URLs Chart (by Value) Chart (by Percentage) Table Expand Ex…" at bounding box center [519, 375] width 693 height 310
click at [858, 232] on div "Active / Not Active URLs Chart (by Value) Chart (by Percentage) Table Expand Ex…" at bounding box center [519, 375] width 693 height 310
click at [856, 236] on div "Active / Not Active URLs Chart (by Value) Chart (by Percentage) Table Expand Ex…" at bounding box center [519, 375] width 693 height 310
click at [857, 234] on div "Active / Not Active URLs Chart (by Value) Chart (by Percentage) Table Expand Ex…" at bounding box center [519, 375] width 693 height 310
click at [858, 232] on div "Active / Not Active URLs Chart (by Value) Chart (by Percentage) Table Expand Ex…" at bounding box center [519, 375] width 693 height 310
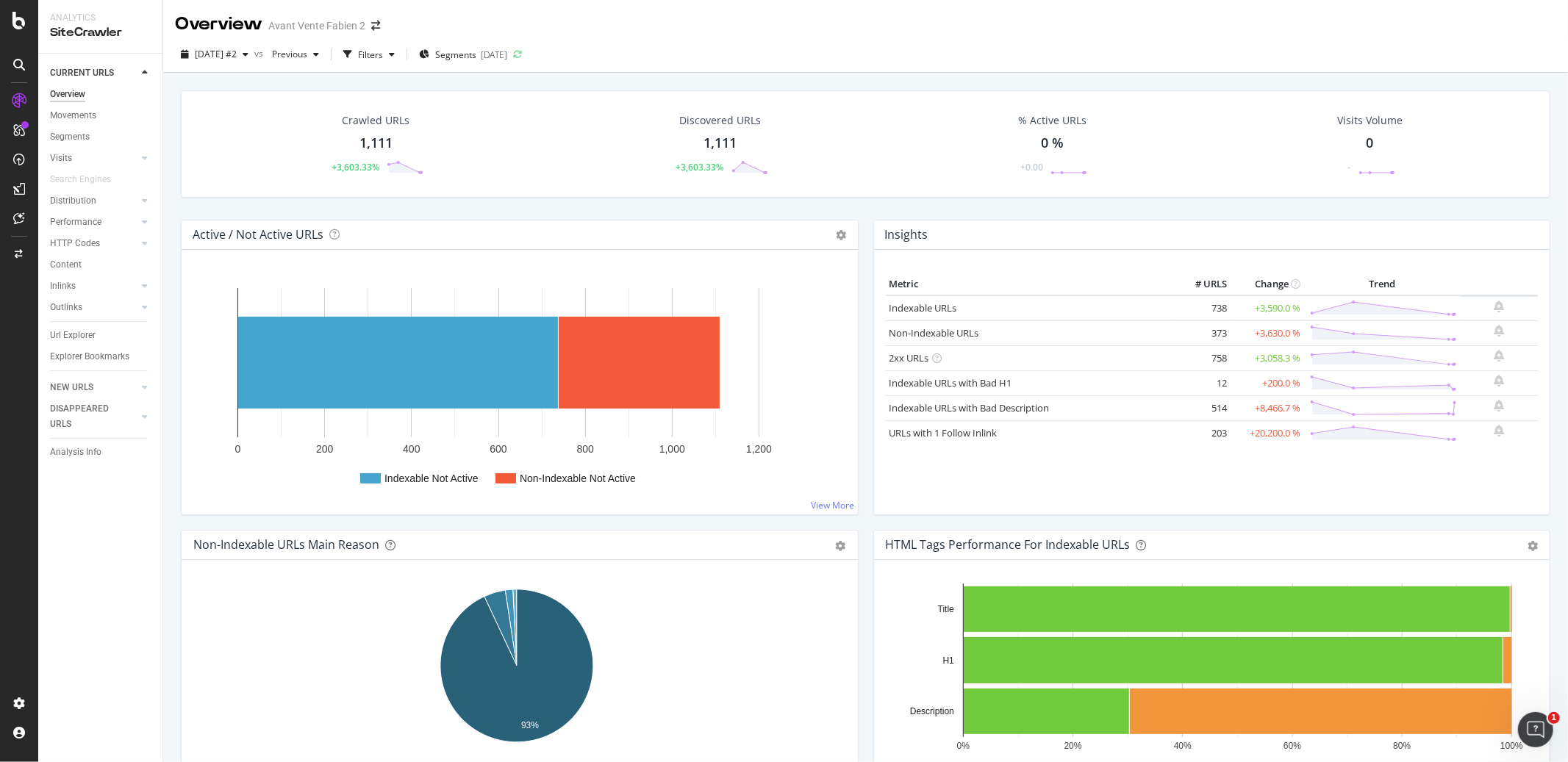
click at [858, 232] on div "Active / Not Active URLs Chart (by Value) Chart (by Percentage) Table Expand Ex…" at bounding box center [519, 375] width 693 height 310
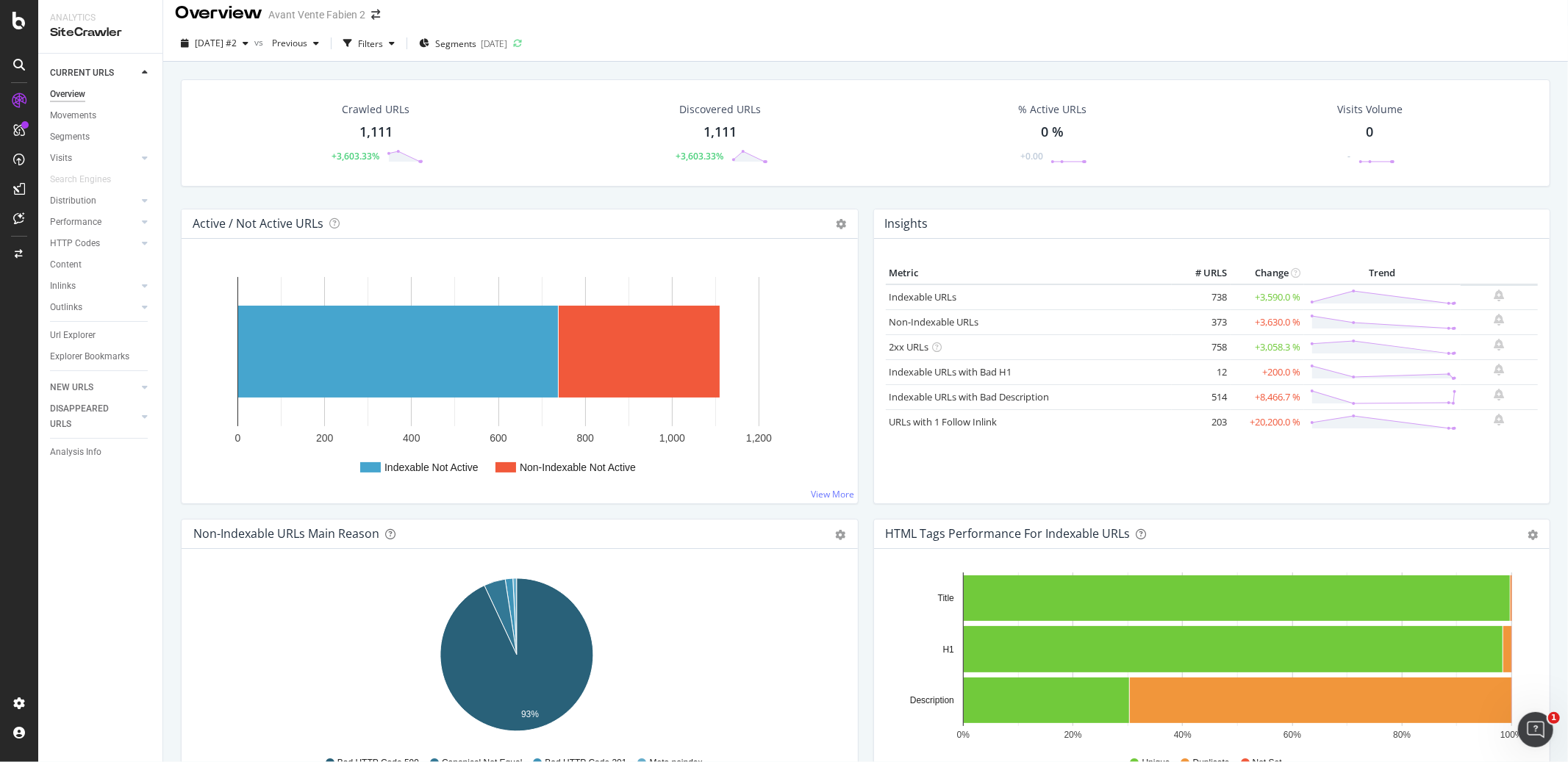
scroll to position [12, 0]
click at [857, 220] on div "Active / Not Active URLs Chart (by Value) Chart (by Percentage) Table Expand Ex…" at bounding box center [519, 363] width 693 height 310
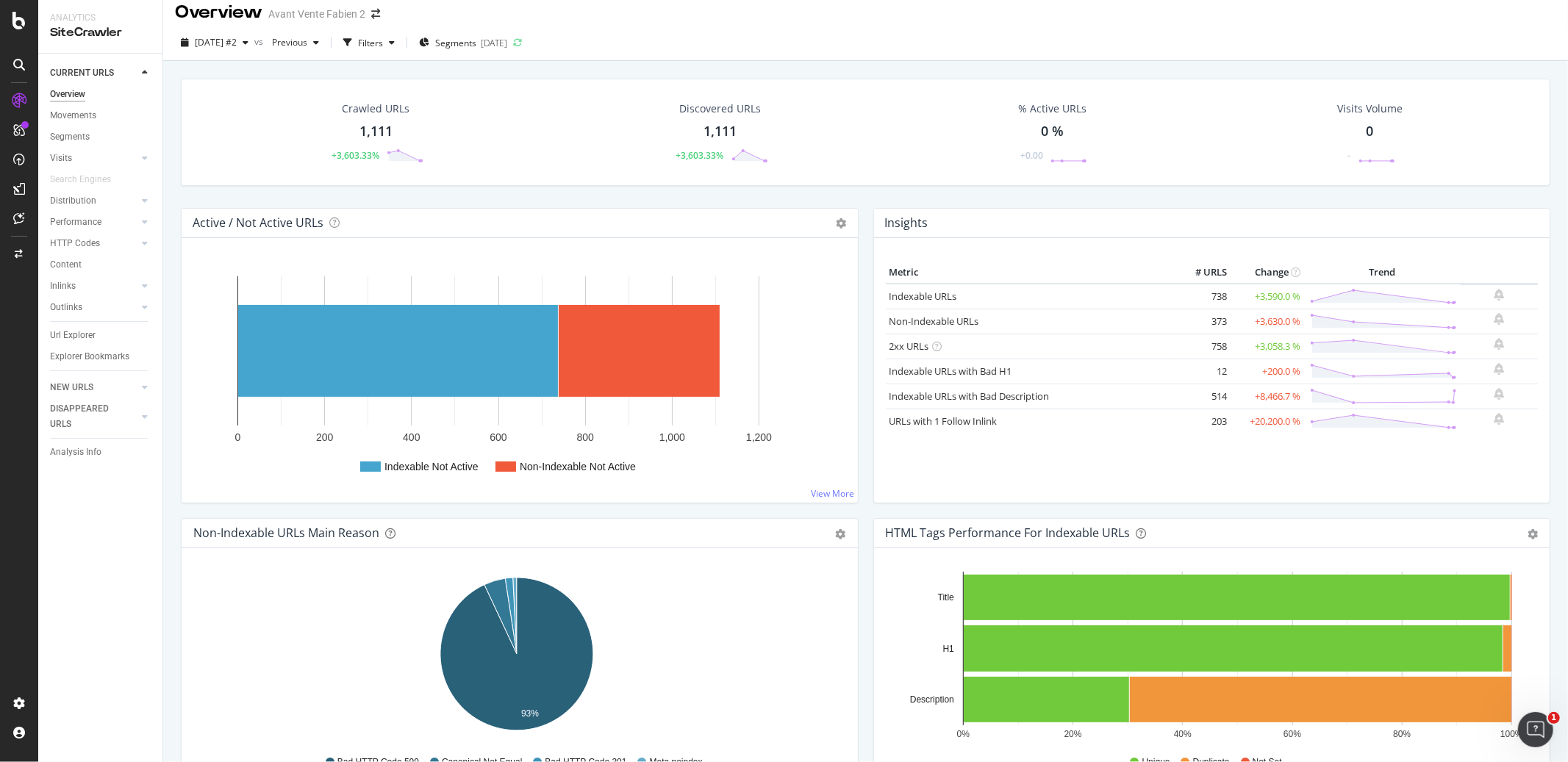
click at [856, 218] on div "Active / Not Active URLs Chart (by Value) Chart (by Percentage) Table Expand Ex…" at bounding box center [519, 363] width 693 height 310
click at [858, 220] on div "Active / Not Active URLs Chart (by Value) Chart (by Percentage) Table Expand Ex…" at bounding box center [519, 363] width 693 height 310
click at [866, 220] on div "Insights Metric # URLS Change Trend Indexable URLs 738 +3,590.0 % Non-Indexable…" at bounding box center [1212, 363] width 693 height 310
click at [854, 220] on div "Active / Not Active URLs Chart (by Value) Chart (by Percentage) Table Expand Ex…" at bounding box center [519, 363] width 693 height 310
click at [857, 220] on div "Active / Not Active URLs Chart (by Value) Chart (by Percentage) Table Expand Ex…" at bounding box center [519, 363] width 693 height 310
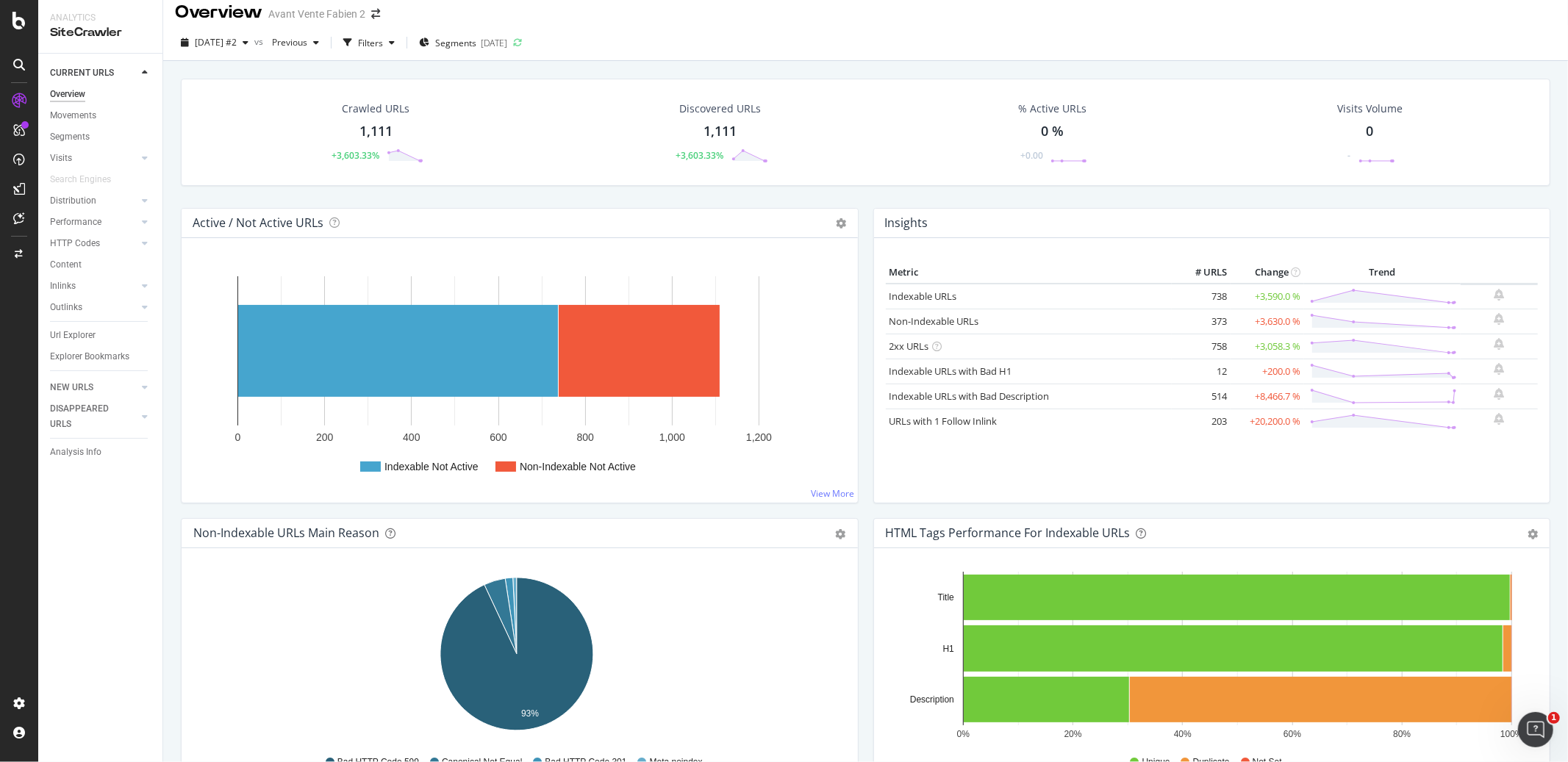
click at [857, 220] on div "Active / Not Active URLs Chart (by Value) Chart (by Percentage) Table Expand Ex…" at bounding box center [519, 363] width 693 height 310
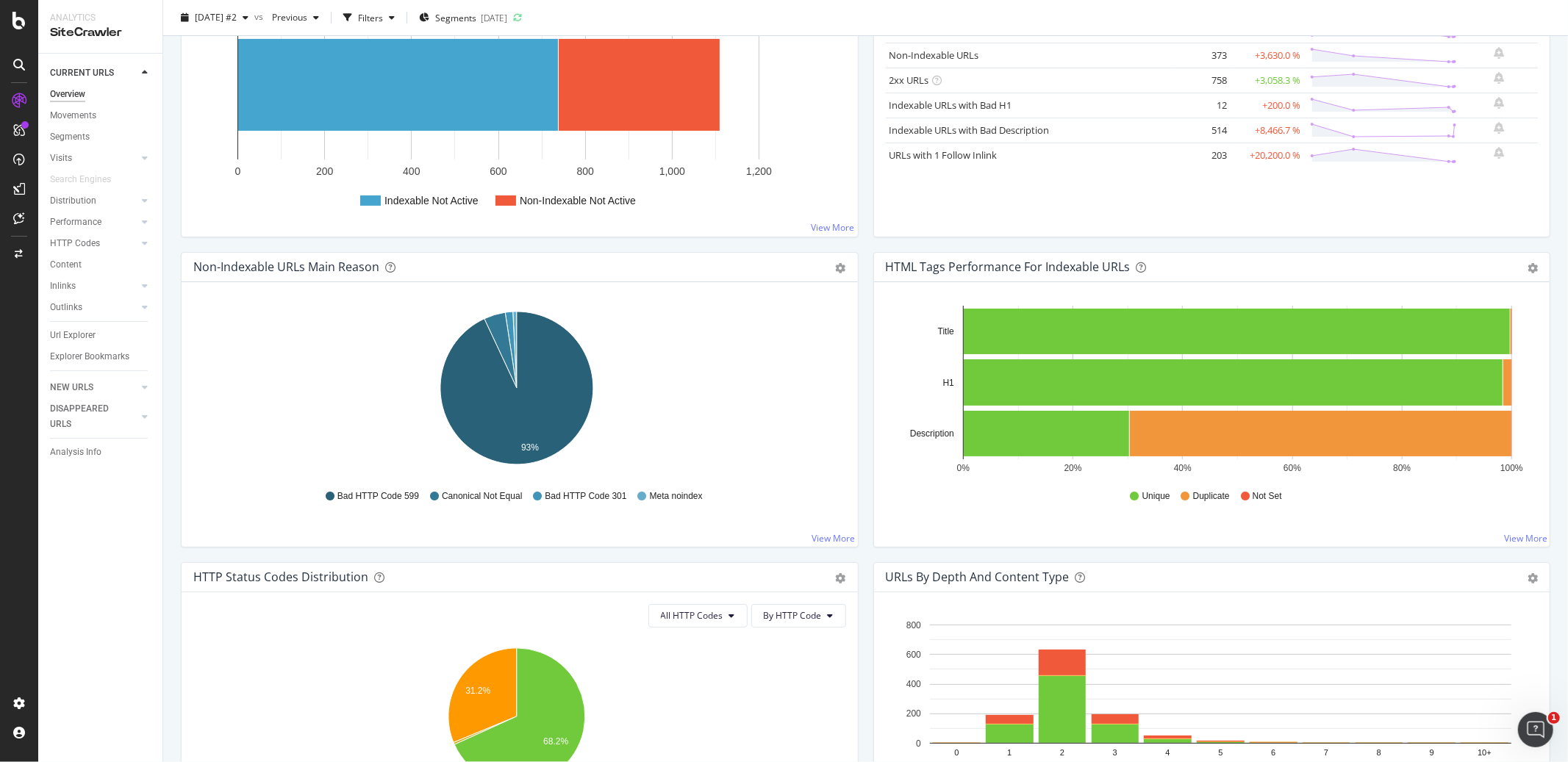
scroll to position [0, 0]
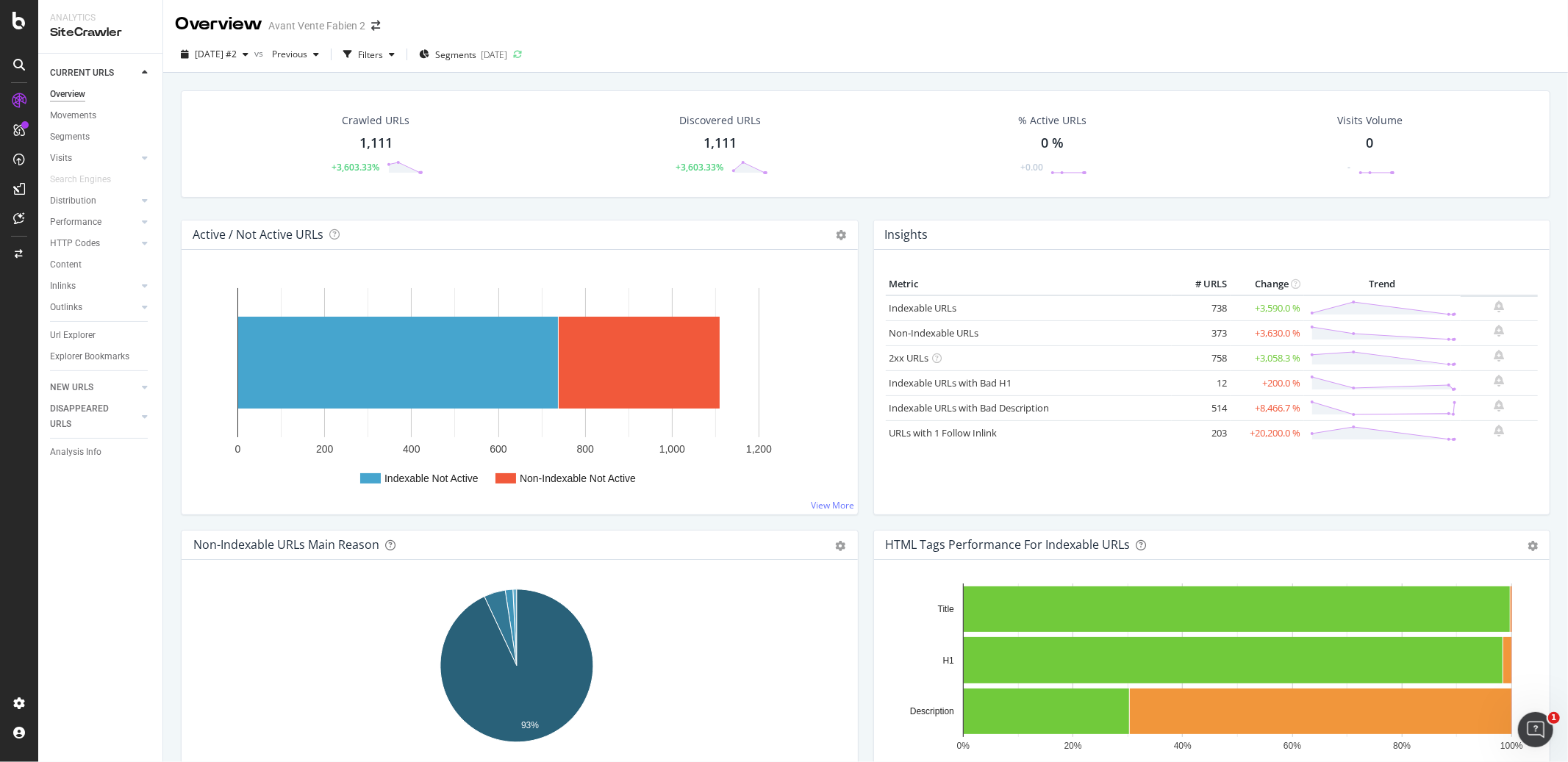
click at [856, 230] on div "Active / Not Active URLs Chart (by Value) Chart (by Percentage) Table Expand Ex…" at bounding box center [519, 375] width 693 height 310
click at [855, 207] on div "Crawled URLs 1,111 +3,603.33% Discovered URLs 1,111 +3,603.33% % Active URLs 0 …" at bounding box center [865, 155] width 1384 height 129
click at [858, 231] on div "Active / Not Active URLs Chart (by Value) Chart (by Percentage) Table Expand Ex…" at bounding box center [519, 375] width 693 height 310
click at [857, 229] on div "Active / Not Active URLs Chart (by Value) Chart (by Percentage) Table Expand Ex…" at bounding box center [519, 375] width 693 height 310
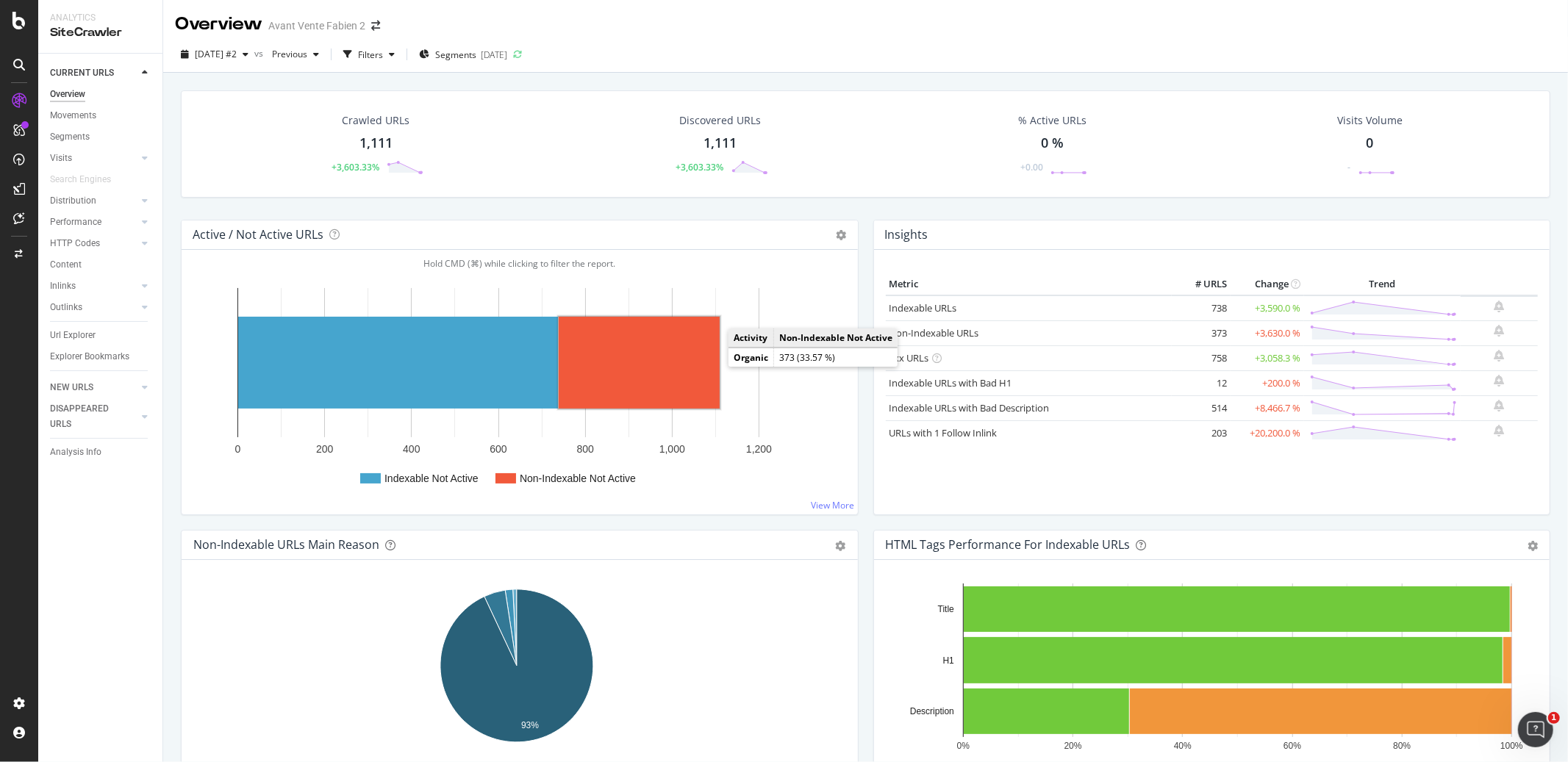
click at [707, 363] on rect "A chart." at bounding box center [639, 363] width 161 height 92
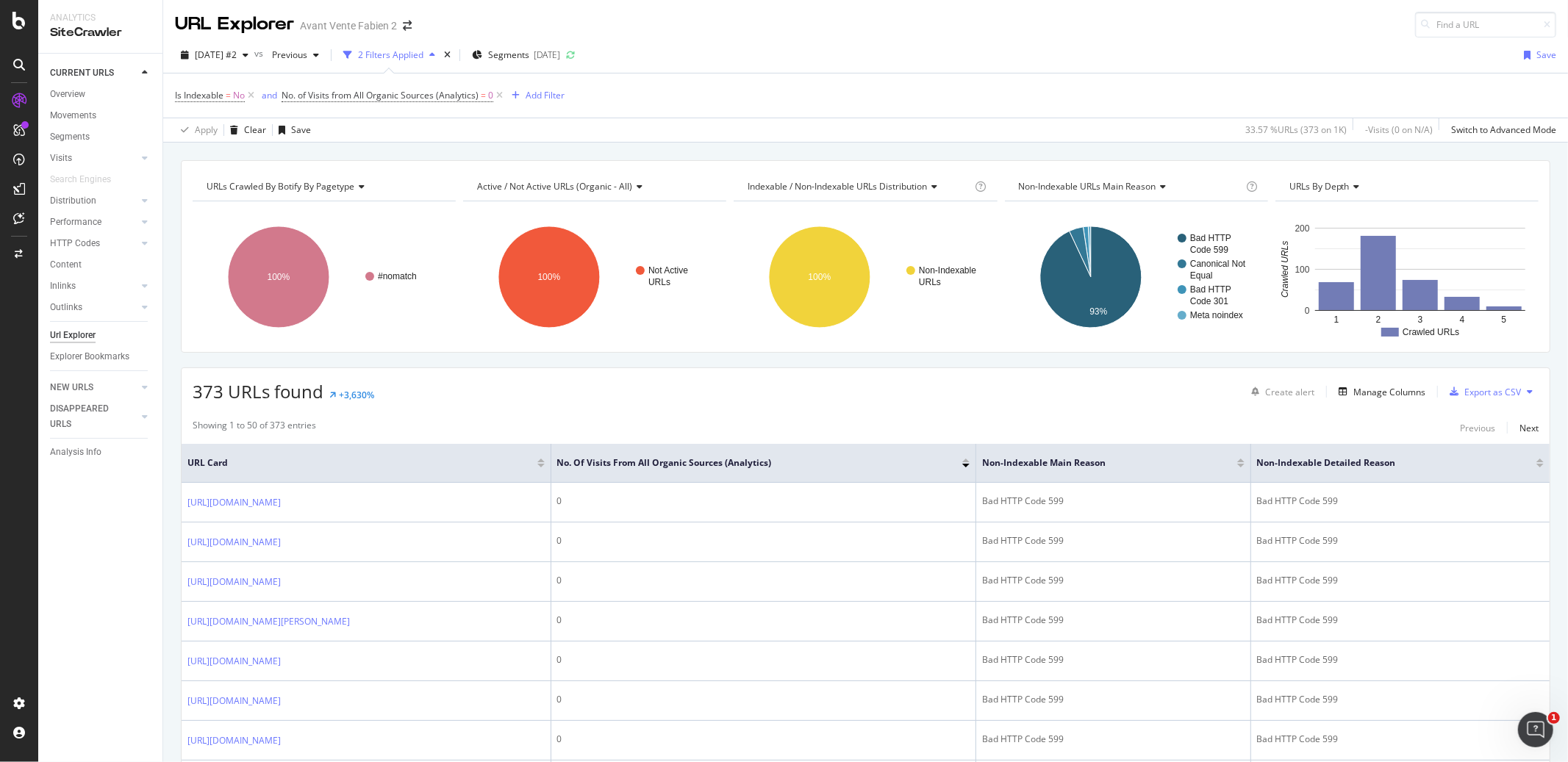
click at [682, 50] on div "2025 Sep. 24th #2 vs Previous 2 Filters Applied Segments 2025-09-24 Save" at bounding box center [865, 58] width 1404 height 30
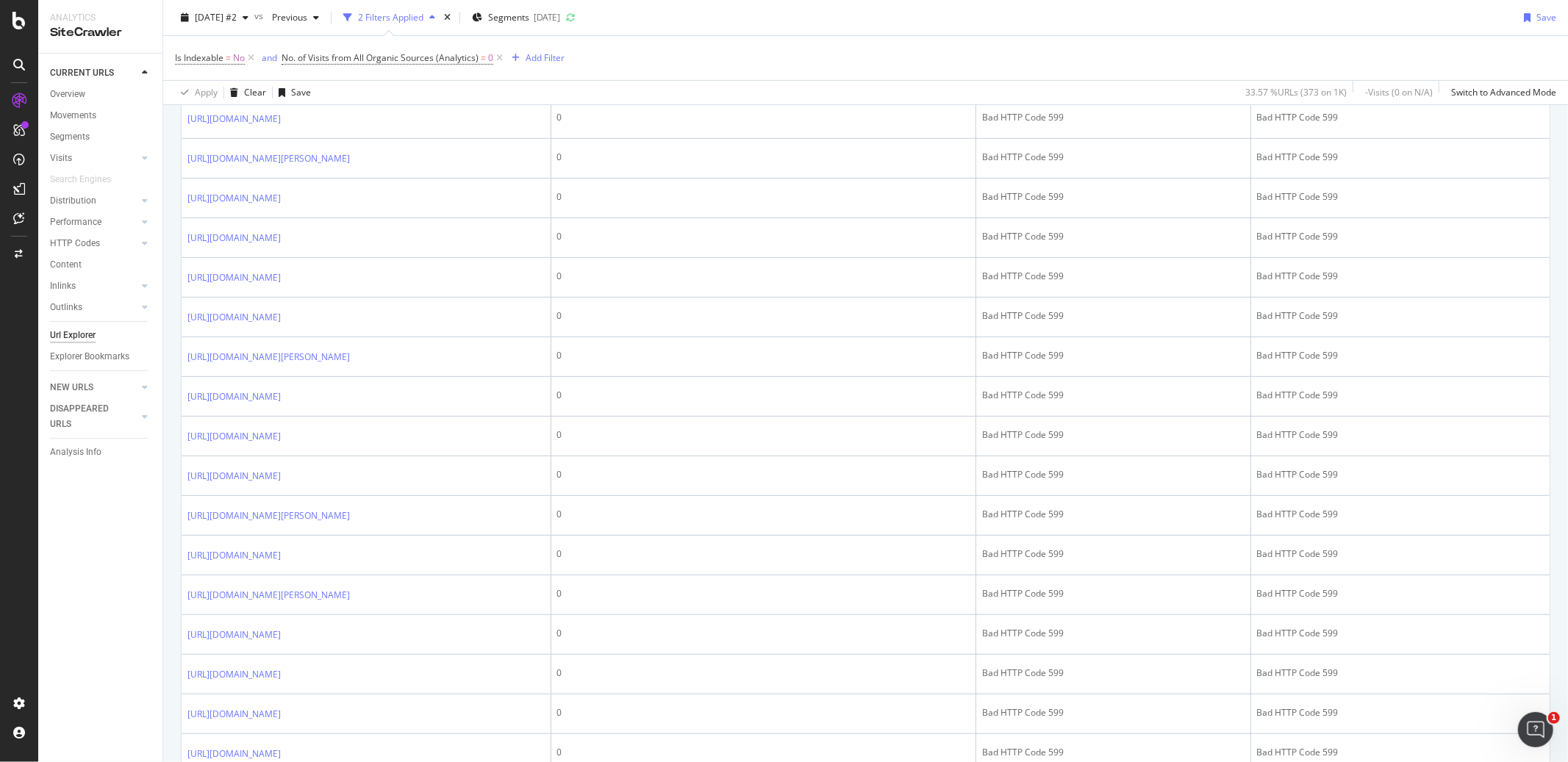
scroll to position [1794, 0]
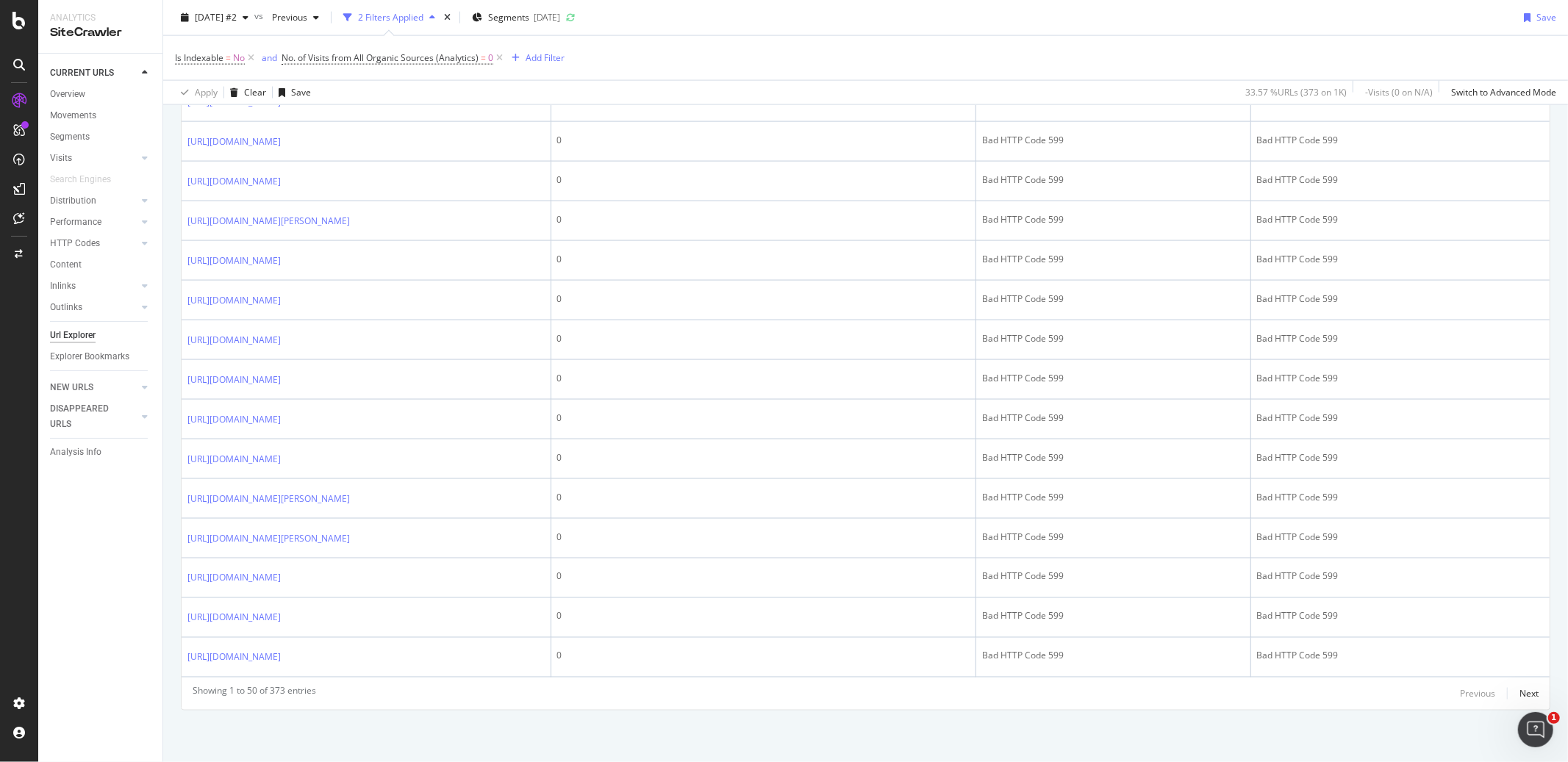
click at [67, 307] on div "Outlinks" at bounding box center [66, 307] width 32 height 15
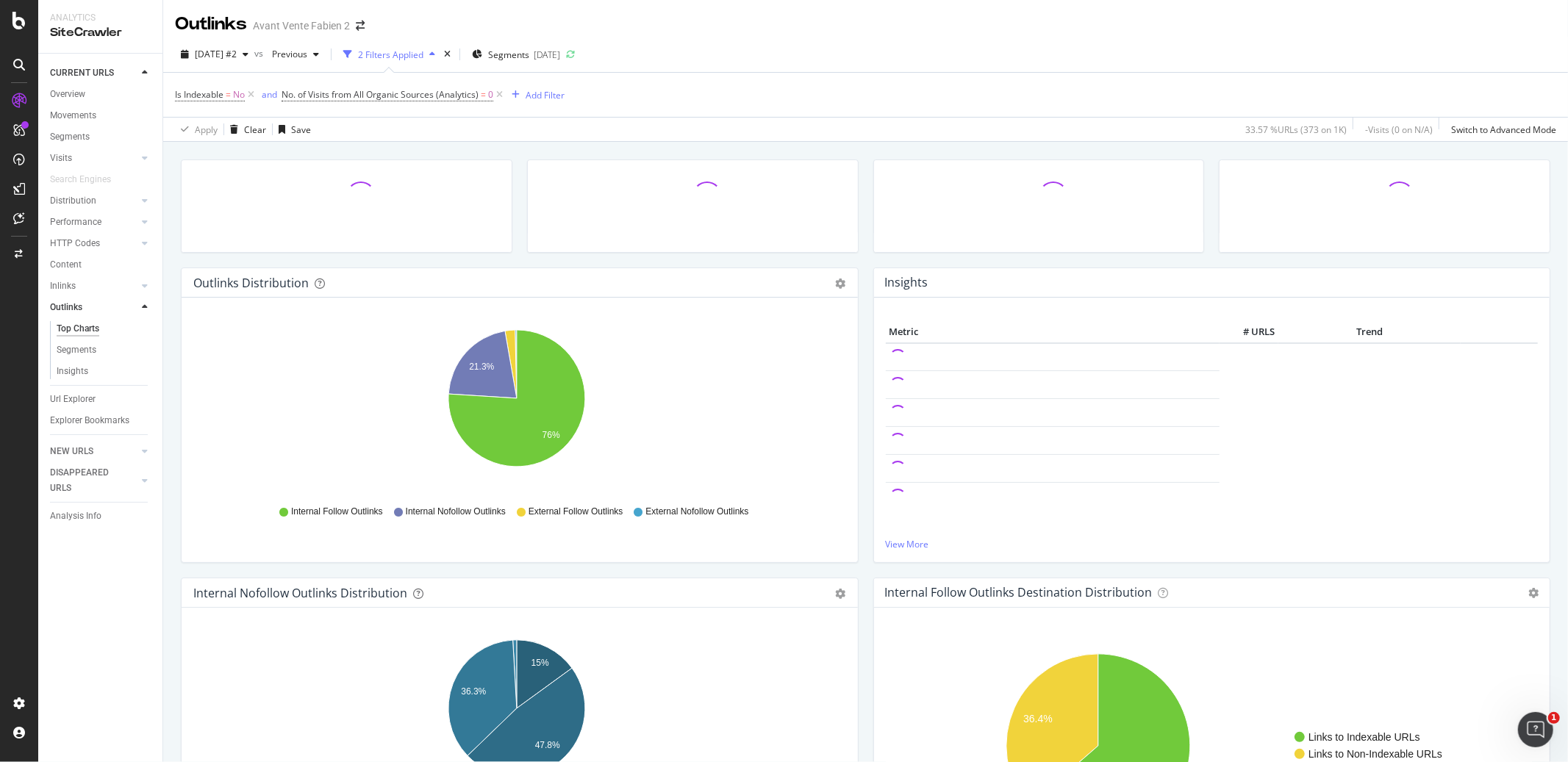
scroll to position [488, 0]
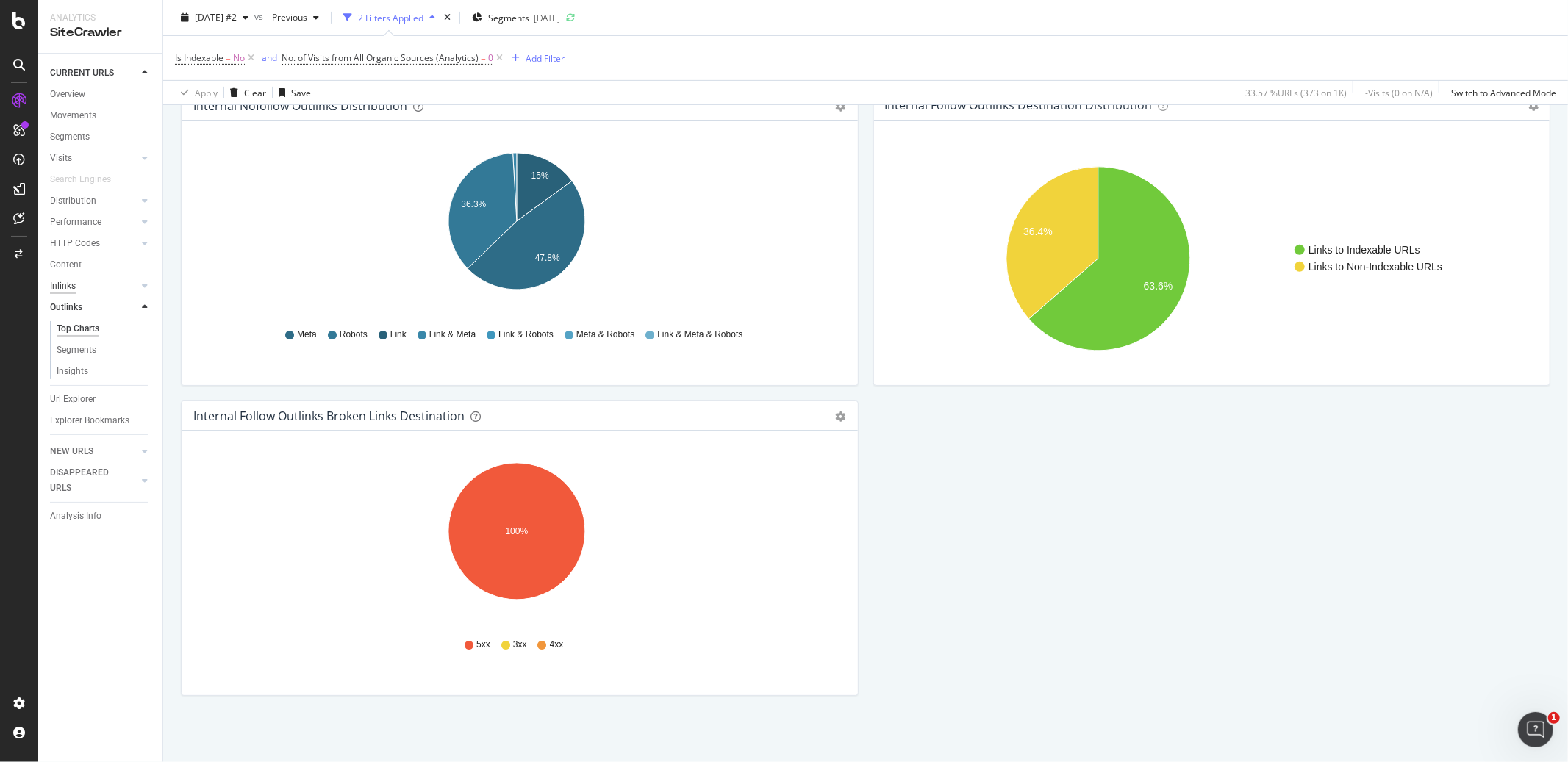
click at [62, 283] on div "Inlinks" at bounding box center [63, 286] width 26 height 15
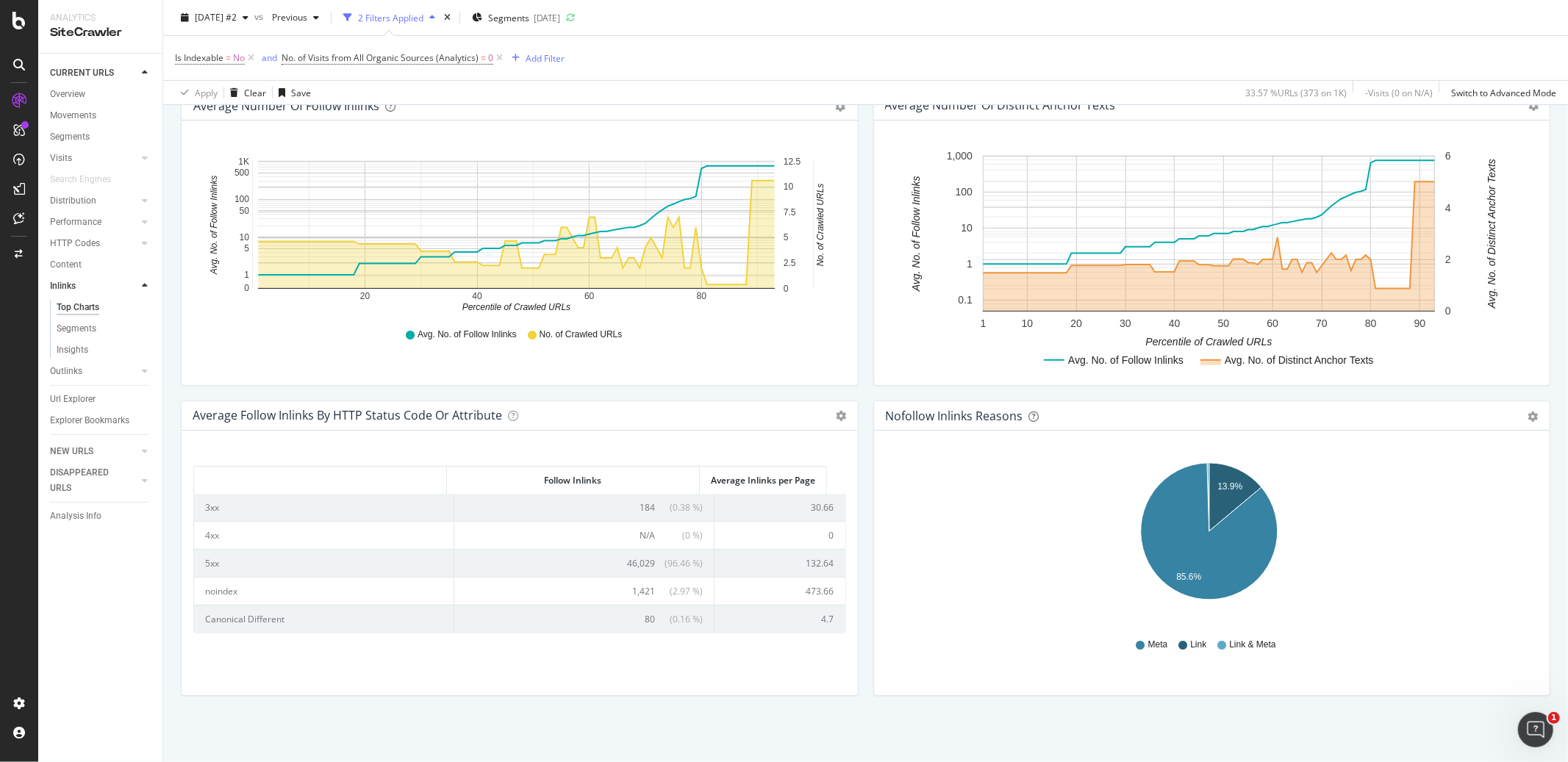
scroll to position [446, 0]
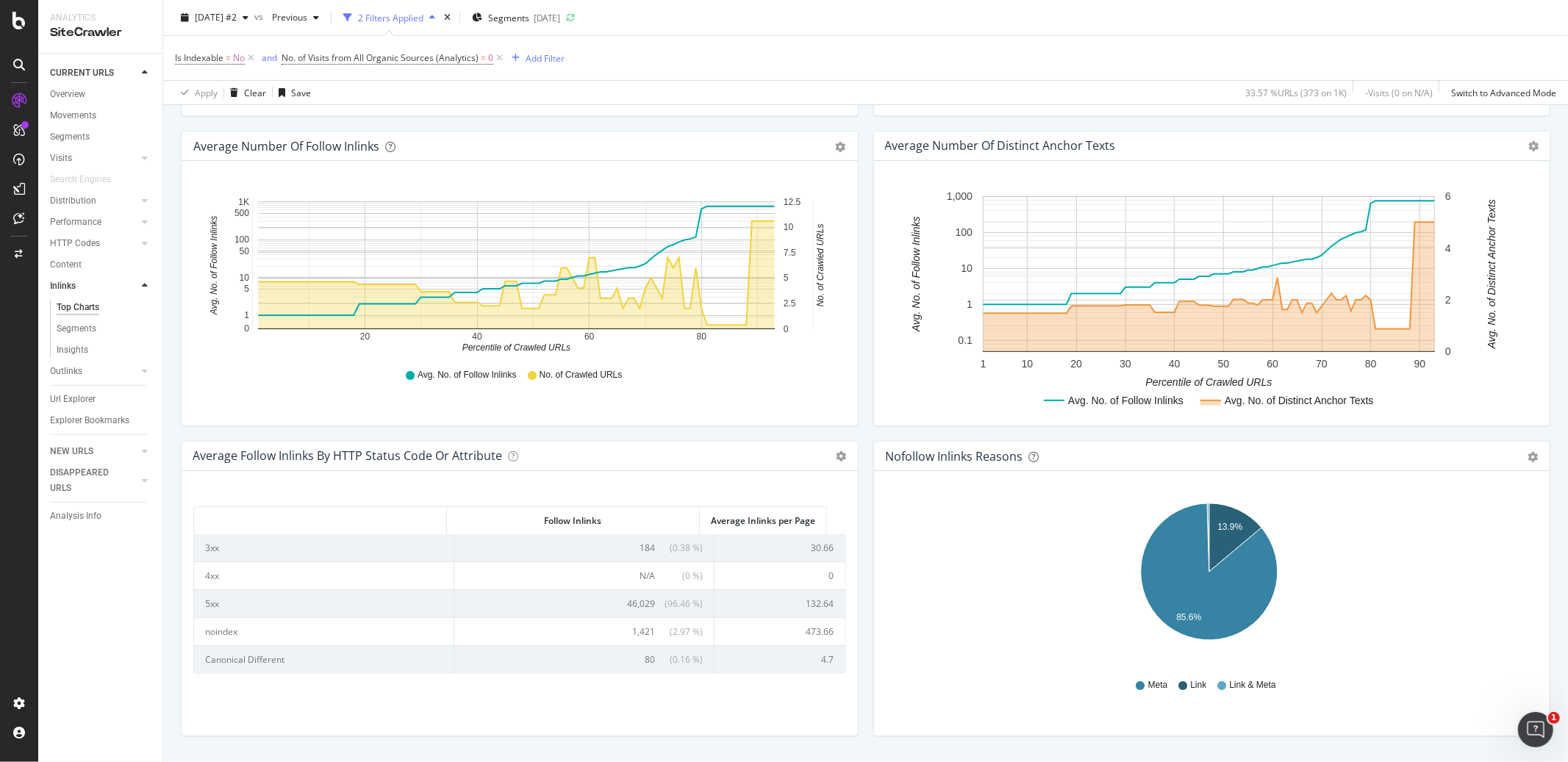
click at [856, 431] on div "Average Number of Follow Inlinks Chart (by Value) Table Export as CSV Add to Cu…" at bounding box center [519, 286] width 693 height 310
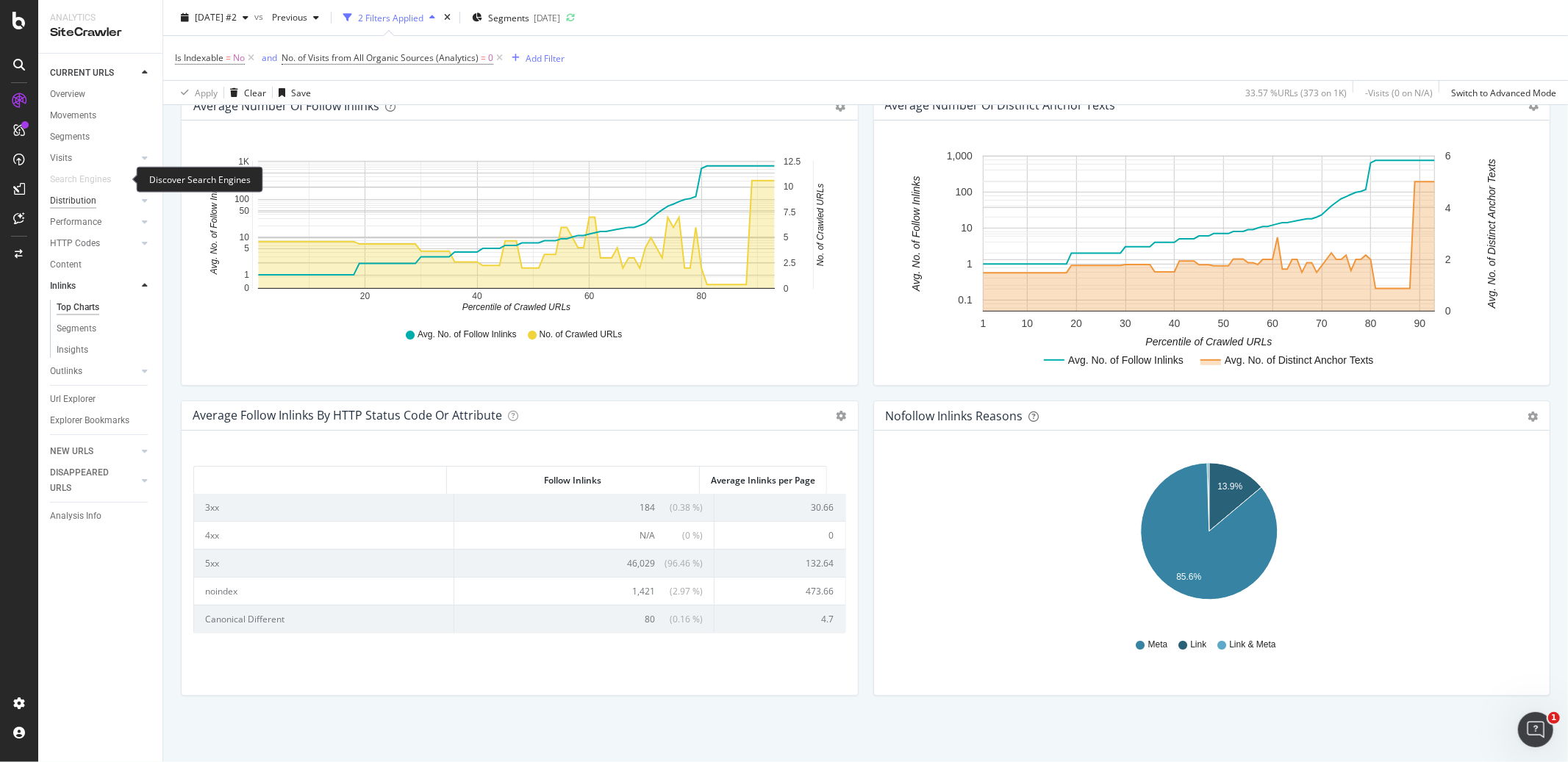
click at [77, 207] on div "Distribution" at bounding box center [73, 200] width 46 height 15
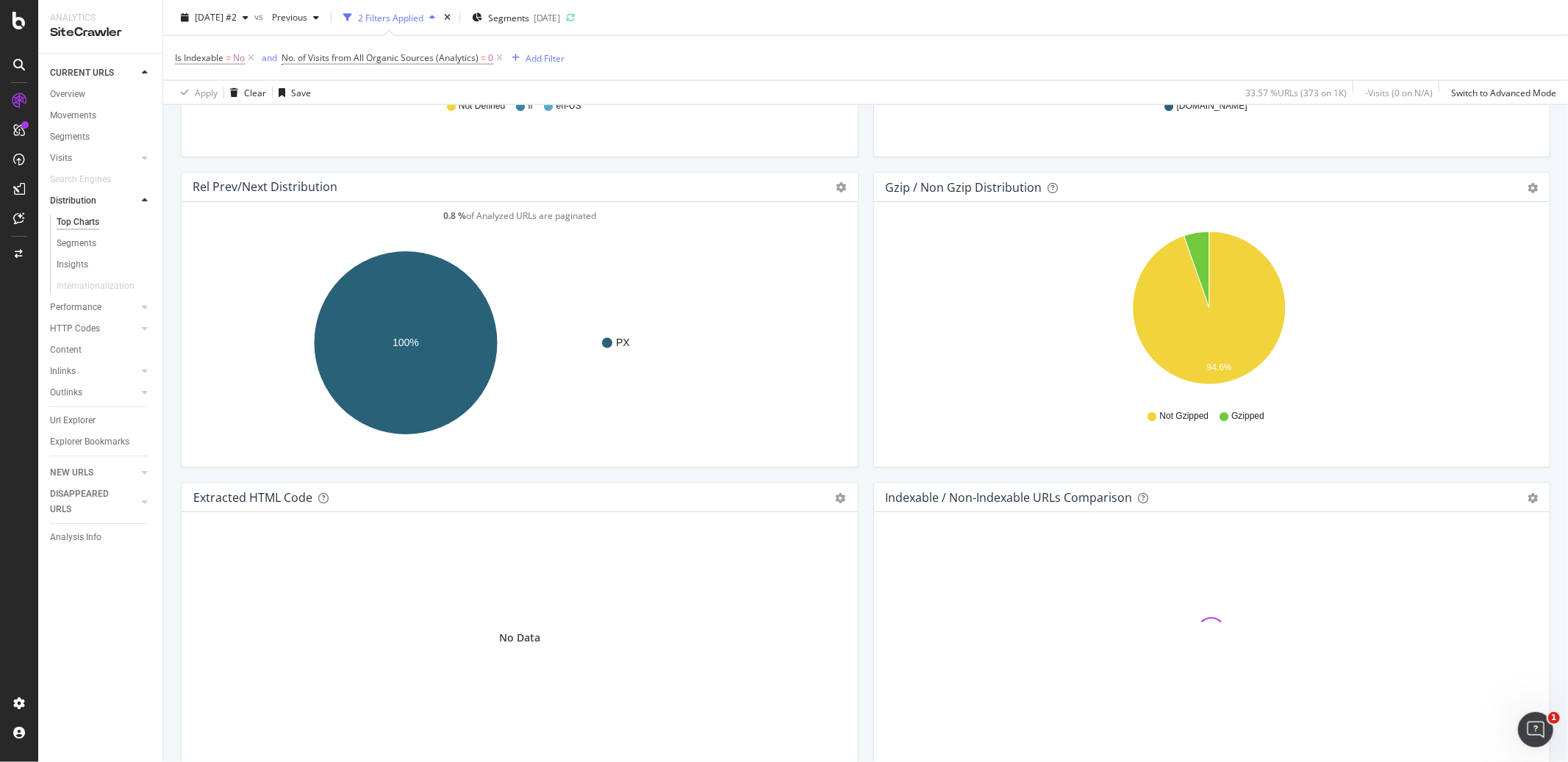
scroll to position [2039, 0]
